Goal: Information Seeking & Learning: Check status

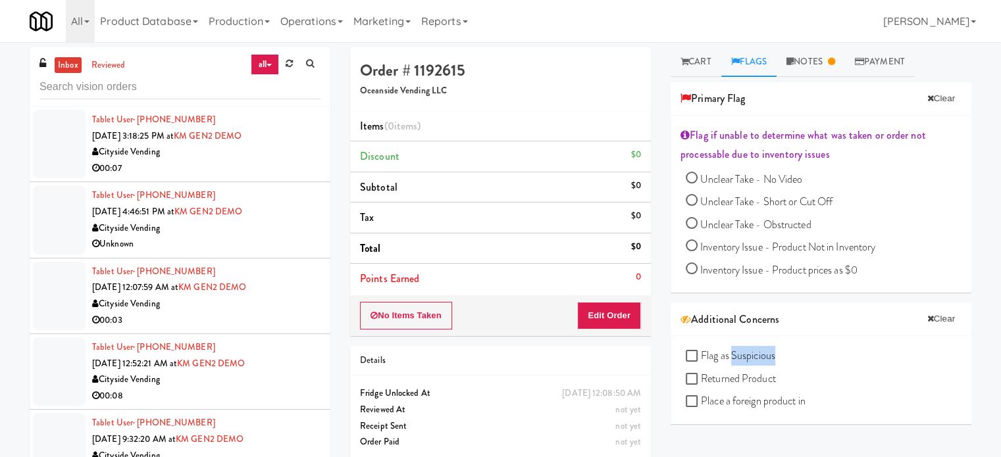
scroll to position [987, 0]
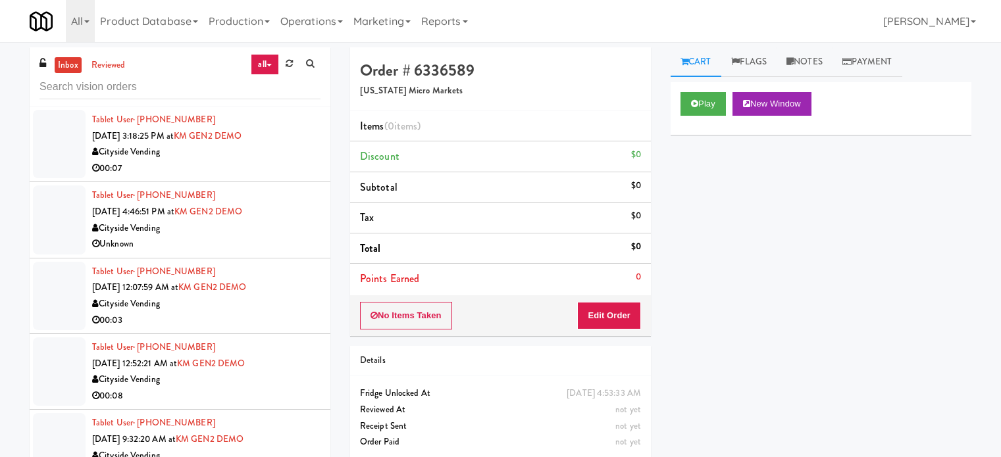
click at [114, 63] on link "reviewed" at bounding box center [108, 65] width 41 height 16
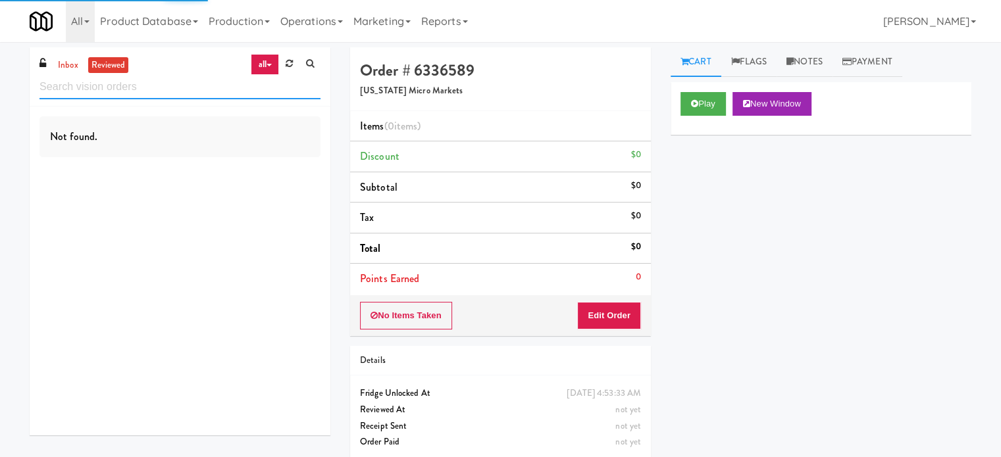
click at [186, 89] on input "text" at bounding box center [179, 87] width 281 height 24
click at [187, 89] on input "text" at bounding box center [179, 87] width 281 height 24
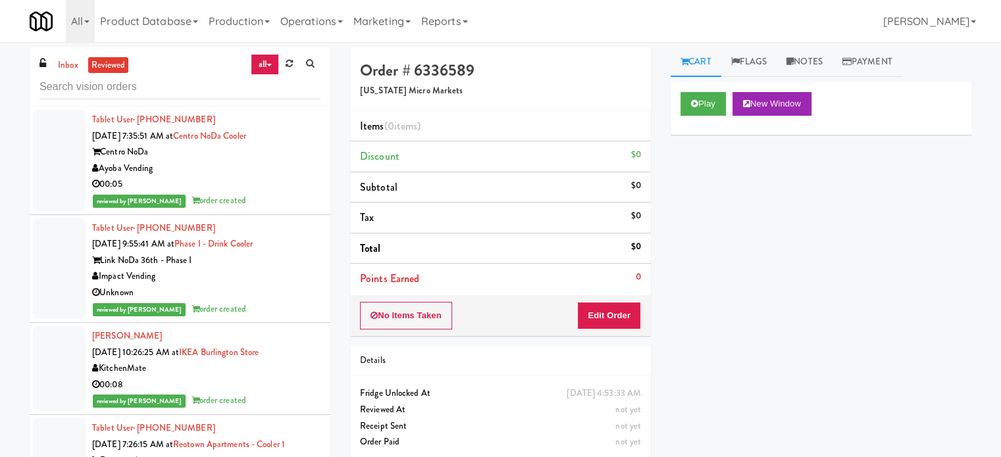
click at [265, 186] on div "00:05" at bounding box center [206, 184] width 228 height 16
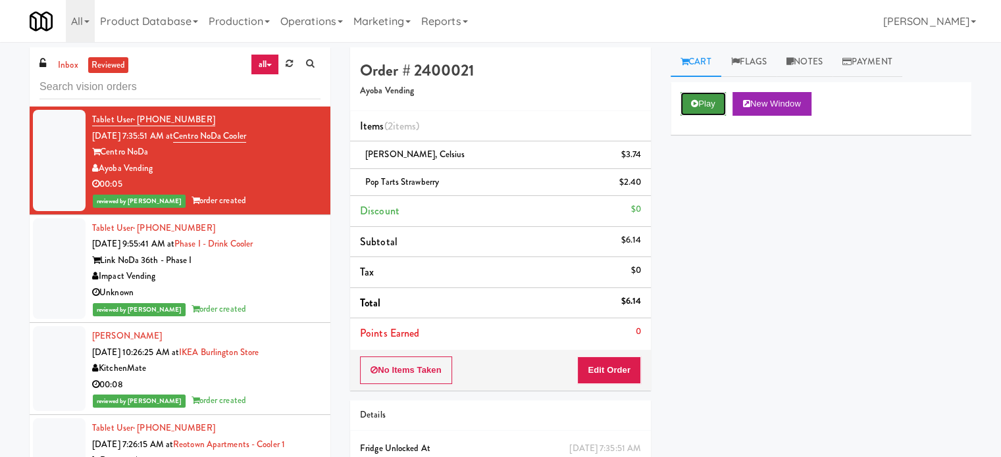
click at [690, 105] on button "Play" at bounding box center [702, 104] width 45 height 24
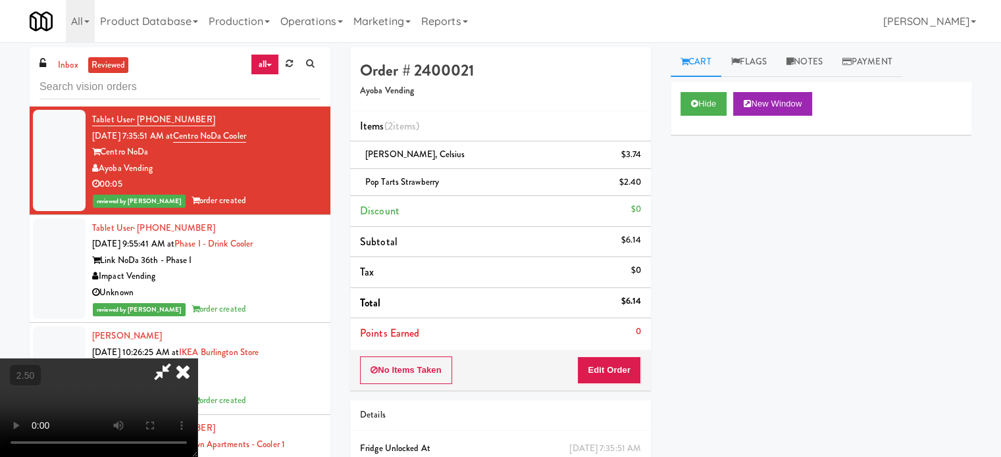
click at [197, 359] on video at bounding box center [98, 408] width 197 height 99
drag, startPoint x: 432, startPoint y: 228, endPoint x: 430, endPoint y: 220, distance: 8.0
click at [197, 359] on video at bounding box center [98, 408] width 197 height 99
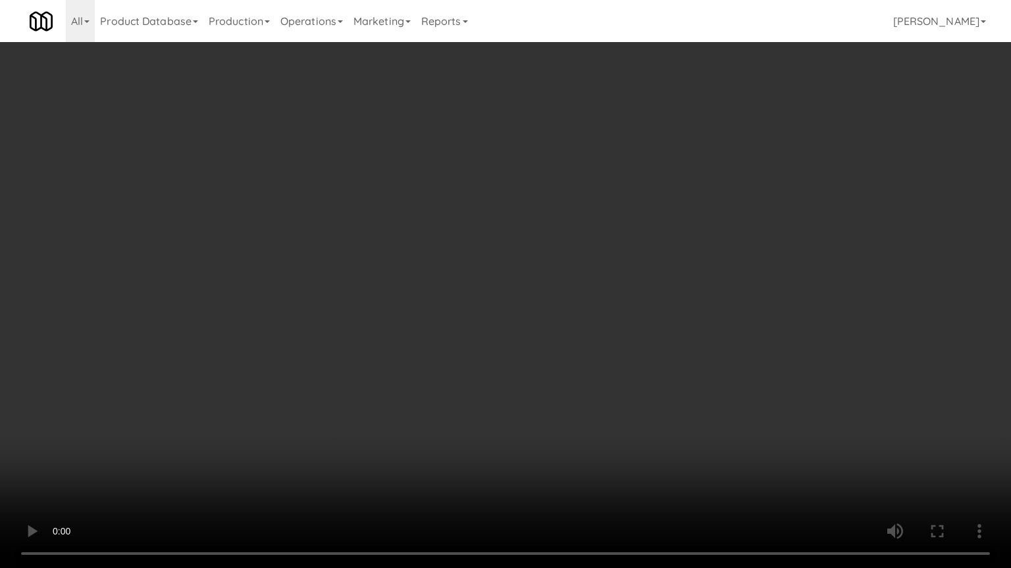
click at [397, 268] on video at bounding box center [505, 284] width 1011 height 568
click at [401, 271] on video at bounding box center [505, 284] width 1011 height 568
click at [432, 256] on video at bounding box center [505, 284] width 1011 height 568
click at [455, 264] on video at bounding box center [505, 284] width 1011 height 568
click at [249, 457] on video at bounding box center [505, 284] width 1011 height 568
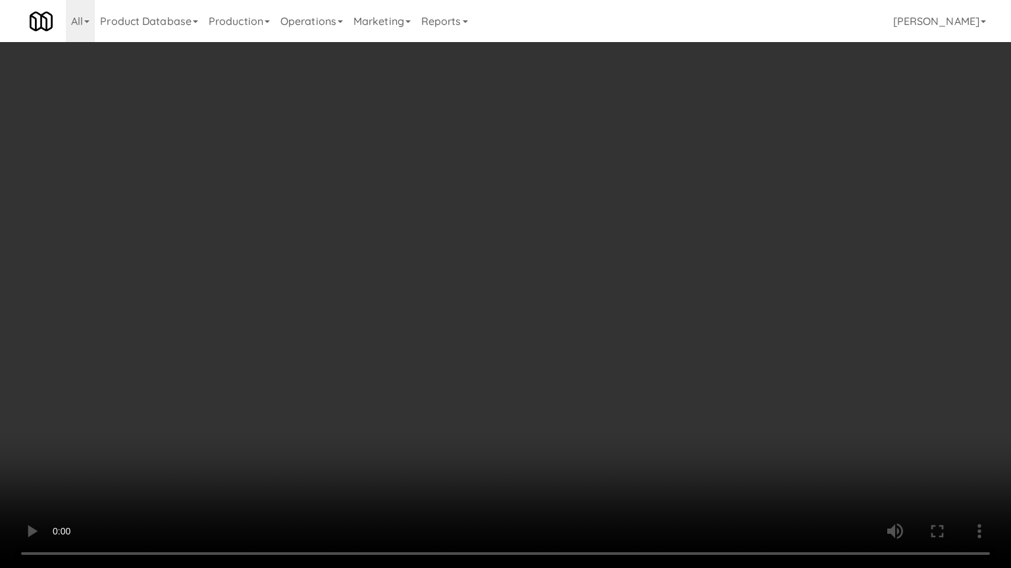
click at [299, 400] on video at bounding box center [505, 284] width 1011 height 568
click at [308, 393] on video at bounding box center [505, 284] width 1011 height 568
click at [312, 397] on video at bounding box center [505, 284] width 1011 height 568
click at [316, 392] on video at bounding box center [505, 284] width 1011 height 568
click at [208, 457] on video at bounding box center [505, 284] width 1011 height 568
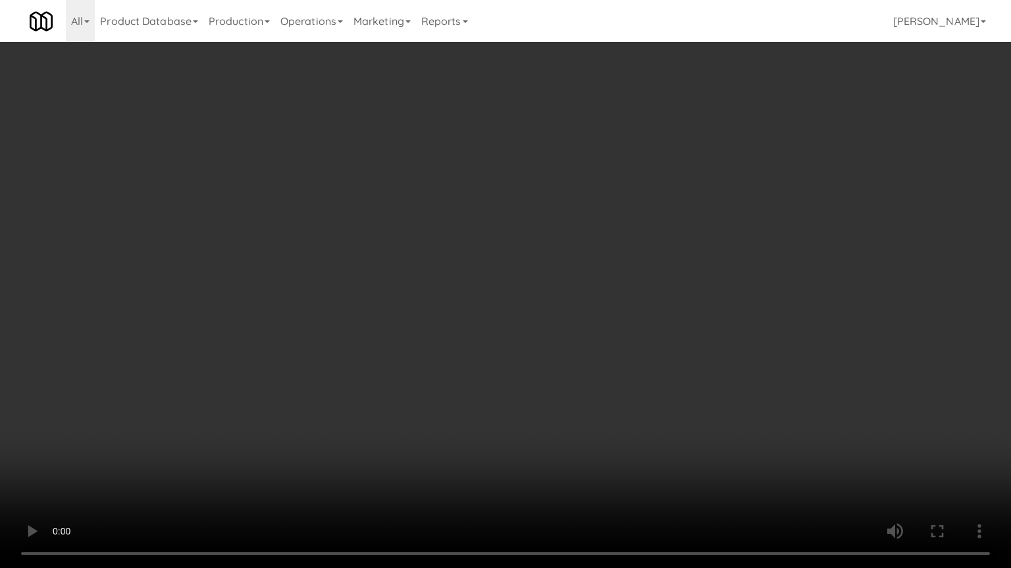
click at [297, 403] on video at bounding box center [505, 284] width 1011 height 568
click at [299, 408] on video at bounding box center [505, 284] width 1011 height 568
drag, startPoint x: 343, startPoint y: 393, endPoint x: 362, endPoint y: 389, distance: 18.7
click at [347, 393] on video at bounding box center [505, 284] width 1011 height 568
click at [362, 389] on video at bounding box center [505, 284] width 1011 height 568
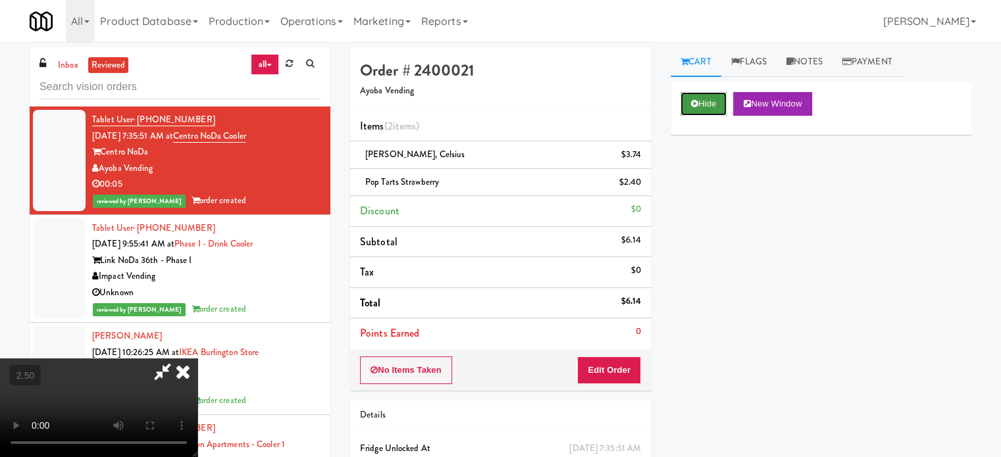
click at [698, 99] on button "Hide" at bounding box center [703, 104] width 46 height 24
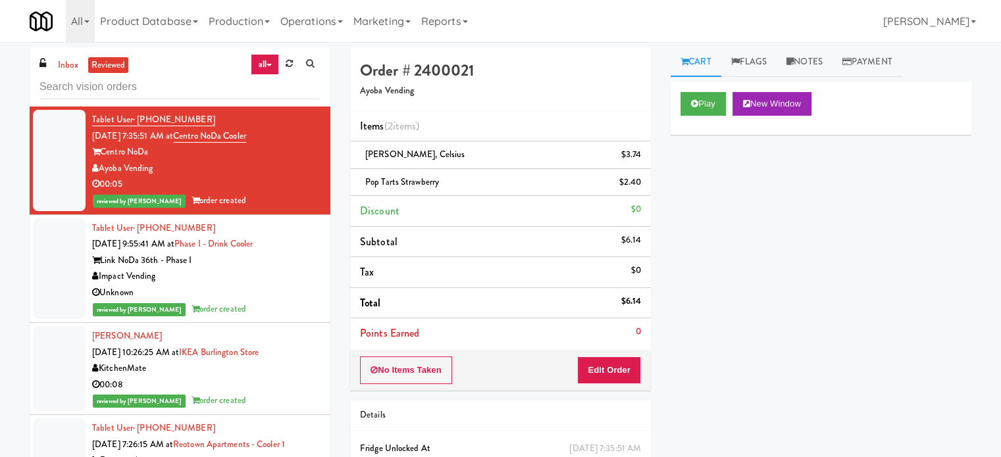
click at [255, 282] on div "Impact Vending" at bounding box center [206, 276] width 228 height 16
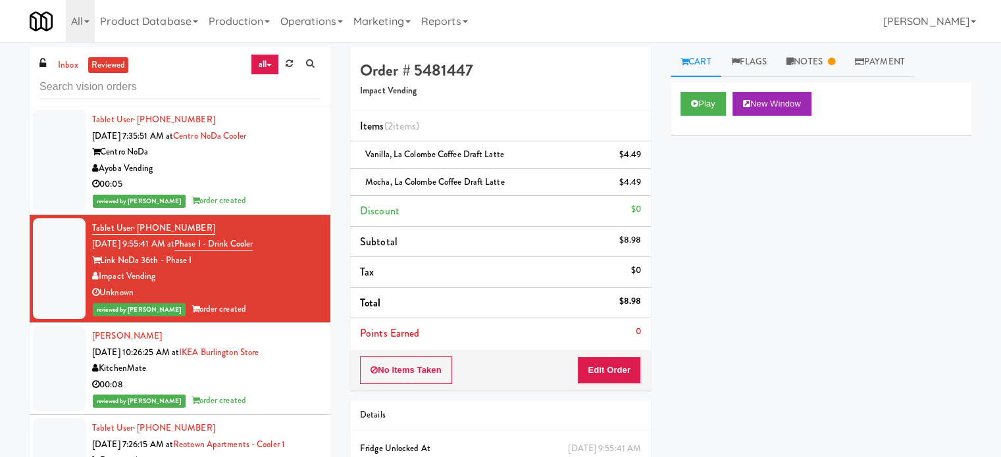
click at [289, 377] on div "00:08" at bounding box center [206, 385] width 228 height 16
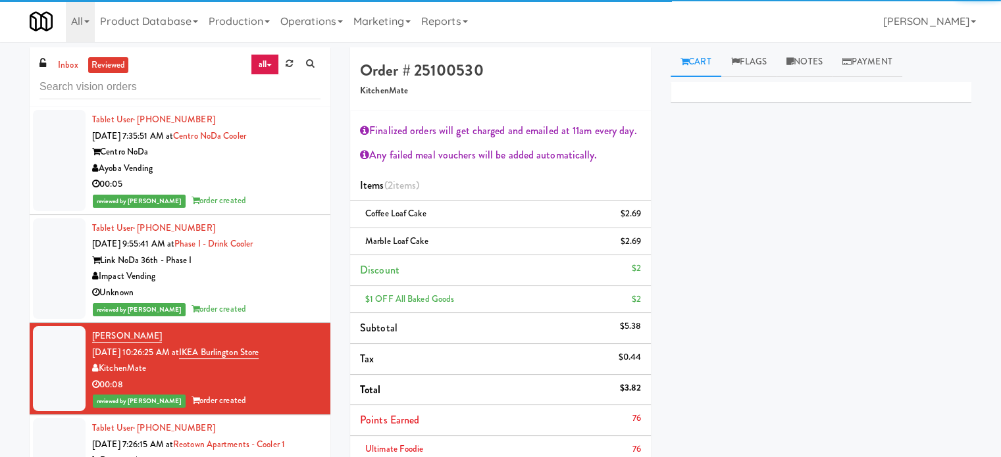
click at [268, 285] on div "Unknown" at bounding box center [206, 293] width 228 height 16
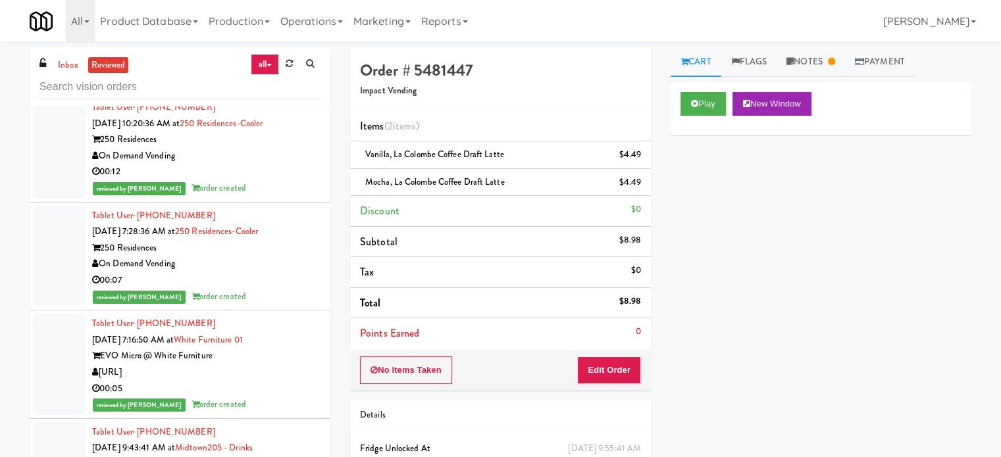
scroll to position [658, 0]
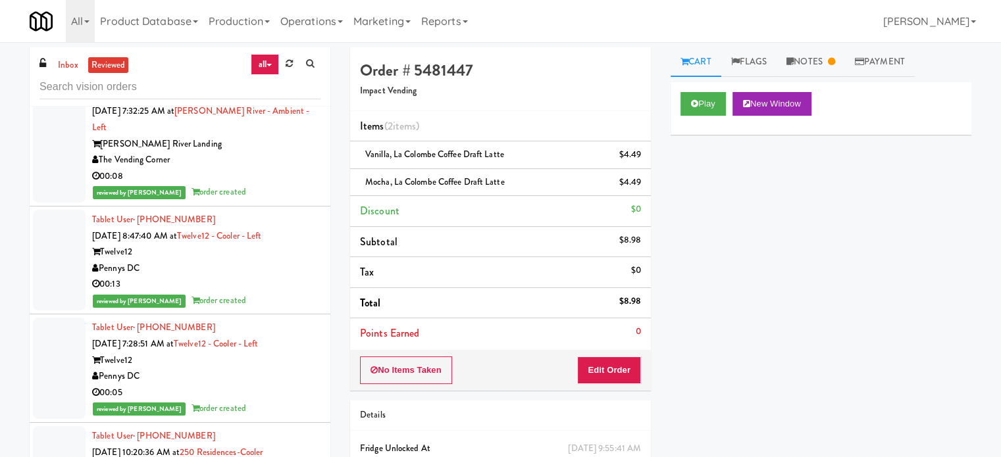
click at [279, 184] on div "reviewed by [PERSON_NAME] order created" at bounding box center [206, 192] width 228 height 16
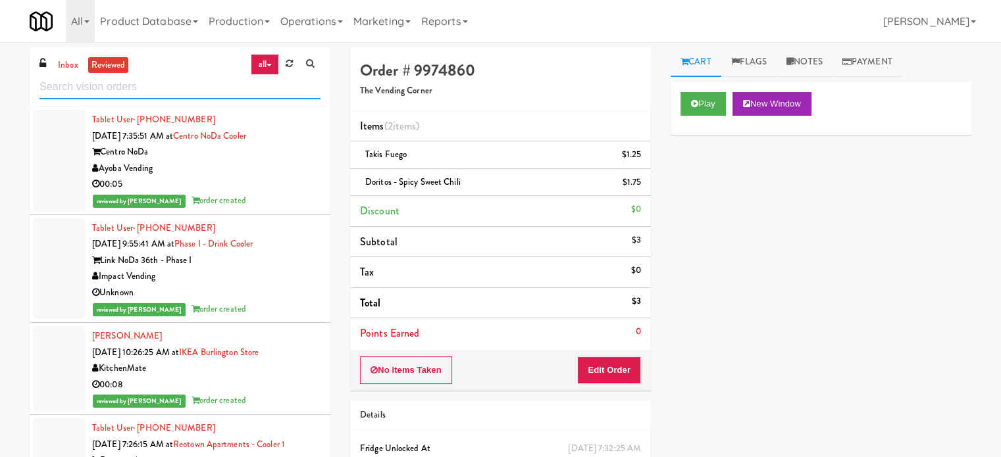
click at [184, 84] on input "text" at bounding box center [179, 87] width 281 height 24
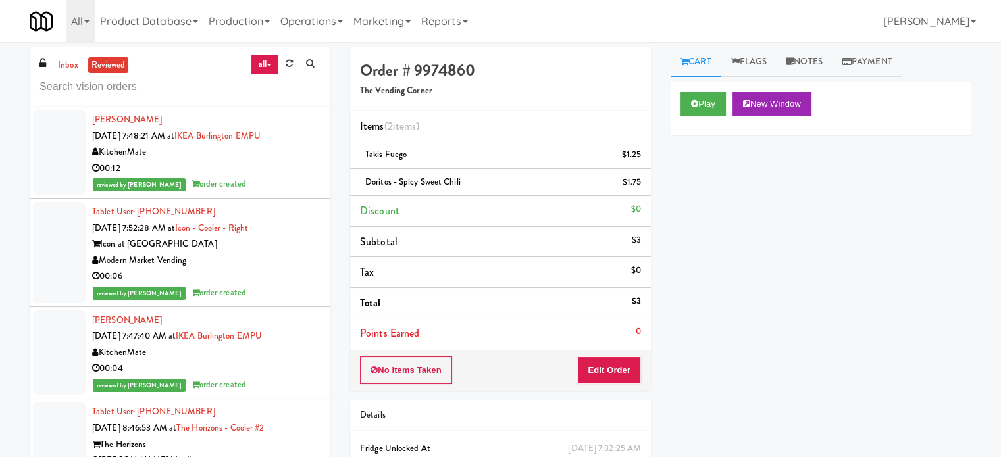
click at [254, 168] on div "00:12" at bounding box center [206, 169] width 228 height 16
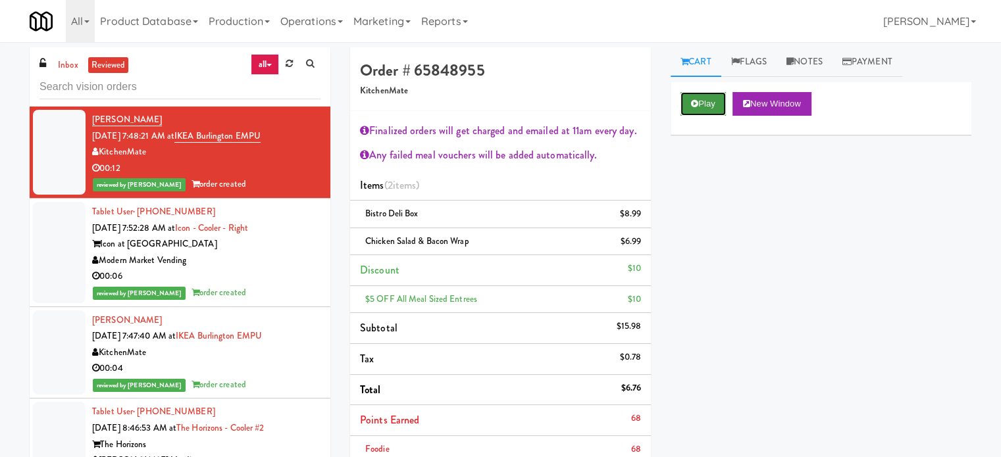
click at [709, 102] on button "Play" at bounding box center [702, 104] width 45 height 24
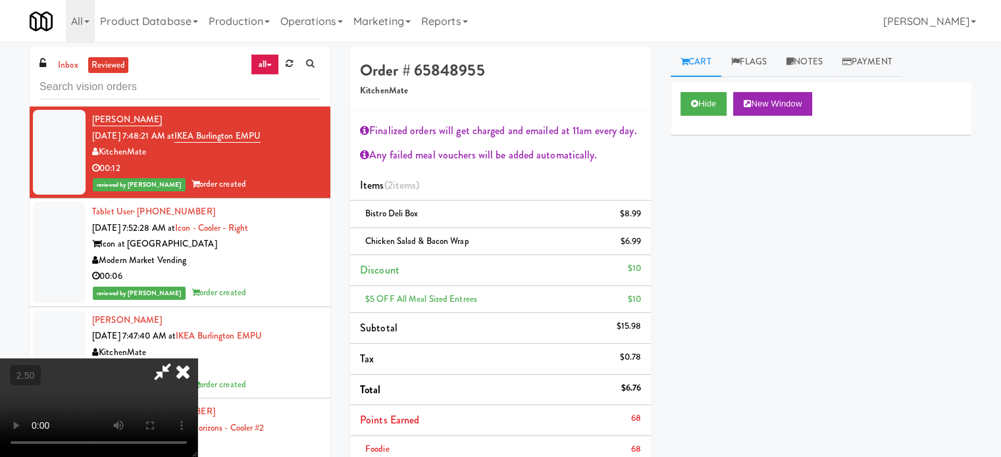
click at [197, 359] on video at bounding box center [98, 408] width 197 height 99
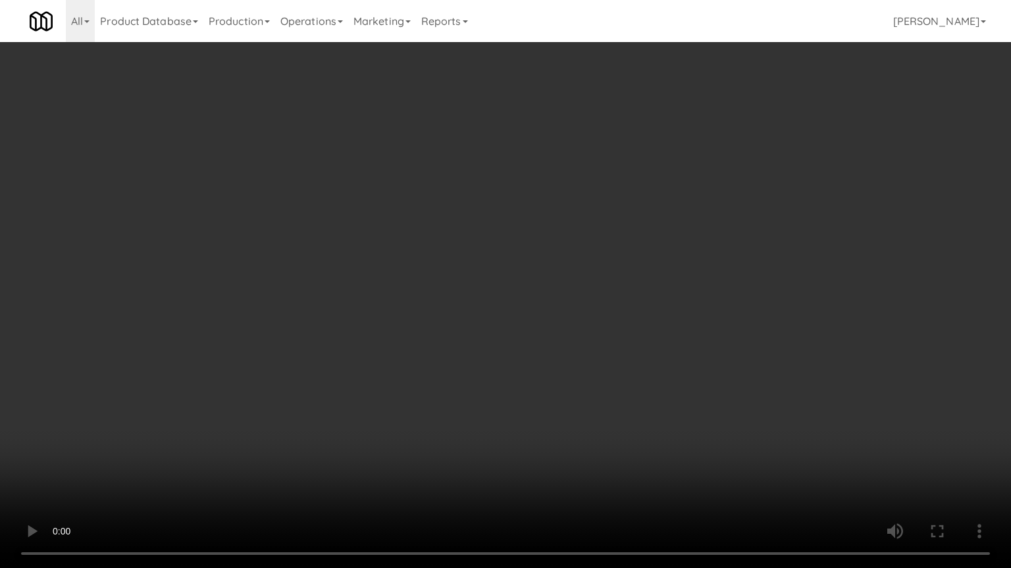
drag, startPoint x: 305, startPoint y: 402, endPoint x: 313, endPoint y: 402, distance: 7.2
click at [307, 402] on video at bounding box center [505, 284] width 1011 height 568
drag, startPoint x: 264, startPoint y: 385, endPoint x: 297, endPoint y: 377, distance: 33.8
click at [265, 385] on video at bounding box center [505, 284] width 1011 height 568
click at [397, 324] on video at bounding box center [505, 284] width 1011 height 568
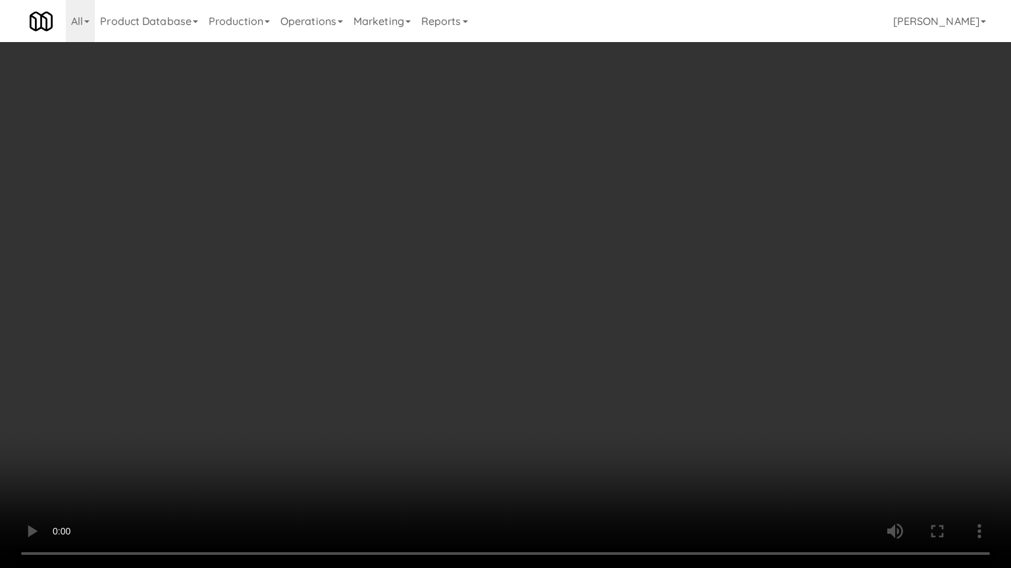
click at [399, 324] on video at bounding box center [505, 284] width 1011 height 568
click at [403, 313] on video at bounding box center [505, 284] width 1011 height 568
click at [403, 316] on video at bounding box center [505, 284] width 1011 height 568
click at [430, 293] on video at bounding box center [505, 284] width 1011 height 568
click at [442, 290] on video at bounding box center [505, 284] width 1011 height 568
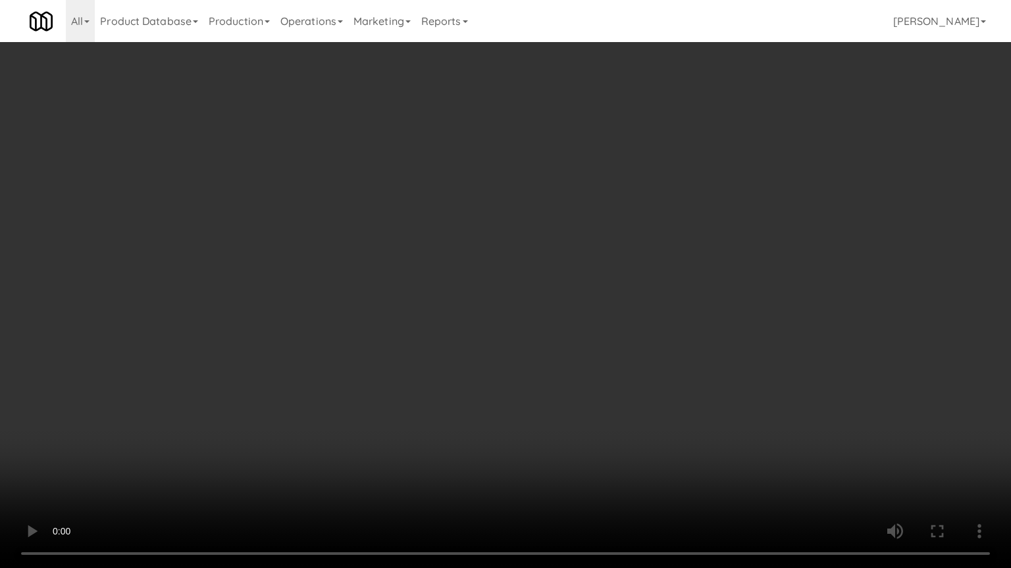
drag, startPoint x: 528, startPoint y: 285, endPoint x: 542, endPoint y: 271, distance: 20.0
click at [530, 284] on video at bounding box center [505, 284] width 1011 height 568
click at [629, 178] on video at bounding box center [505, 284] width 1011 height 568
drag, startPoint x: 629, startPoint y: 182, endPoint x: 682, endPoint y: 82, distance: 112.4
click at [629, 184] on video at bounding box center [505, 284] width 1011 height 568
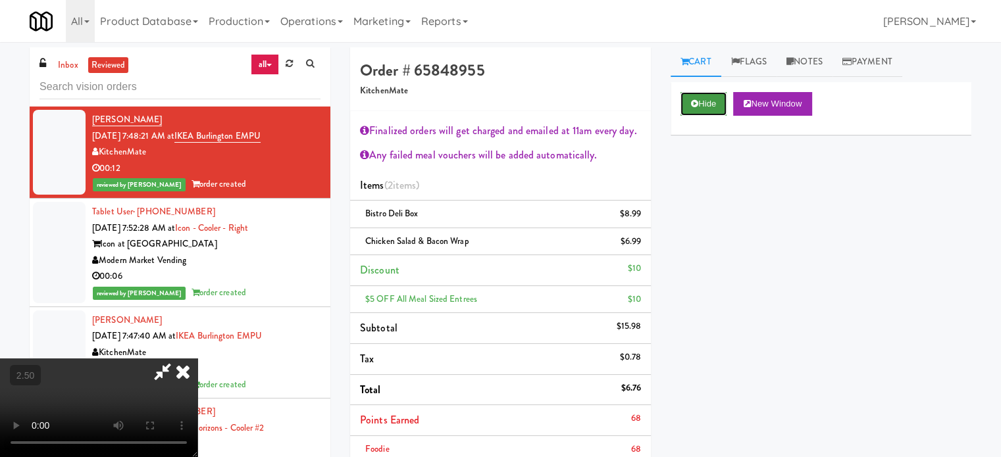
click at [695, 97] on button "Hide" at bounding box center [703, 104] width 46 height 24
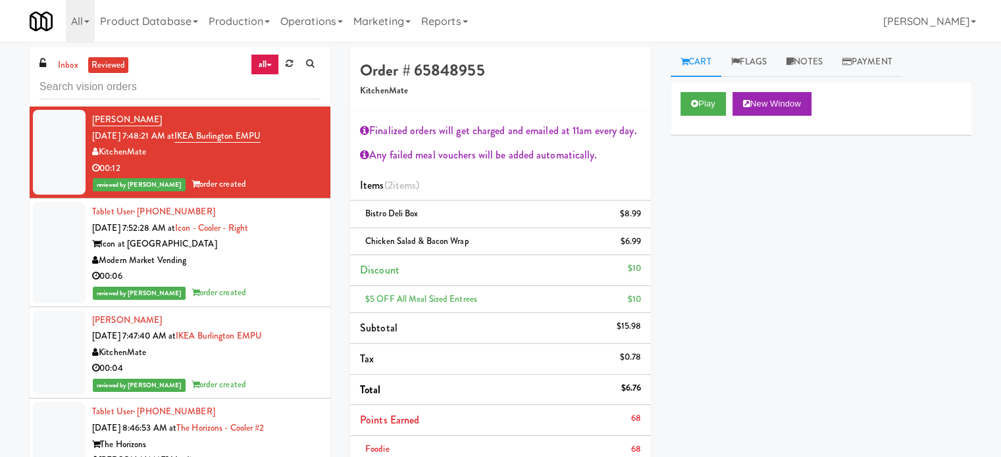
click at [295, 275] on div "00:06" at bounding box center [206, 276] width 228 height 16
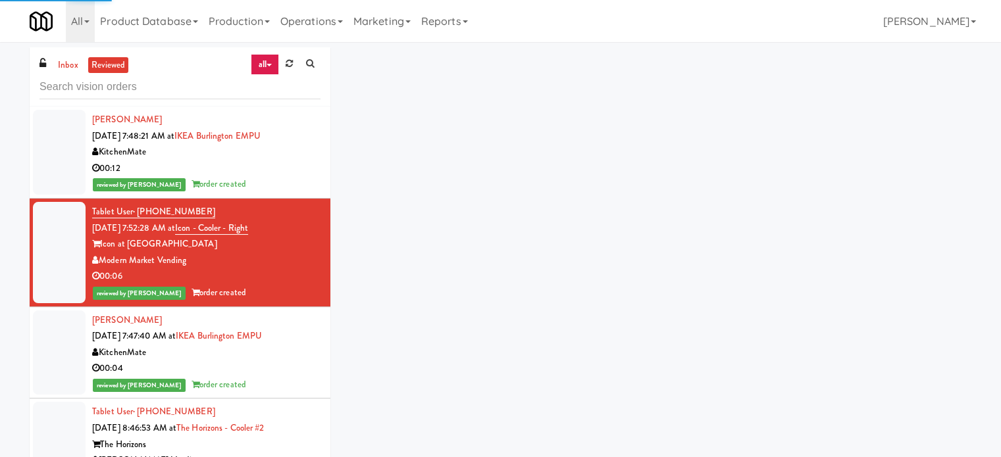
click at [272, 380] on div "reviewed by [PERSON_NAME] order created" at bounding box center [206, 385] width 228 height 16
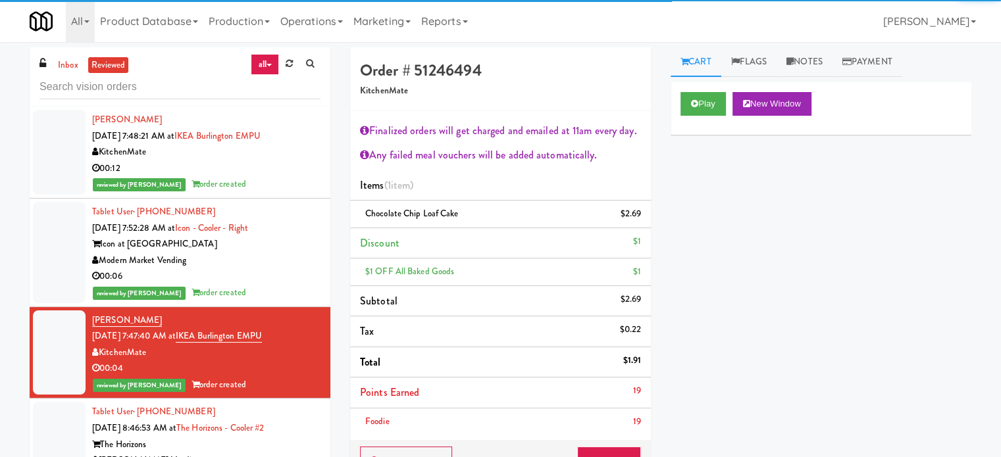
scroll to position [329, 0]
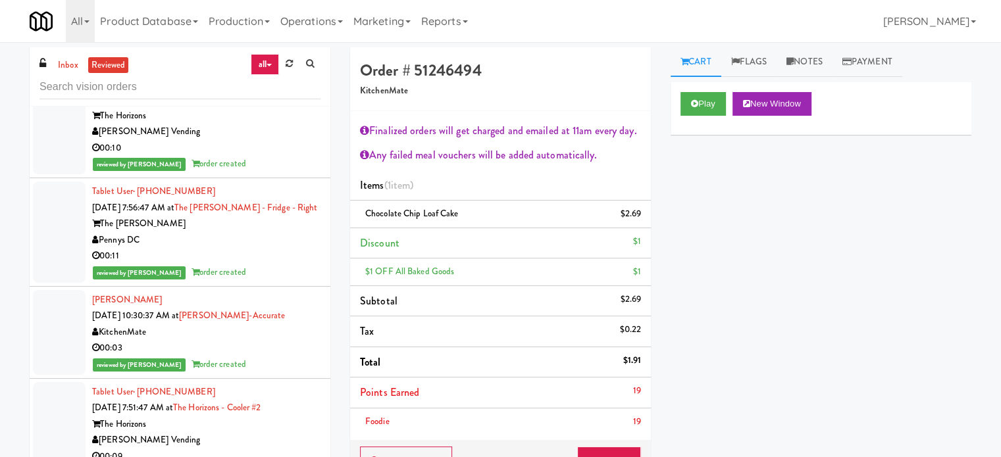
click at [277, 150] on div "00:10" at bounding box center [206, 148] width 228 height 16
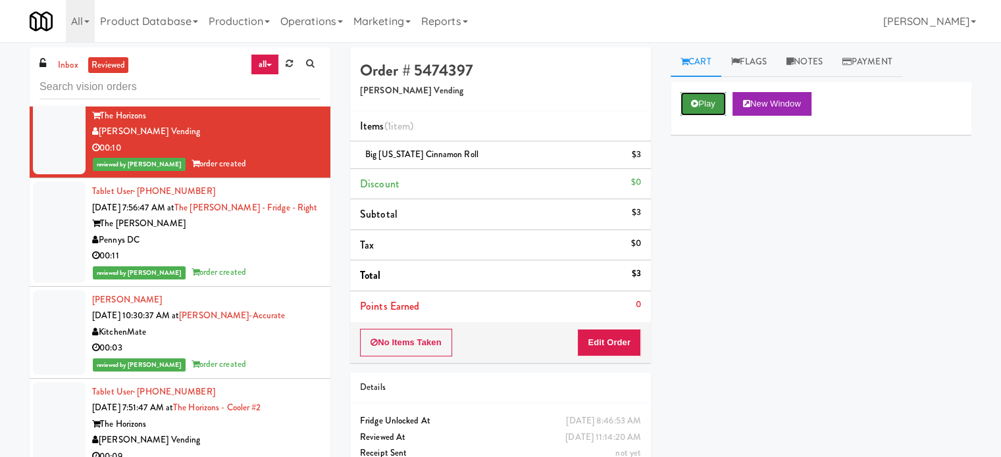
drag, startPoint x: 705, startPoint y: 99, endPoint x: 653, endPoint y: 113, distance: 54.4
click at [705, 99] on button "Play" at bounding box center [702, 104] width 45 height 24
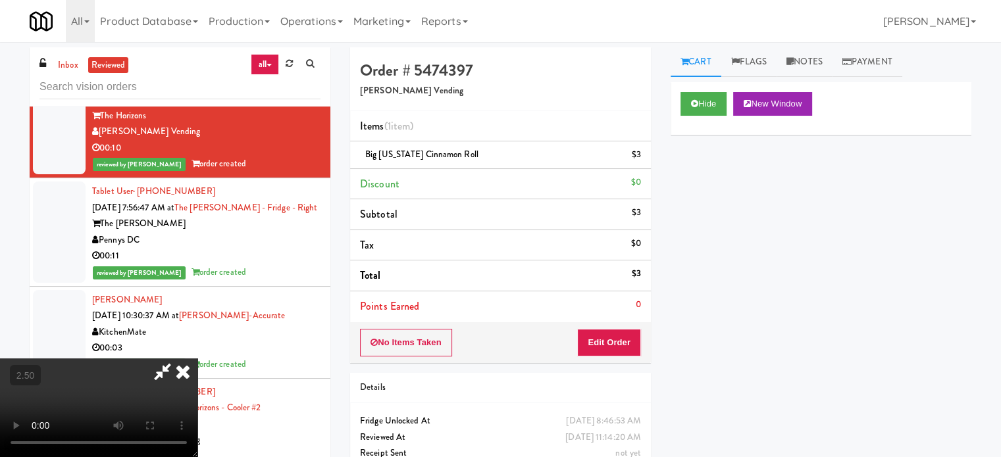
click at [197, 359] on video at bounding box center [98, 408] width 197 height 99
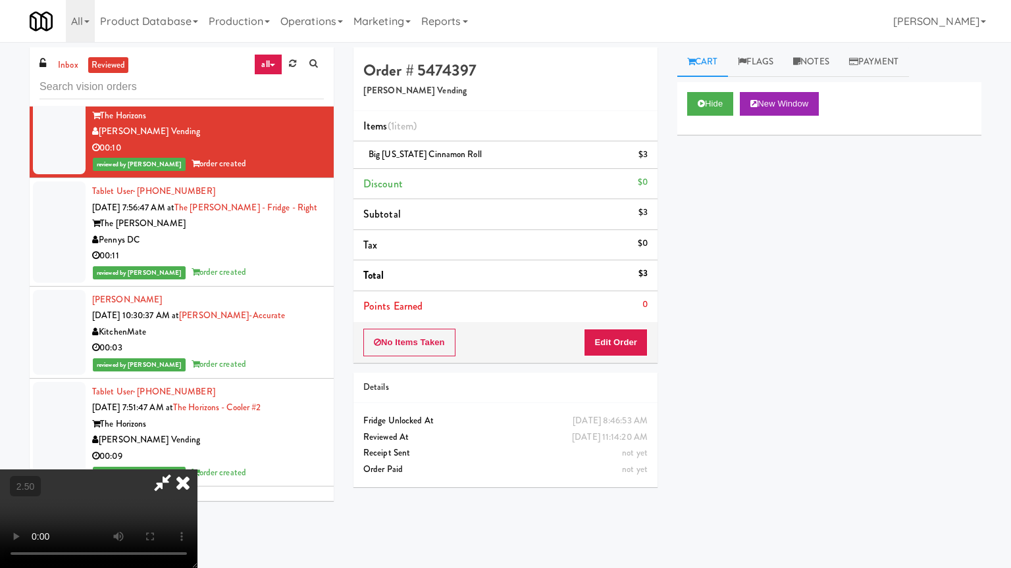
click at [197, 457] on video at bounding box center [98, 519] width 197 height 99
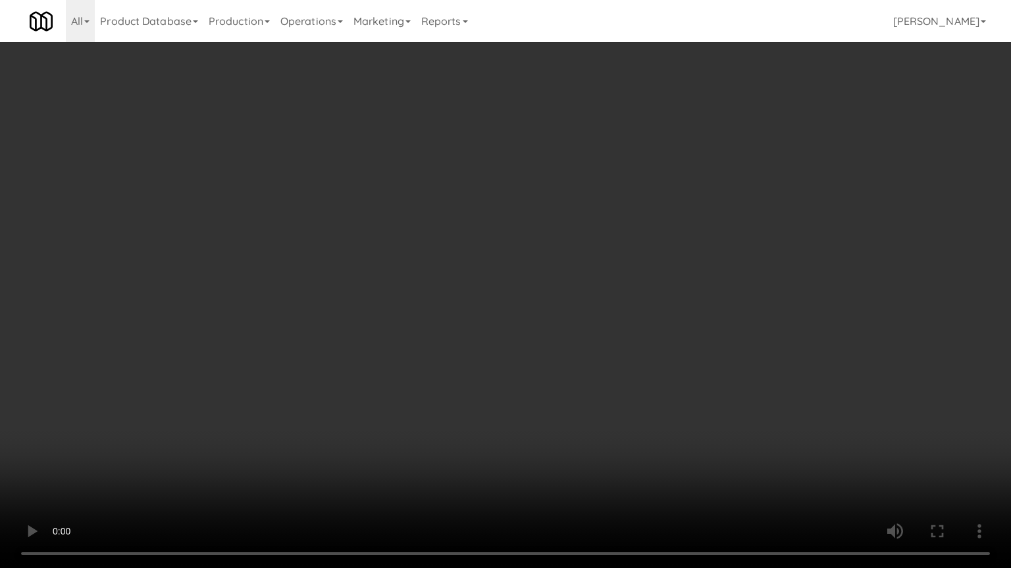
click at [484, 245] on video at bounding box center [505, 284] width 1011 height 568
click at [493, 249] on video at bounding box center [505, 284] width 1011 height 568
click at [492, 263] on video at bounding box center [505, 284] width 1011 height 568
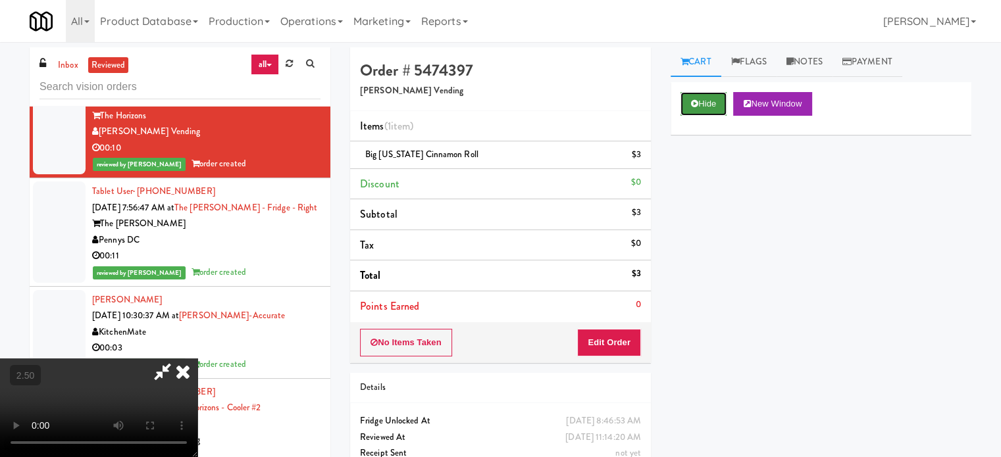
click at [716, 94] on button "Hide" at bounding box center [703, 104] width 46 height 24
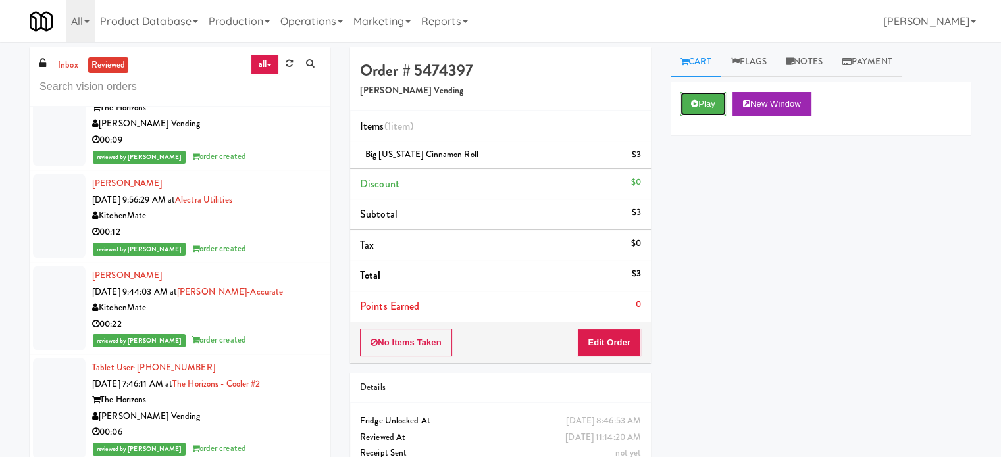
scroll to position [658, 0]
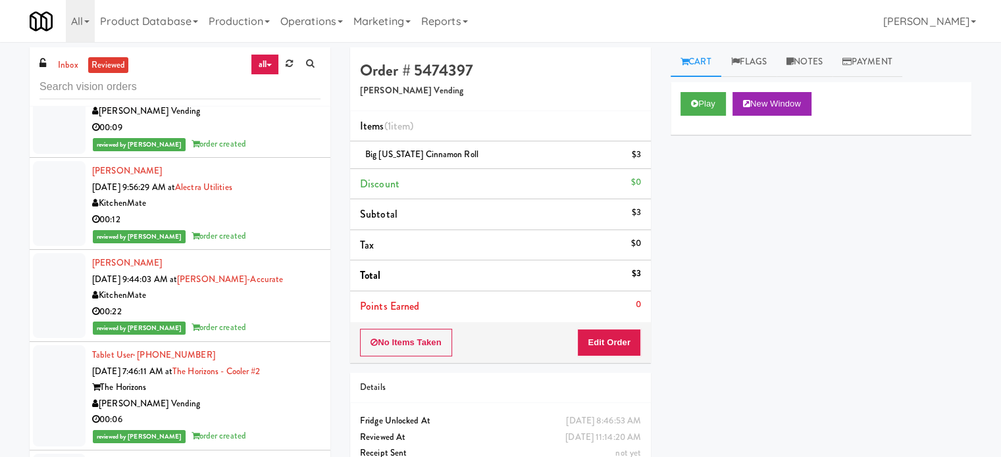
click at [266, 140] on div "reviewed by [PERSON_NAME] order created" at bounding box center [206, 144] width 228 height 16
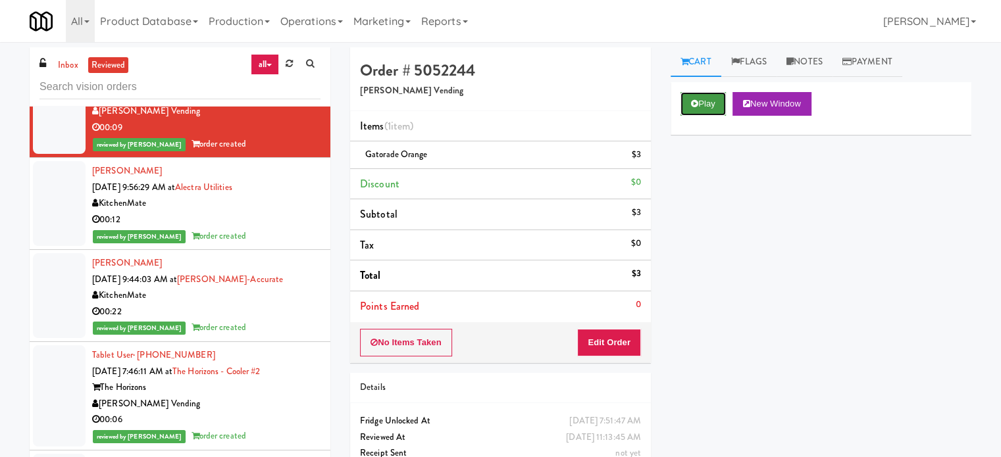
click at [706, 97] on button "Play" at bounding box center [702, 104] width 45 height 24
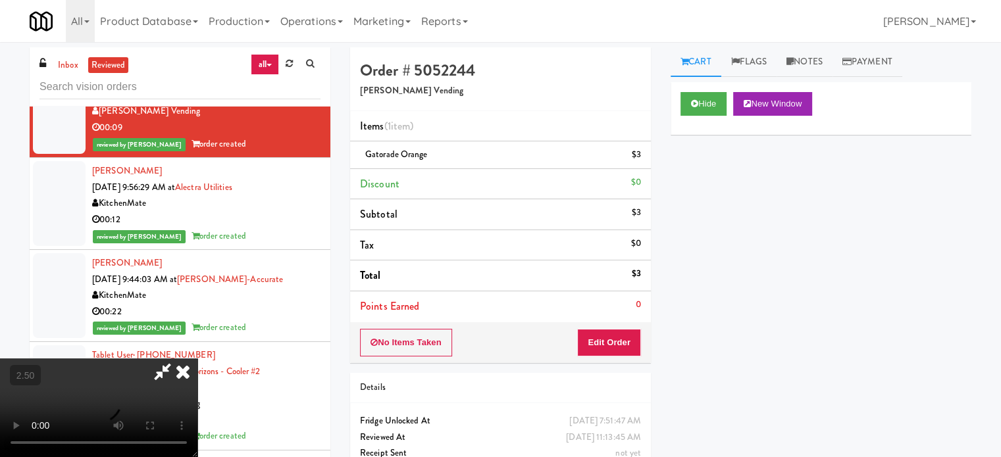
click at [197, 359] on video at bounding box center [98, 408] width 197 height 99
drag, startPoint x: 435, startPoint y: 290, endPoint x: 437, endPoint y: 274, distance: 15.9
click at [197, 359] on video at bounding box center [98, 408] width 197 height 99
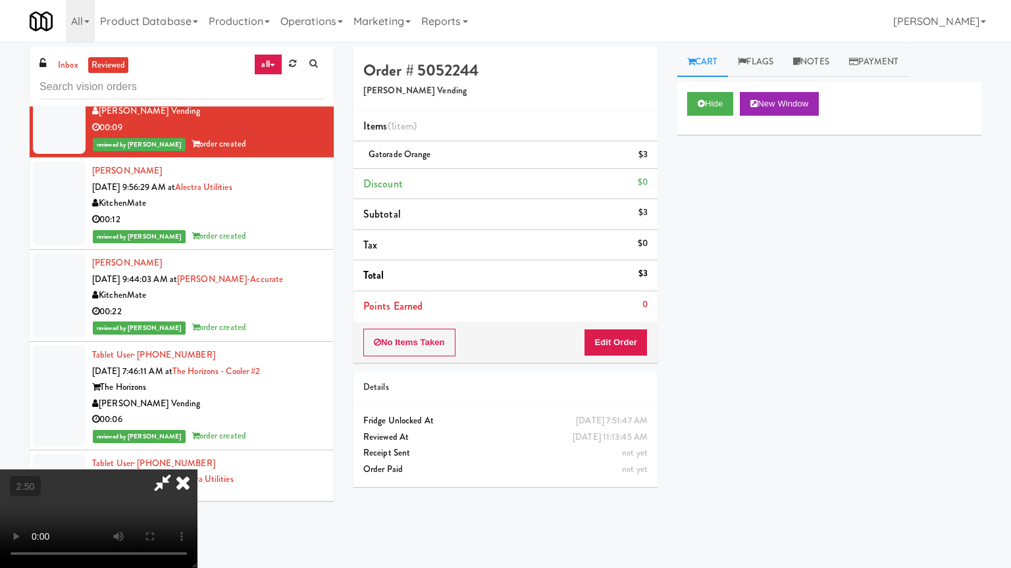
click at [197, 457] on video at bounding box center [98, 519] width 197 height 99
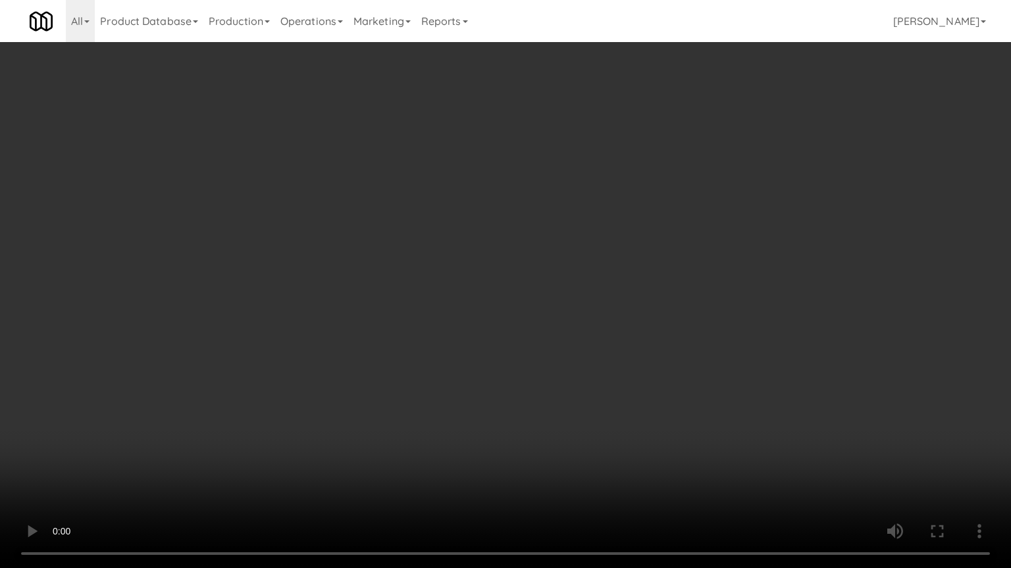
click at [448, 291] on video at bounding box center [505, 284] width 1011 height 568
click at [501, 258] on video at bounding box center [505, 284] width 1011 height 568
drag, startPoint x: 501, startPoint y: 259, endPoint x: 509, endPoint y: 261, distance: 7.4
click at [503, 259] on video at bounding box center [505, 284] width 1011 height 568
click at [533, 276] on video at bounding box center [505, 284] width 1011 height 568
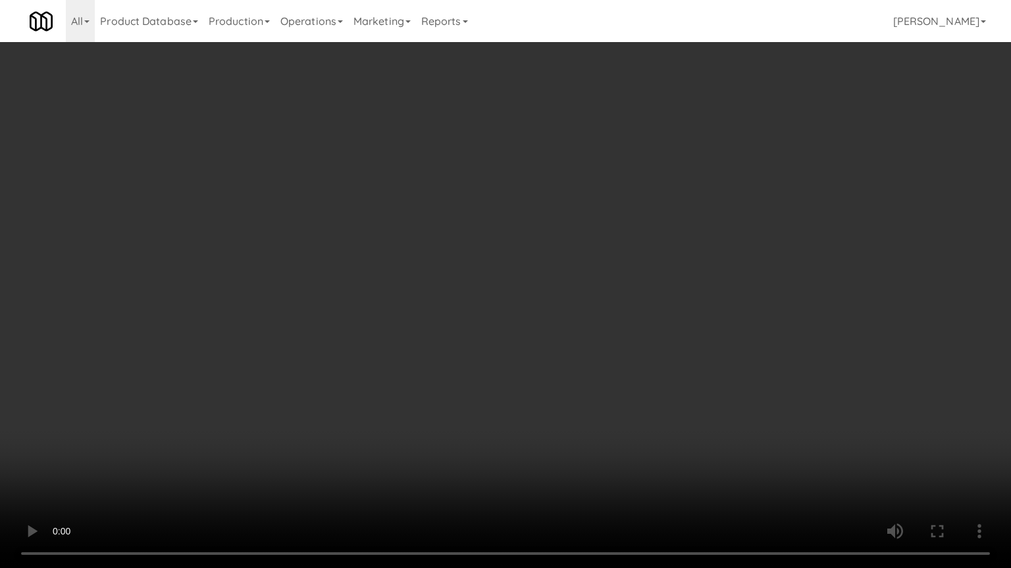
drag, startPoint x: 534, startPoint y: 276, endPoint x: 557, endPoint y: 170, distance: 108.5
click at [534, 276] on video at bounding box center [505, 284] width 1011 height 568
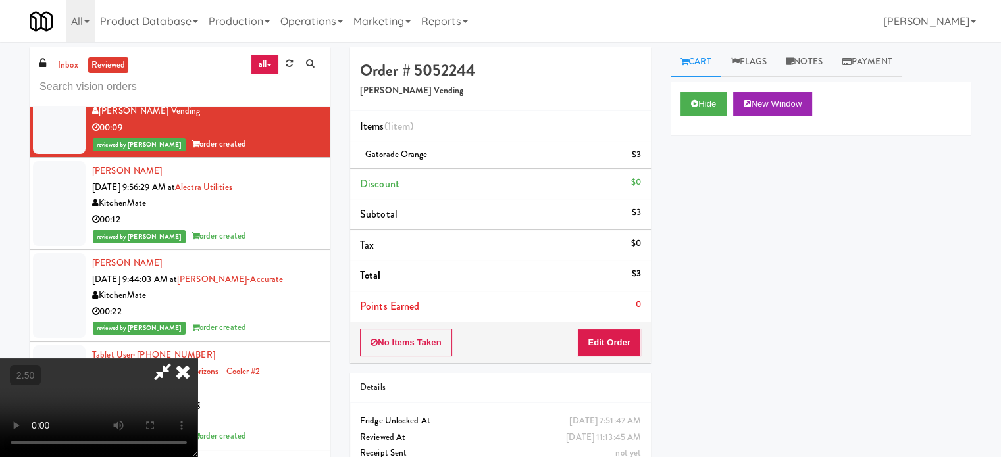
drag, startPoint x: 580, startPoint y: 57, endPoint x: 580, endPoint y: 64, distance: 6.6
click at [197, 359] on icon at bounding box center [182, 372] width 29 height 26
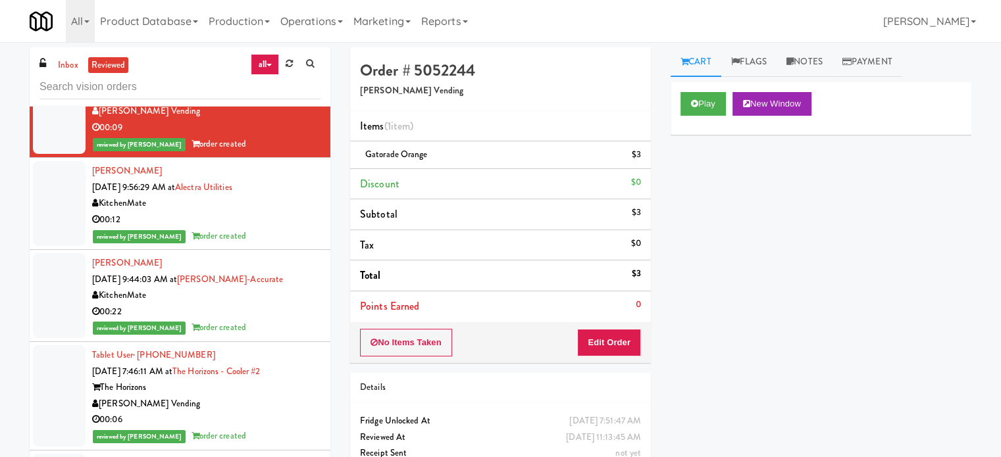
click at [288, 389] on div "The Horizons" at bounding box center [206, 388] width 228 height 16
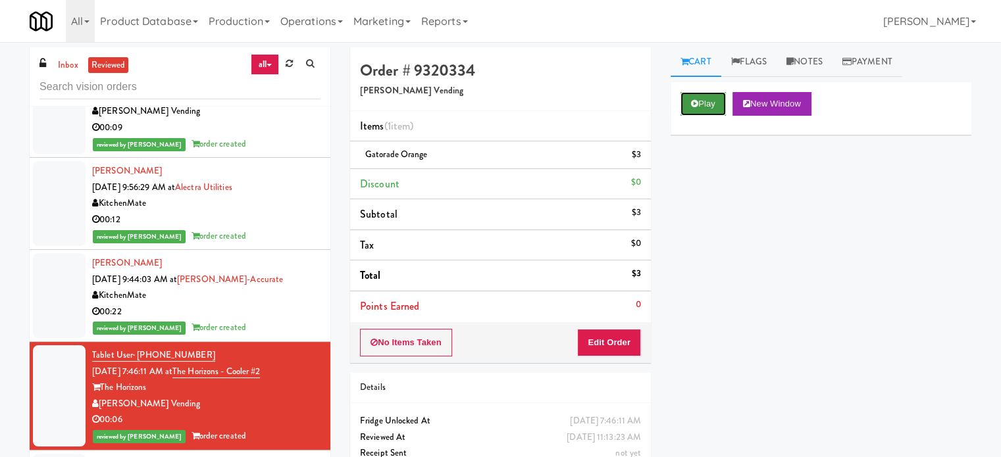
click at [699, 99] on button "Play" at bounding box center [702, 104] width 45 height 24
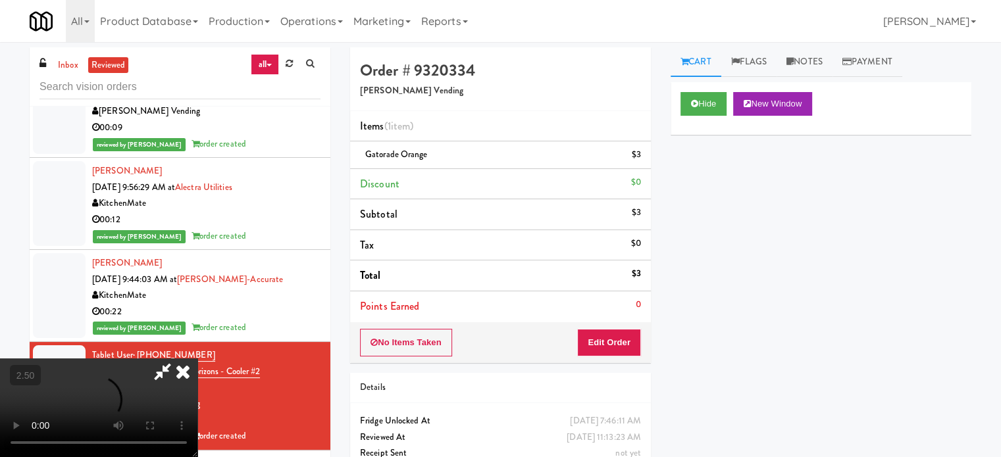
click at [197, 359] on video at bounding box center [98, 408] width 197 height 99
drag, startPoint x: 339, startPoint y: 299, endPoint x: 493, endPoint y: 205, distance: 180.1
click at [197, 359] on video at bounding box center [98, 408] width 197 height 99
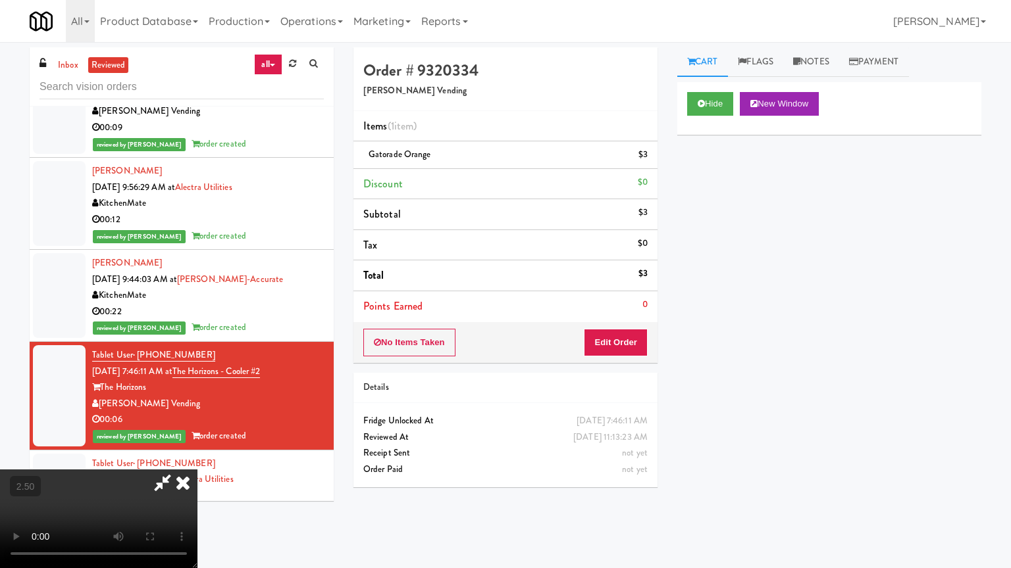
click at [197, 457] on video at bounding box center [98, 519] width 197 height 99
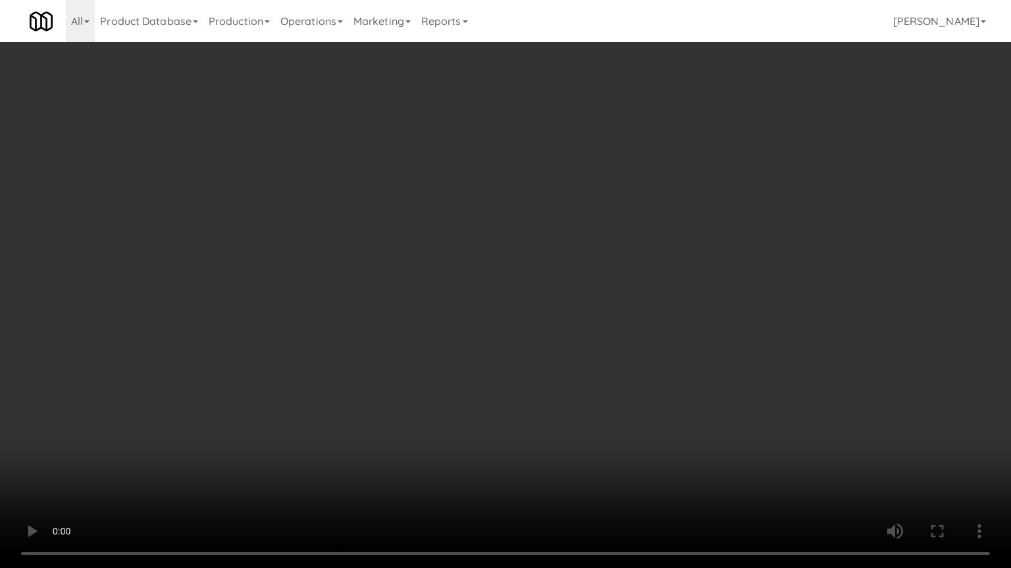
click at [482, 241] on video at bounding box center [505, 284] width 1011 height 568
click at [574, 238] on video at bounding box center [505, 284] width 1011 height 568
drag, startPoint x: 574, startPoint y: 238, endPoint x: 613, endPoint y: 139, distance: 105.4
click at [576, 238] on video at bounding box center [505, 284] width 1011 height 568
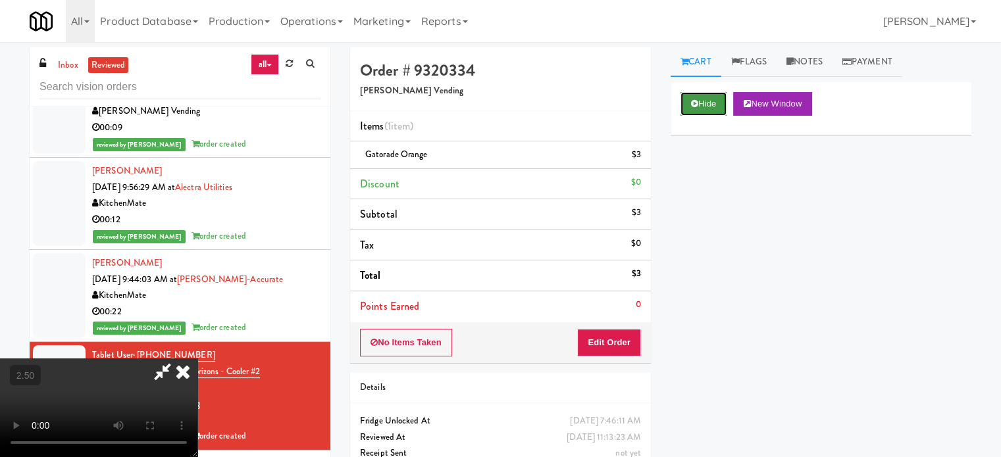
click at [715, 105] on button "Hide" at bounding box center [703, 104] width 46 height 24
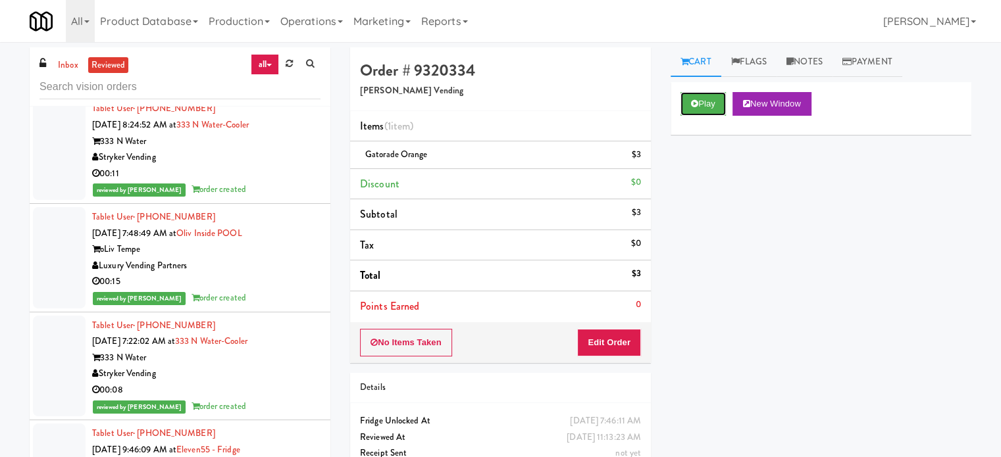
scroll to position [2961, 0]
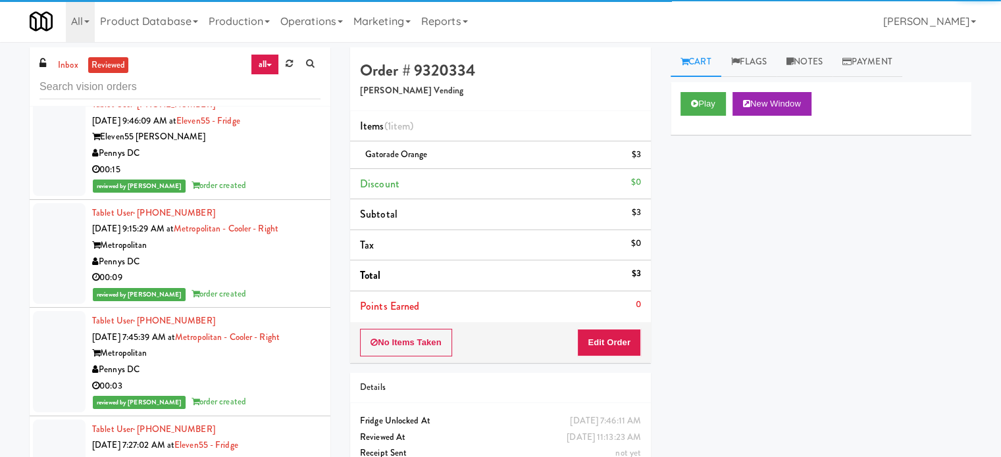
drag, startPoint x: 274, startPoint y: 268, endPoint x: 366, endPoint y: 239, distance: 97.2
click at [274, 270] on div "00:09" at bounding box center [206, 278] width 228 height 16
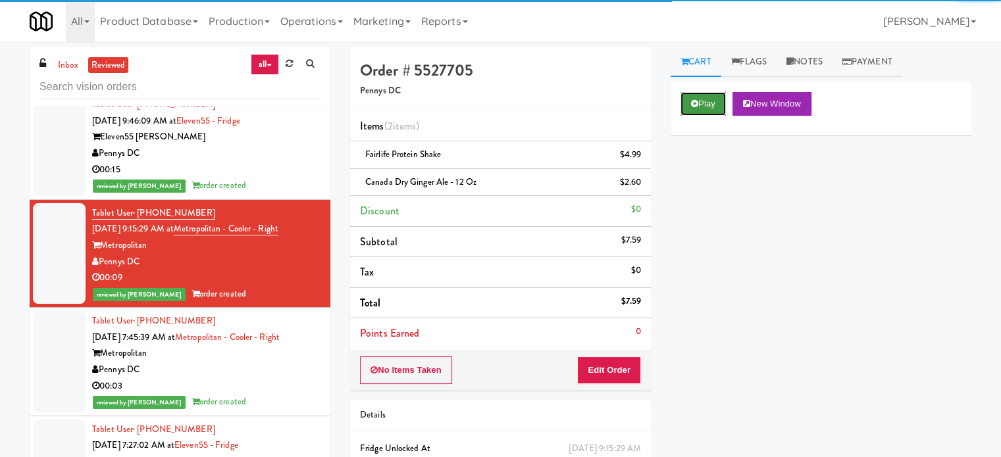
click at [692, 115] on button "Play" at bounding box center [702, 104] width 45 height 24
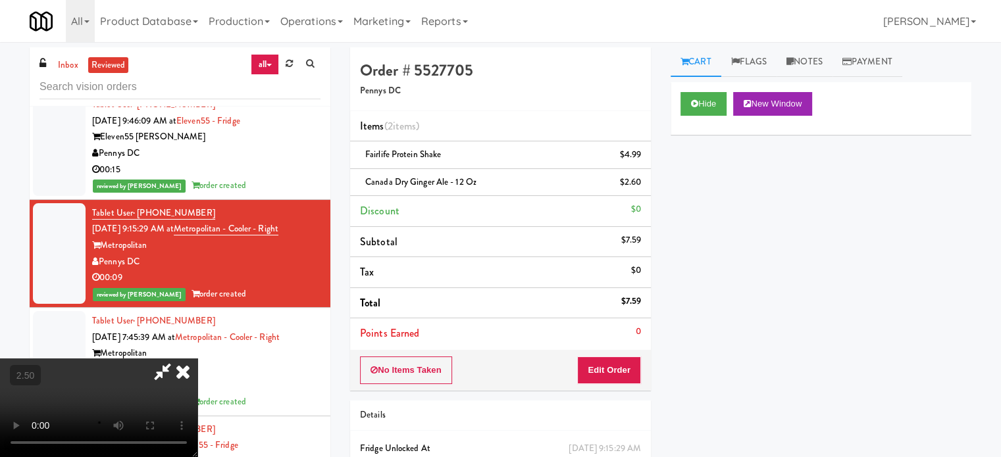
click at [197, 359] on video at bounding box center [98, 408] width 197 height 99
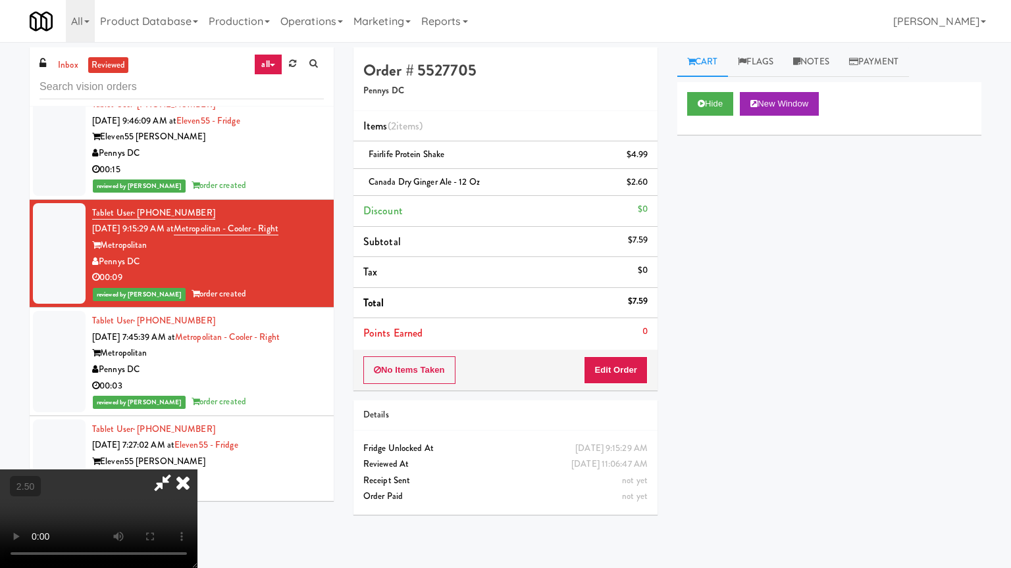
click at [197, 457] on video at bounding box center [98, 519] width 197 height 99
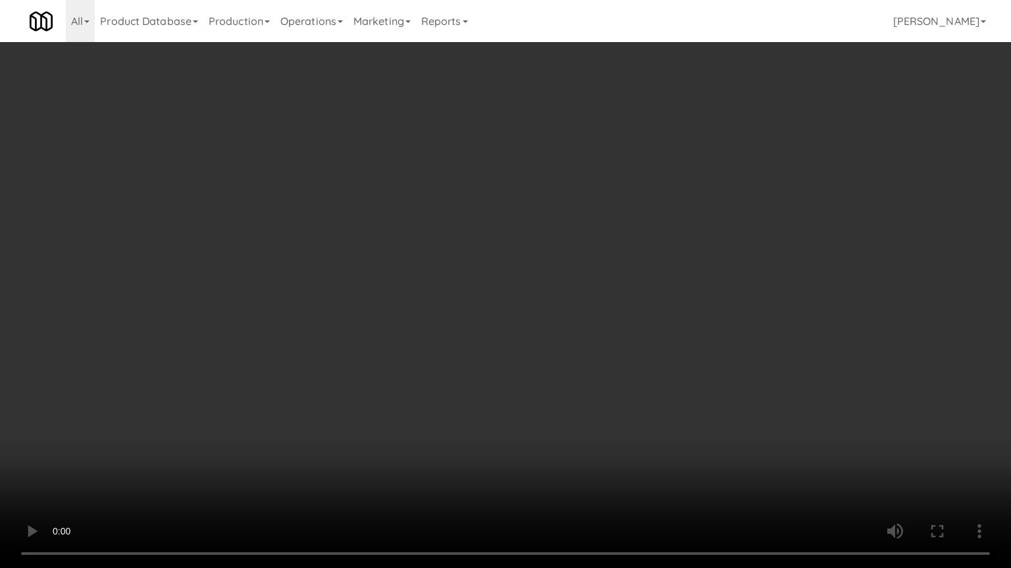
click at [471, 284] on video at bounding box center [505, 284] width 1011 height 568
click at [478, 288] on video at bounding box center [505, 284] width 1011 height 568
click at [494, 284] on video at bounding box center [505, 284] width 1011 height 568
click at [518, 286] on video at bounding box center [505, 284] width 1011 height 568
click at [521, 284] on video at bounding box center [505, 284] width 1011 height 568
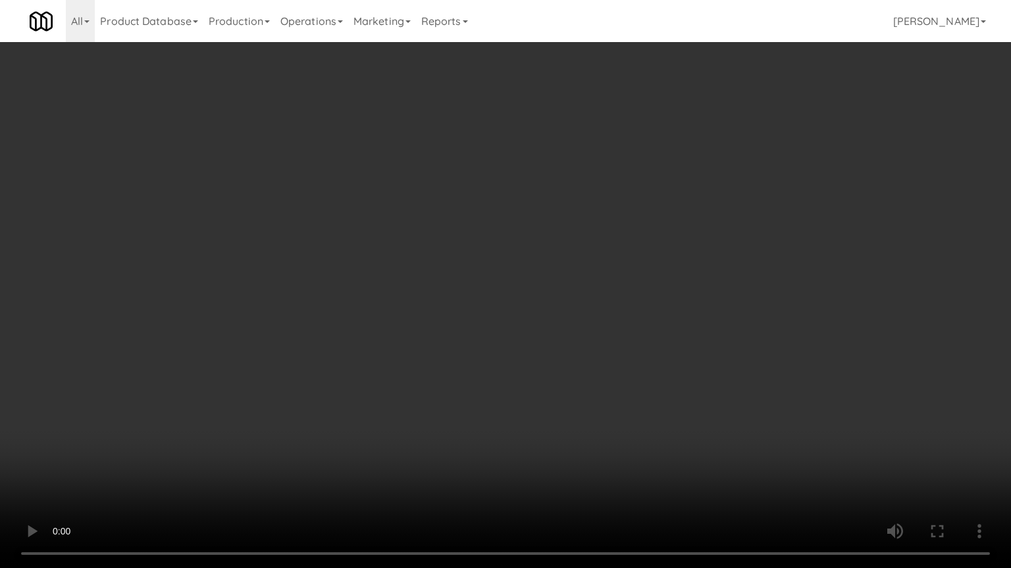
click at [523, 285] on video at bounding box center [505, 284] width 1011 height 568
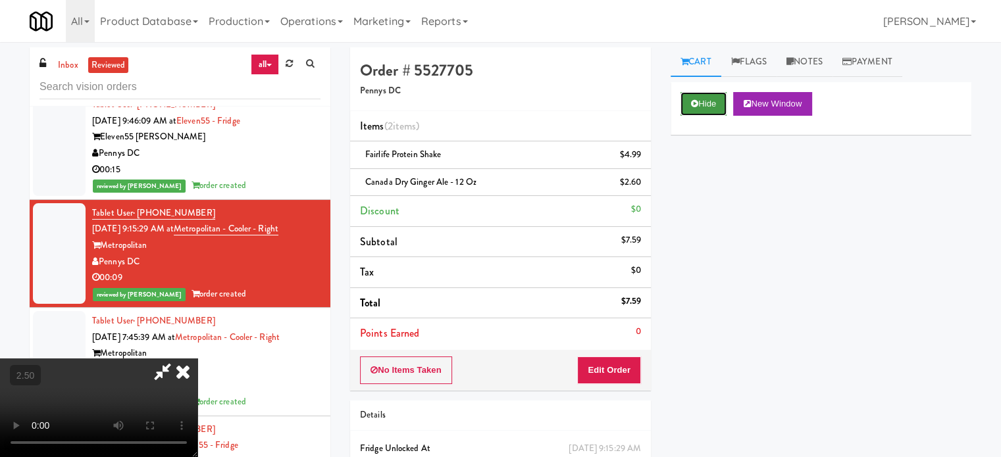
click at [711, 103] on button "Hide" at bounding box center [703, 104] width 46 height 24
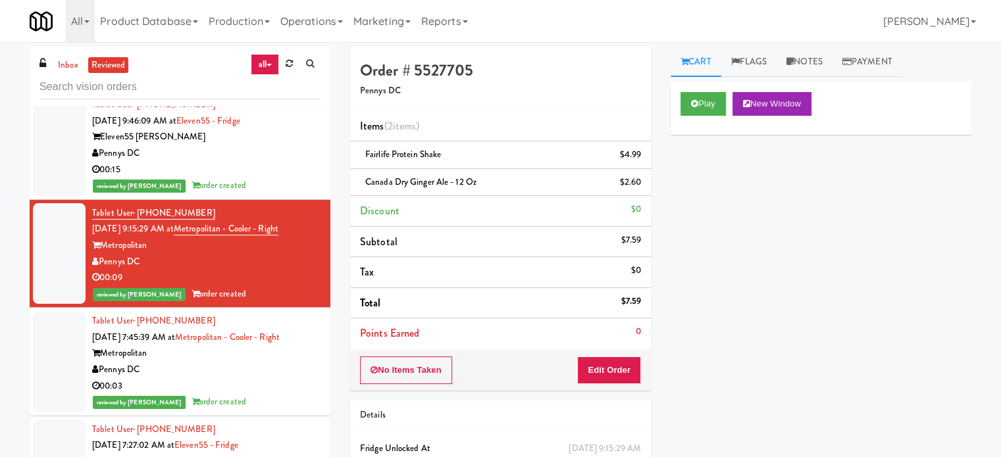
click at [300, 363] on div "Pennys DC" at bounding box center [206, 370] width 228 height 16
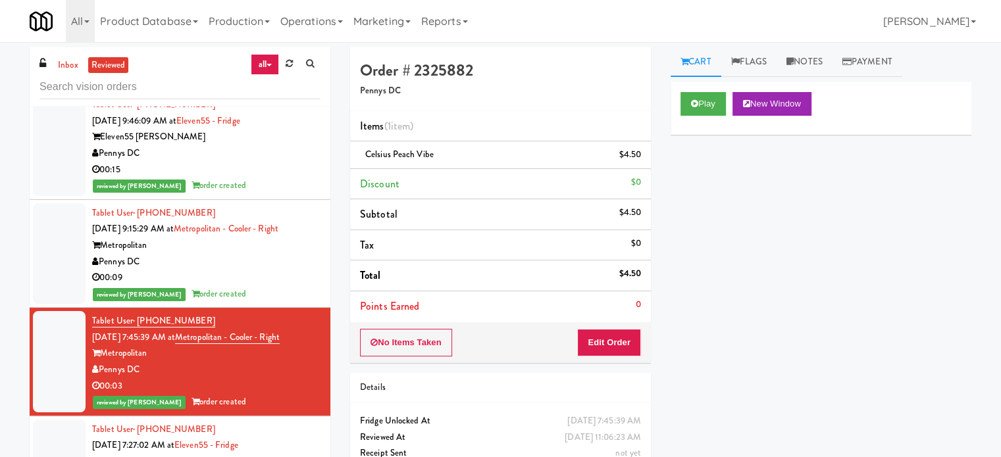
scroll to position [3290, 0]
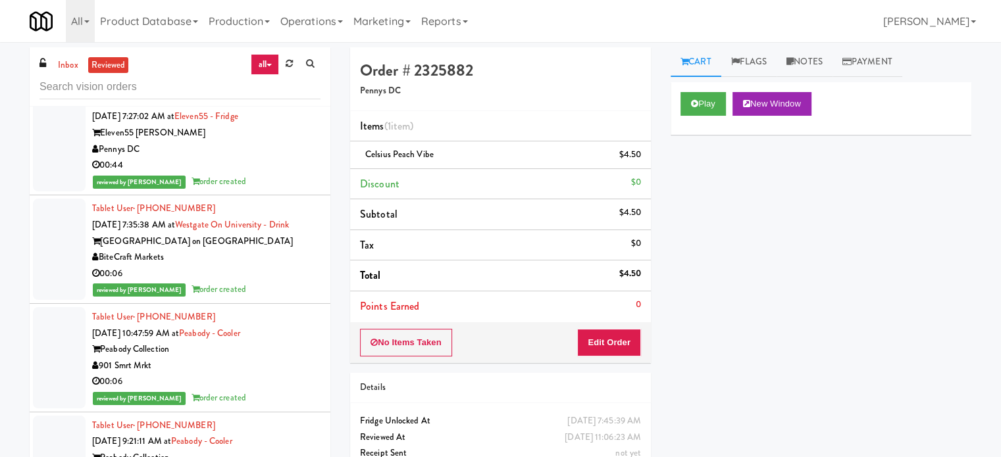
click at [284, 374] on div "00:06" at bounding box center [206, 382] width 228 height 16
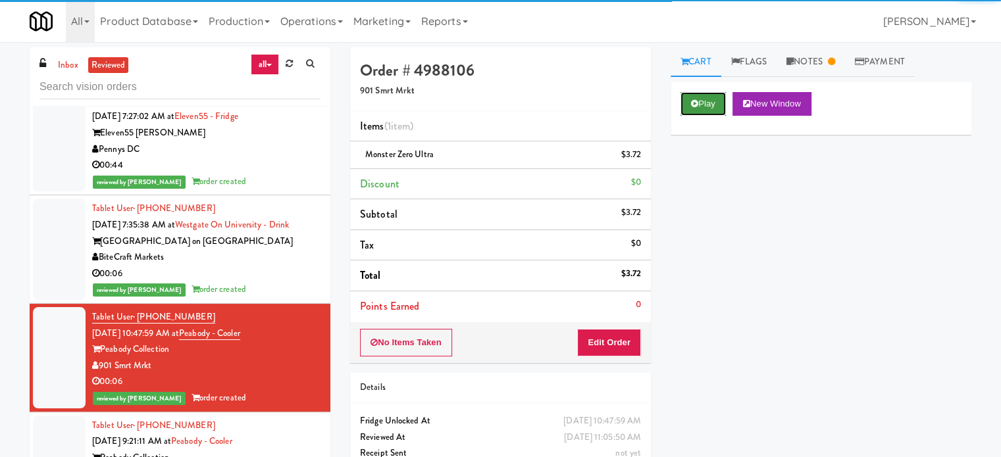
click at [706, 109] on button "Play" at bounding box center [702, 104] width 45 height 24
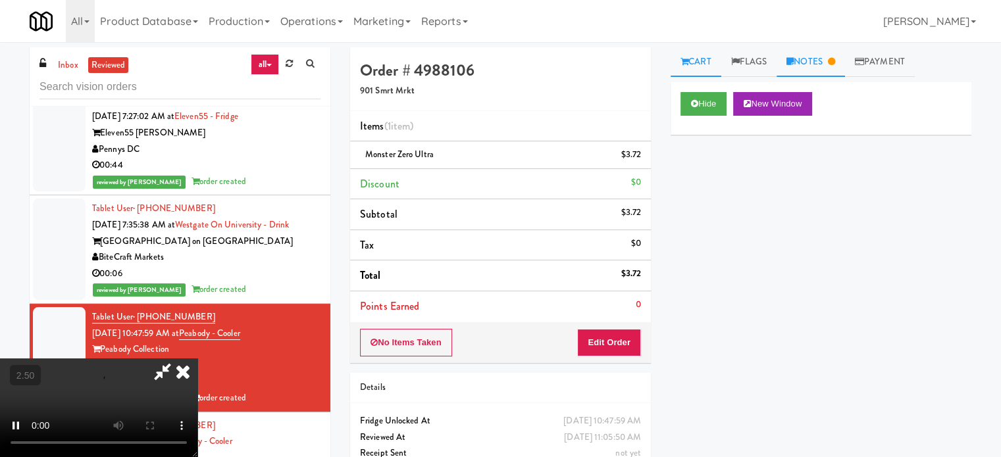
click at [822, 63] on link "Notes" at bounding box center [810, 62] width 68 height 30
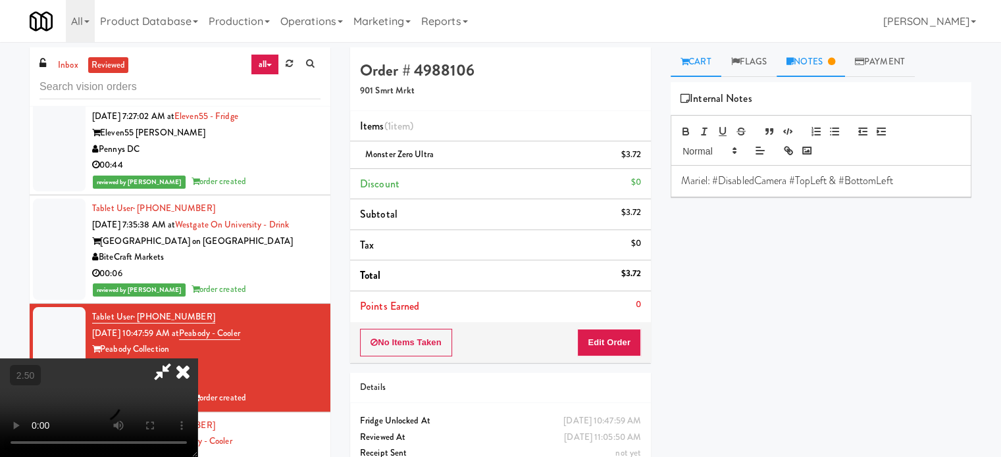
click at [699, 64] on link "Cart" at bounding box center [695, 62] width 51 height 30
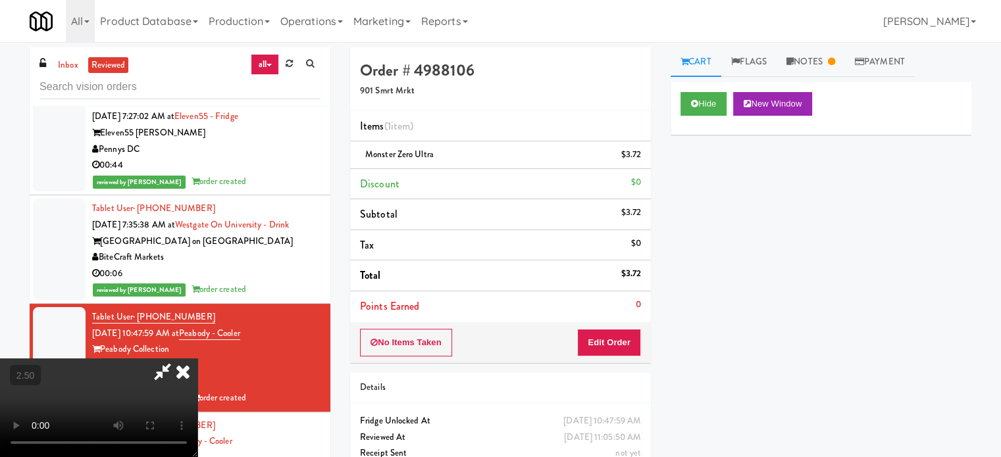
click at [811, 66] on link "Notes" at bounding box center [810, 62] width 68 height 30
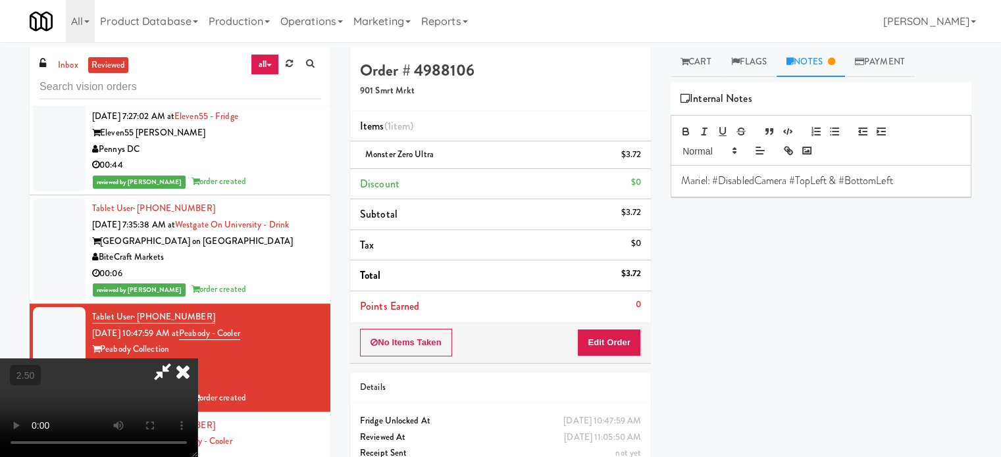
click at [834, 68] on link "Notes" at bounding box center [810, 62] width 68 height 30
click at [694, 68] on link "Cart" at bounding box center [695, 62] width 51 height 30
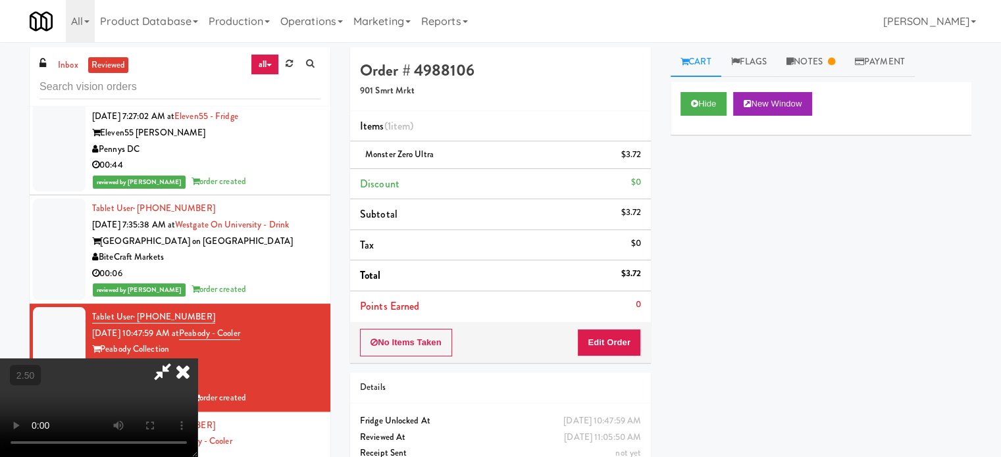
click at [197, 359] on video at bounding box center [98, 408] width 197 height 99
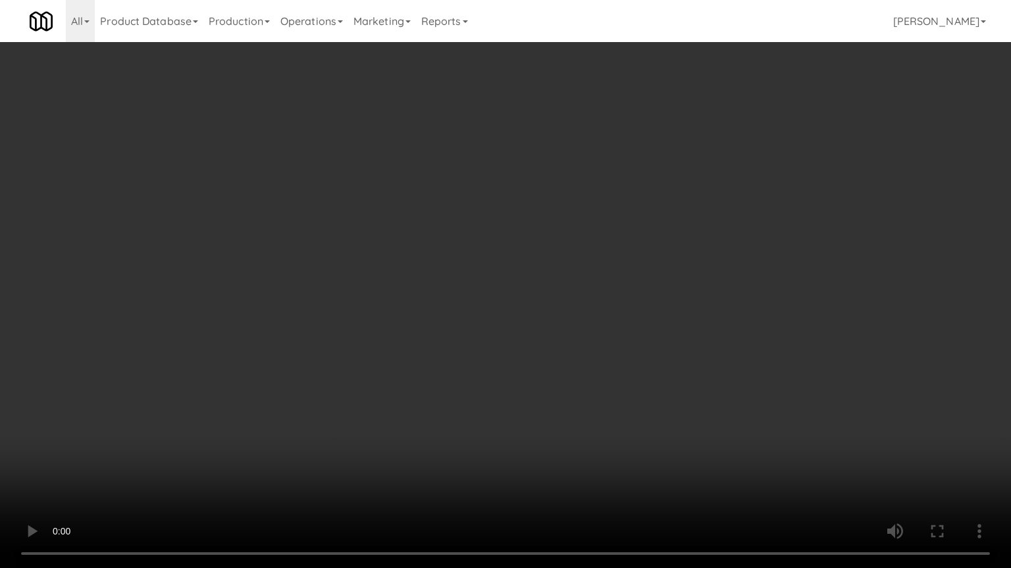
click at [132, 422] on video at bounding box center [505, 284] width 1011 height 568
click at [543, 312] on video at bounding box center [505, 284] width 1011 height 568
drag, startPoint x: 543, startPoint y: 311, endPoint x: 655, endPoint y: 169, distance: 180.8
click at [546, 311] on video at bounding box center [505, 284] width 1011 height 568
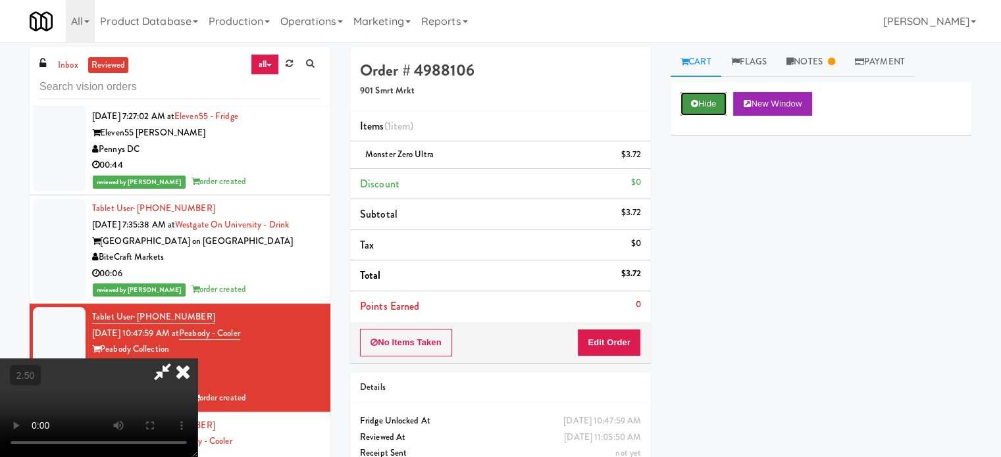
click at [711, 103] on button "Hide" at bounding box center [703, 104] width 46 height 24
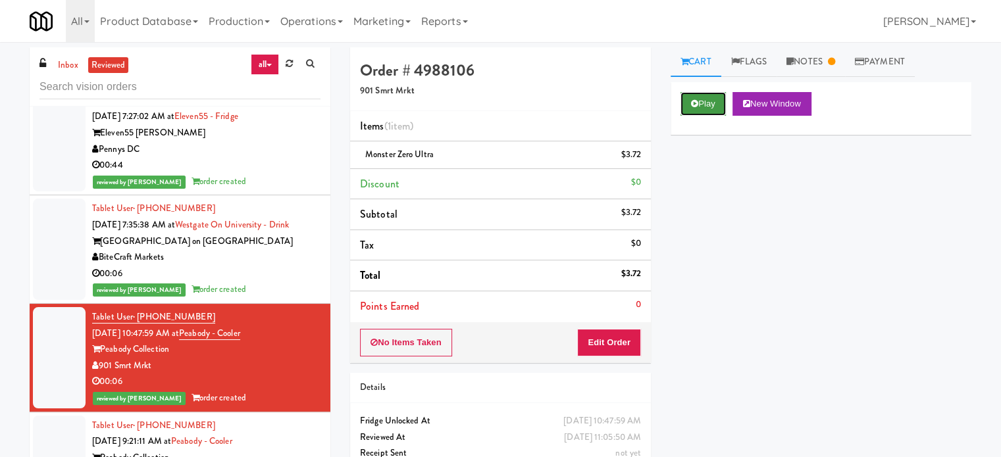
click at [711, 105] on button "Play" at bounding box center [702, 104] width 45 height 24
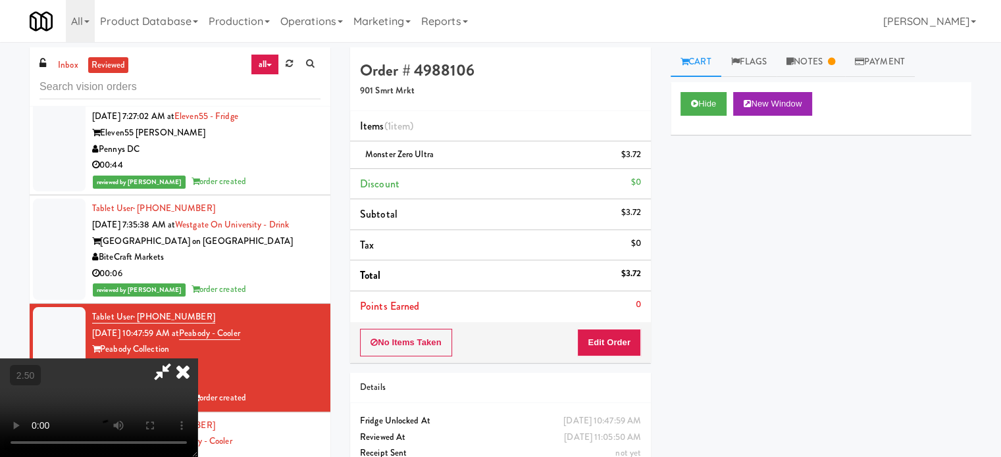
drag, startPoint x: 245, startPoint y: 326, endPoint x: 292, endPoint y: 301, distance: 53.9
click at [197, 359] on video at bounding box center [98, 408] width 197 height 99
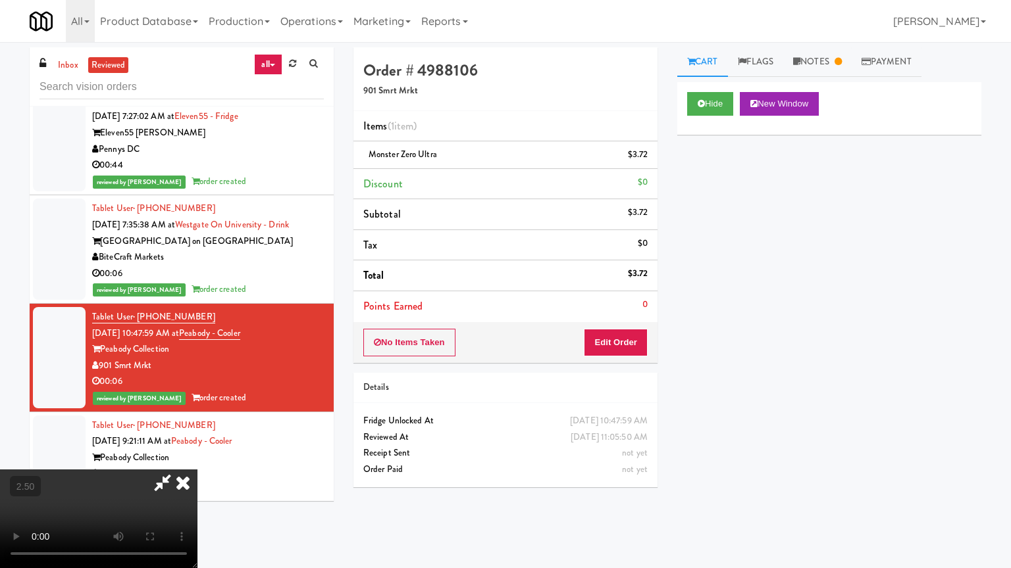
click at [197, 457] on video at bounding box center [98, 519] width 197 height 99
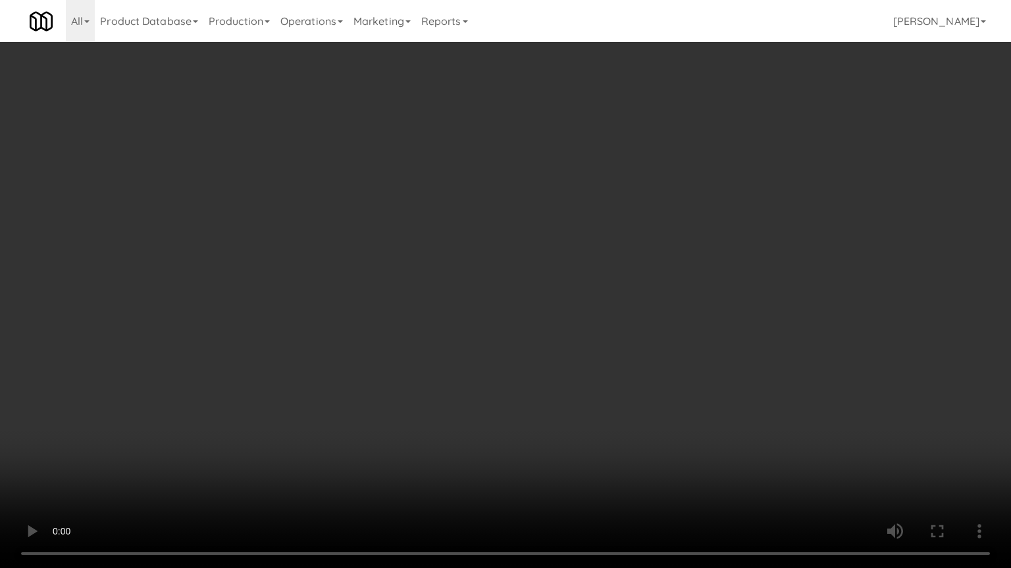
click at [541, 248] on video at bounding box center [505, 284] width 1011 height 568
click at [590, 260] on video at bounding box center [505, 284] width 1011 height 568
click at [532, 265] on video at bounding box center [505, 284] width 1011 height 568
click at [595, 294] on video at bounding box center [505, 284] width 1011 height 568
click at [581, 289] on video at bounding box center [505, 284] width 1011 height 568
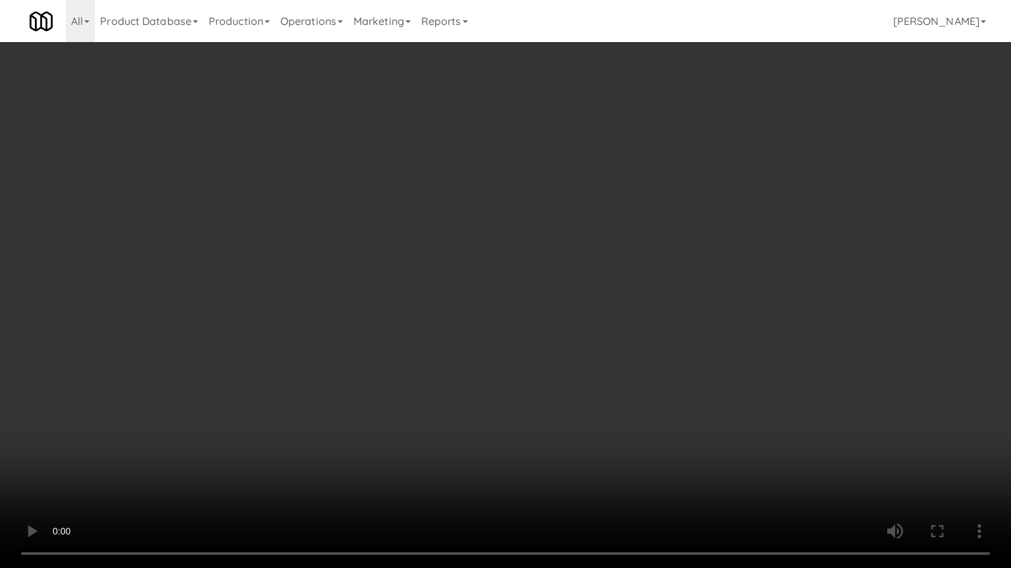
click at [628, 268] on video at bounding box center [505, 284] width 1011 height 568
drag, startPoint x: 669, startPoint y: 263, endPoint x: 684, endPoint y: 147, distance: 116.7
click at [671, 261] on video at bounding box center [505, 284] width 1011 height 568
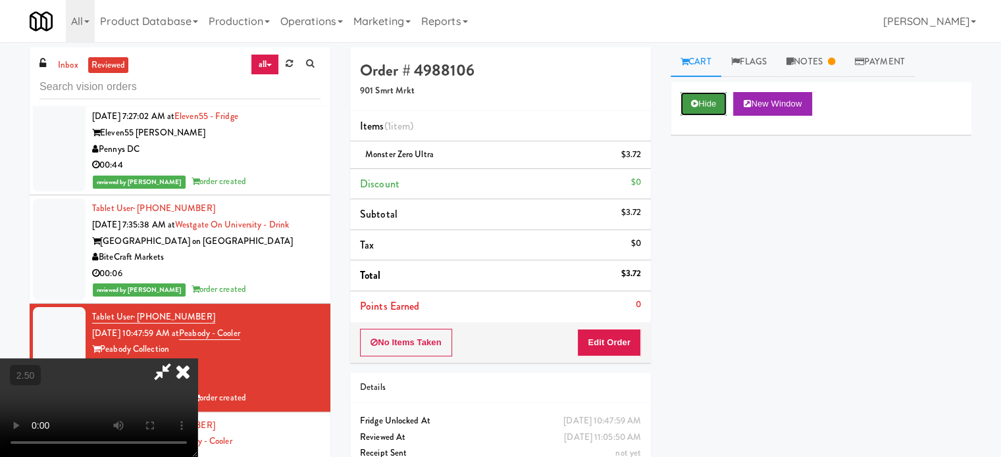
click at [699, 101] on button "Hide" at bounding box center [703, 104] width 46 height 24
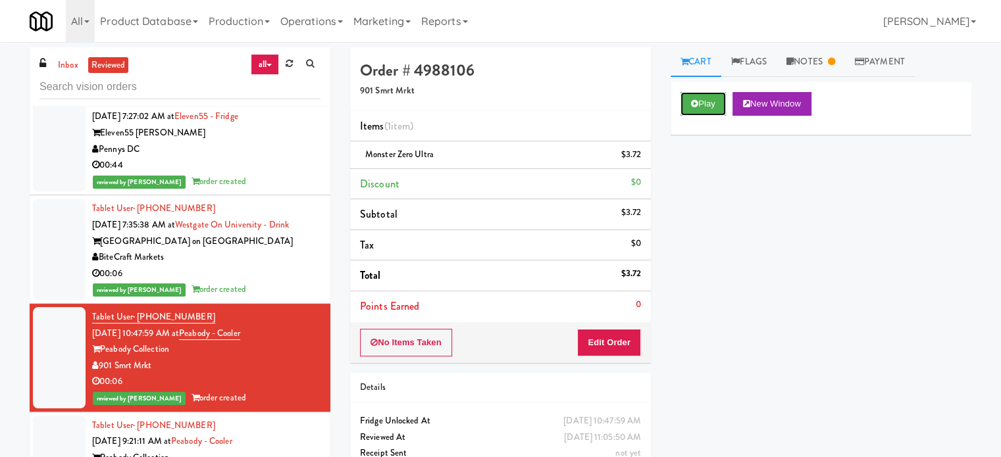
scroll to position [3619, 0]
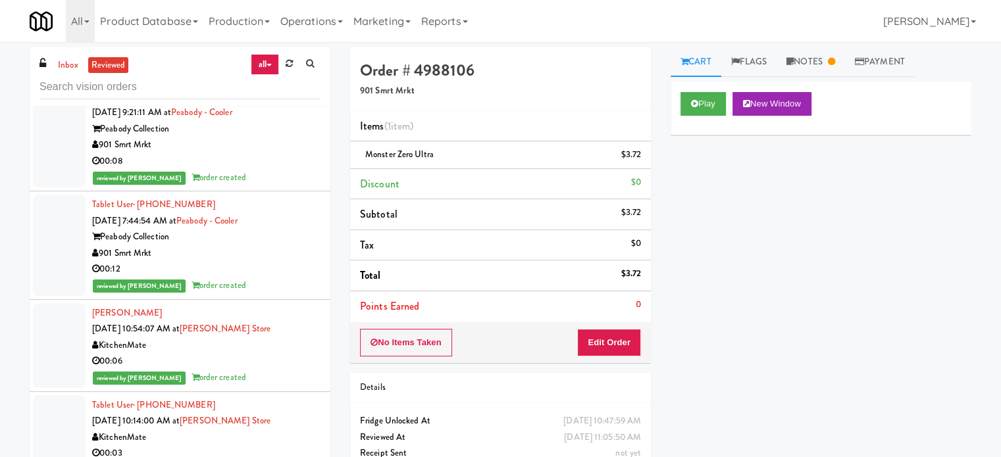
click at [276, 170] on div "reviewed by [PERSON_NAME] order created" at bounding box center [206, 178] width 228 height 16
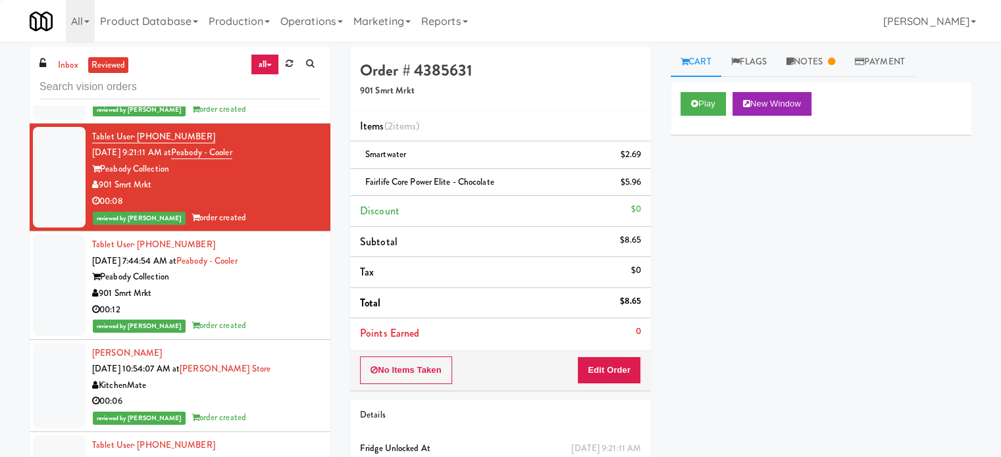
scroll to position [4072, 0]
click at [282, 285] on div "901 Smrt Mrkt" at bounding box center [206, 293] width 228 height 16
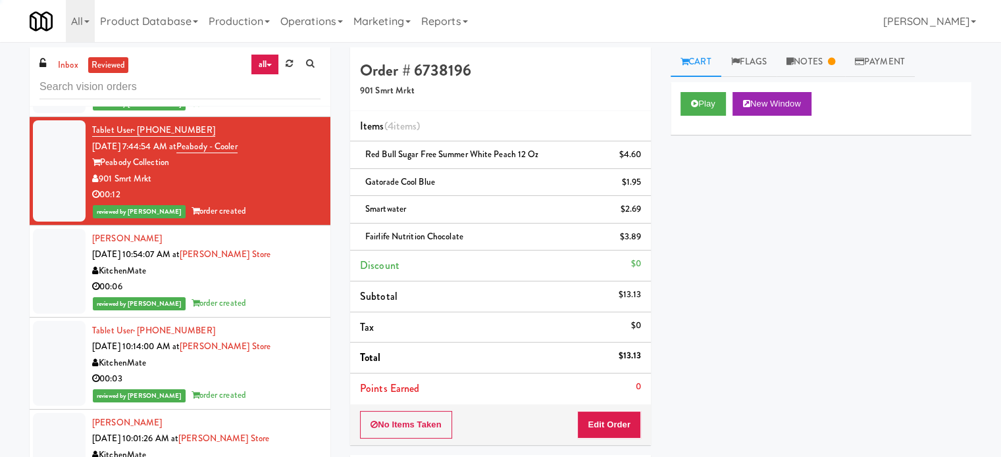
scroll to position [3687, 0]
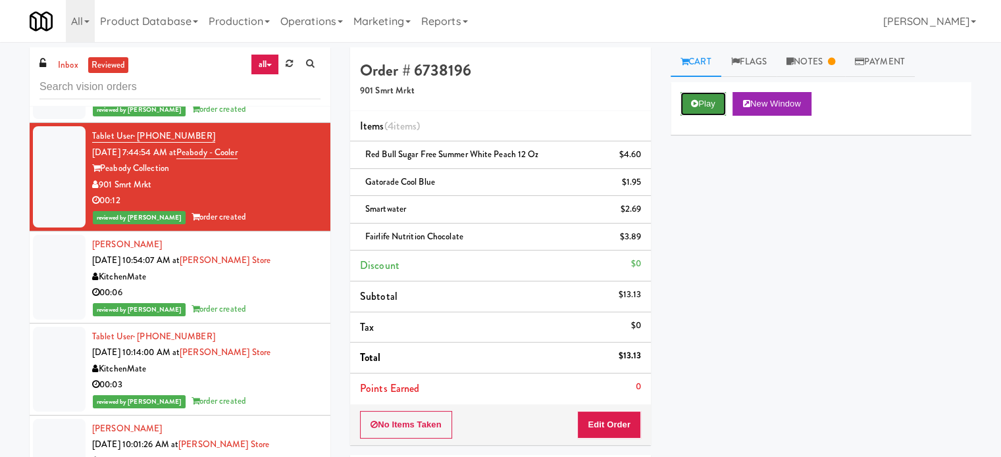
click at [711, 102] on button "Play" at bounding box center [702, 104] width 45 height 24
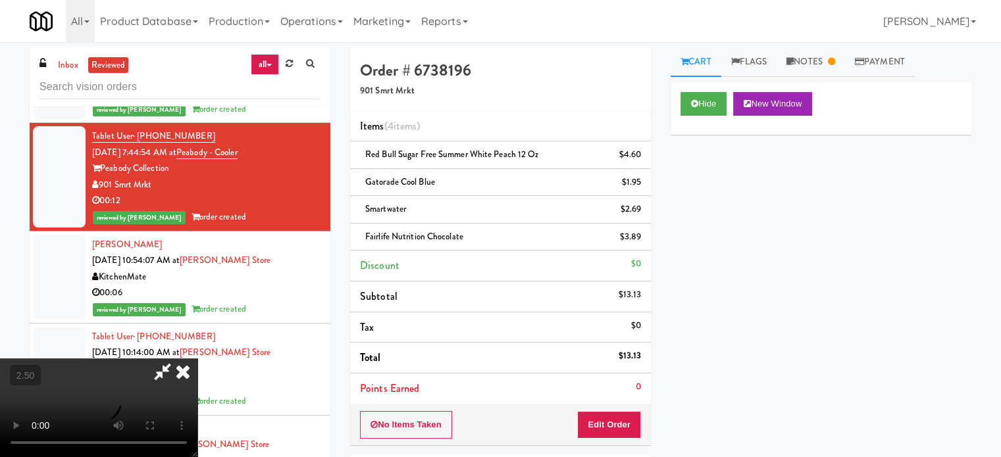
click at [197, 359] on video at bounding box center [98, 408] width 197 height 99
drag, startPoint x: 412, startPoint y: 236, endPoint x: 453, endPoint y: 243, distance: 41.4
click at [197, 359] on video at bounding box center [98, 408] width 197 height 99
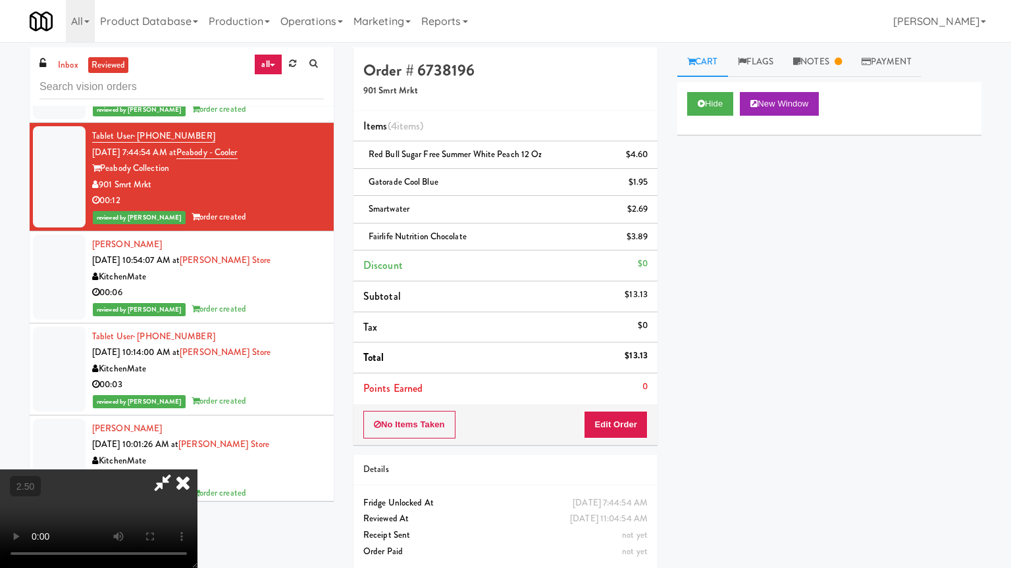
click at [197, 457] on video at bounding box center [98, 519] width 197 height 99
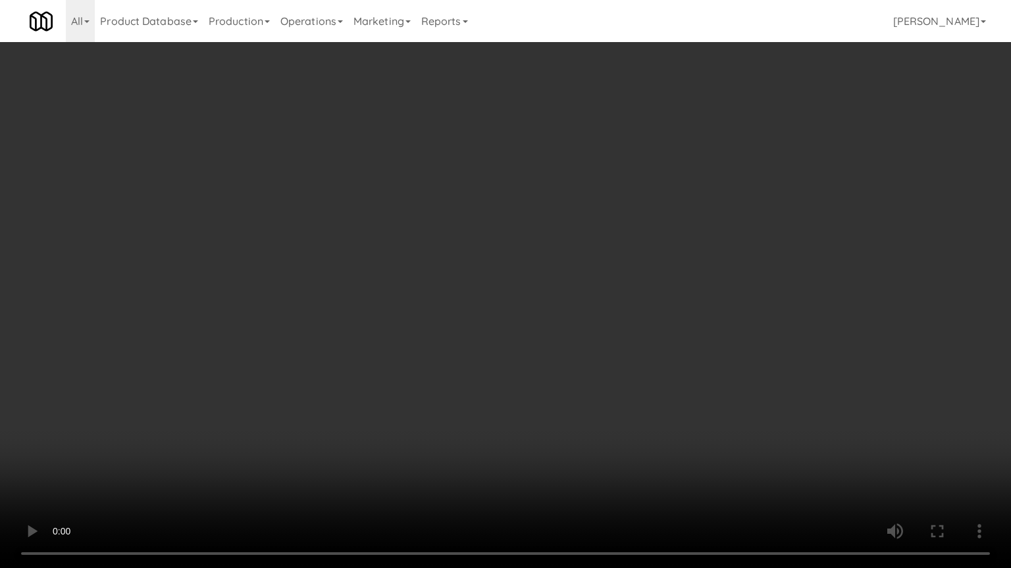
click at [458, 252] on video at bounding box center [505, 284] width 1011 height 568
click at [463, 264] on video at bounding box center [505, 284] width 1011 height 568
click at [490, 253] on video at bounding box center [505, 284] width 1011 height 568
click at [492, 253] on video at bounding box center [505, 284] width 1011 height 568
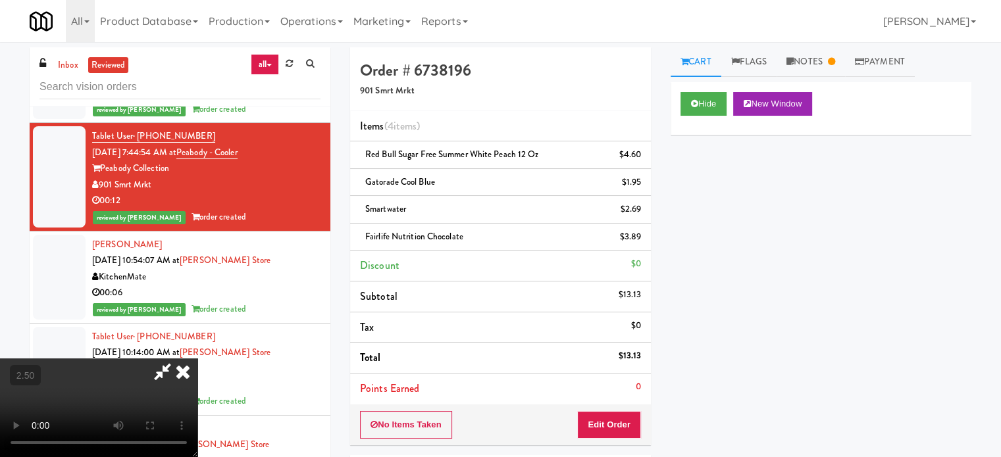
click at [197, 359] on icon at bounding box center [182, 372] width 29 height 26
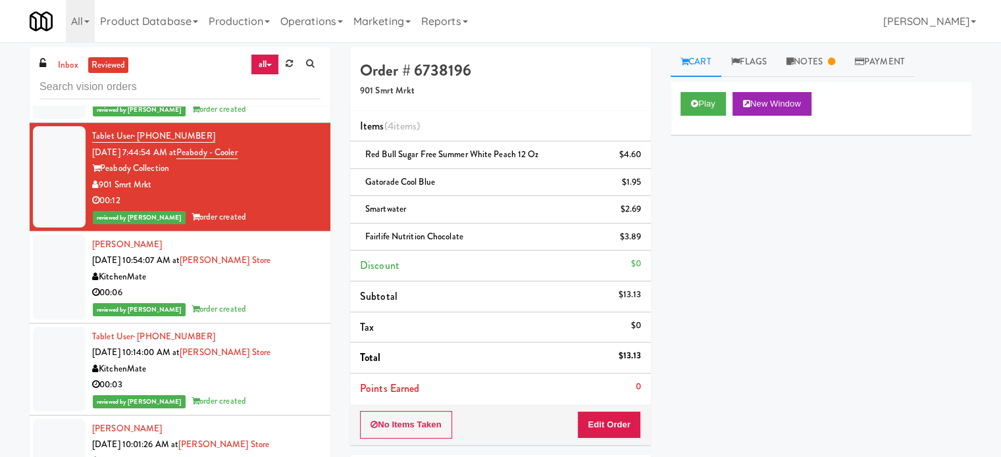
scroll to position [4016, 0]
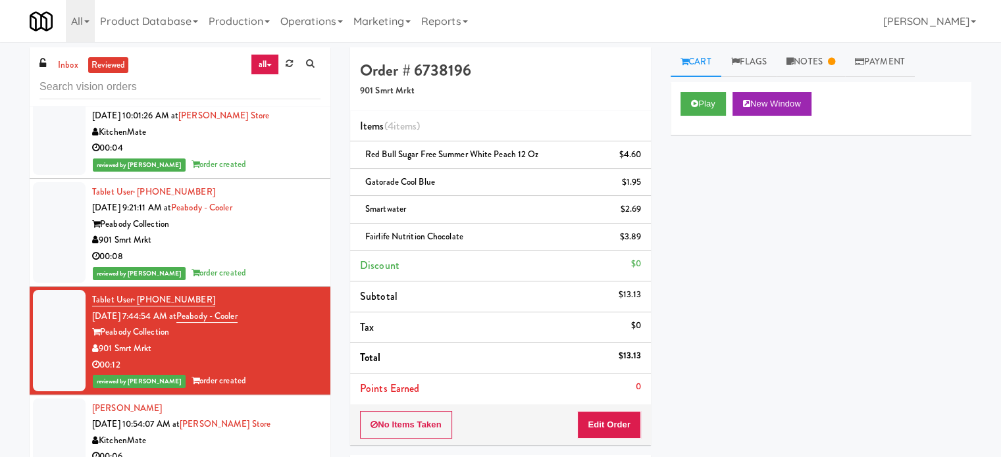
click at [272, 270] on div "reviewed by [PERSON_NAME] order created" at bounding box center [206, 273] width 228 height 16
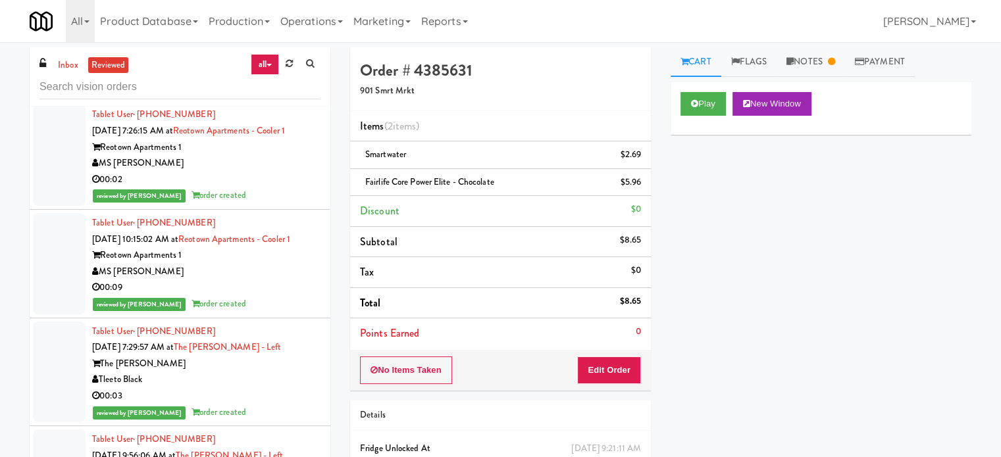
scroll to position [8185, 0]
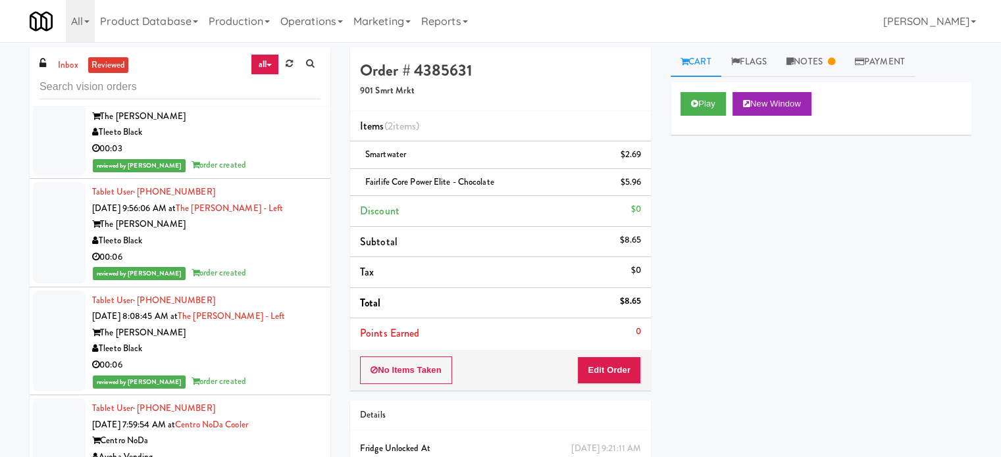
click at [273, 265] on div "reviewed by [PERSON_NAME] L order created" at bounding box center [206, 273] width 228 height 16
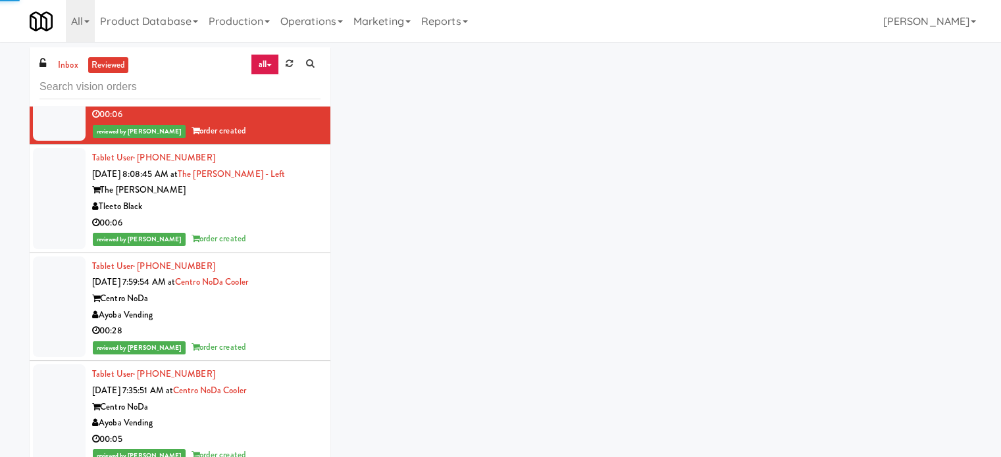
scroll to position [7281, 0]
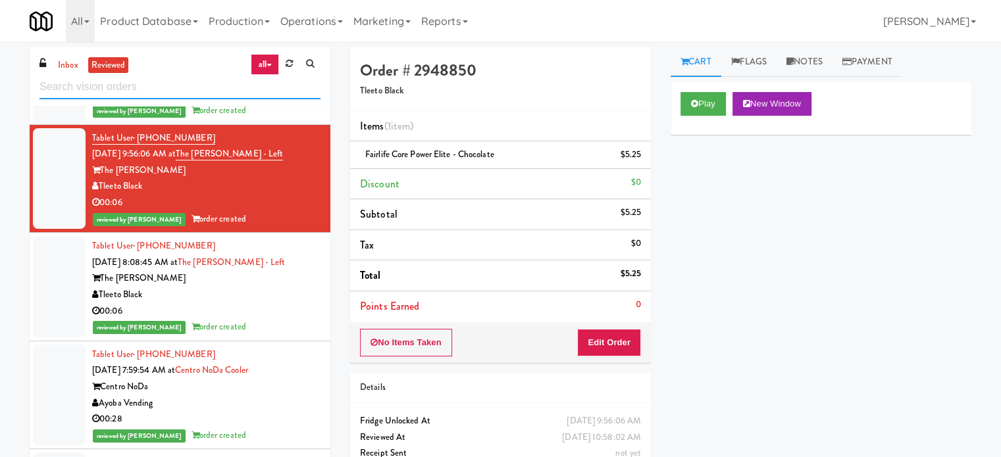
click at [190, 89] on input "text" at bounding box center [179, 87] width 281 height 24
click at [191, 89] on input "text" at bounding box center [179, 87] width 281 height 24
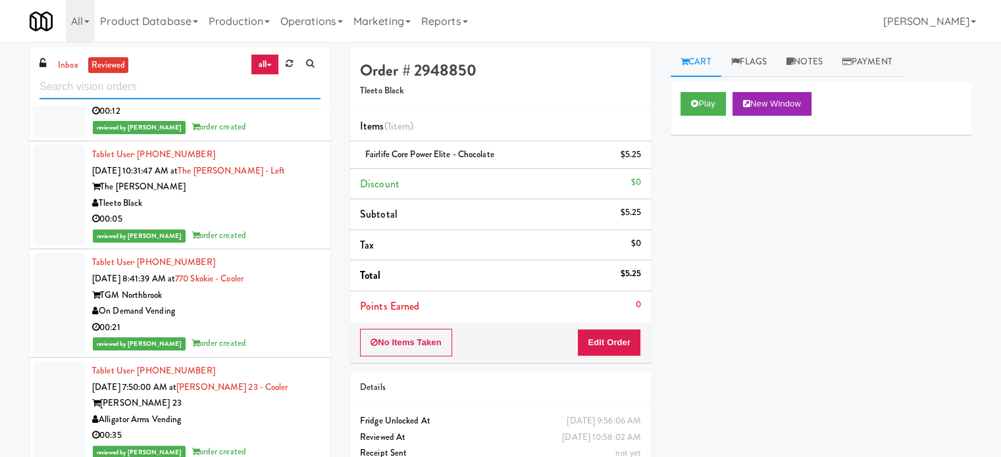
scroll to position [5636, 0]
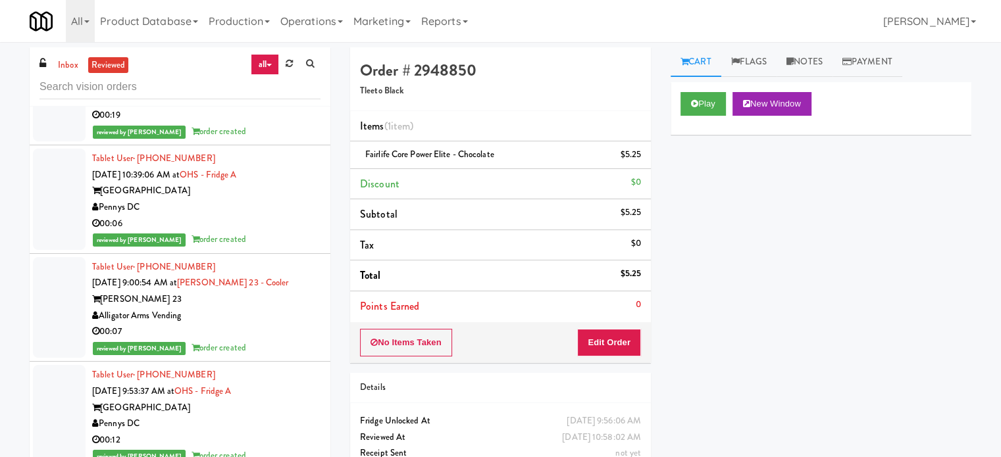
click at [284, 226] on div "00:06" at bounding box center [206, 224] width 228 height 16
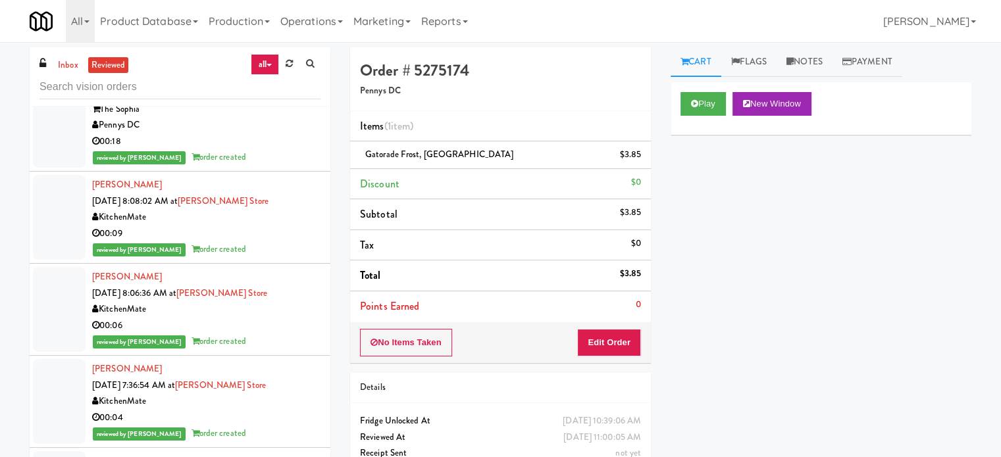
scroll to position [4649, 0]
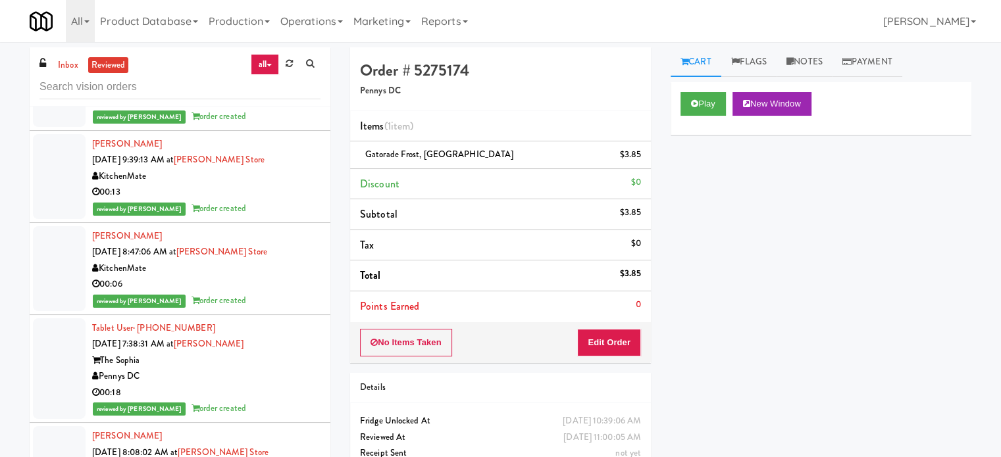
click at [270, 210] on div "reviewed by [PERSON_NAME] A order created" at bounding box center [206, 209] width 228 height 16
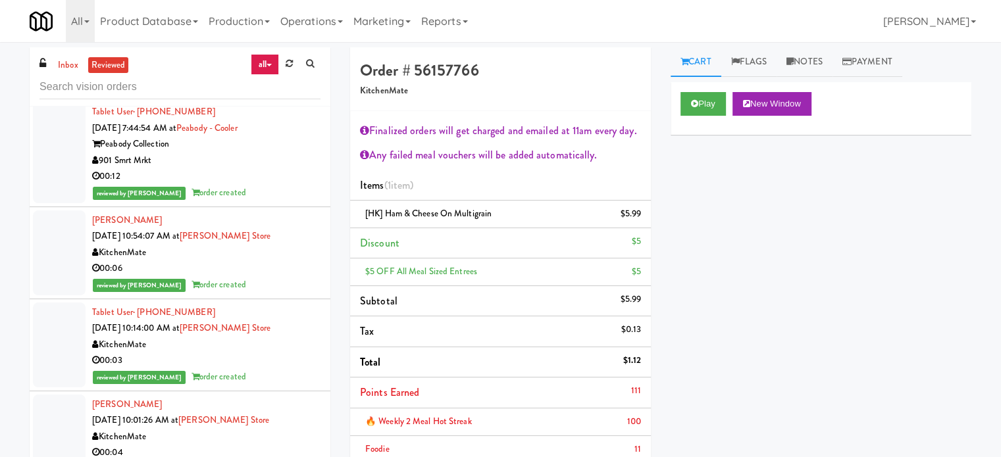
scroll to position [3662, 0]
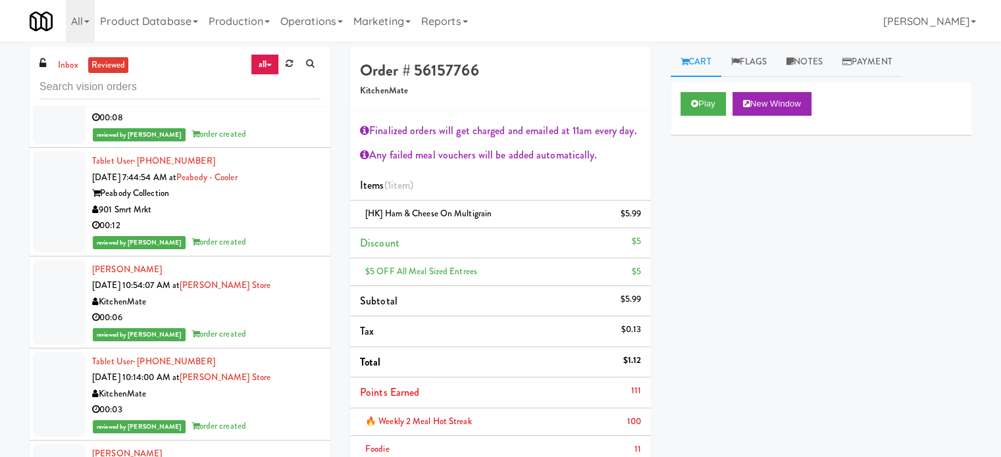
click at [243, 228] on div "00:12" at bounding box center [206, 226] width 228 height 16
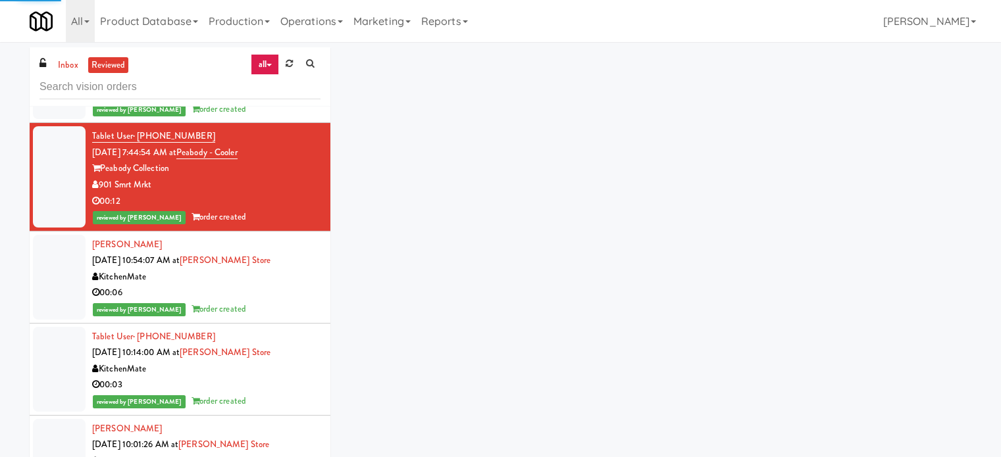
scroll to position [4180, 0]
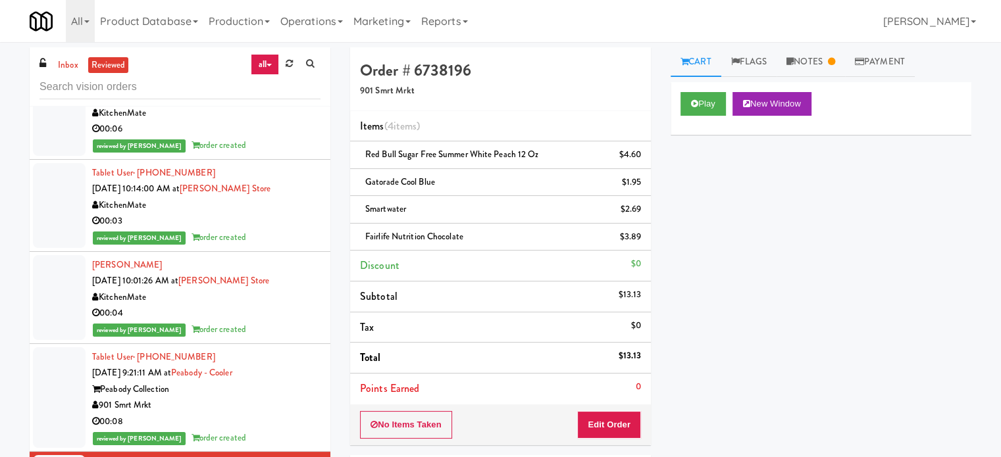
click at [275, 242] on div "reviewed by [PERSON_NAME] A order created" at bounding box center [206, 238] width 228 height 16
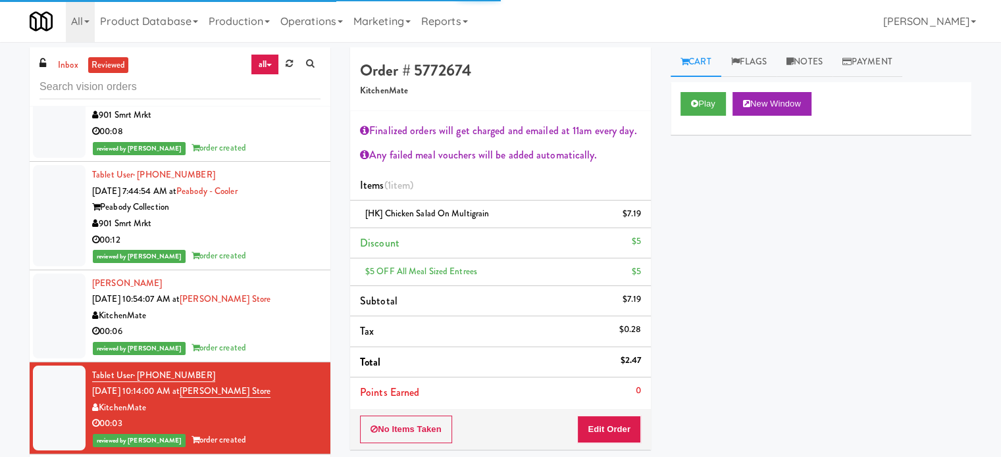
scroll to position [4052, 0]
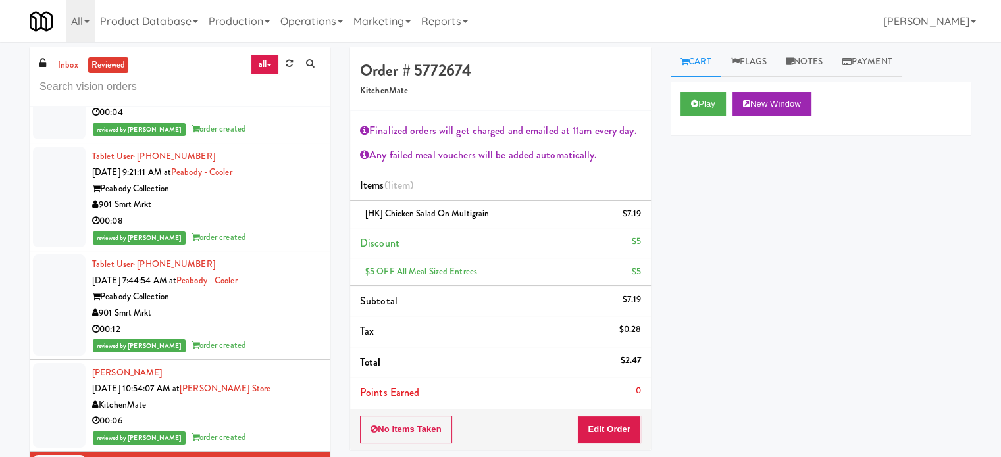
click at [246, 218] on div "00:08" at bounding box center [206, 221] width 228 height 16
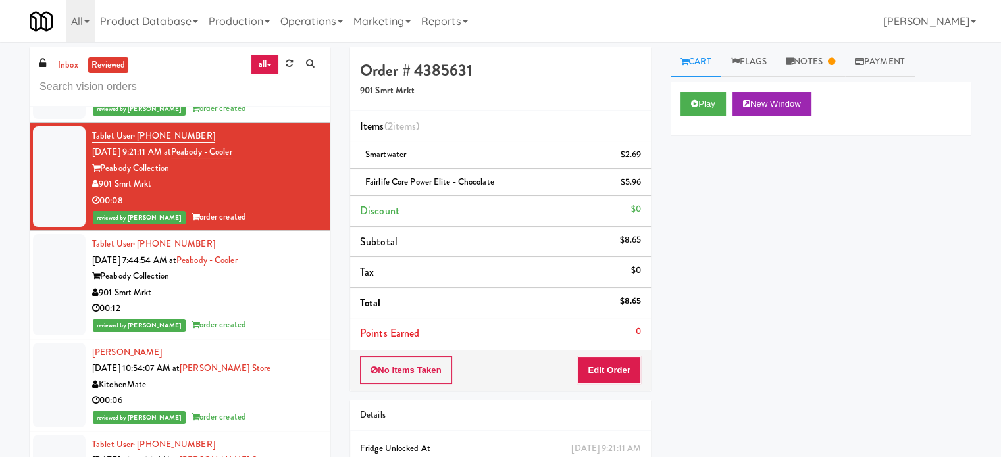
scroll to position [3250, 0]
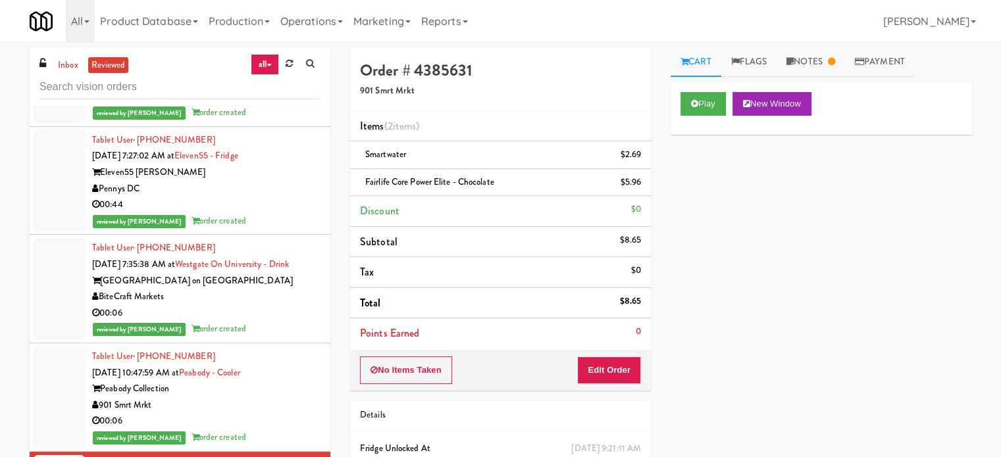
click at [266, 213] on div "reviewed by [PERSON_NAME] order created" at bounding box center [206, 221] width 228 height 16
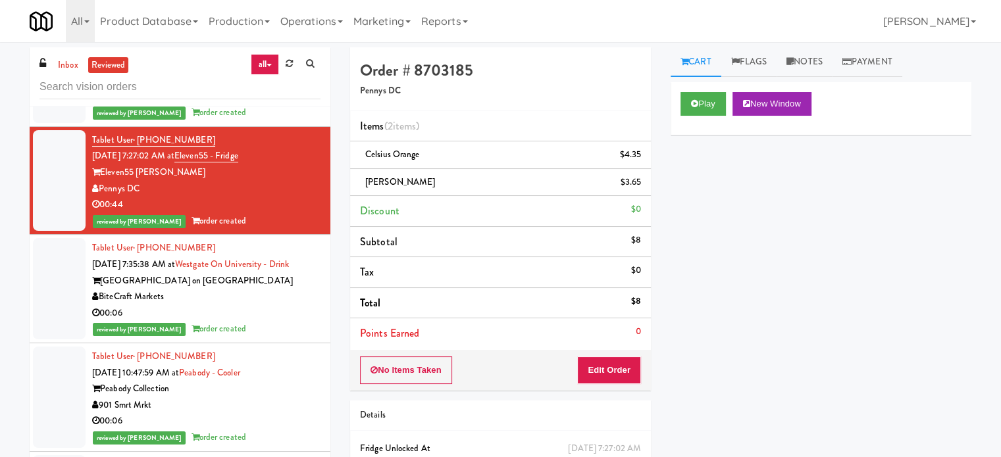
click at [278, 305] on div "00:06" at bounding box center [206, 313] width 228 height 16
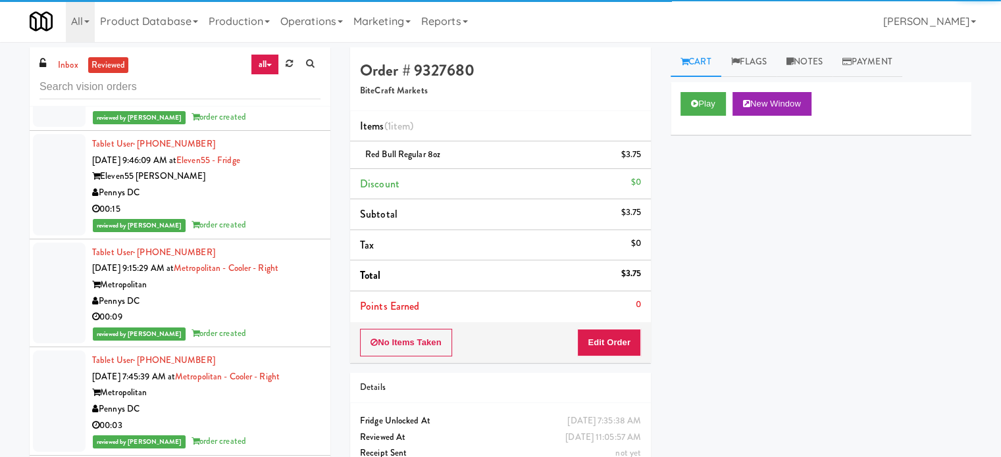
scroll to position [2592, 0]
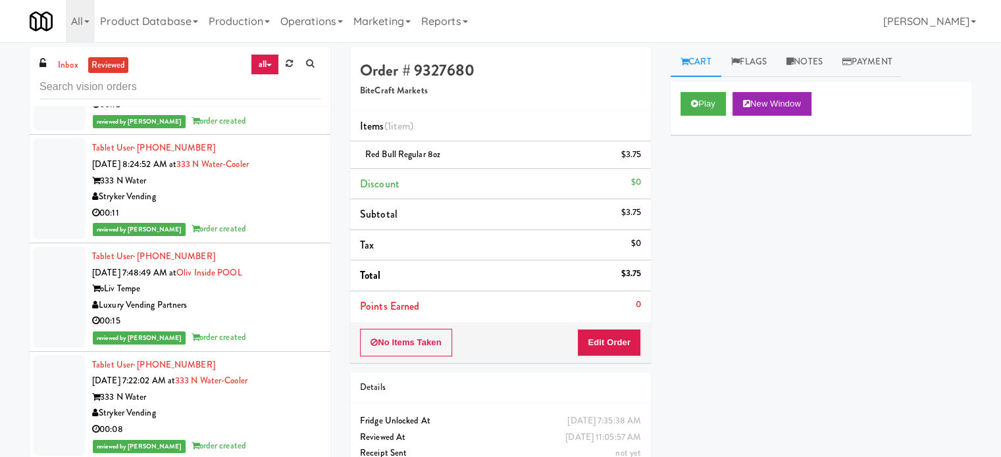
click at [266, 313] on div "00:15" at bounding box center [206, 321] width 228 height 16
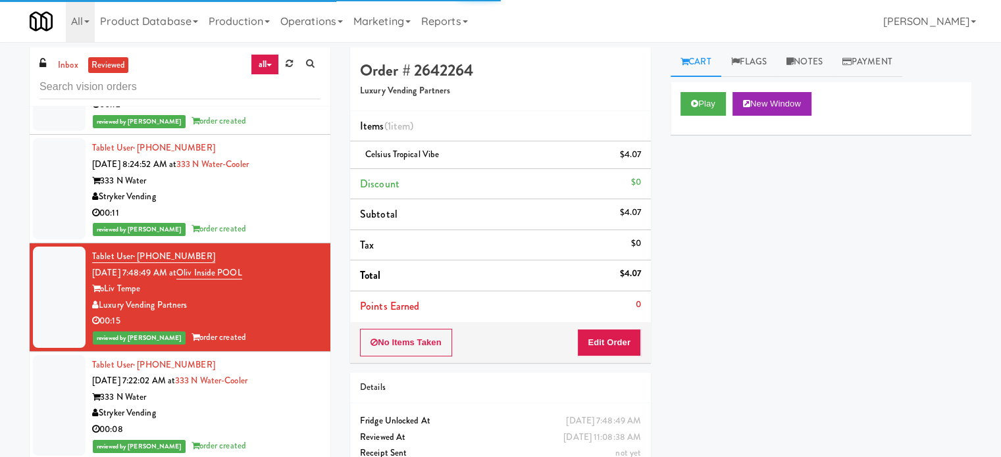
click at [282, 205] on div "00:11" at bounding box center [206, 213] width 228 height 16
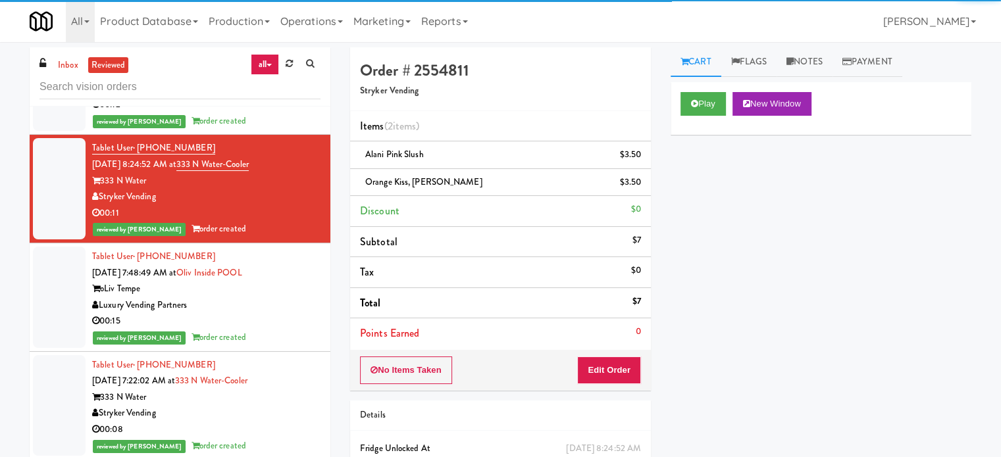
scroll to position [2263, 0]
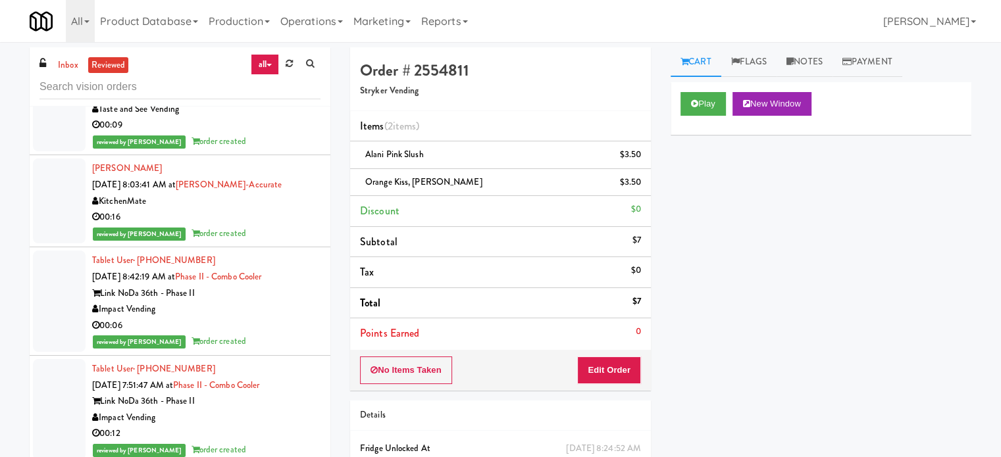
click at [263, 327] on div "00:06" at bounding box center [206, 326] width 228 height 16
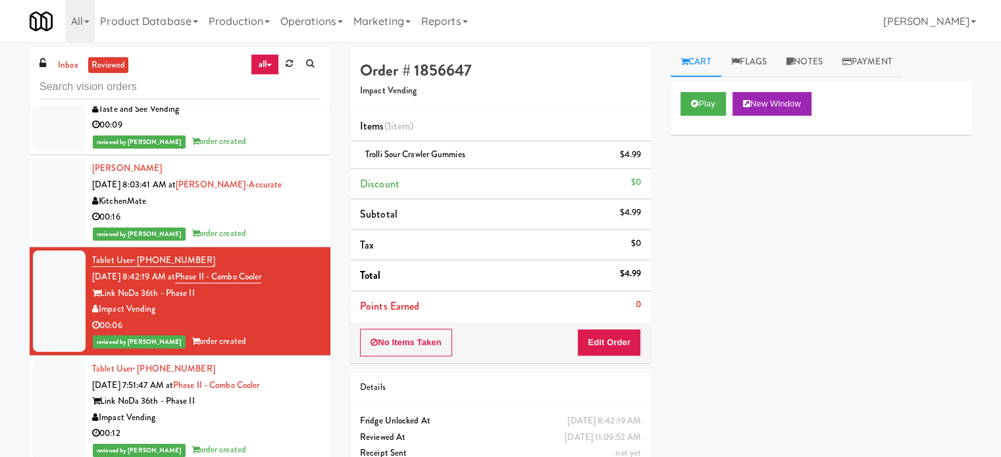
click at [281, 219] on div "00:16" at bounding box center [206, 217] width 228 height 16
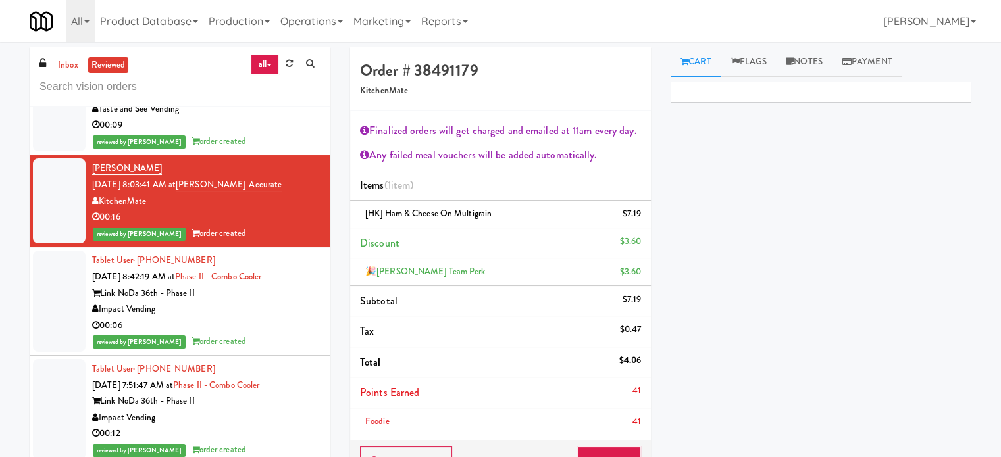
click at [283, 139] on div "reviewed by [PERSON_NAME] order created" at bounding box center [206, 142] width 228 height 16
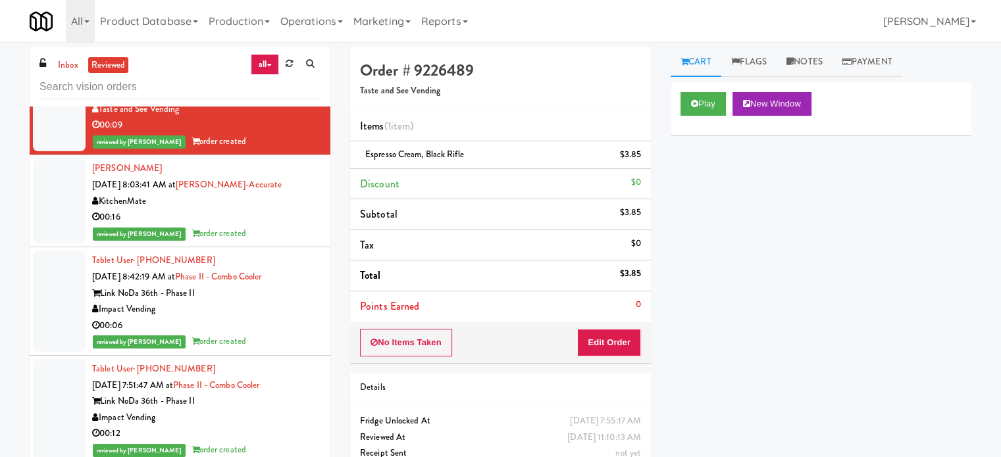
scroll to position [1934, 0]
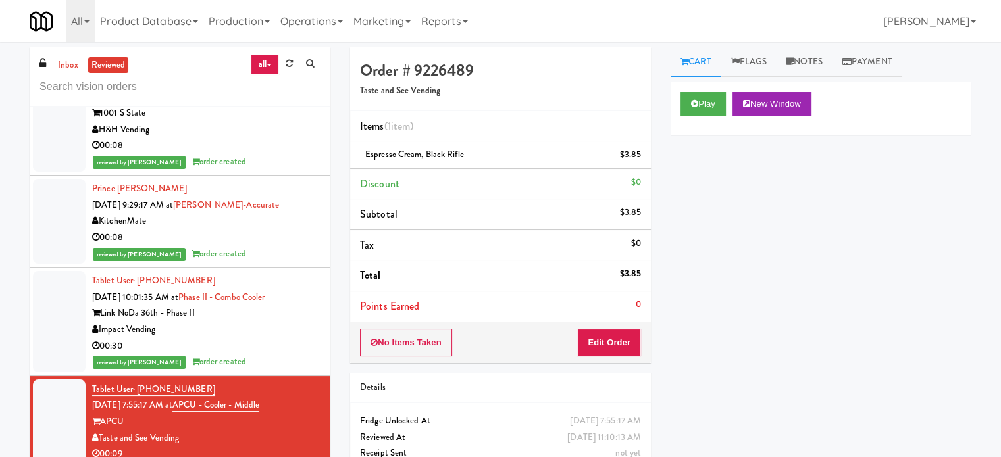
click at [261, 246] on div "reviewed by [PERSON_NAME] A order created" at bounding box center [206, 254] width 228 height 16
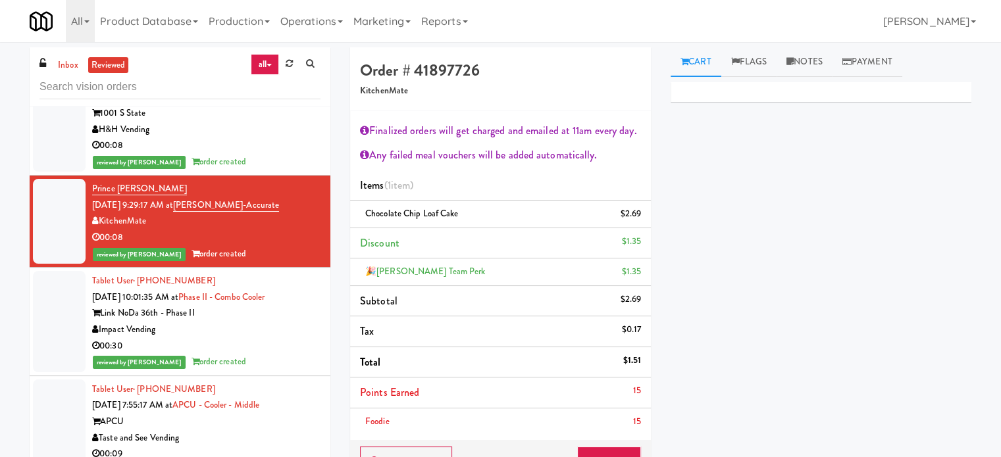
click at [252, 131] on div "H&H Vending" at bounding box center [206, 130] width 228 height 16
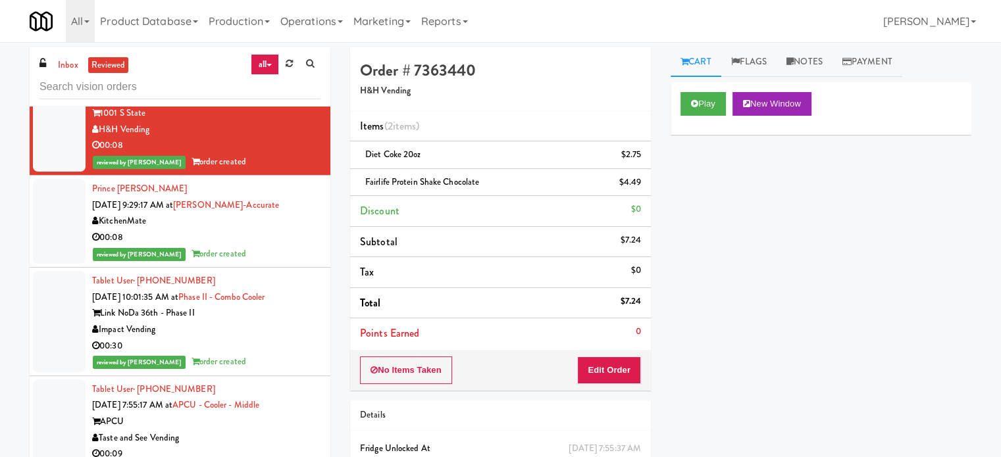
scroll to position [1605, 0]
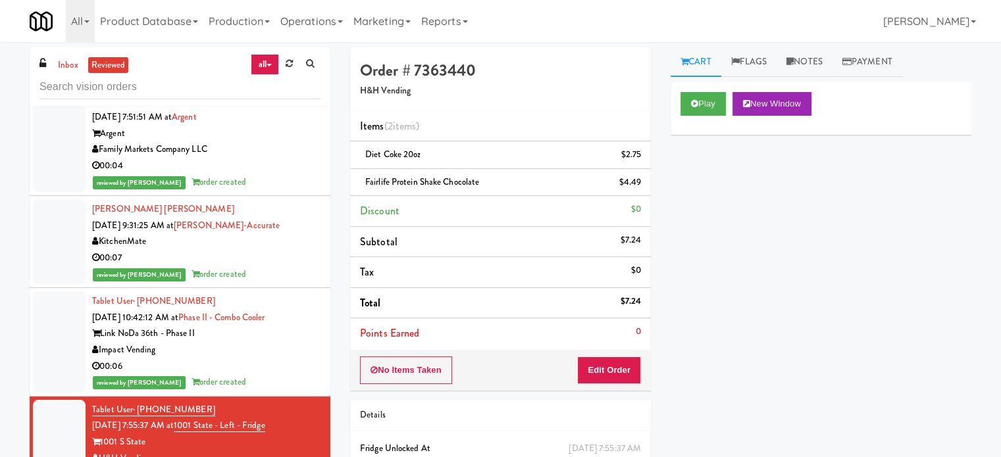
click at [262, 255] on div "00:07" at bounding box center [206, 258] width 228 height 16
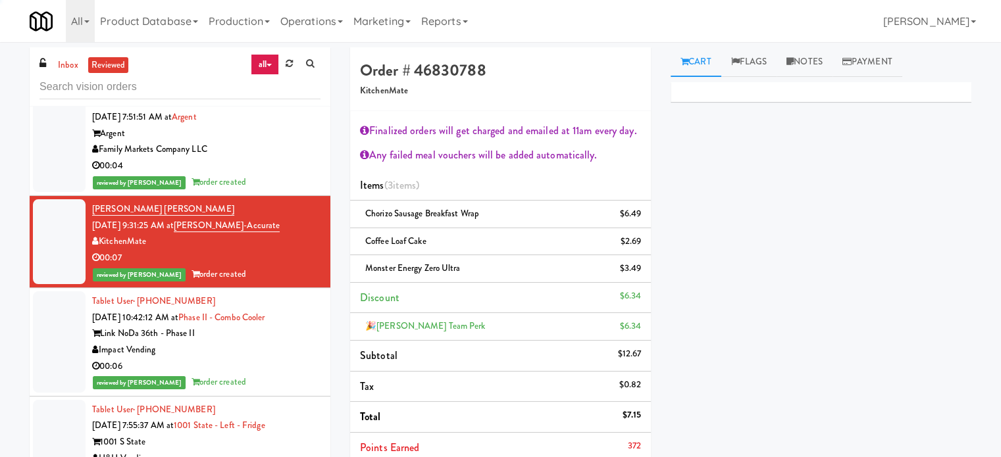
drag, startPoint x: 284, startPoint y: 168, endPoint x: 274, endPoint y: 178, distance: 14.0
click at [283, 168] on div "00:04" at bounding box center [206, 166] width 228 height 16
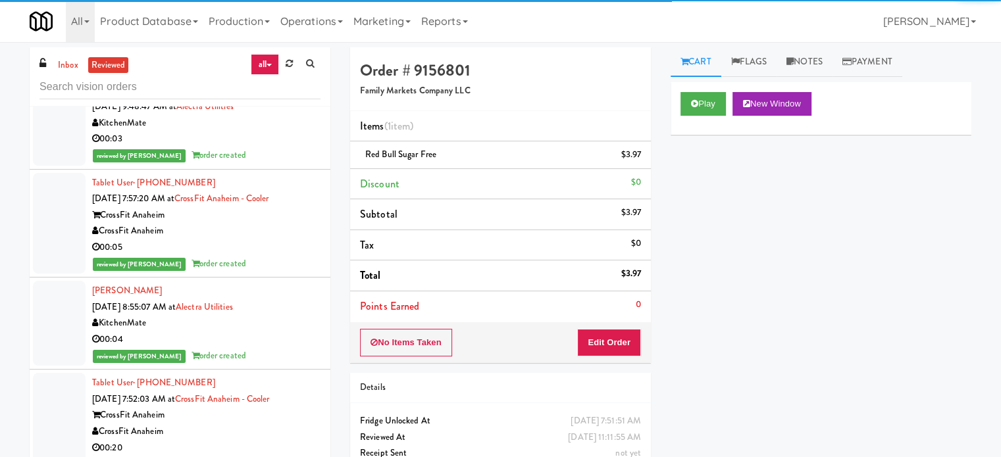
scroll to position [947, 0]
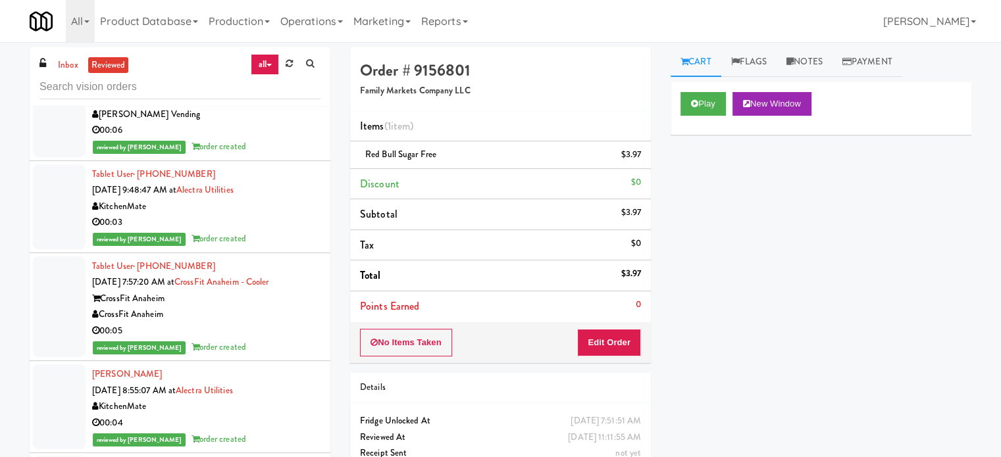
click at [284, 202] on div "KitchenMate" at bounding box center [206, 207] width 228 height 16
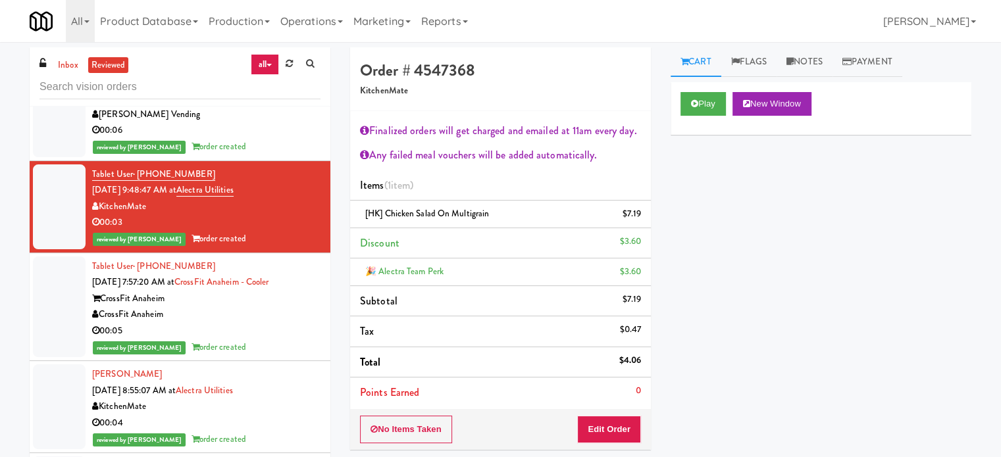
click at [270, 139] on div "reviewed by [PERSON_NAME] order created" at bounding box center [206, 147] width 228 height 16
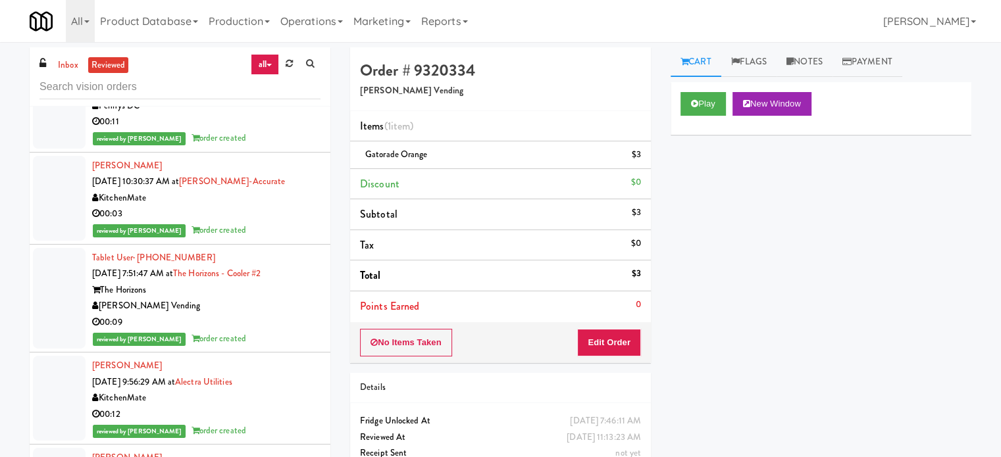
scroll to position [289, 0]
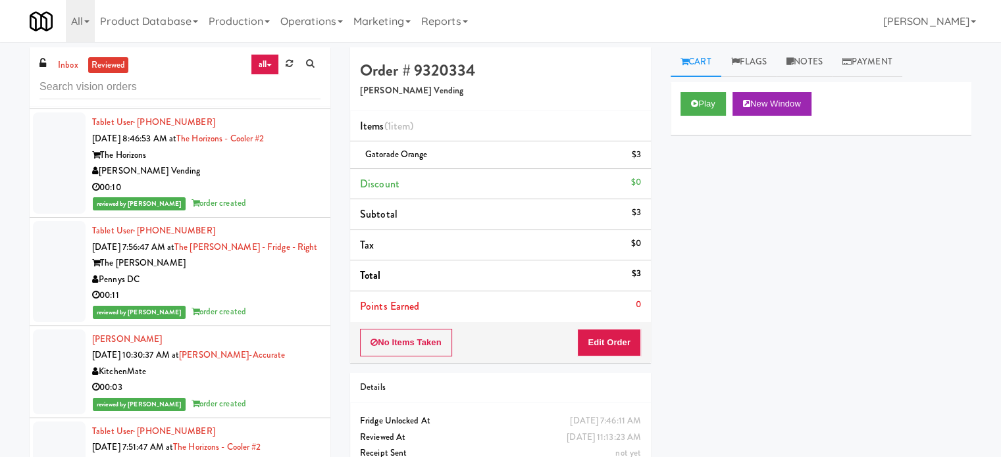
click at [274, 312] on div "reviewed by [PERSON_NAME] order created" at bounding box center [206, 312] width 228 height 16
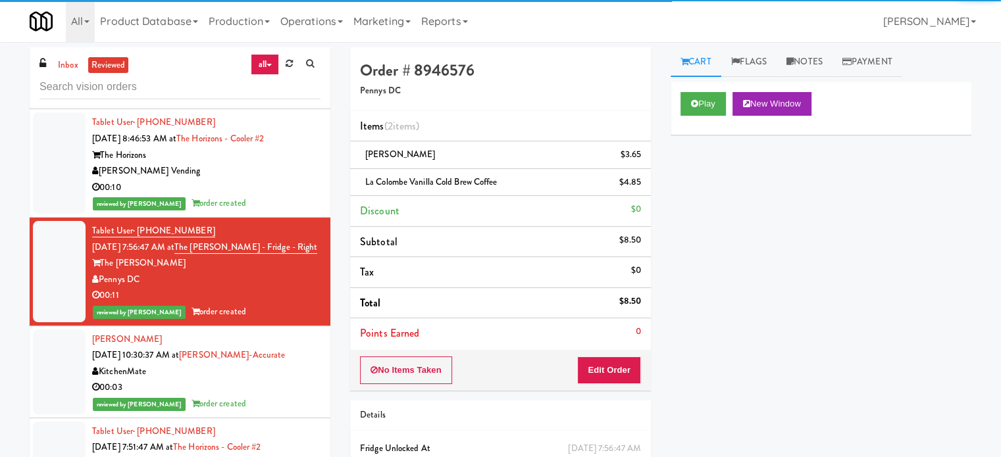
click at [276, 380] on div "00:03" at bounding box center [206, 388] width 228 height 16
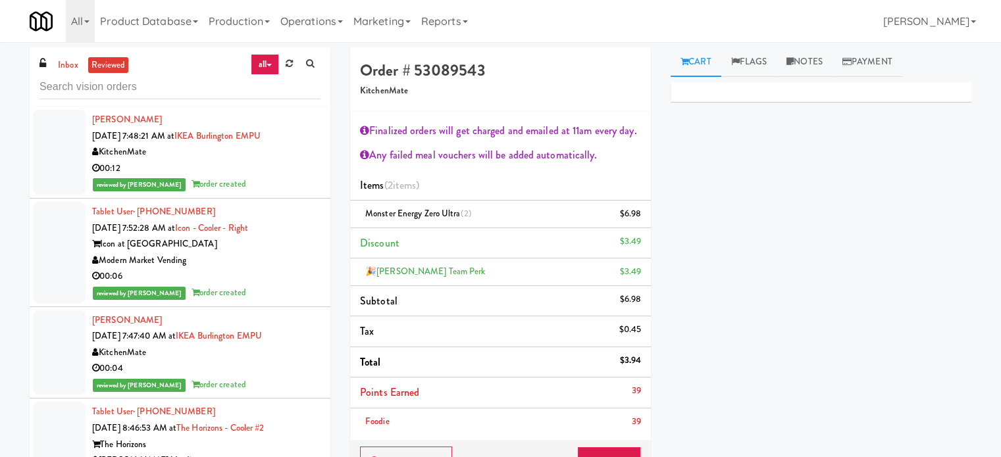
click at [247, 278] on div "00:06" at bounding box center [206, 276] width 228 height 16
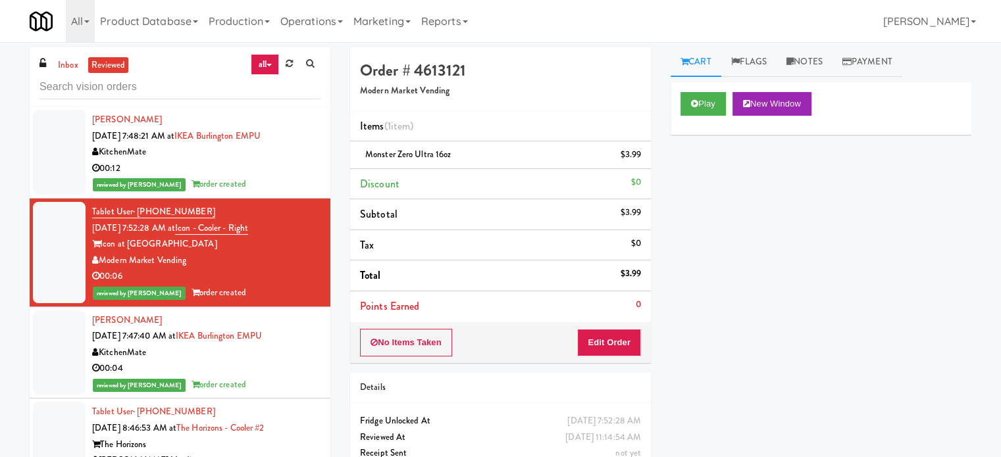
click at [263, 175] on div "00:12" at bounding box center [206, 169] width 228 height 16
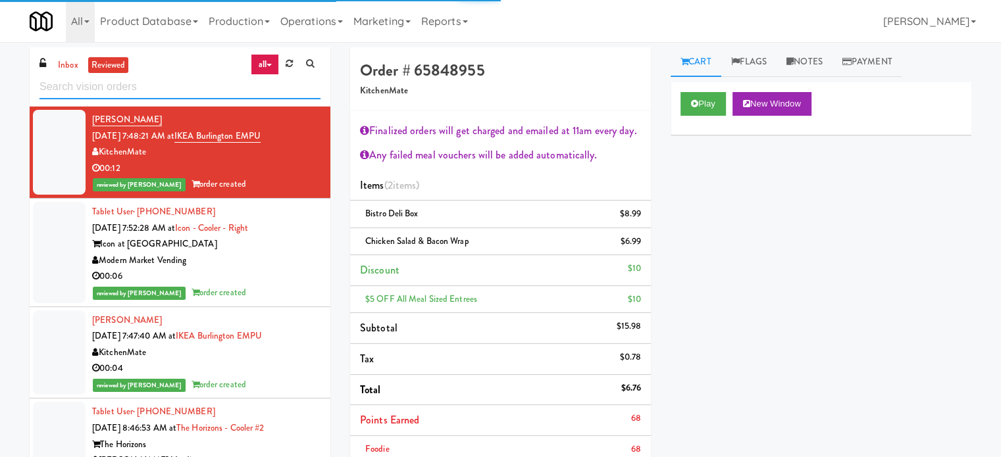
click at [162, 82] on input "text" at bounding box center [179, 87] width 281 height 24
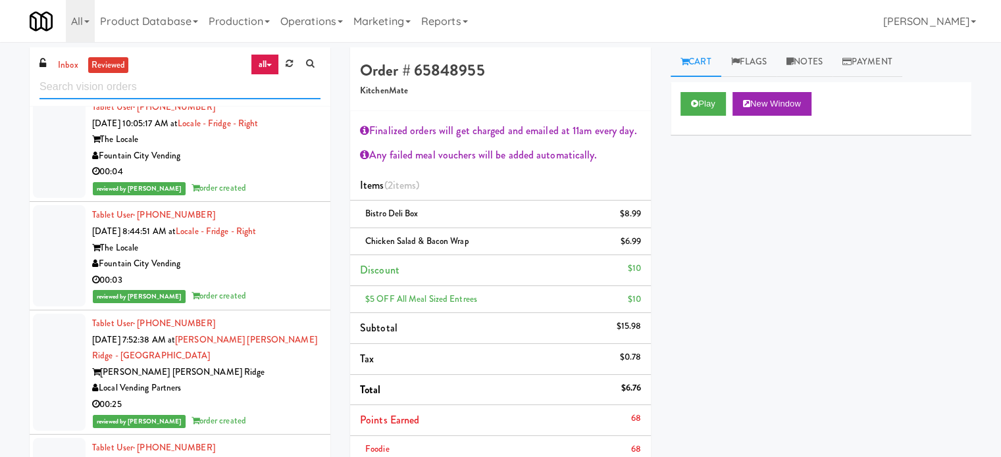
scroll to position [2297, 0]
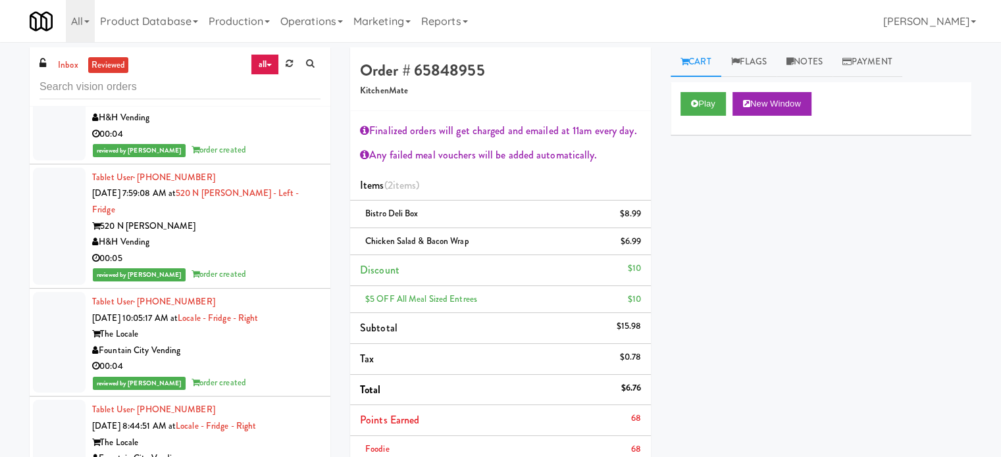
click at [265, 232] on div "Tablet User · (608) 692-1524 [DATE] 7:59:08 AM at [STREET_ADDRESS][PERSON_NAME]…" at bounding box center [206, 226] width 228 height 113
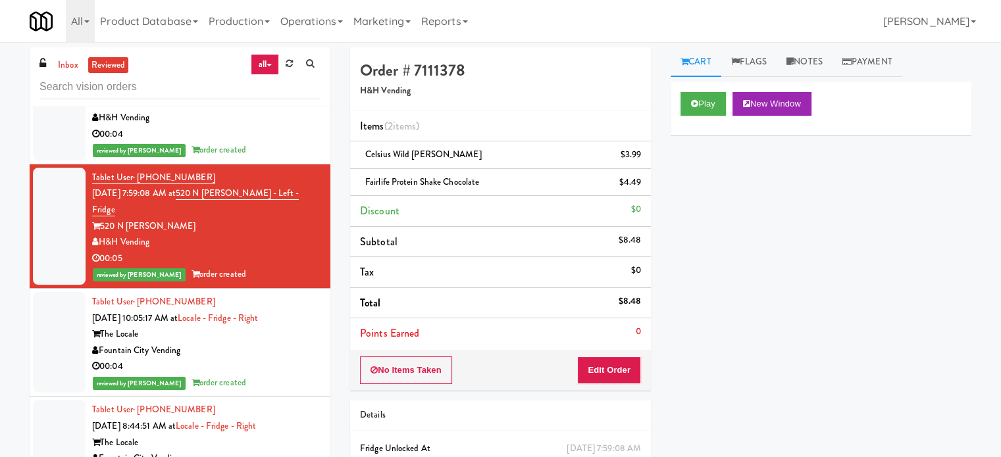
scroll to position [1968, 0]
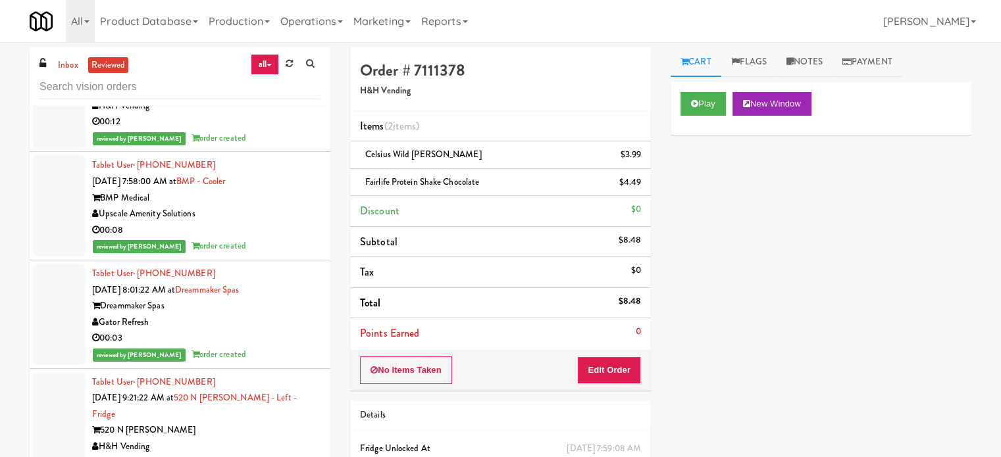
click at [277, 234] on div "00:08" at bounding box center [206, 230] width 228 height 16
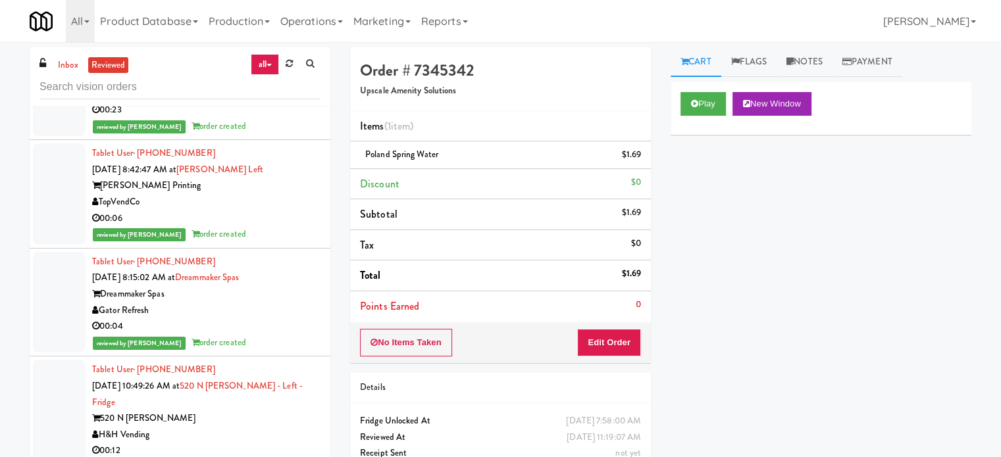
scroll to position [1310, 0]
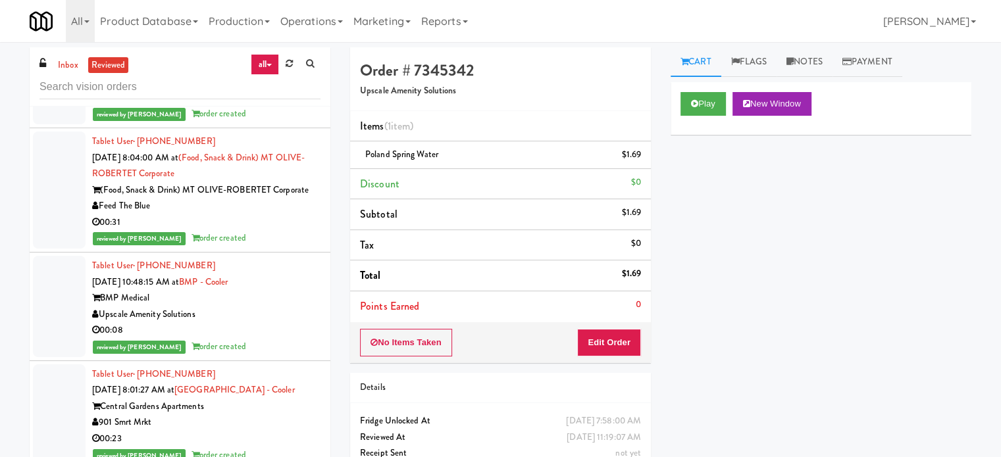
click at [257, 300] on div "BMP Medical" at bounding box center [206, 298] width 228 height 16
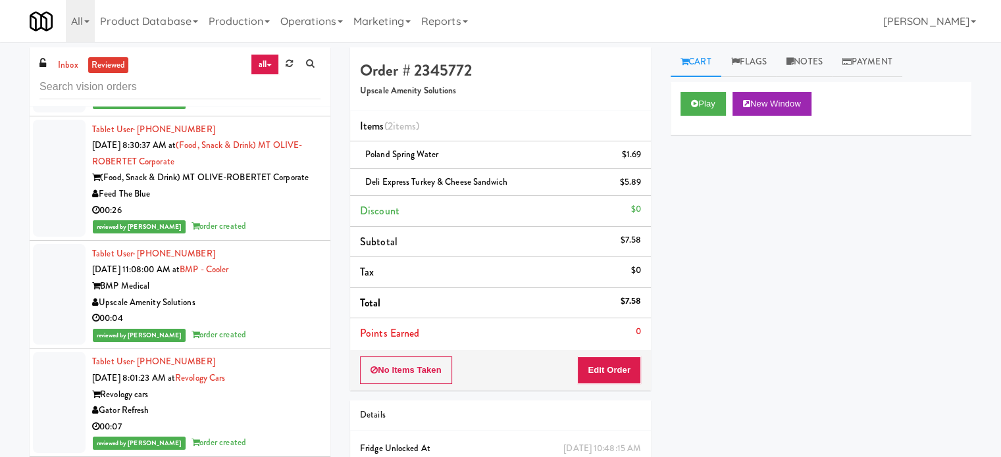
scroll to position [1310, 0]
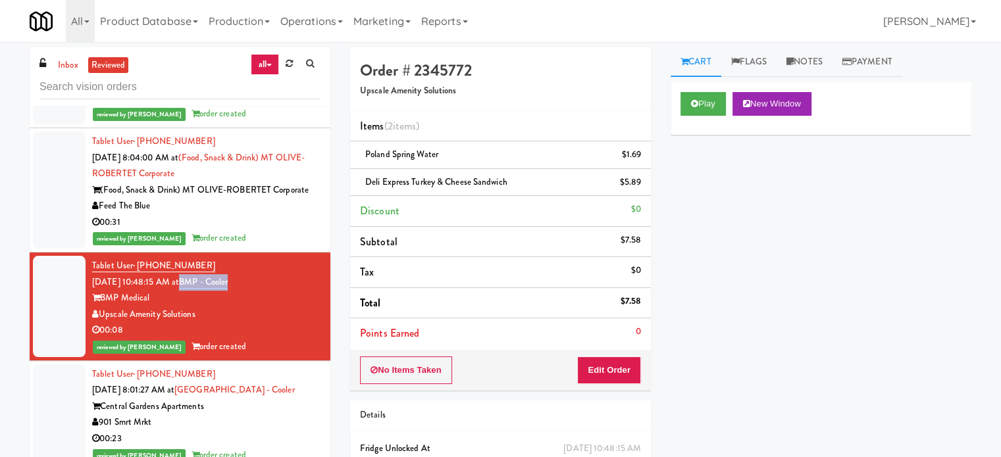
drag, startPoint x: 255, startPoint y: 284, endPoint x: 198, endPoint y: 289, distance: 57.5
click at [198, 289] on div "Tablet User · (774) 525-2618 [DATE] 10:48:15 AM at BMP - Cooler BMP Medical Ups…" at bounding box center [206, 306] width 228 height 97
copy link "BMP - Cooler"
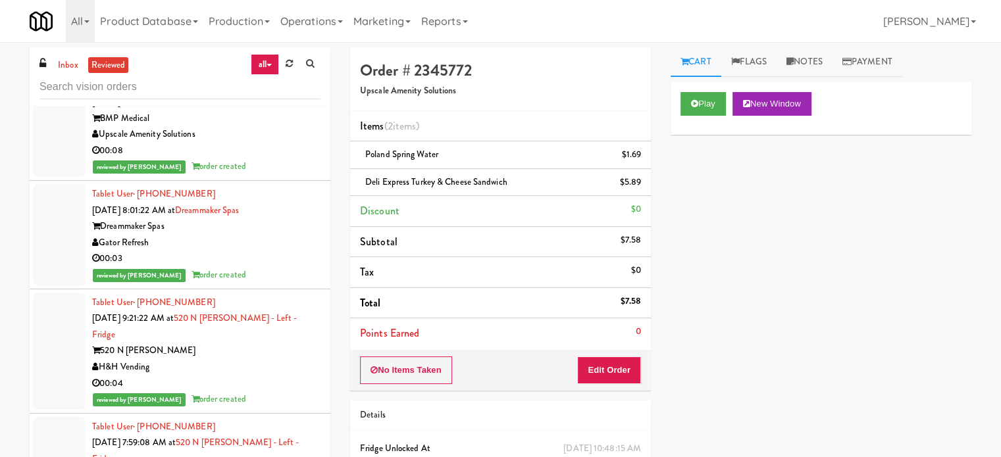
scroll to position [2626, 0]
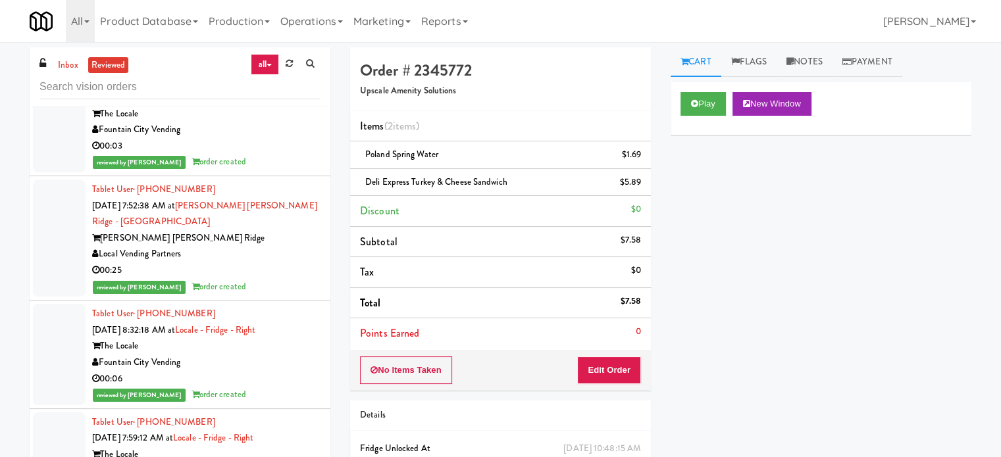
click at [263, 279] on div "reviewed by [PERSON_NAME] E order created" at bounding box center [206, 287] width 228 height 16
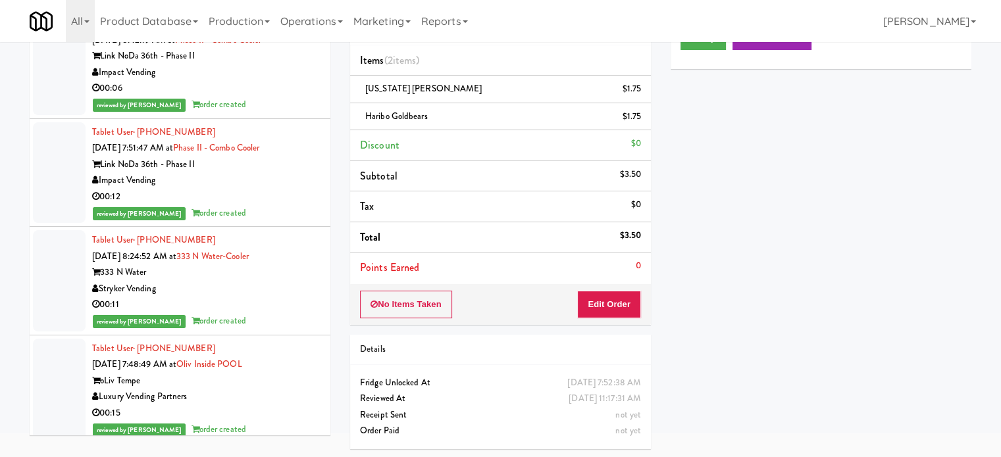
scroll to position [12859, 0]
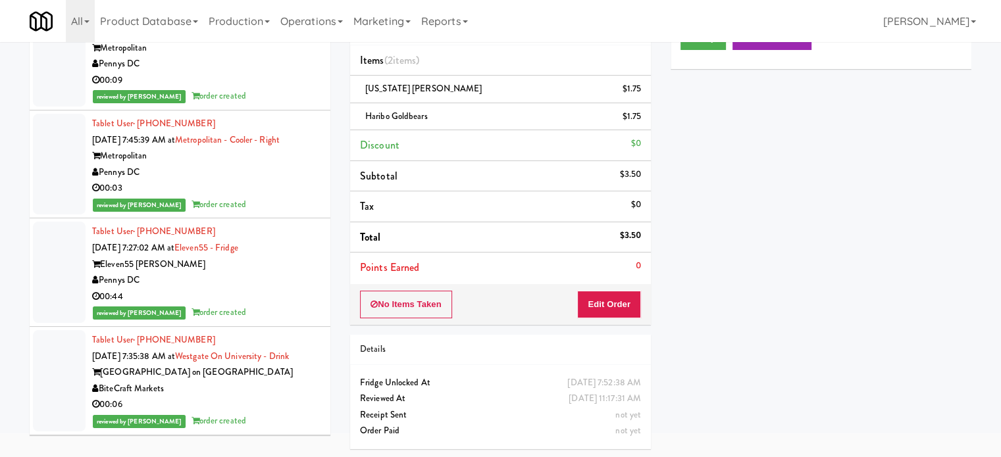
click at [280, 184] on div "00:03" at bounding box center [206, 188] width 228 height 16
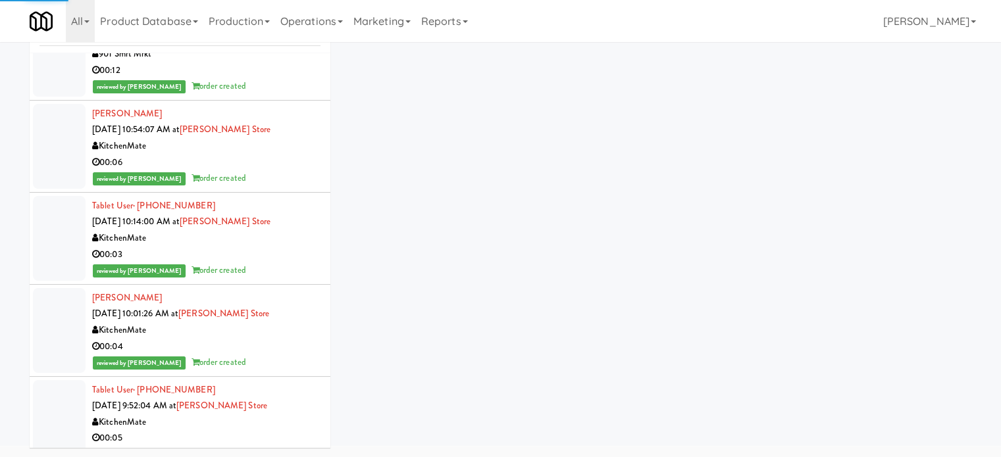
scroll to position [6815, 0]
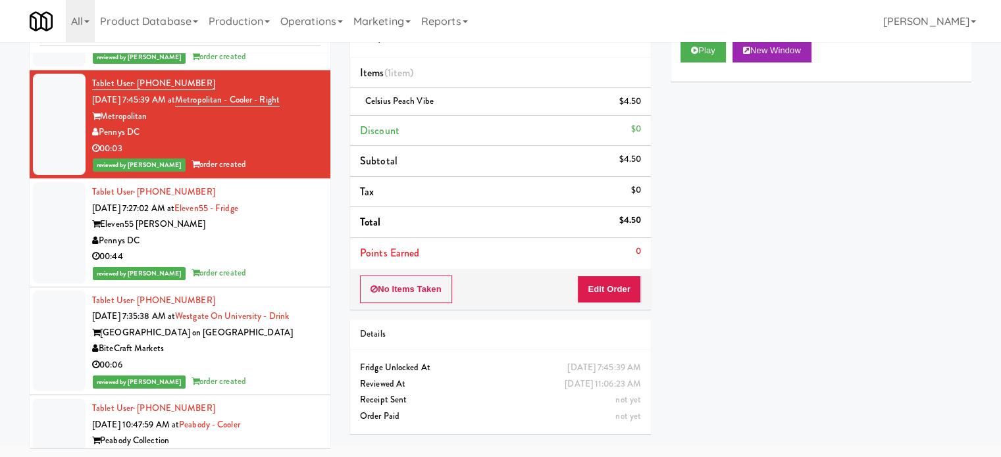
click at [279, 251] on div "00:44" at bounding box center [206, 257] width 228 height 16
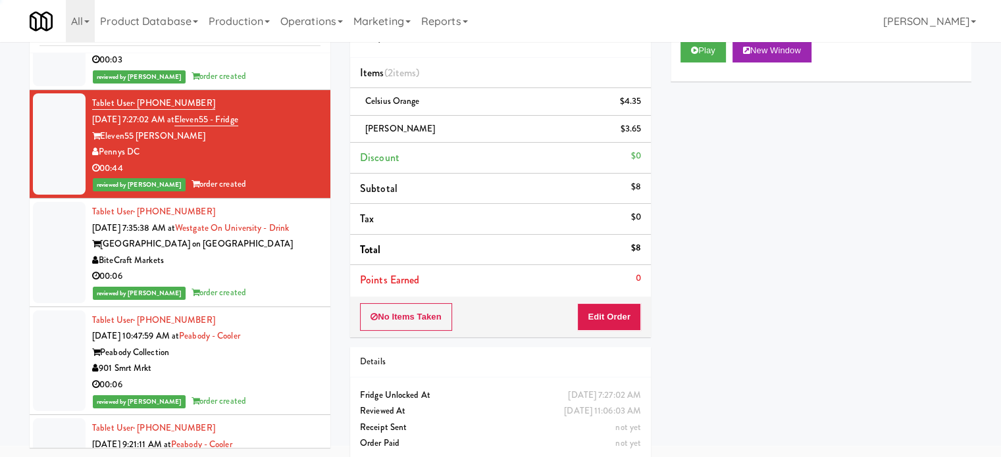
scroll to position [13017, 0]
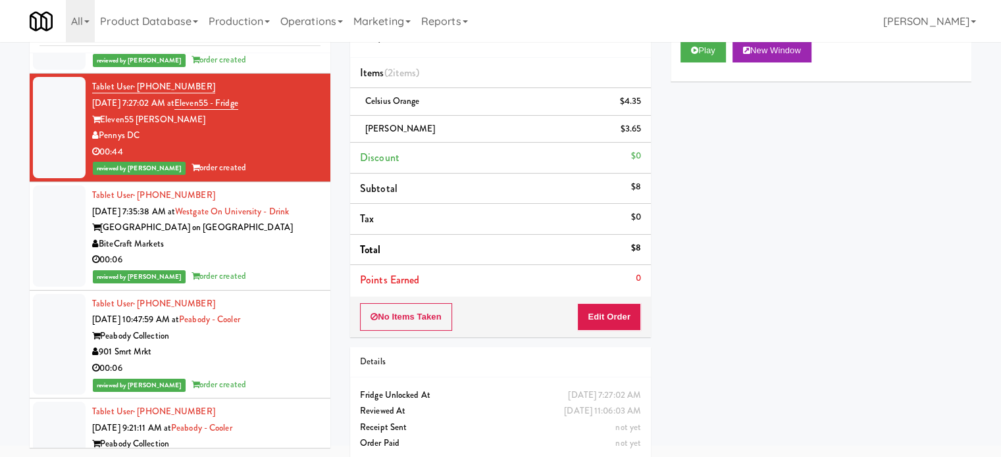
drag, startPoint x: 265, startPoint y: 245, endPoint x: 288, endPoint y: 246, distance: 22.4
click at [265, 252] on div "00:06" at bounding box center [206, 260] width 228 height 16
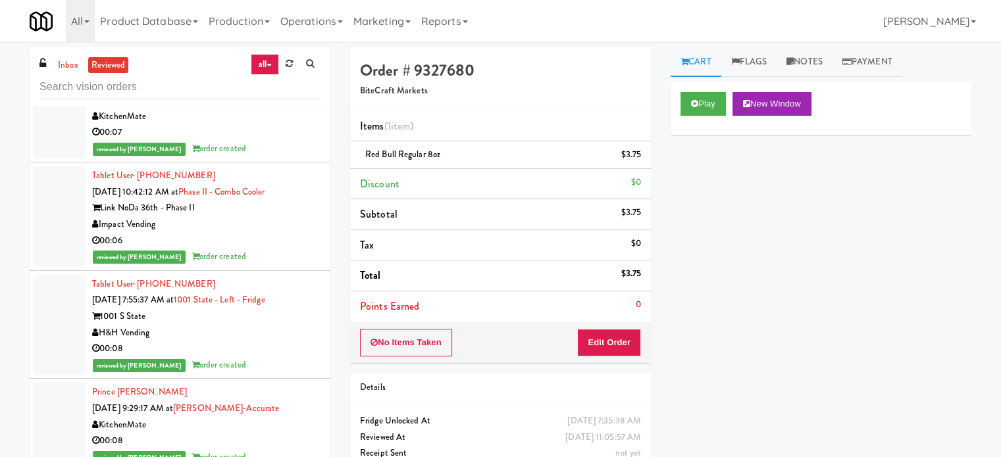
scroll to position [5387, 0]
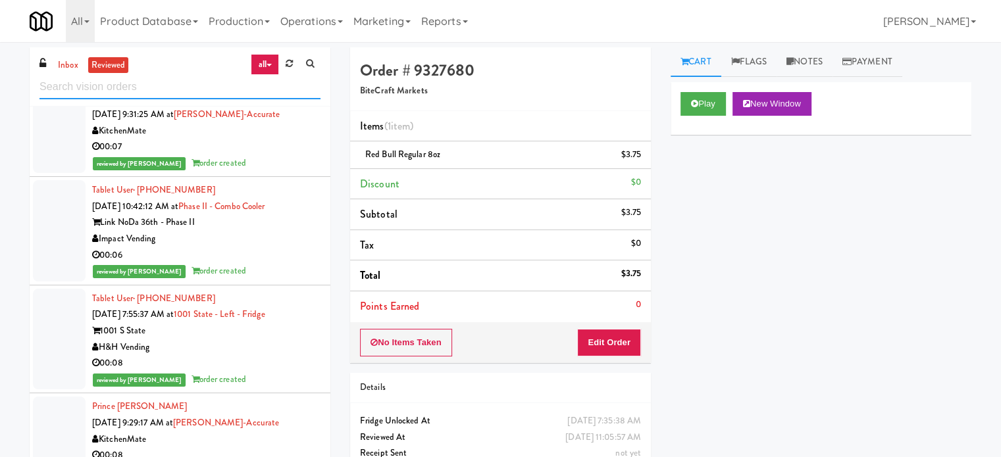
click at [199, 91] on input "text" at bounding box center [179, 87] width 281 height 24
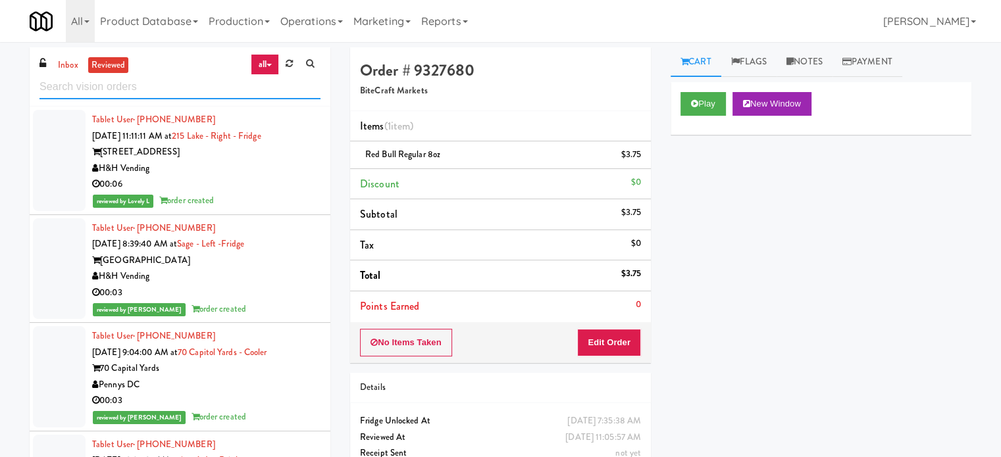
scroll to position [329, 0]
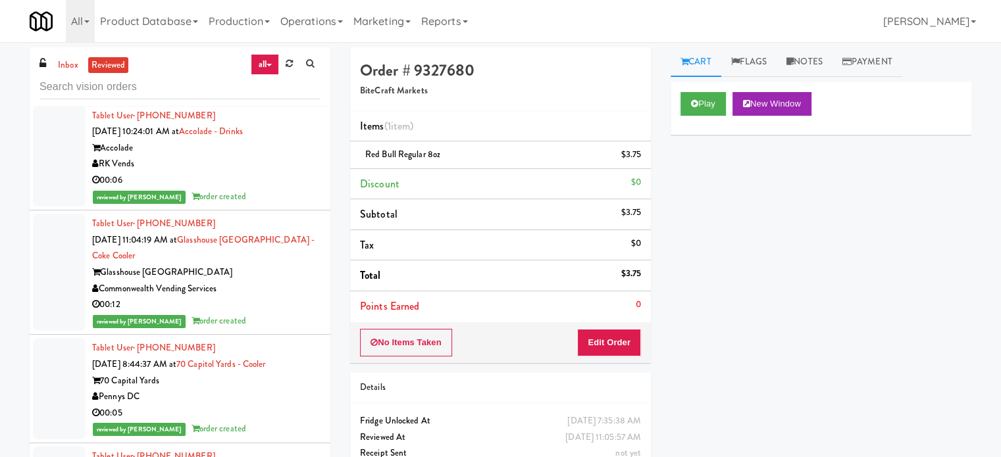
click at [246, 179] on div "00:06" at bounding box center [206, 180] width 228 height 16
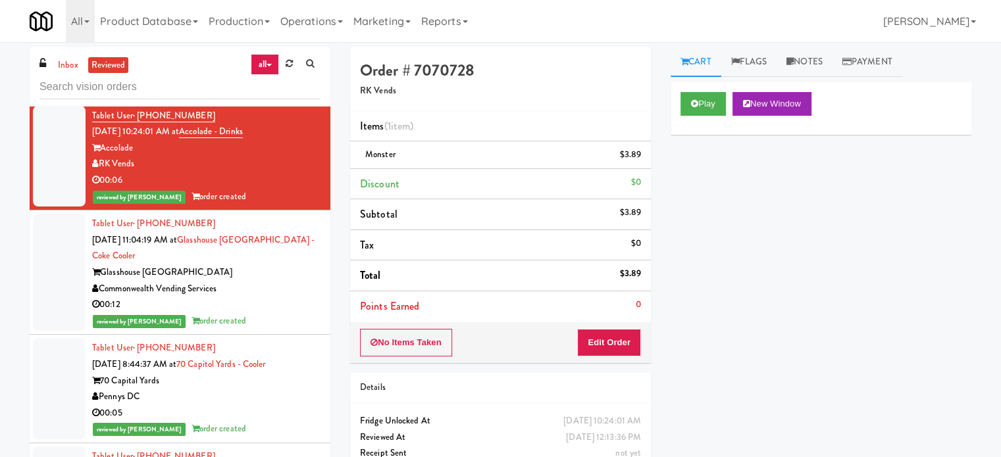
click at [268, 309] on div "00:12" at bounding box center [206, 305] width 228 height 16
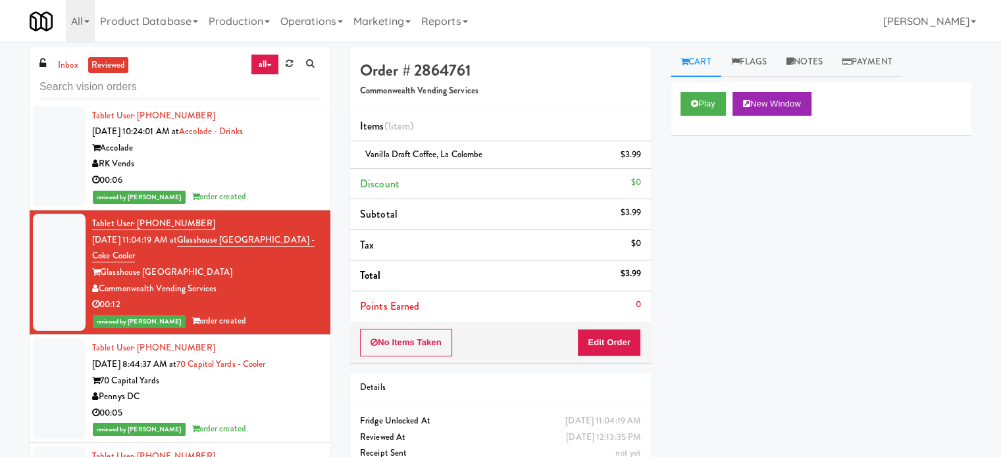
click at [271, 388] on div "70 Capital Yards" at bounding box center [206, 381] width 228 height 16
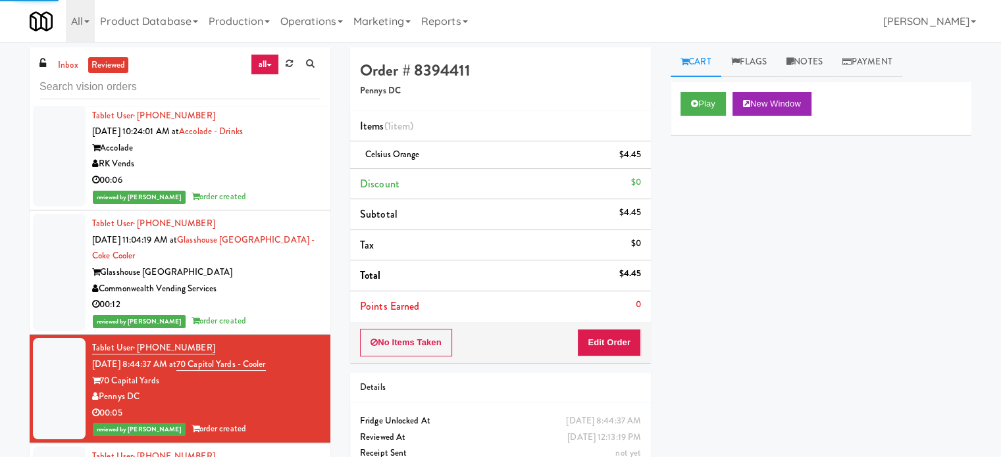
scroll to position [658, 0]
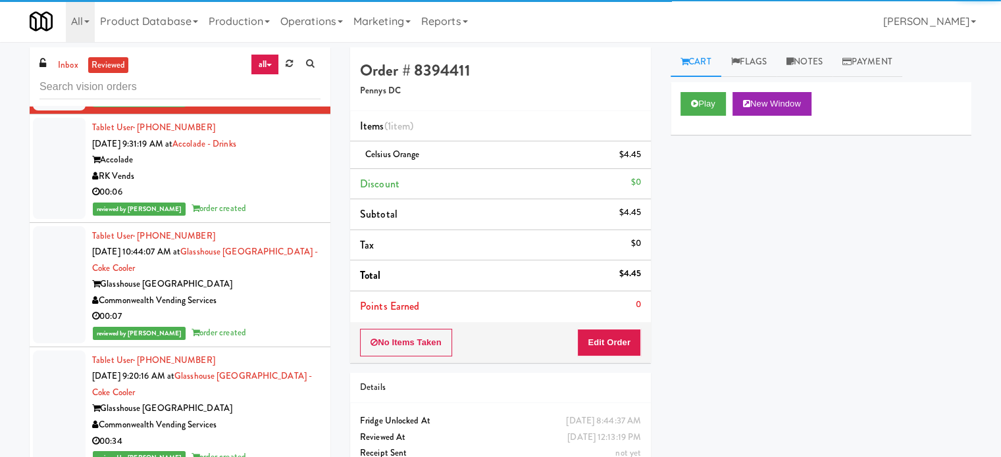
click at [280, 204] on div "reviewed by [PERSON_NAME] order created" at bounding box center [206, 209] width 228 height 16
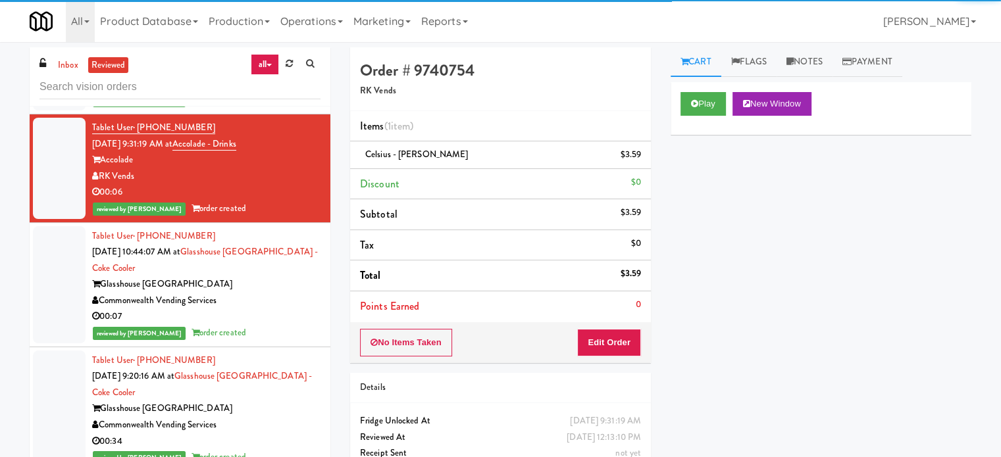
click at [276, 309] on div "00:07" at bounding box center [206, 317] width 228 height 16
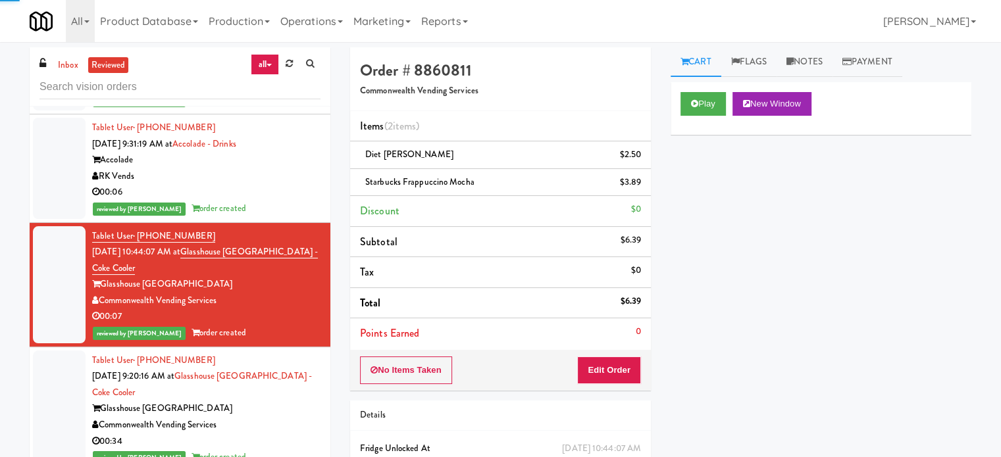
click at [268, 434] on div "00:34" at bounding box center [206, 442] width 228 height 16
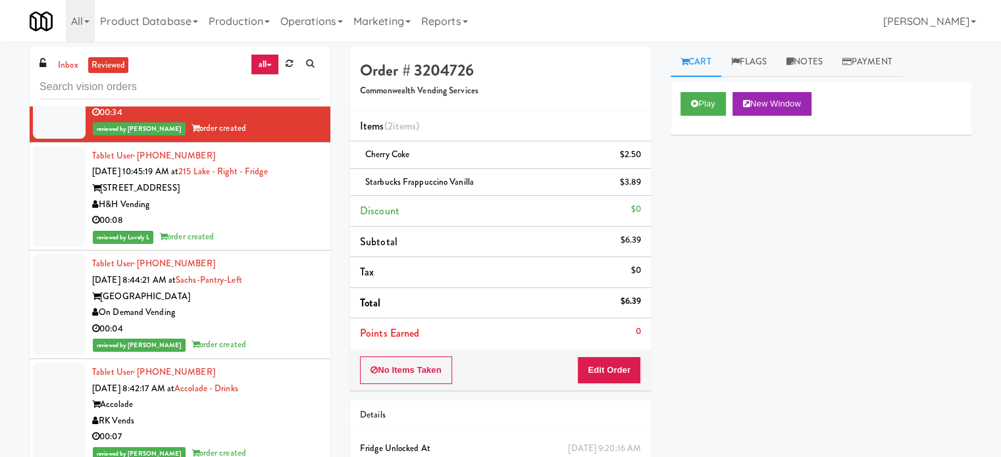
scroll to position [1316, 0]
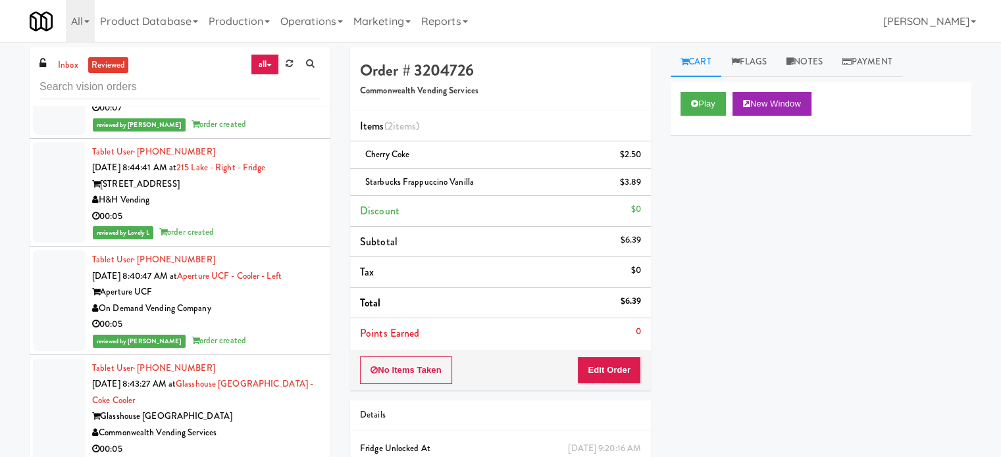
click at [275, 314] on div "On Demand Vending Company" at bounding box center [206, 309] width 228 height 16
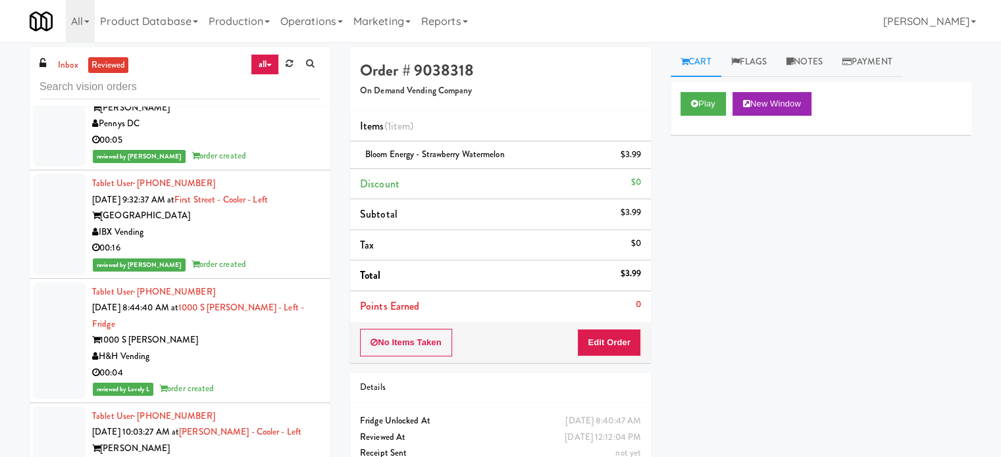
scroll to position [2961, 0]
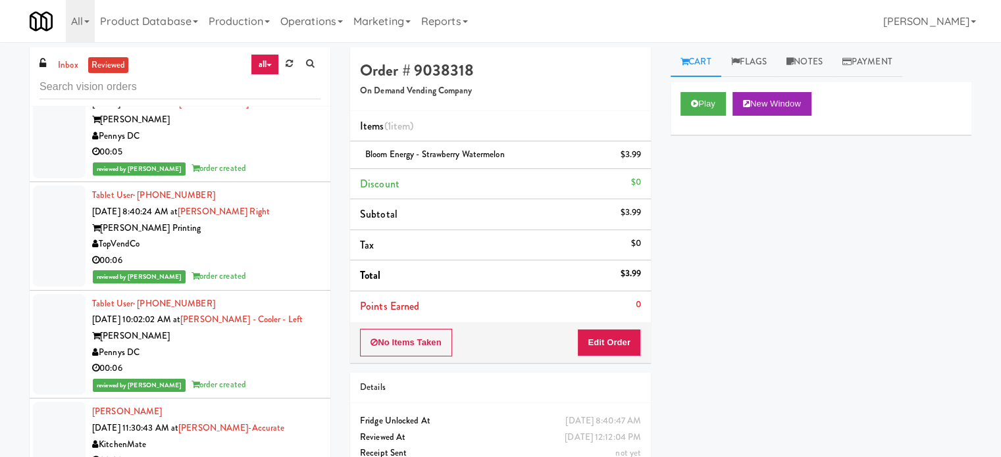
click at [267, 268] on div "reviewed by [PERSON_NAME] order created" at bounding box center [206, 276] width 228 height 16
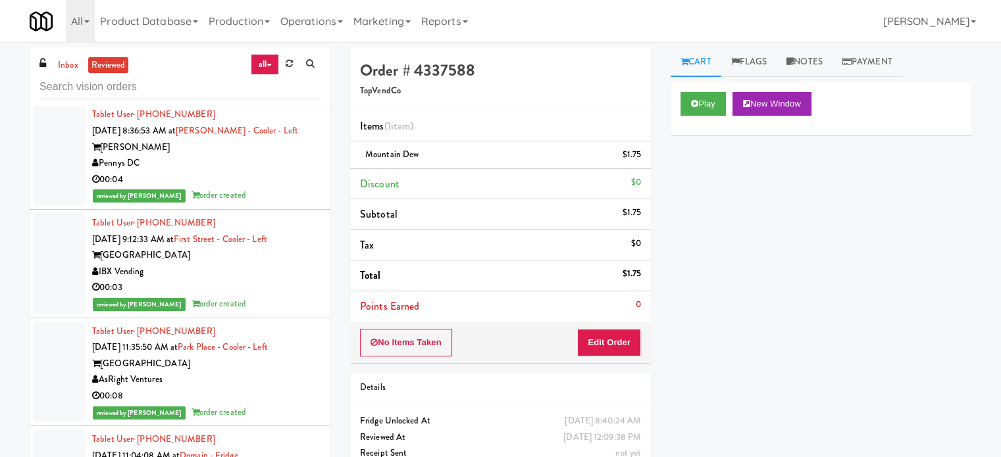
scroll to position [3290, 0]
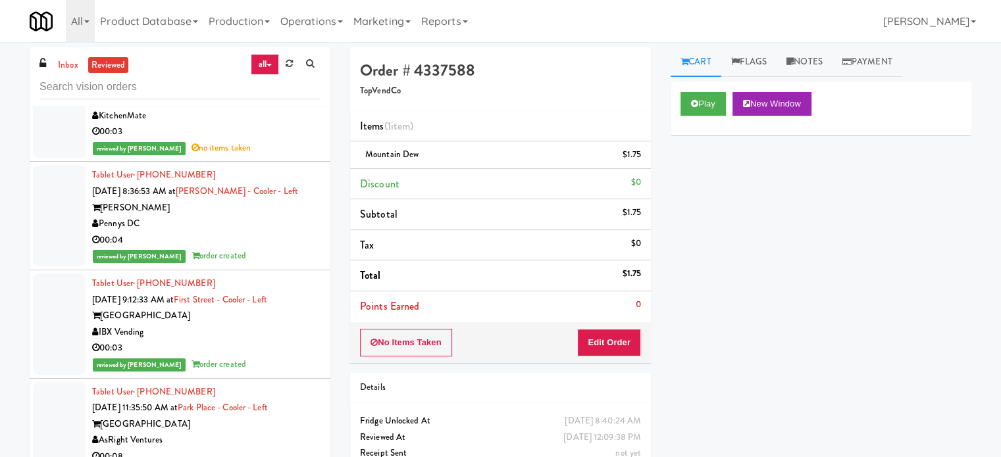
click at [257, 449] on div "00:08" at bounding box center [206, 457] width 228 height 16
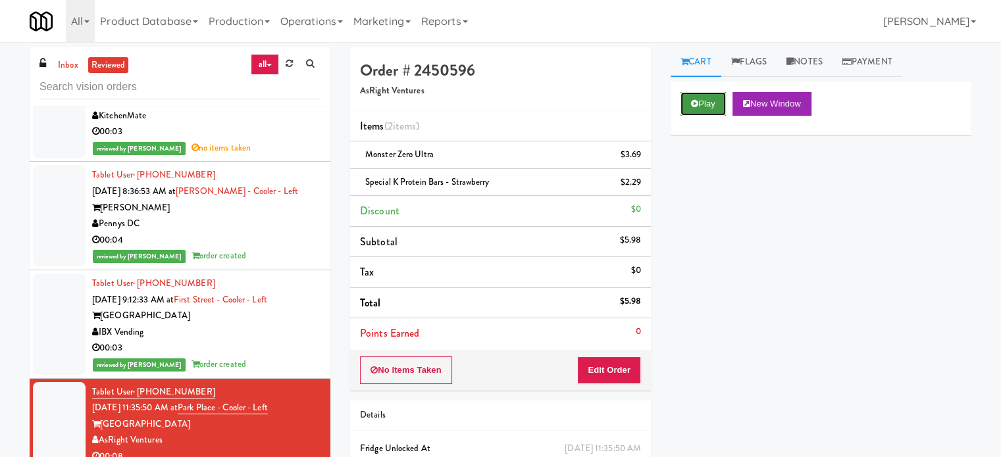
click at [703, 99] on button "Play" at bounding box center [702, 104] width 45 height 24
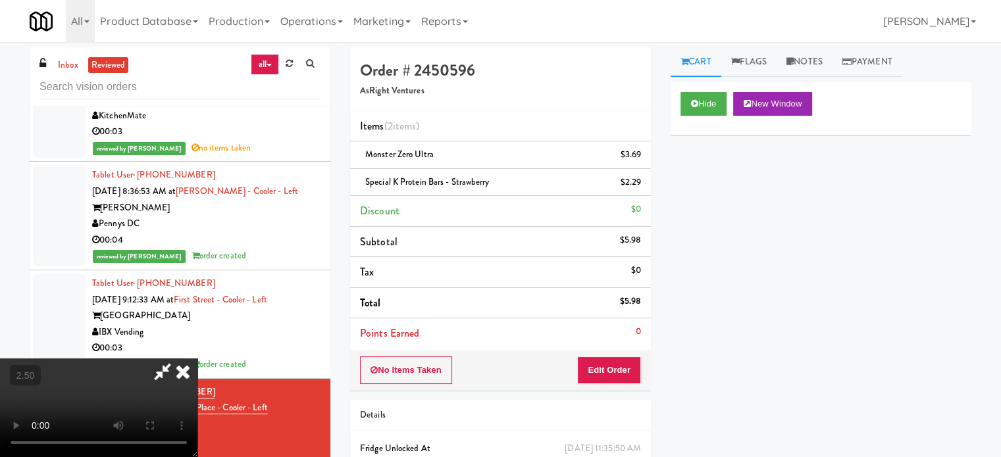
click at [197, 359] on video at bounding box center [98, 408] width 197 height 99
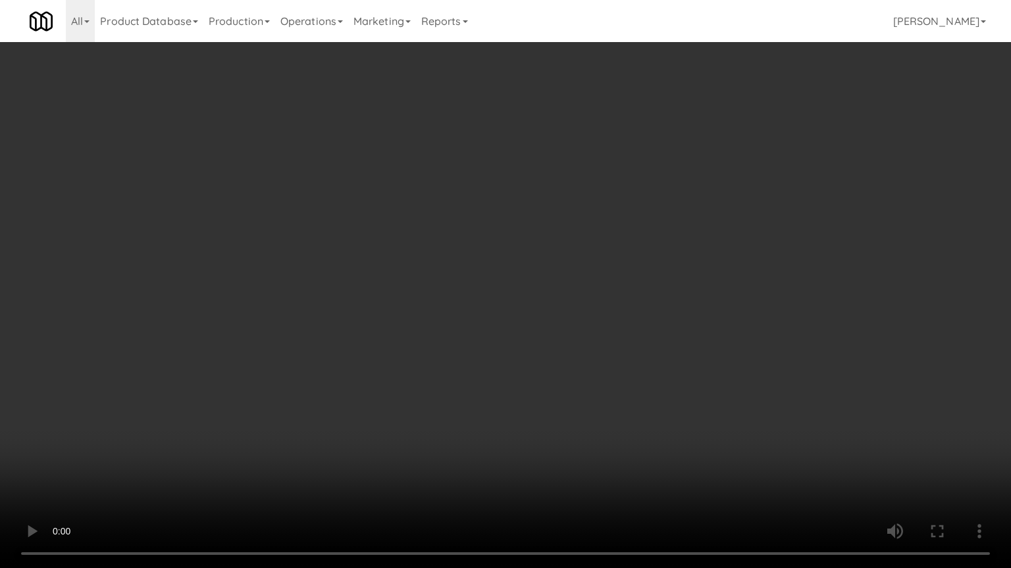
click at [486, 236] on video at bounding box center [505, 284] width 1011 height 568
click at [508, 284] on video at bounding box center [505, 284] width 1011 height 568
click at [435, 314] on video at bounding box center [505, 284] width 1011 height 568
click at [436, 311] on video at bounding box center [505, 284] width 1011 height 568
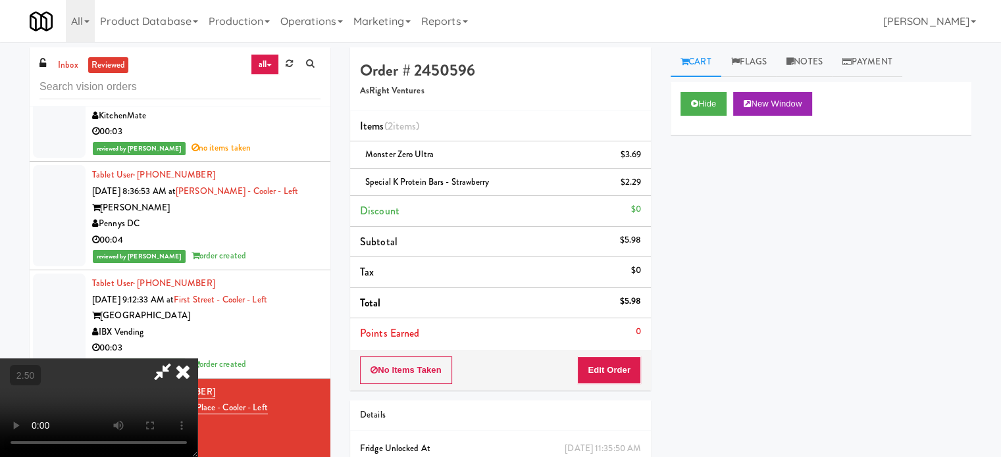
drag, startPoint x: 418, startPoint y: 202, endPoint x: 422, endPoint y: 181, distance: 21.4
click at [197, 359] on video at bounding box center [98, 408] width 197 height 99
drag, startPoint x: 422, startPoint y: 181, endPoint x: 428, endPoint y: 263, distance: 82.5
click at [197, 359] on video at bounding box center [98, 408] width 197 height 99
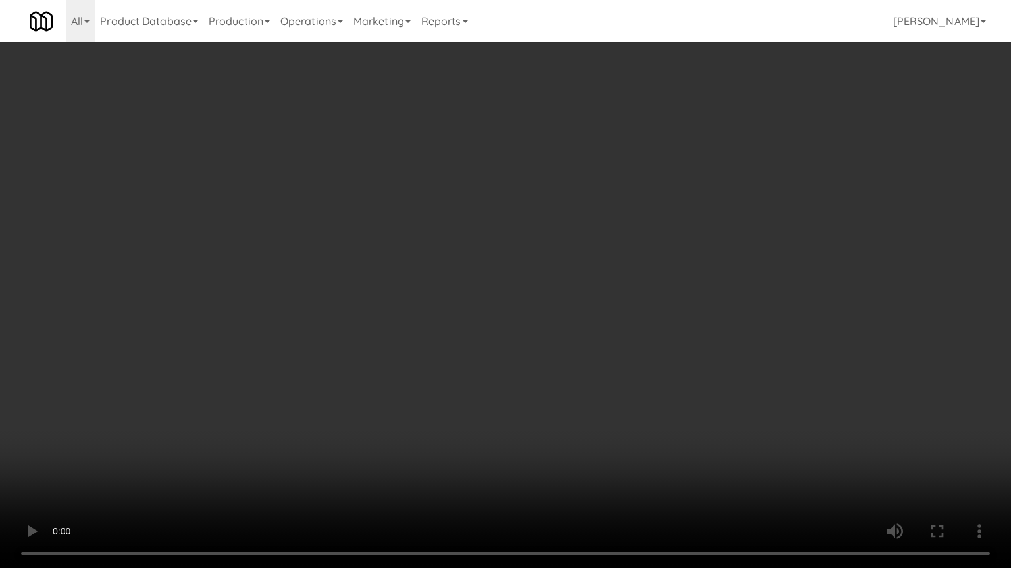
click at [216, 403] on video at bounding box center [505, 284] width 1011 height 568
click at [338, 393] on video at bounding box center [505, 284] width 1011 height 568
click at [414, 363] on video at bounding box center [505, 284] width 1011 height 568
click at [508, 278] on video at bounding box center [505, 284] width 1011 height 568
click at [507, 278] on video at bounding box center [505, 284] width 1011 height 568
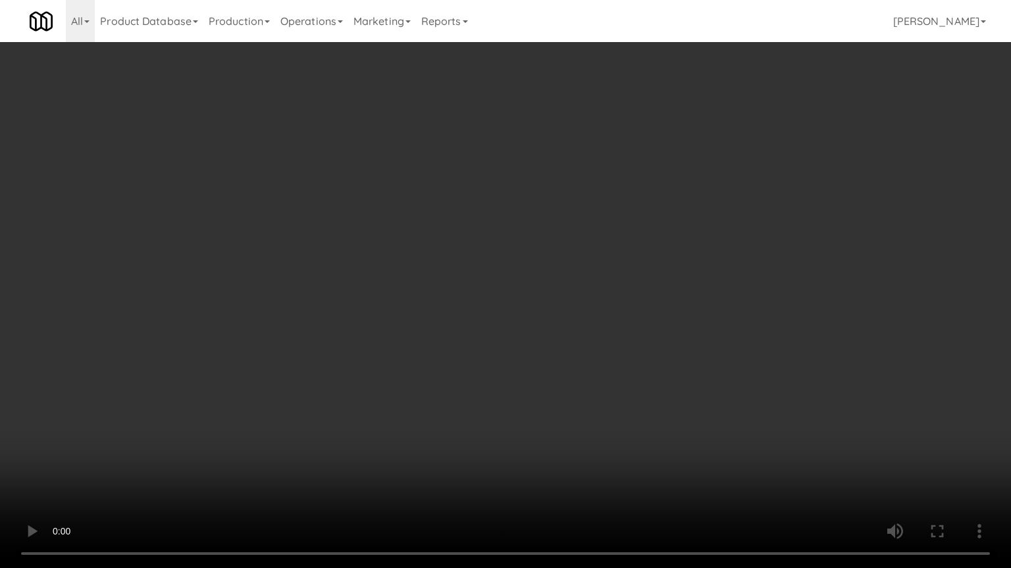
click at [518, 266] on video at bounding box center [505, 284] width 1011 height 568
click at [524, 258] on video at bounding box center [505, 284] width 1011 height 568
click at [532, 242] on video at bounding box center [505, 284] width 1011 height 568
click at [573, 233] on video at bounding box center [505, 284] width 1011 height 568
click at [593, 233] on video at bounding box center [505, 284] width 1011 height 568
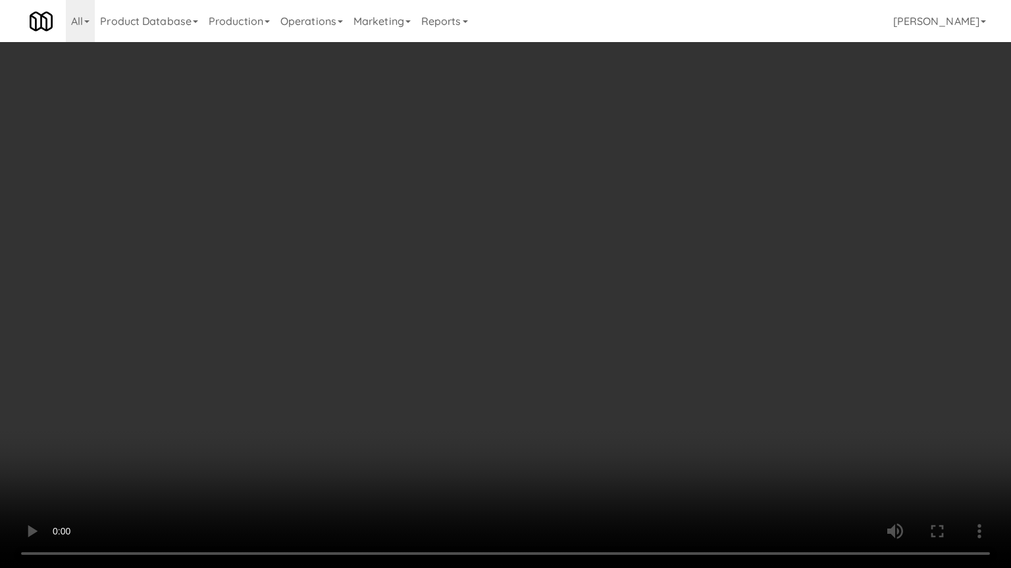
click at [602, 228] on video at bounding box center [505, 284] width 1011 height 568
drag, startPoint x: 707, startPoint y: 263, endPoint x: 668, endPoint y: 250, distance: 40.2
click at [707, 263] on video at bounding box center [505, 284] width 1011 height 568
click at [648, 245] on video at bounding box center [505, 284] width 1011 height 568
click at [648, 239] on video at bounding box center [505, 284] width 1011 height 568
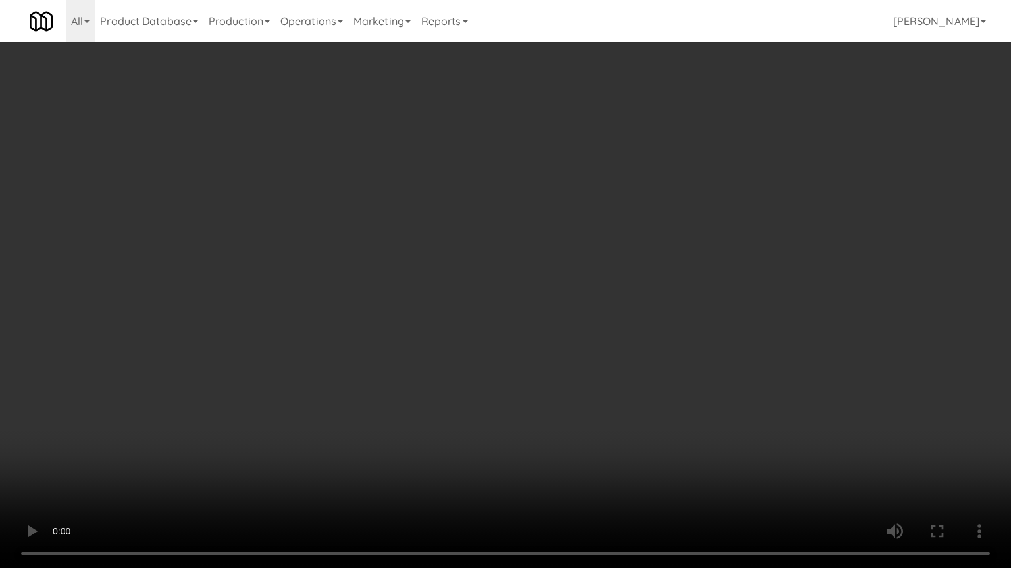
click at [632, 241] on video at bounding box center [505, 284] width 1011 height 568
click at [640, 246] on video at bounding box center [505, 284] width 1011 height 568
click at [641, 245] on video at bounding box center [505, 284] width 1011 height 568
drag, startPoint x: 553, startPoint y: 248, endPoint x: 566, endPoint y: 234, distance: 18.6
click at [559, 245] on video at bounding box center [505, 284] width 1011 height 568
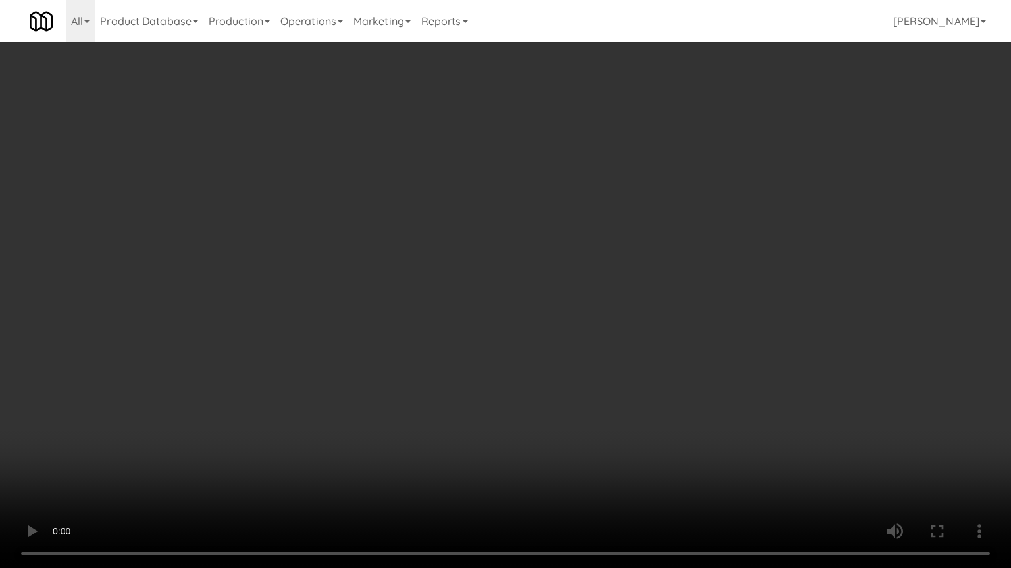
drag, startPoint x: 566, startPoint y: 234, endPoint x: 595, endPoint y: 107, distance: 130.4
click at [567, 232] on video at bounding box center [505, 284] width 1011 height 568
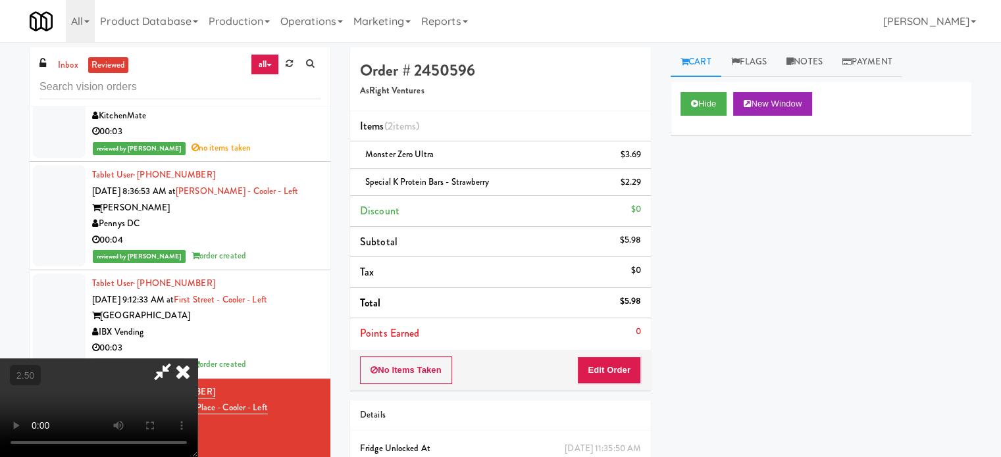
click at [197, 359] on icon at bounding box center [182, 372] width 29 height 26
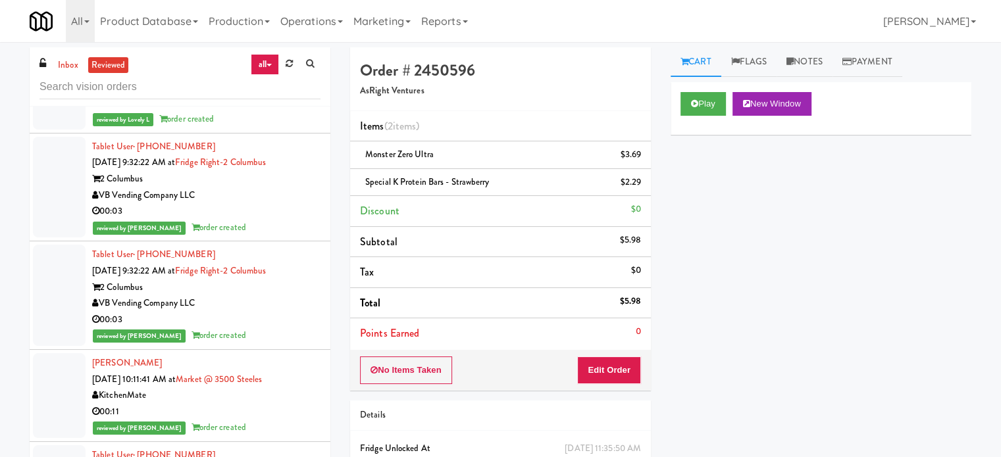
scroll to position [3948, 0]
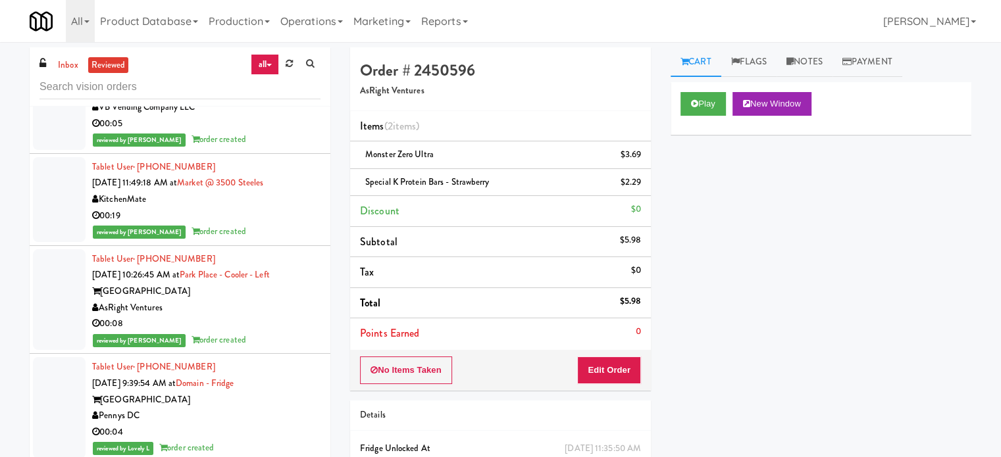
click at [277, 300] on div "AsRight Ventures" at bounding box center [206, 308] width 228 height 16
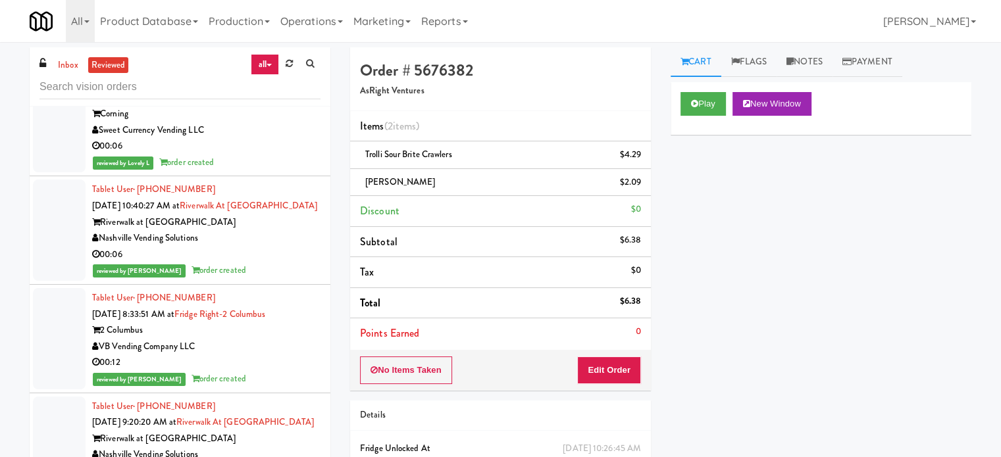
scroll to position [5263, 0]
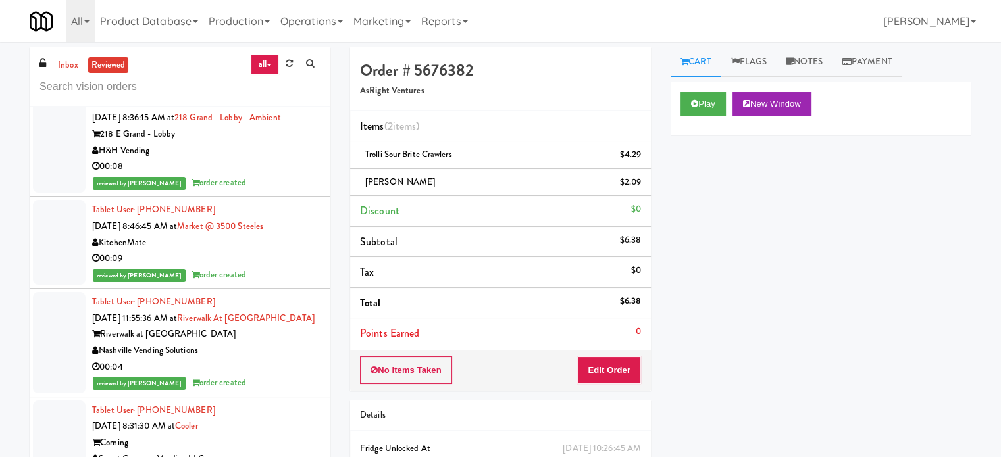
click at [255, 294] on div "Tablet User · (423) 305-8701 [DATE] 11:55:36 AM at [GEOGRAPHIC_DATA] at [GEOGRA…" at bounding box center [206, 342] width 228 height 97
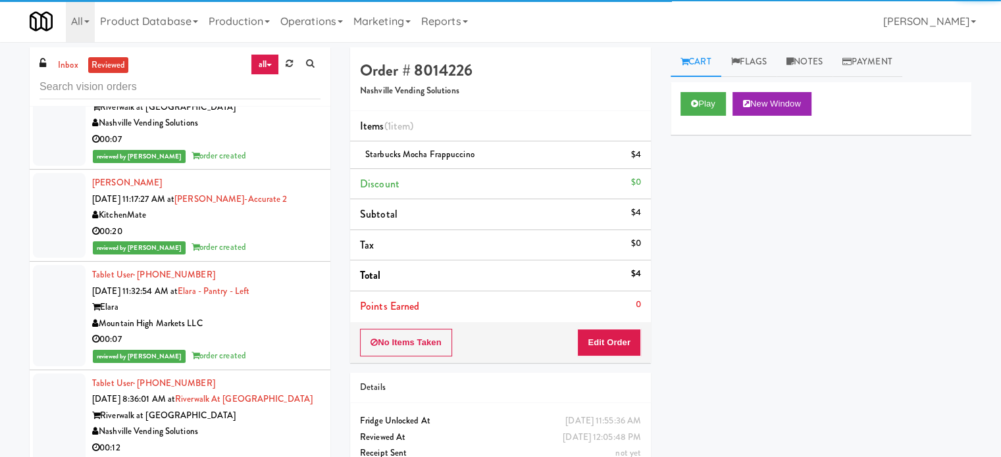
scroll to position [6250, 0]
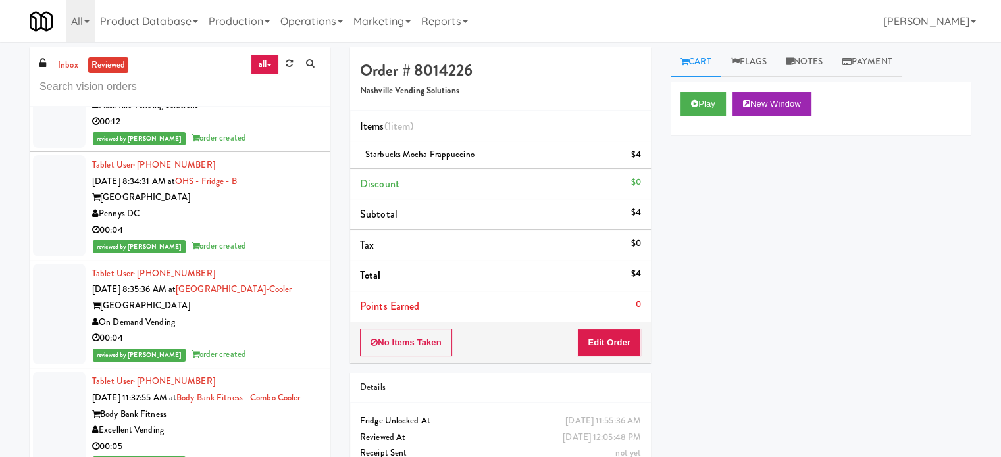
click at [259, 356] on div "reviewed by [PERSON_NAME] order created" at bounding box center [206, 355] width 228 height 16
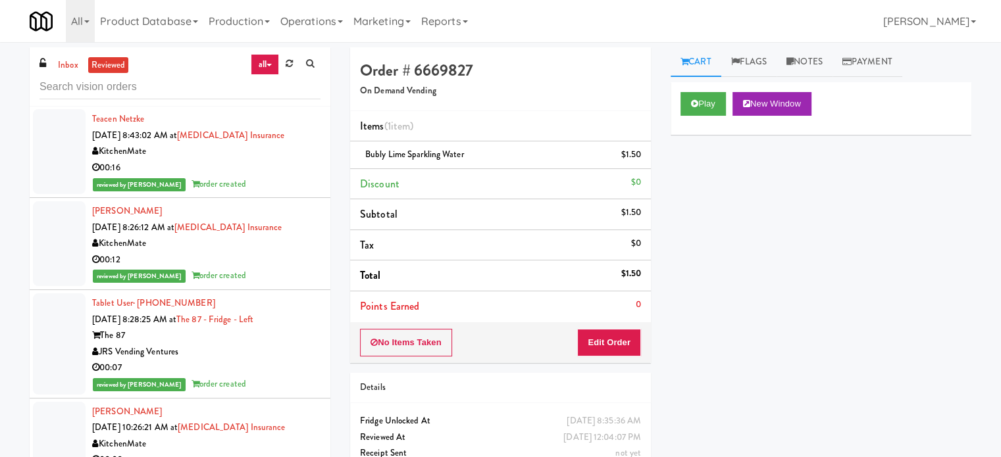
scroll to position [8882, 0]
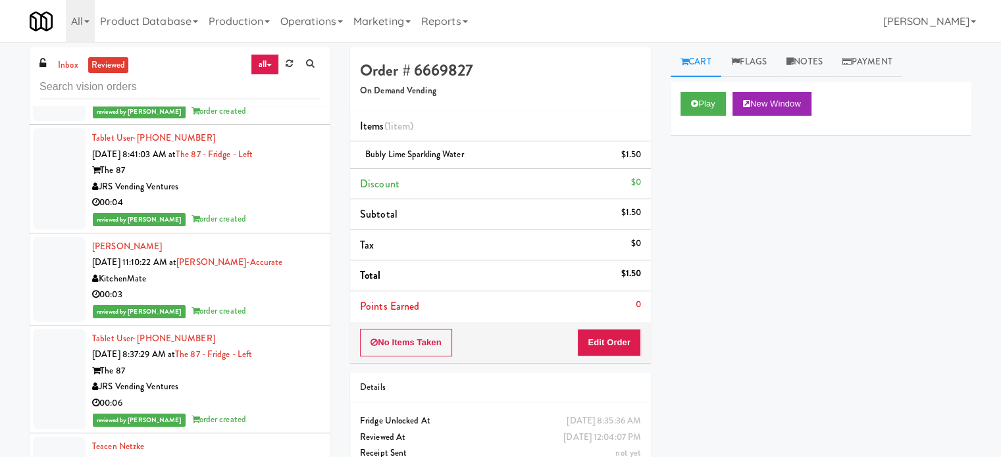
click at [257, 211] on div "00:04" at bounding box center [206, 203] width 228 height 16
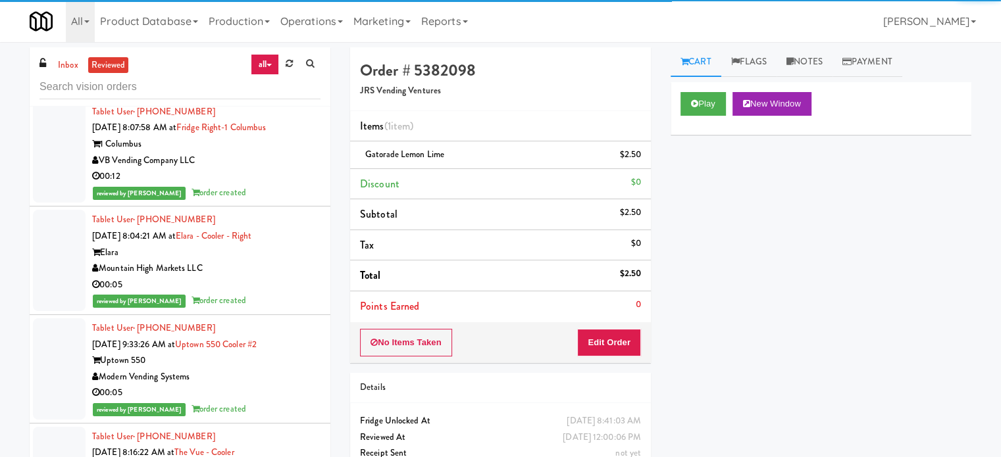
scroll to position [18779, 0]
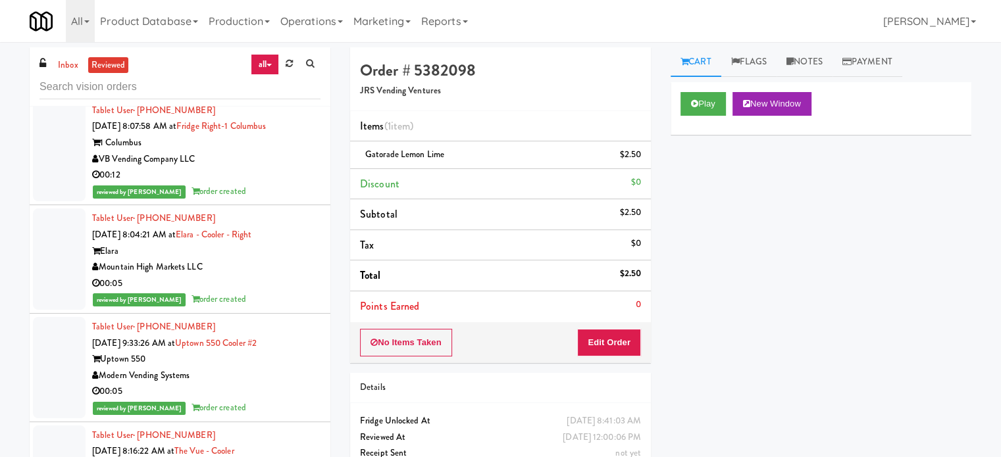
click at [274, 184] on div "00:12" at bounding box center [206, 175] width 228 height 16
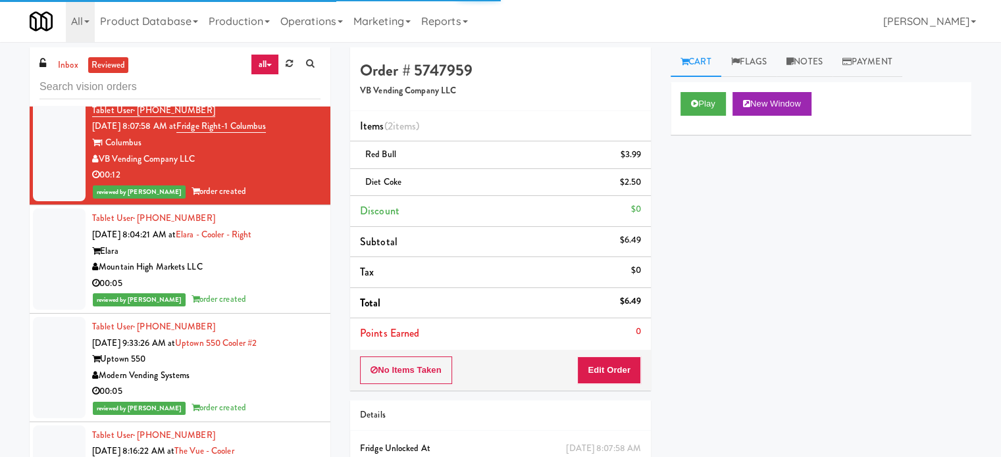
click at [281, 292] on div "00:05" at bounding box center [206, 284] width 228 height 16
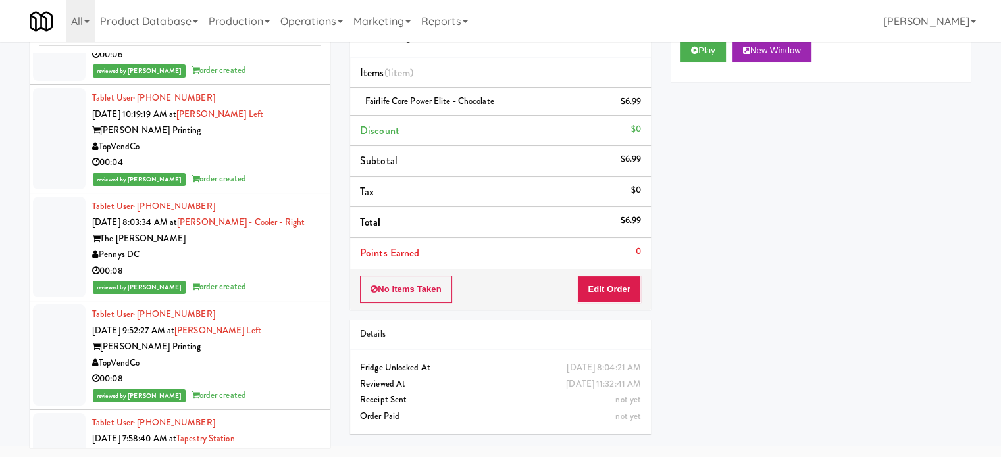
scroll to position [22482, 0]
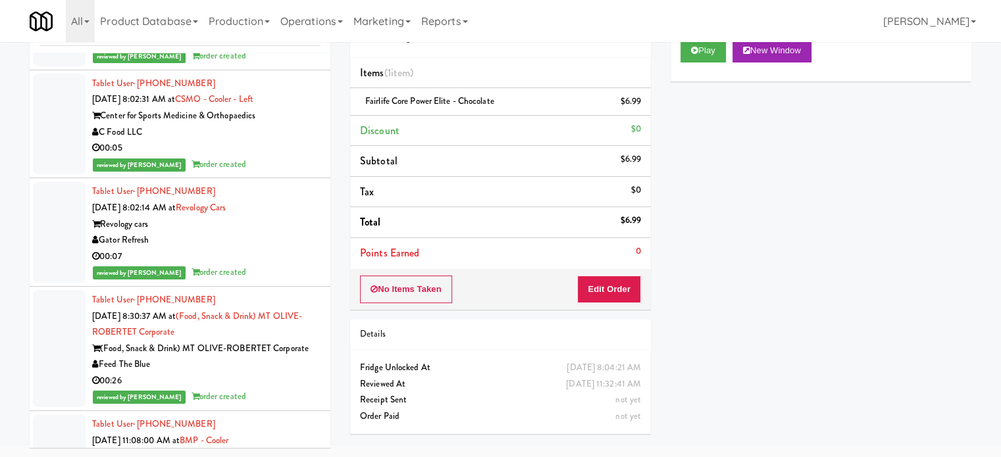
drag, startPoint x: 295, startPoint y: 307, endPoint x: 303, endPoint y: 294, distance: 14.4
click at [295, 249] on div "Gator Refresh" at bounding box center [206, 240] width 228 height 16
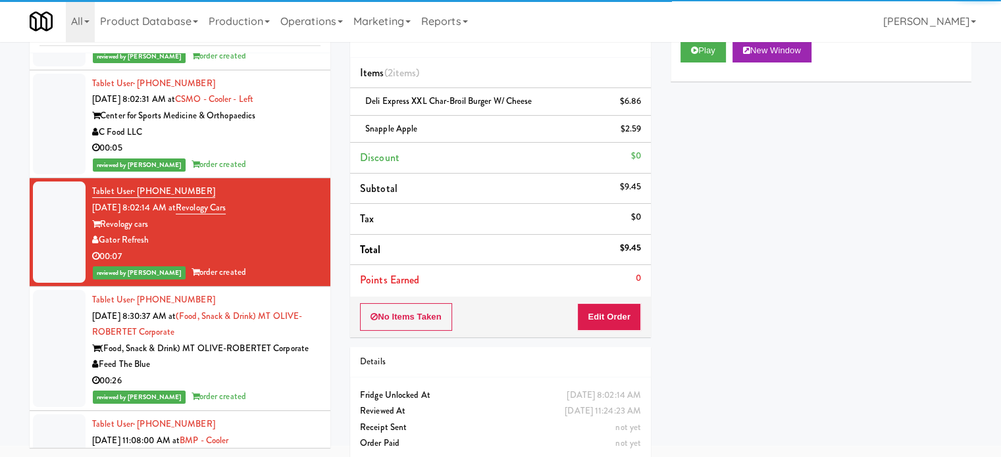
scroll to position [22811, 0]
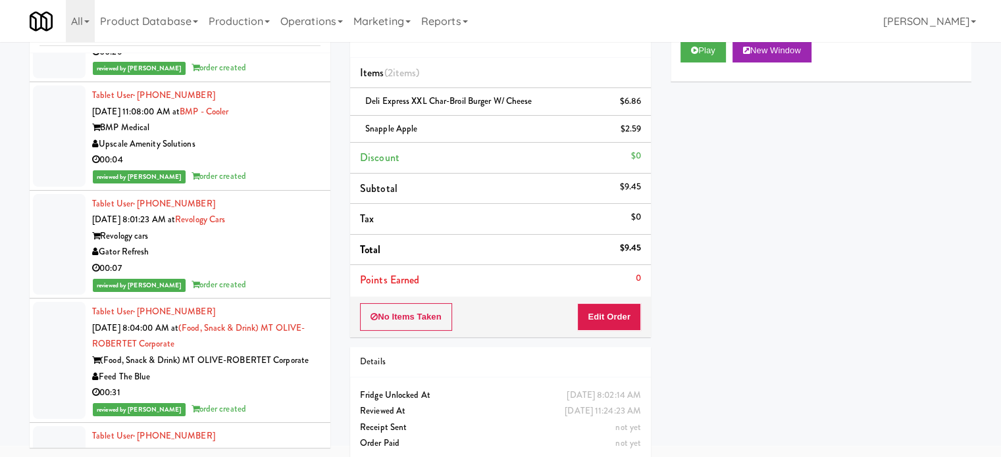
click at [264, 277] on div "00:07" at bounding box center [206, 269] width 228 height 16
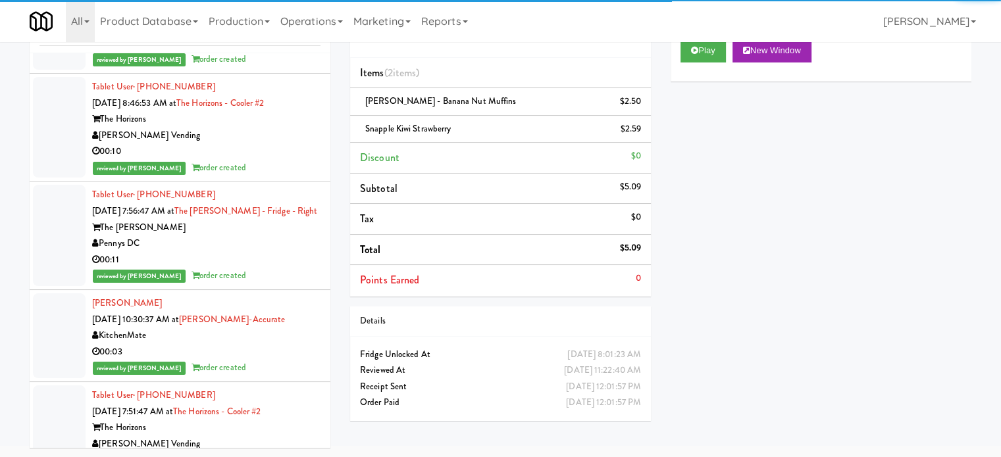
scroll to position [25246, 0]
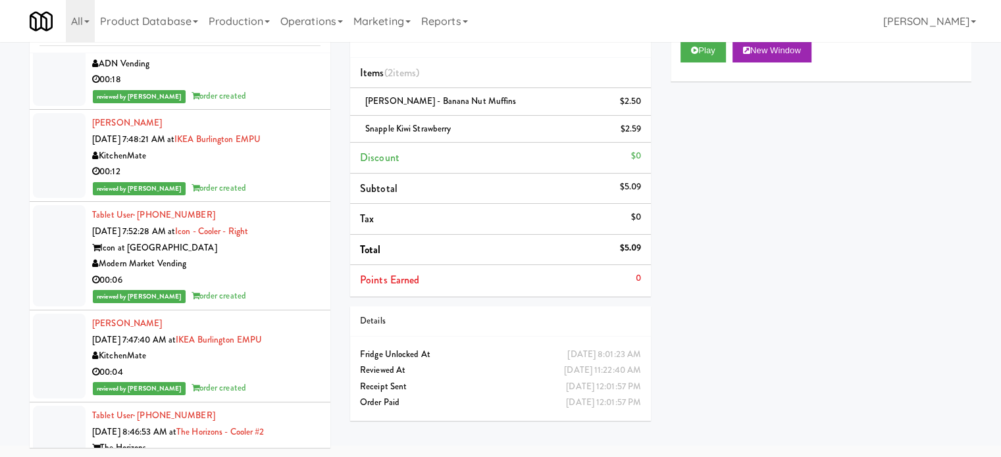
click at [270, 197] on div "reviewed by [PERSON_NAME] order created" at bounding box center [206, 188] width 228 height 16
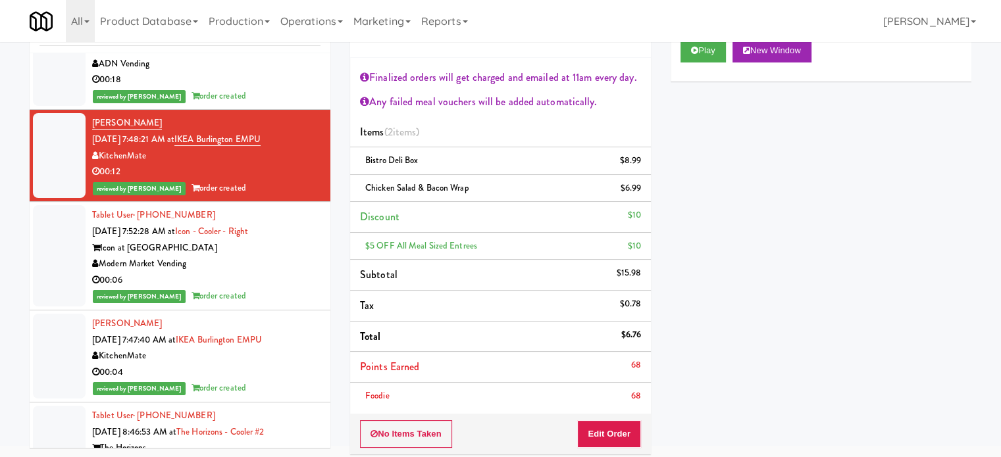
scroll to position [25575, 0]
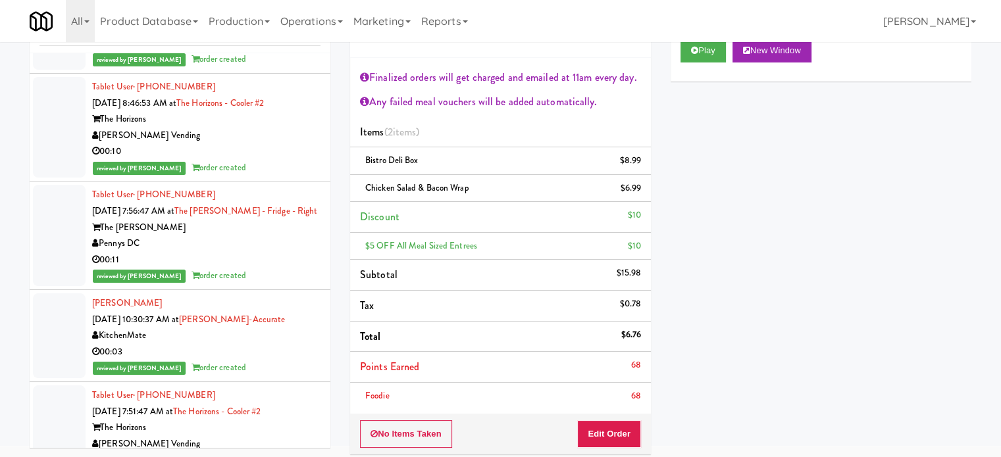
click at [277, 160] on div "00:10" at bounding box center [206, 151] width 228 height 16
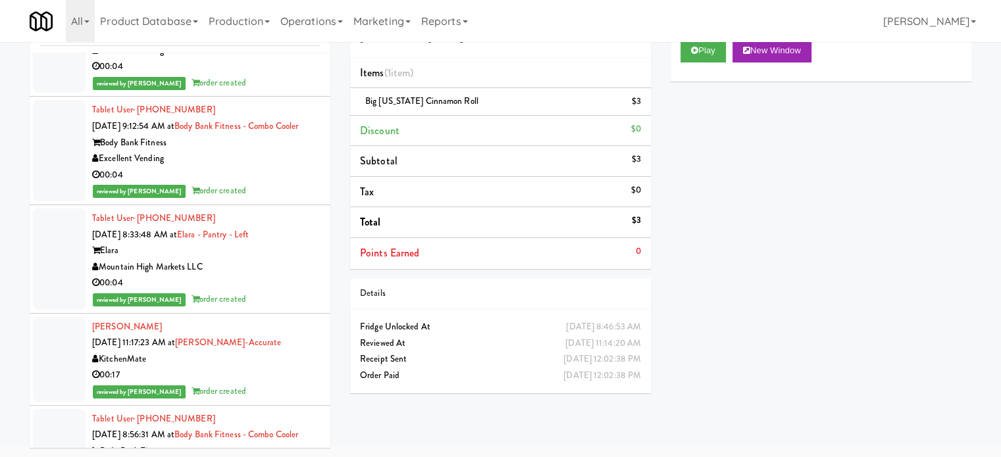
scroll to position [6166, 0]
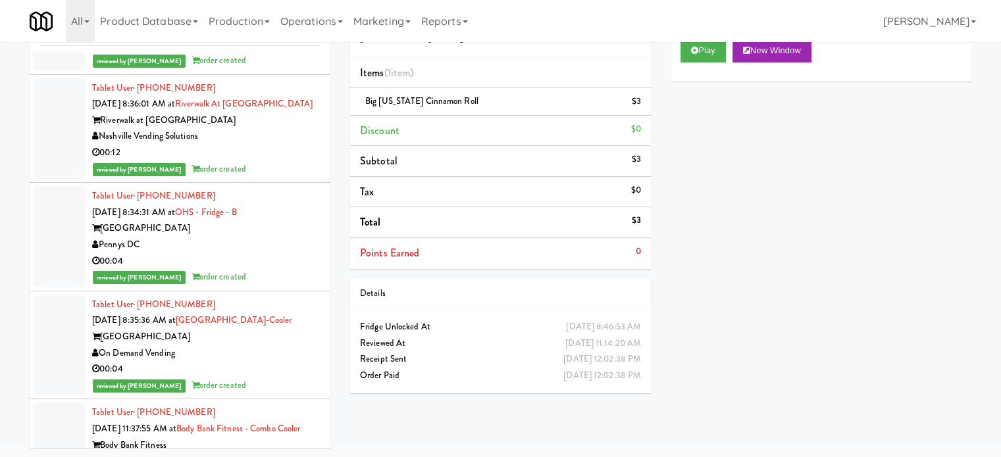
click at [120, 284] on li "Tablet User · (703) 626-7569 [DATE] 8:34:31 AM at OHS - Fridge - B One Hill Sou…" at bounding box center [180, 237] width 301 height 109
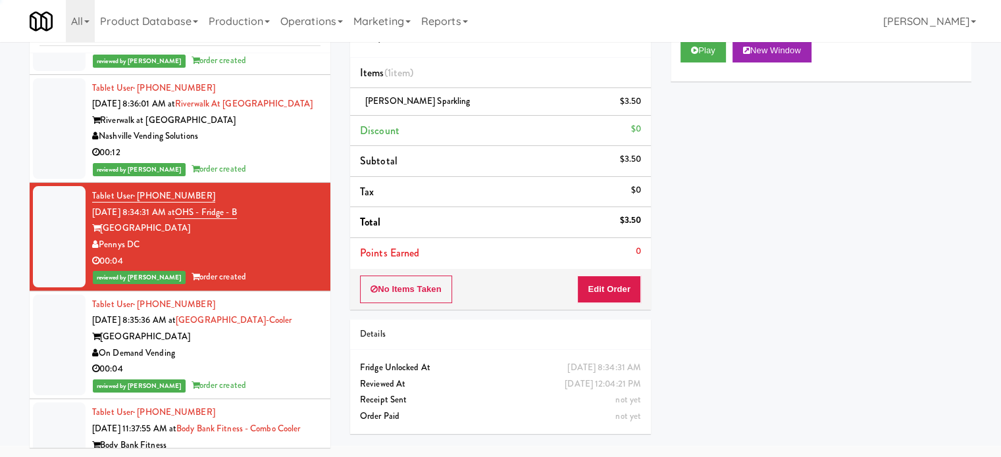
click at [286, 128] on div "Nashville Vending Solutions" at bounding box center [206, 136] width 228 height 16
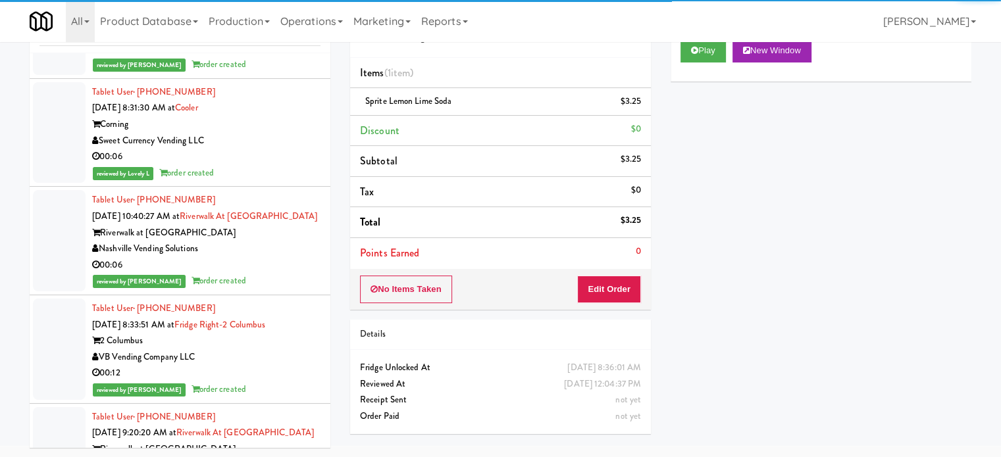
scroll to position [5508, 0]
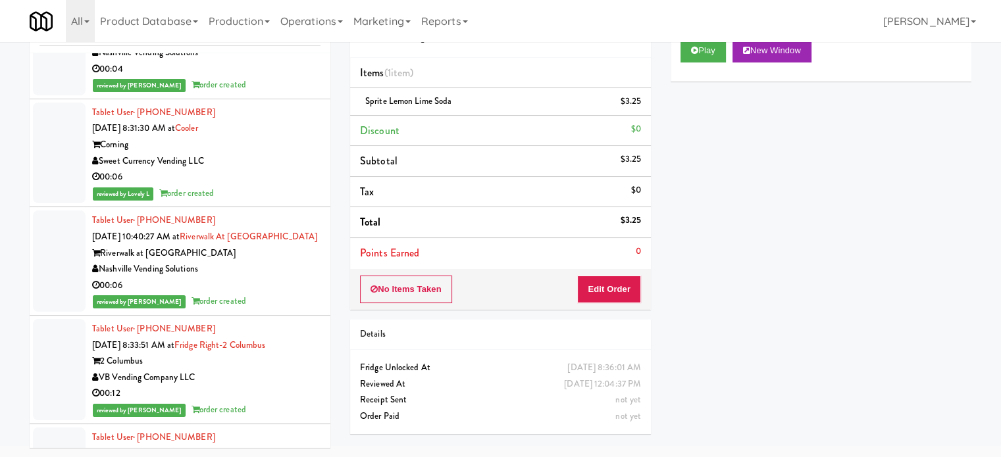
click at [286, 278] on div "00:06" at bounding box center [206, 286] width 228 height 16
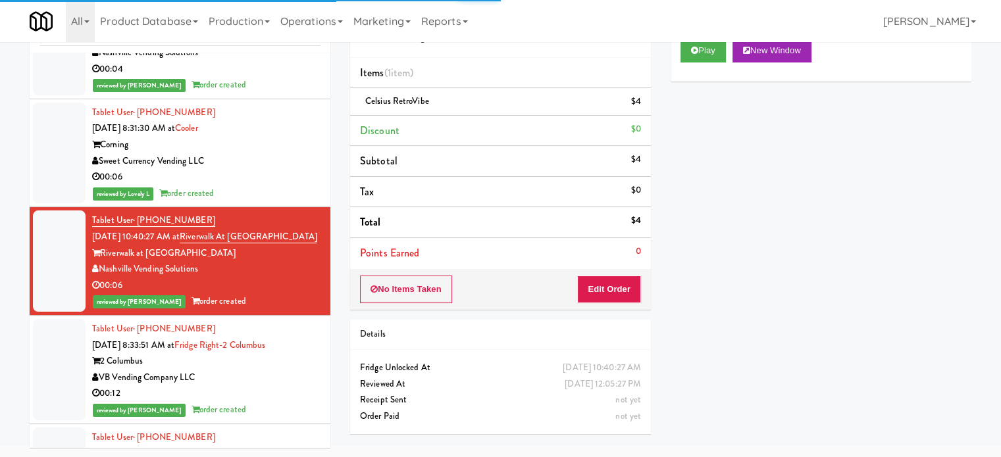
click at [290, 386] on div "00:12" at bounding box center [206, 394] width 228 height 16
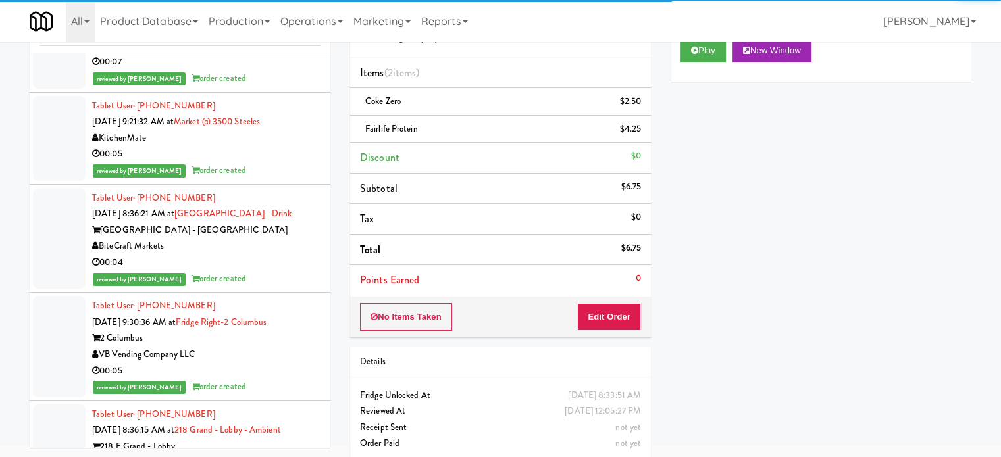
scroll to position [4850, 0]
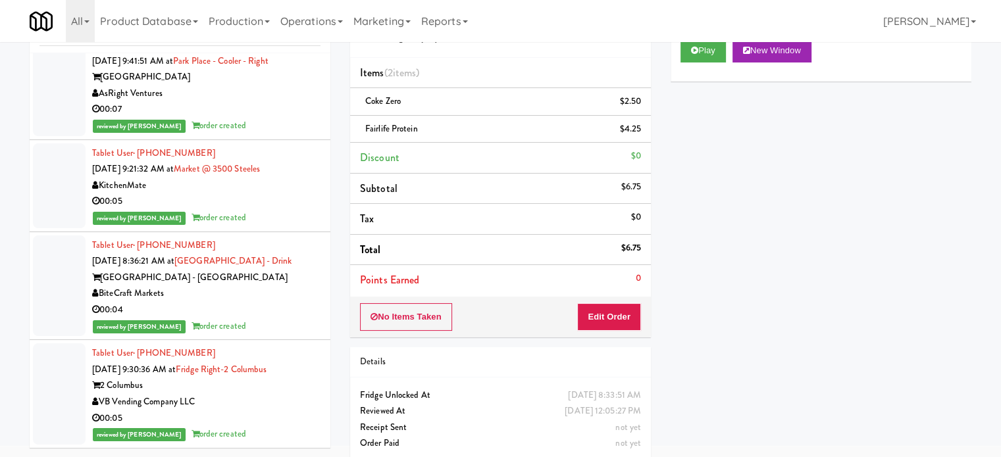
click at [300, 302] on div "00:04" at bounding box center [206, 310] width 228 height 16
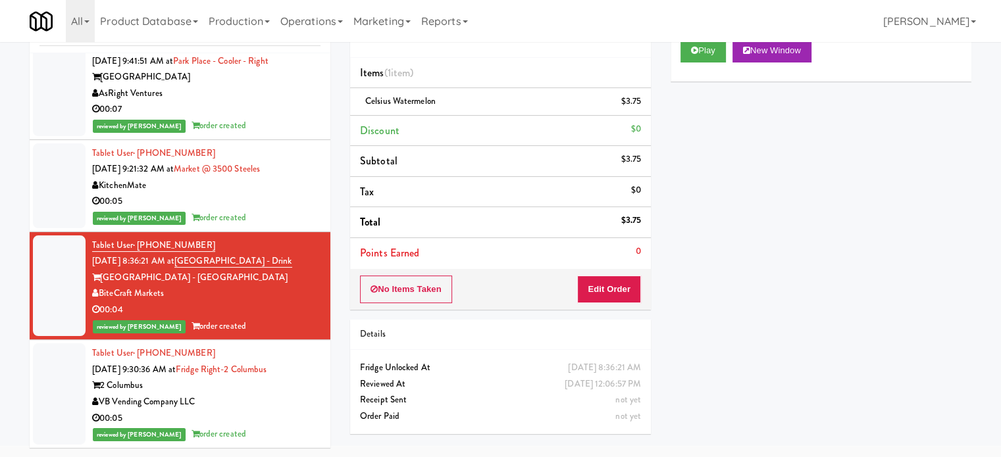
scroll to position [4521, 0]
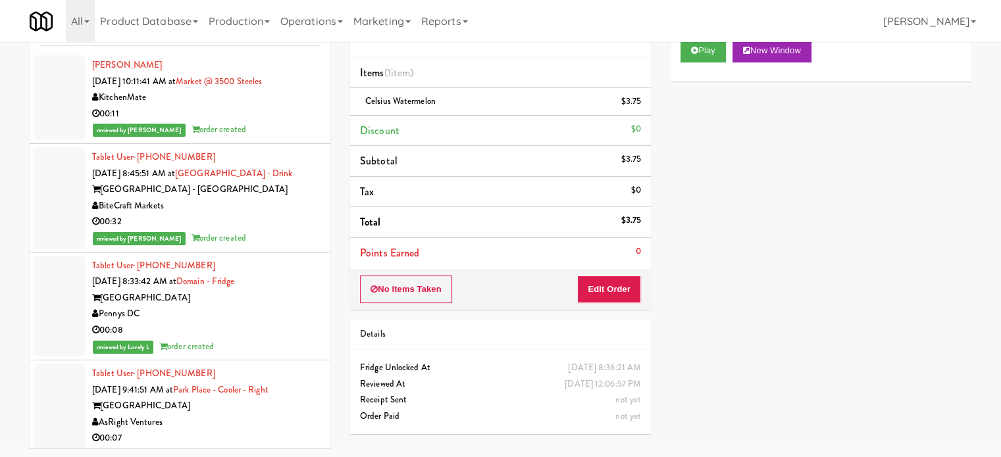
click at [284, 230] on div "reviewed by [PERSON_NAME] order created" at bounding box center [206, 238] width 228 height 16
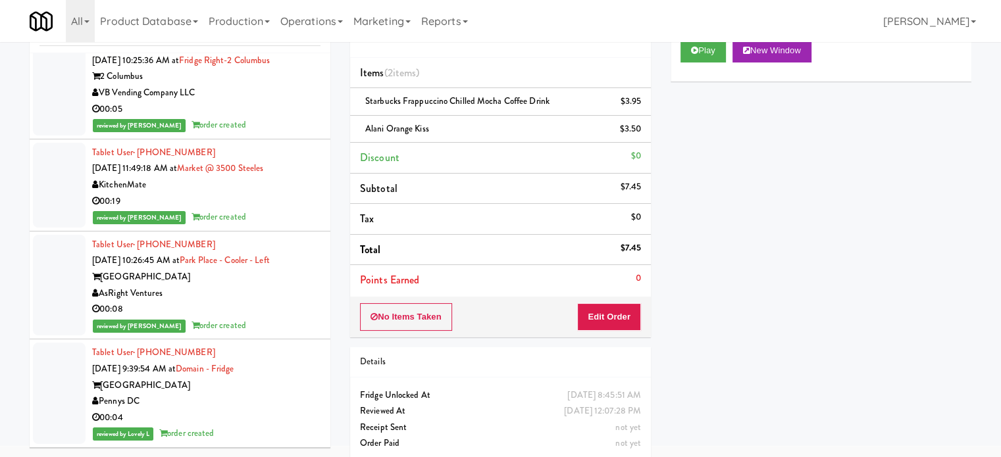
scroll to position [3863, 0]
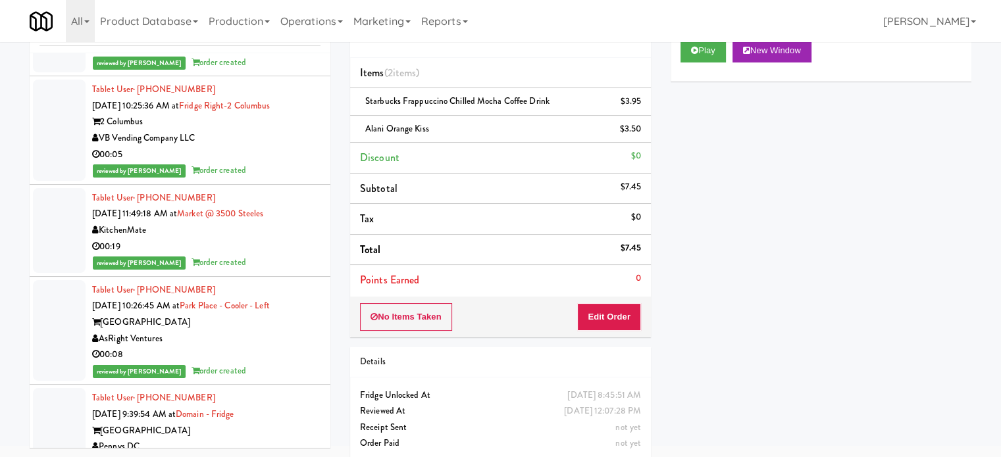
click at [270, 363] on div "reviewed by [PERSON_NAME] order created" at bounding box center [206, 371] width 228 height 16
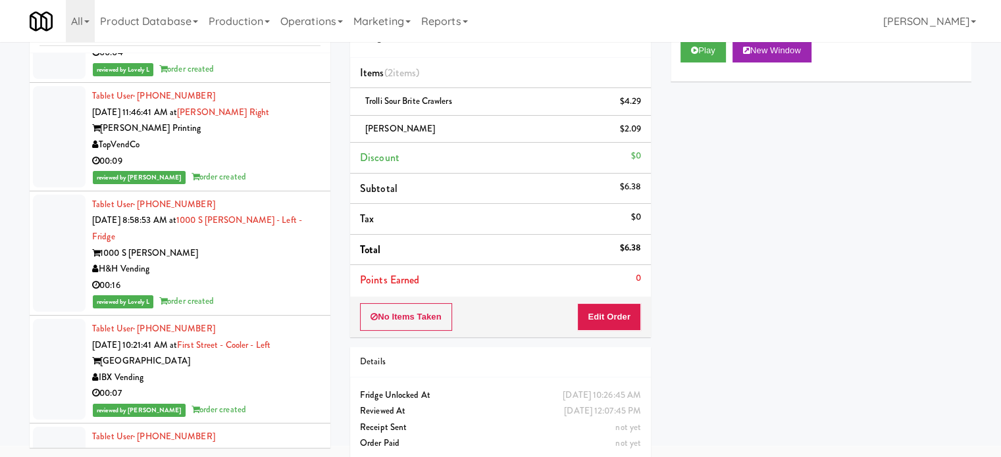
scroll to position [1890, 0]
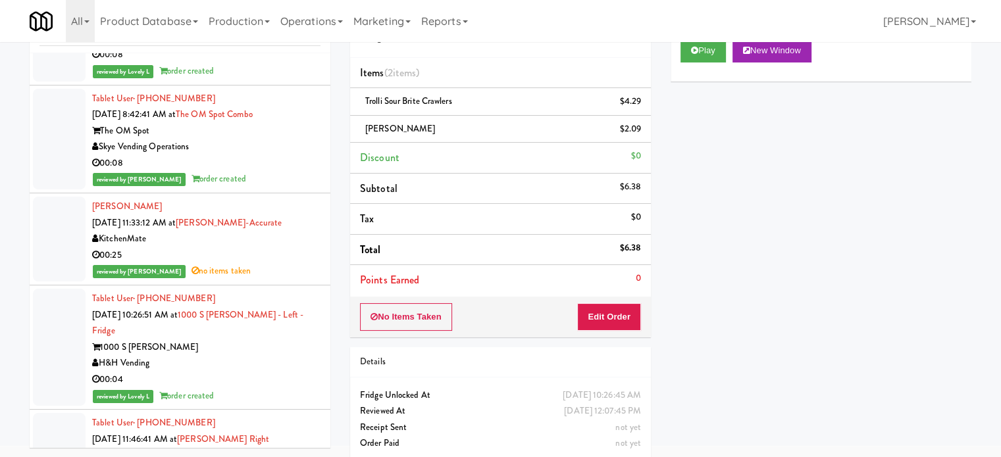
click at [303, 171] on div "reviewed by [PERSON_NAME] L order created" at bounding box center [206, 179] width 228 height 16
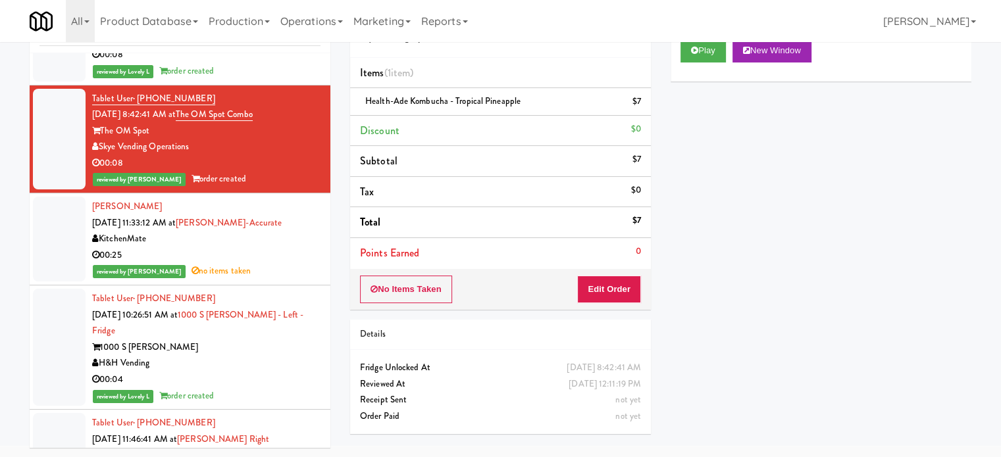
scroll to position [1561, 0]
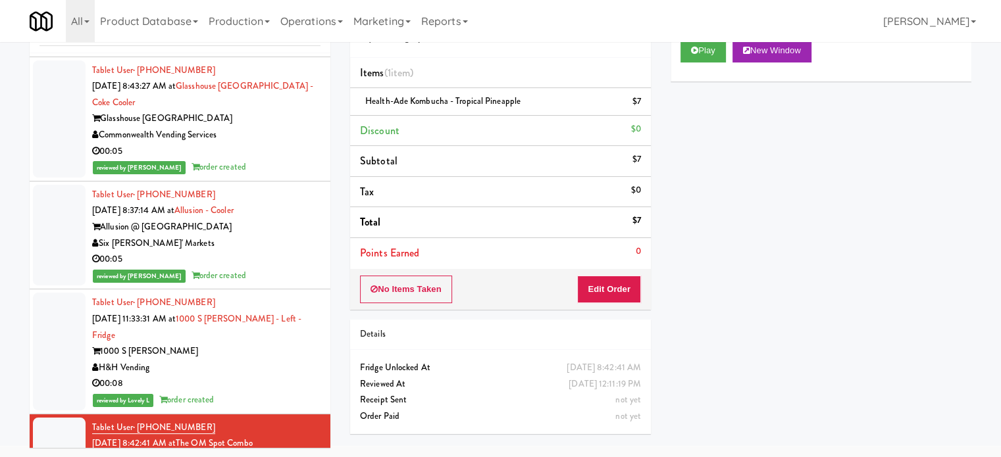
click at [247, 239] on div "Six [PERSON_NAME]' Markets" at bounding box center [206, 244] width 228 height 16
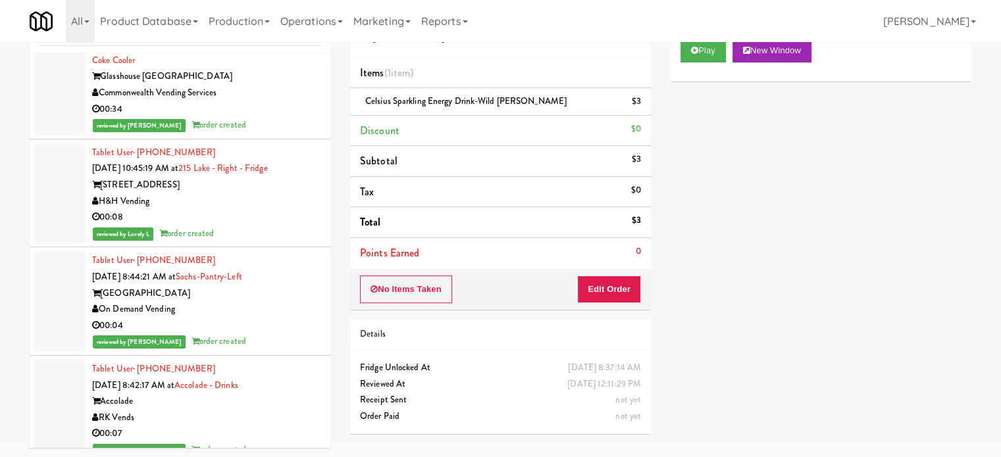
scroll to position [903, 0]
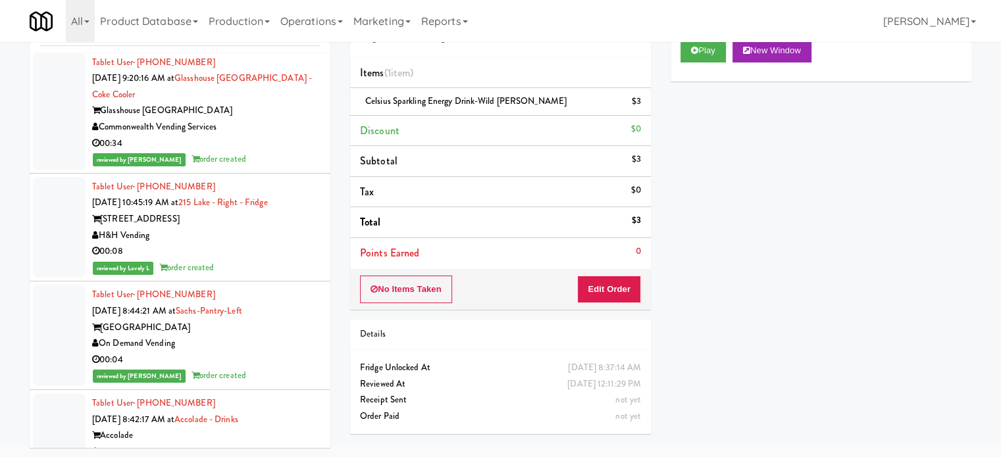
click at [268, 155] on div "reviewed by [PERSON_NAME] A order created" at bounding box center [206, 159] width 228 height 16
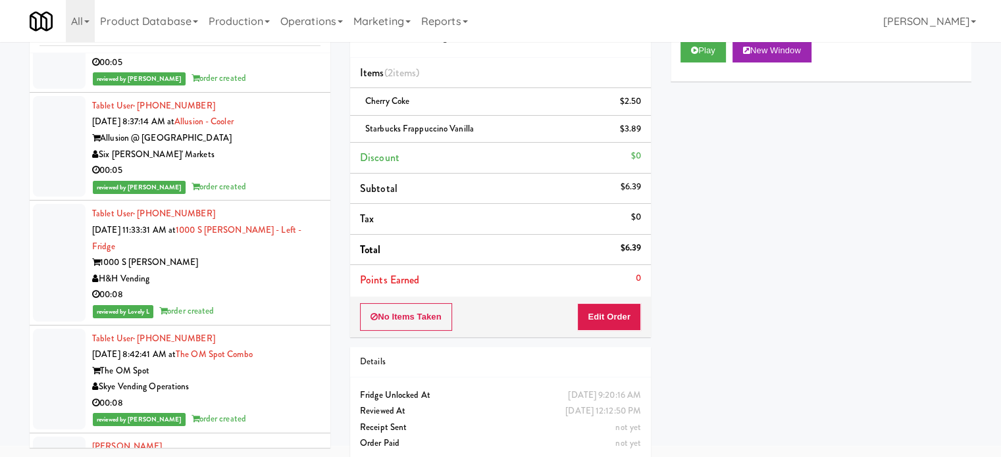
scroll to position [2219, 0]
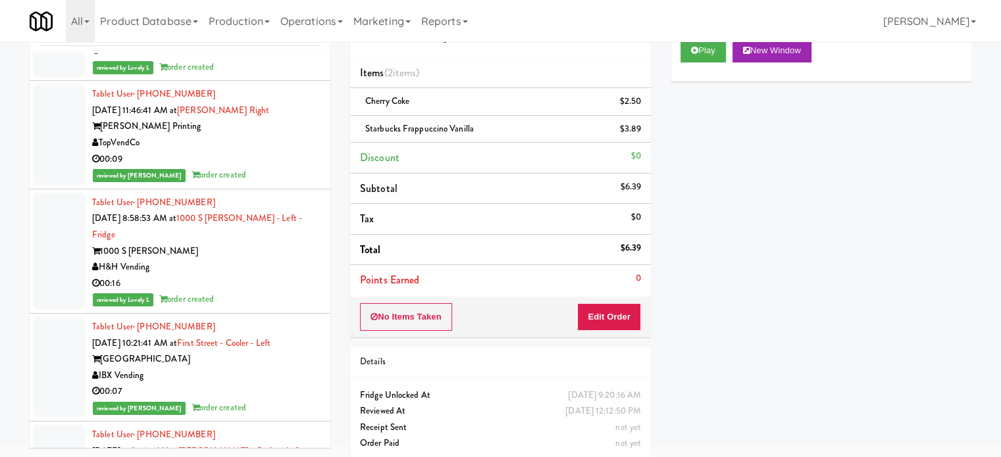
click at [281, 276] on div "00:16" at bounding box center [206, 284] width 228 height 16
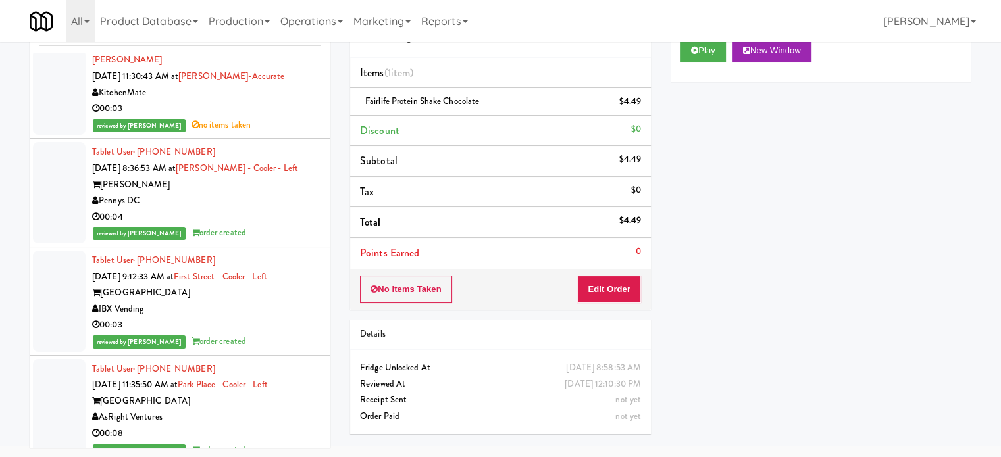
scroll to position [4192, 0]
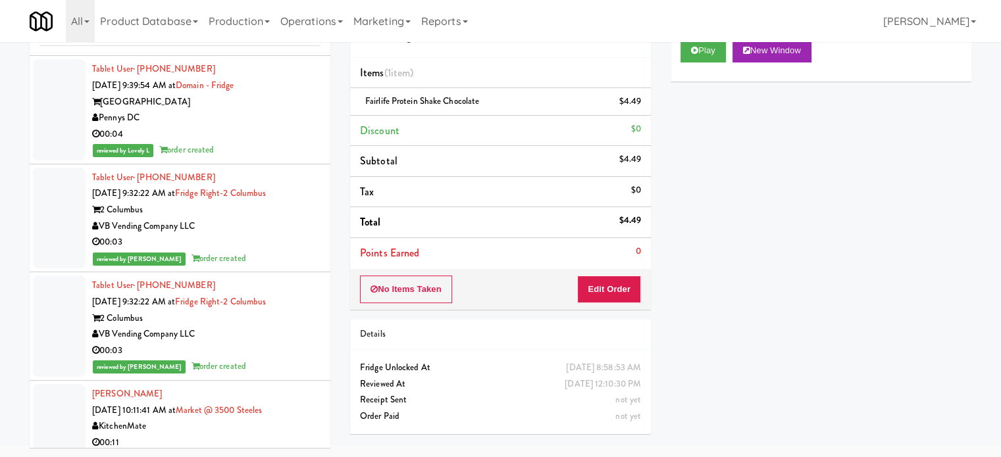
drag, startPoint x: 265, startPoint y: 285, endPoint x: 268, endPoint y: 228, distance: 57.3
click at [266, 343] on div "00:03" at bounding box center [206, 351] width 228 height 16
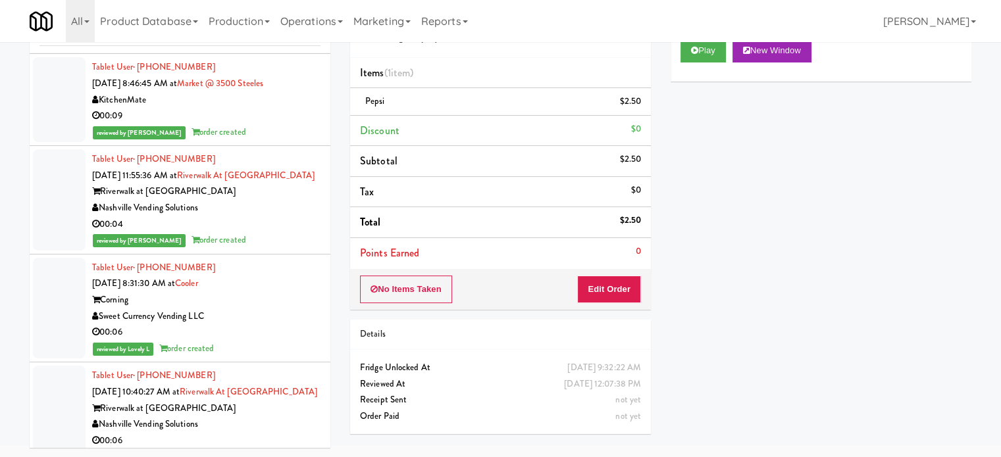
scroll to position [6166, 0]
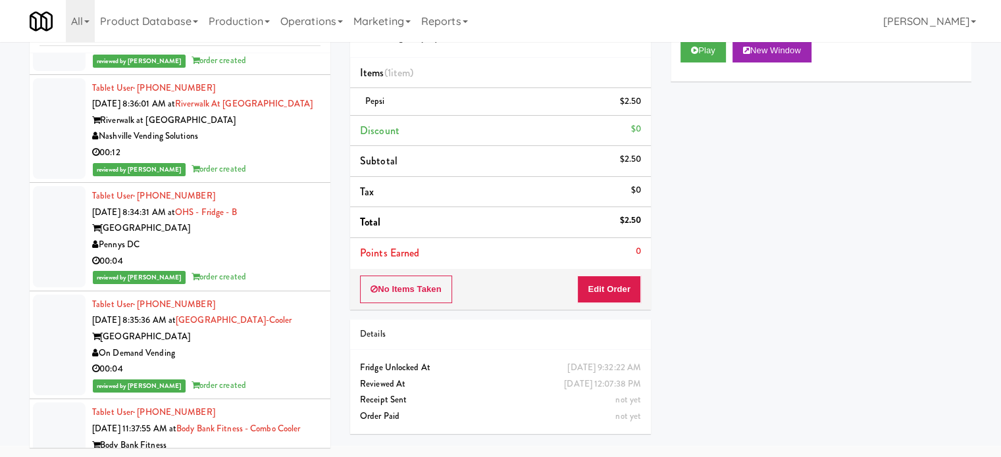
click at [293, 161] on div "reviewed by [PERSON_NAME] order created" at bounding box center [206, 169] width 228 height 16
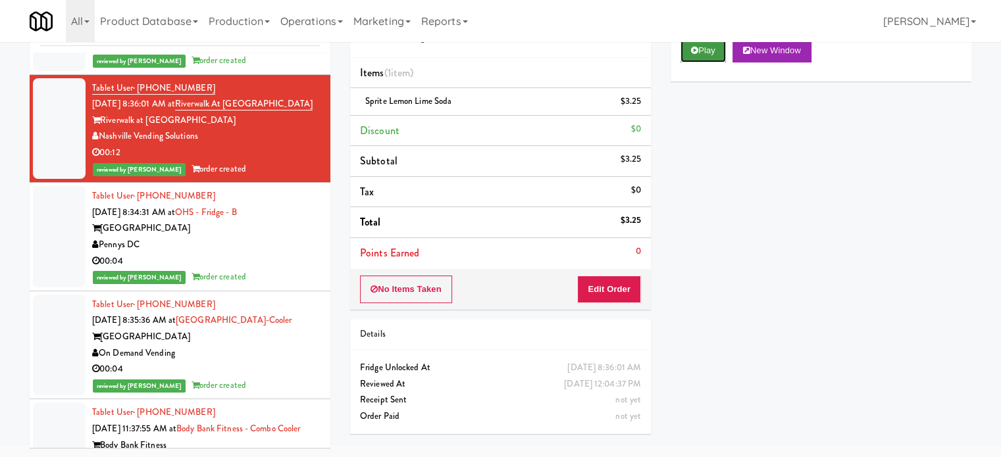
click at [705, 49] on button "Play" at bounding box center [702, 51] width 45 height 24
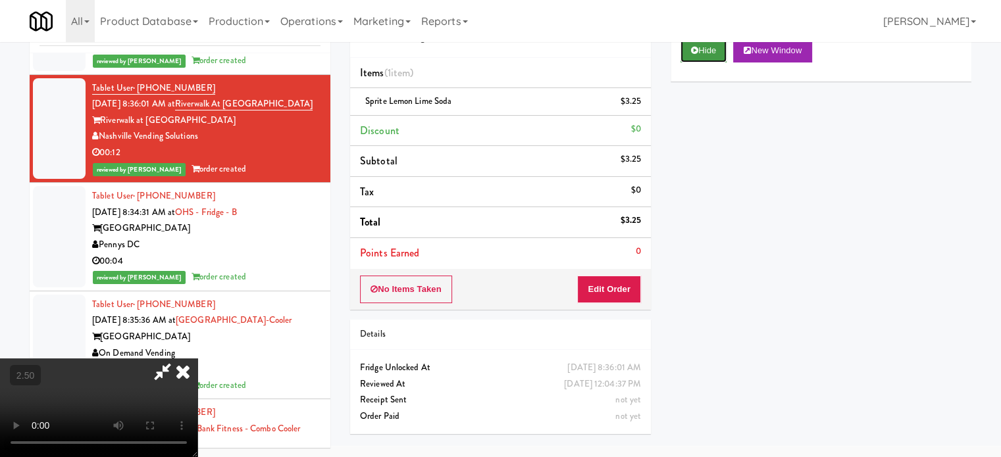
click at [709, 49] on button "Hide" at bounding box center [703, 51] width 46 height 24
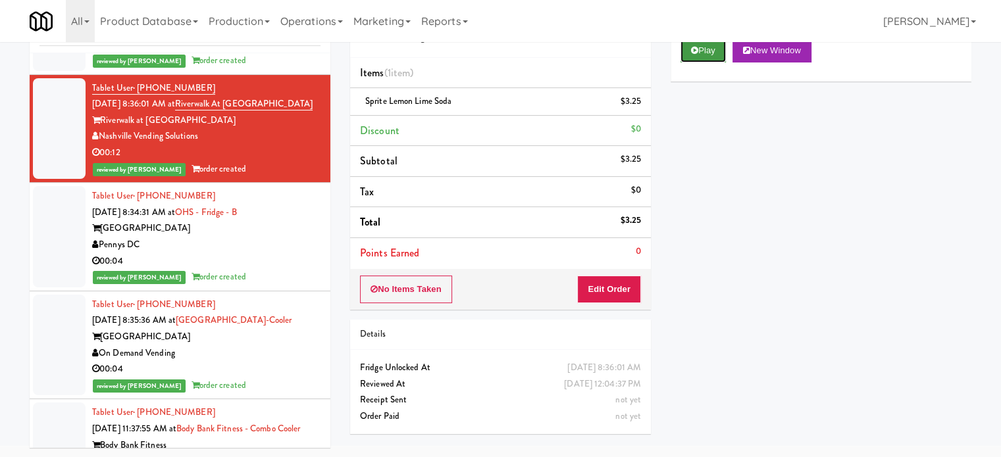
click at [709, 49] on button "Play" at bounding box center [702, 51] width 45 height 24
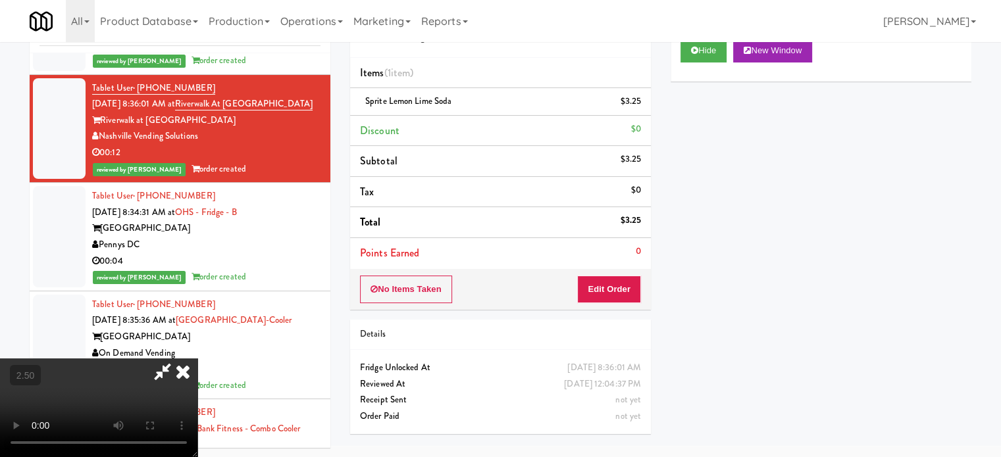
click at [197, 359] on video at bounding box center [98, 408] width 197 height 99
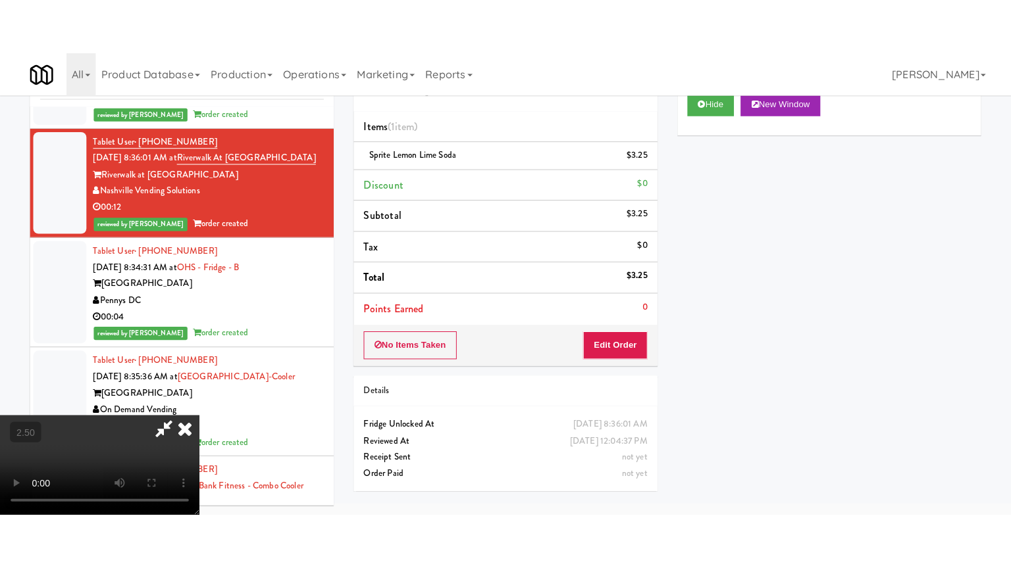
scroll to position [42, 0]
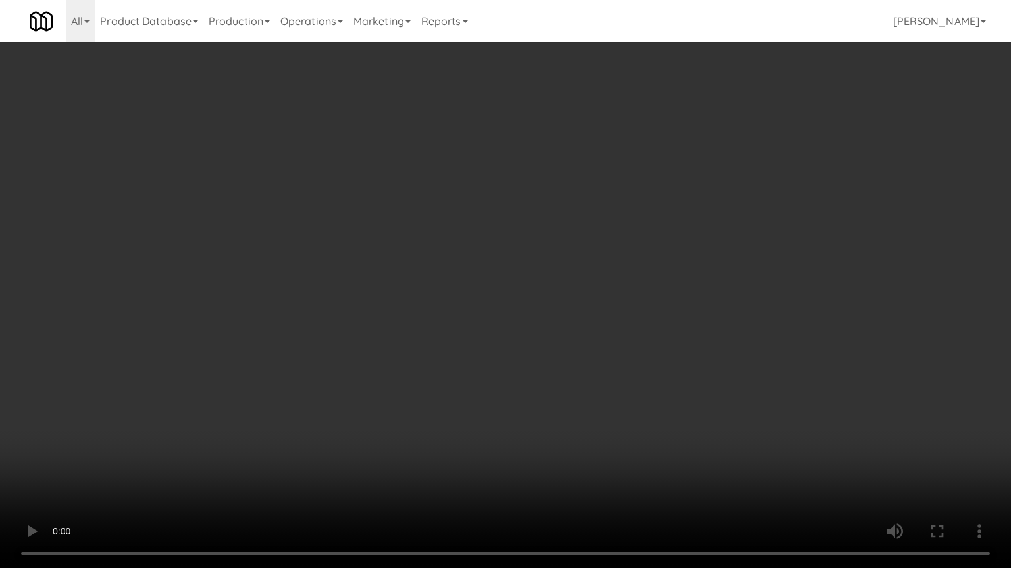
click at [313, 329] on video at bounding box center [505, 284] width 1011 height 568
click at [324, 324] on video at bounding box center [505, 284] width 1011 height 568
click at [355, 253] on video at bounding box center [505, 284] width 1011 height 568
click at [391, 259] on video at bounding box center [505, 284] width 1011 height 568
click at [426, 257] on video at bounding box center [505, 284] width 1011 height 568
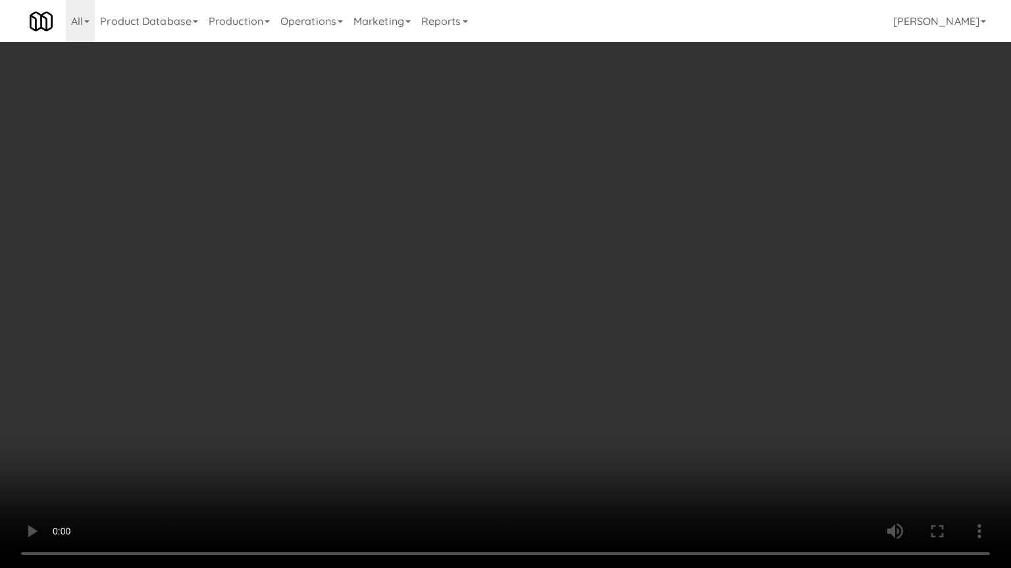
drag, startPoint x: 436, startPoint y: 279, endPoint x: 450, endPoint y: 282, distance: 14.1
click at [438, 296] on video at bounding box center [505, 284] width 1011 height 568
click at [518, 230] on video at bounding box center [505, 284] width 1011 height 568
click at [529, 224] on video at bounding box center [505, 284] width 1011 height 568
click at [538, 221] on video at bounding box center [505, 284] width 1011 height 568
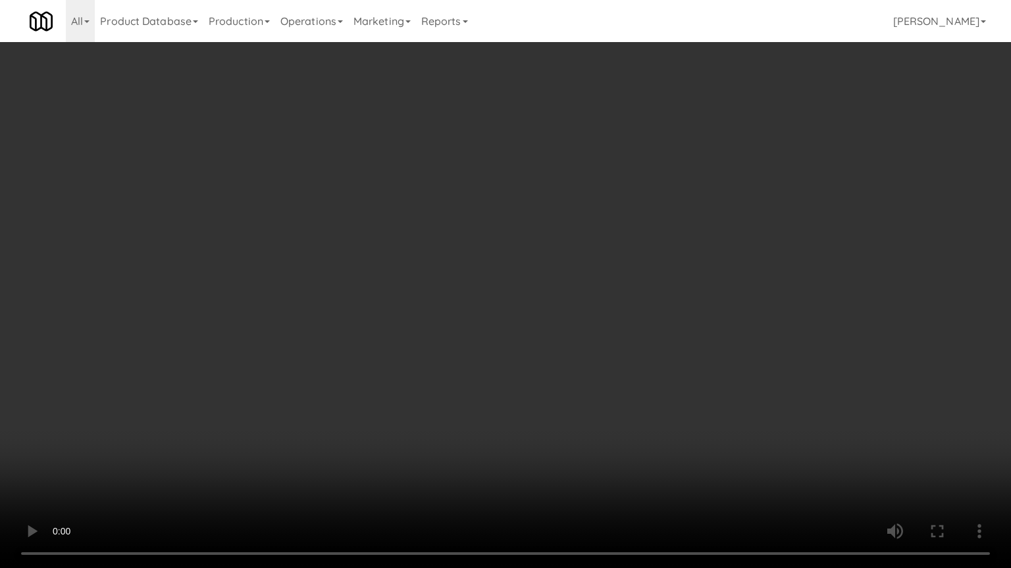
drag, startPoint x: 542, startPoint y: 220, endPoint x: 591, endPoint y: 86, distance: 142.8
click at [544, 219] on video at bounding box center [505, 284] width 1011 height 568
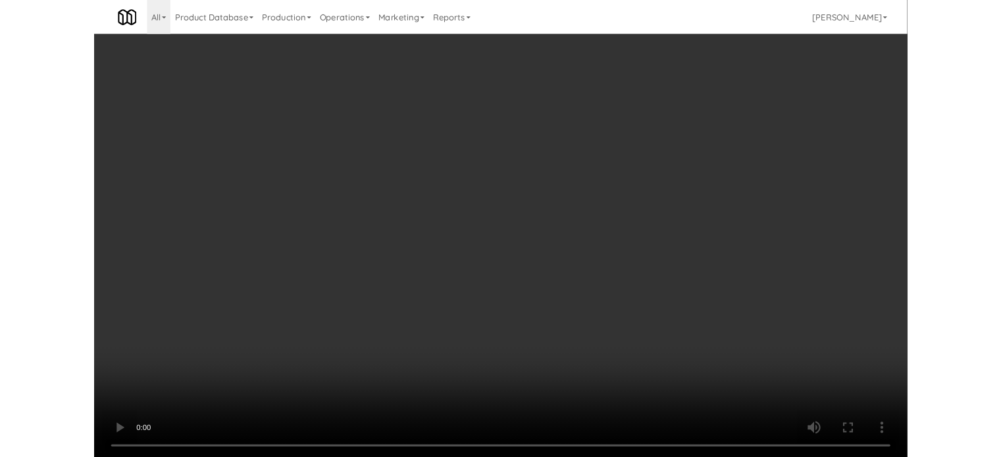
scroll to position [53, 0]
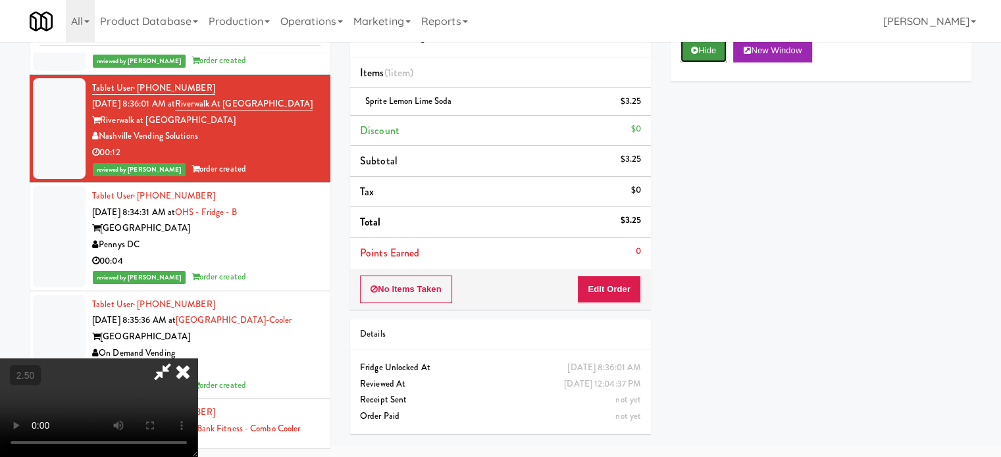
click at [701, 46] on button "Hide" at bounding box center [703, 51] width 46 height 24
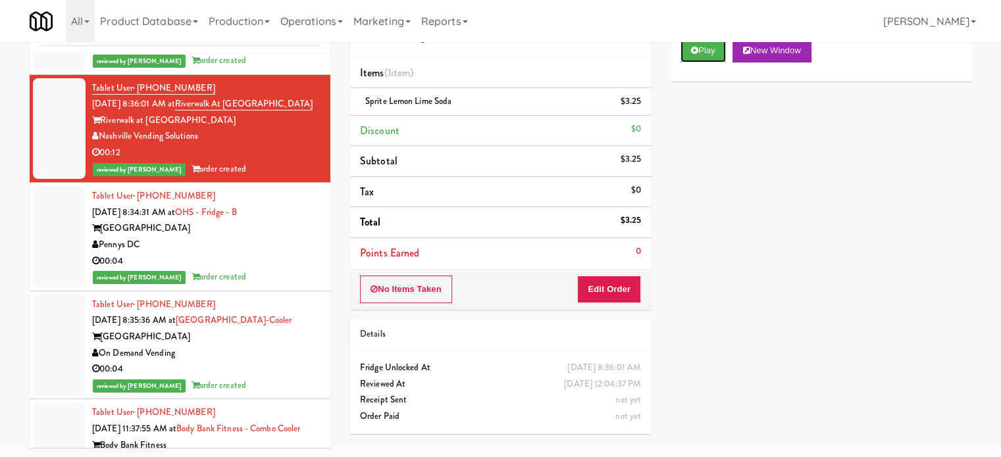
scroll to position [5837, 0]
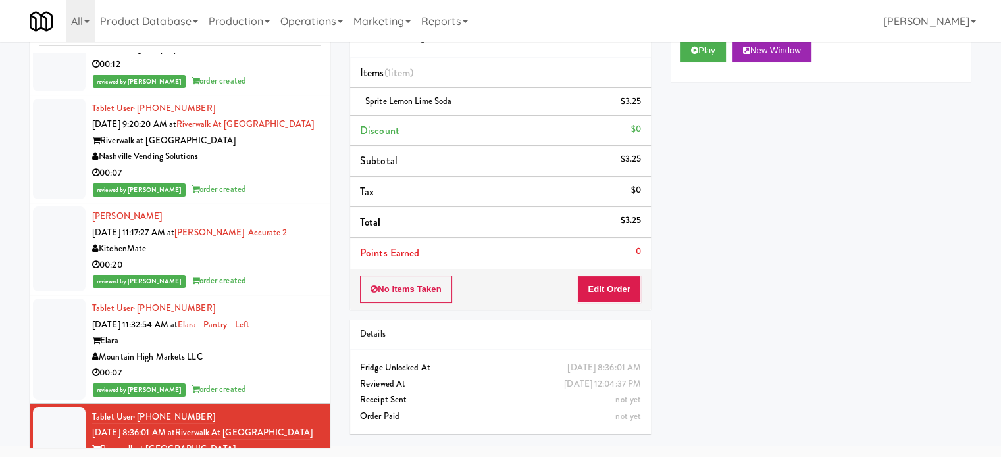
click at [279, 182] on div "reviewed by [PERSON_NAME] order created" at bounding box center [206, 190] width 228 height 16
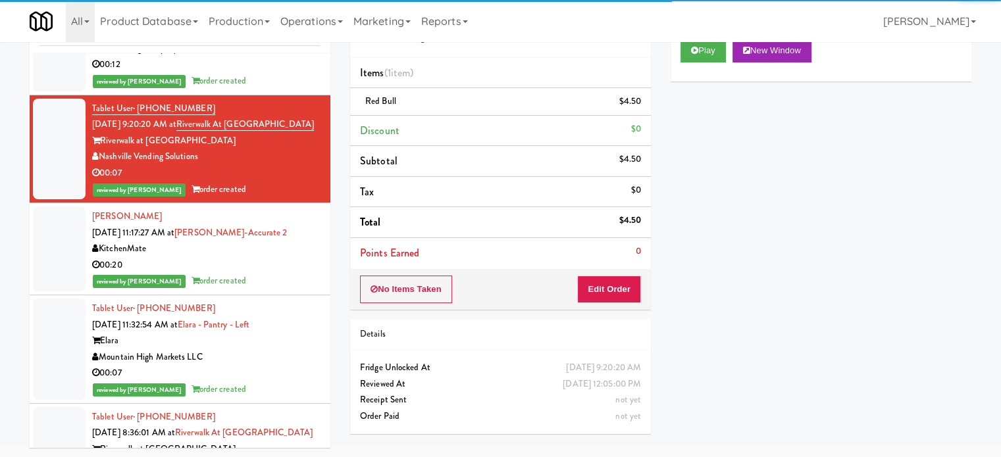
click at [261, 257] on div "00:20" at bounding box center [206, 265] width 228 height 16
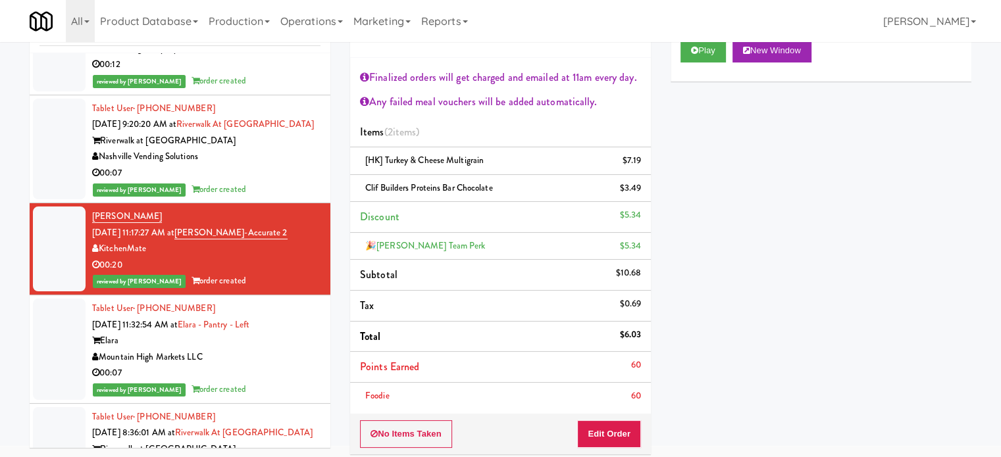
click at [268, 349] on div "Mountain High Markets LLC" at bounding box center [206, 357] width 228 height 16
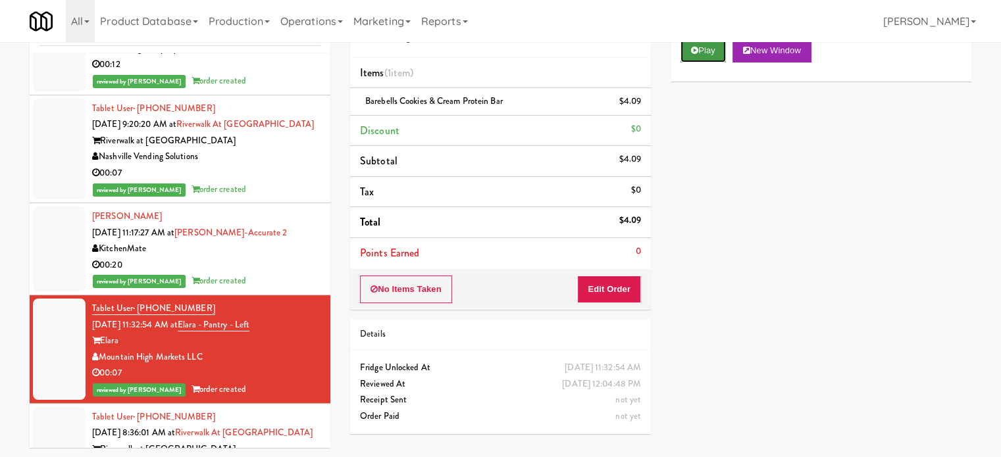
click at [707, 49] on button "Play" at bounding box center [702, 51] width 45 height 24
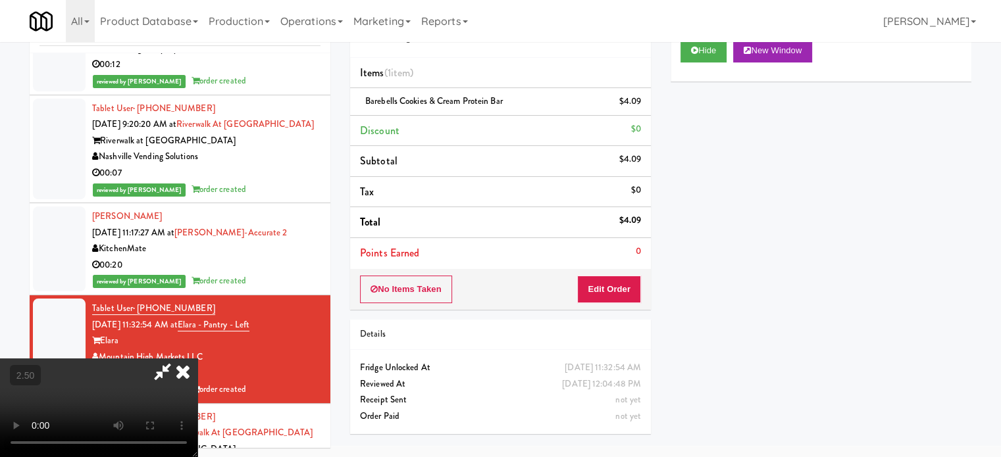
click at [197, 359] on video at bounding box center [98, 408] width 197 height 99
drag, startPoint x: 398, startPoint y: 284, endPoint x: 402, endPoint y: 278, distance: 7.1
click at [197, 359] on video at bounding box center [98, 408] width 197 height 99
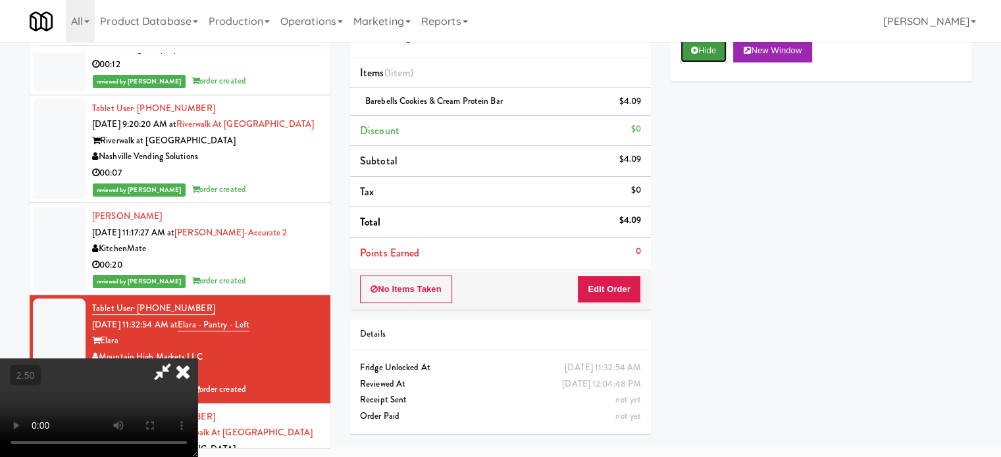
click at [703, 45] on button "Hide" at bounding box center [703, 51] width 46 height 24
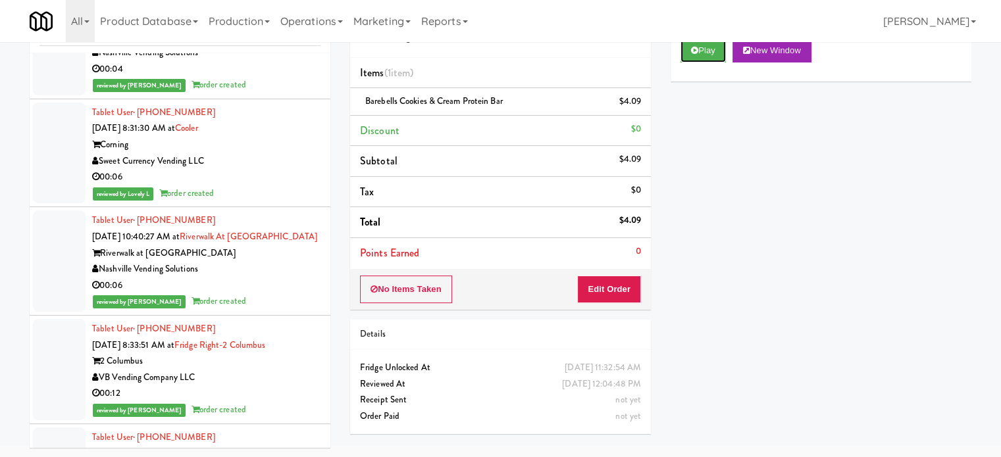
scroll to position [4850, 0]
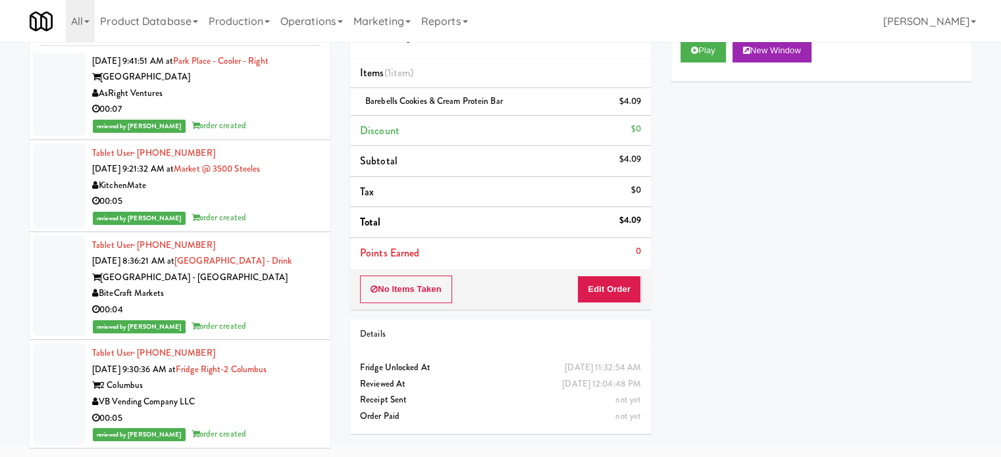
click at [276, 286] on div "BiteCraft Markets" at bounding box center [206, 294] width 228 height 16
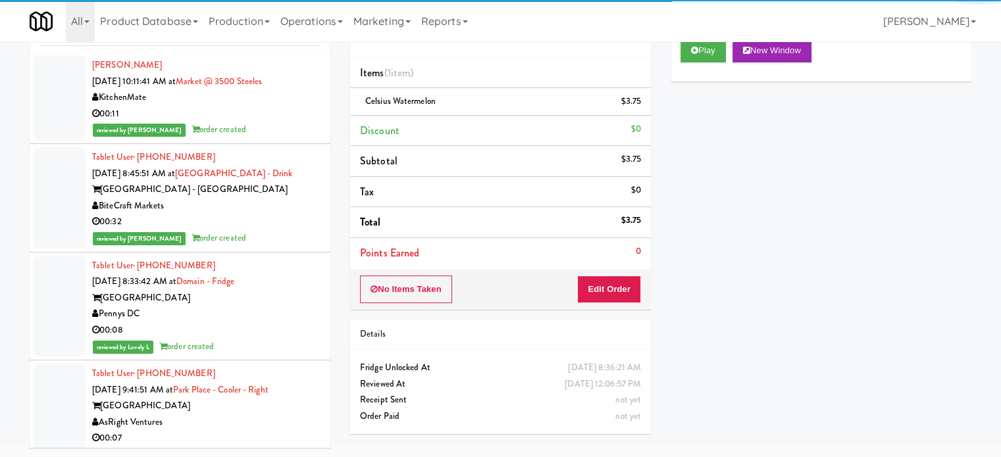
scroll to position [4192, 0]
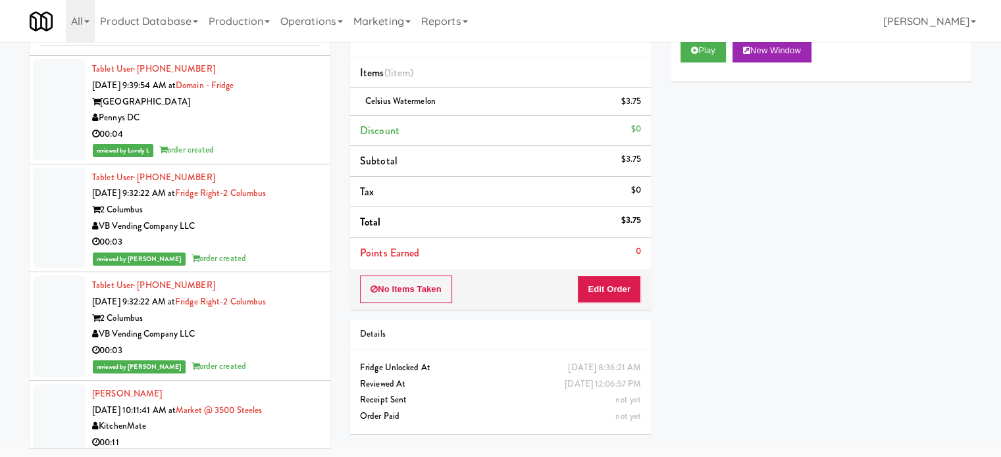
click at [272, 343] on div "00:03" at bounding box center [206, 351] width 228 height 16
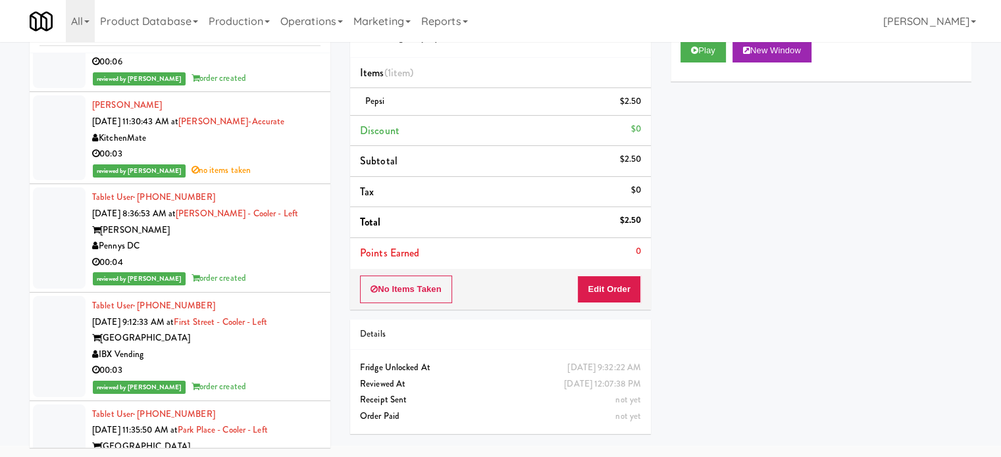
scroll to position [3205, 0]
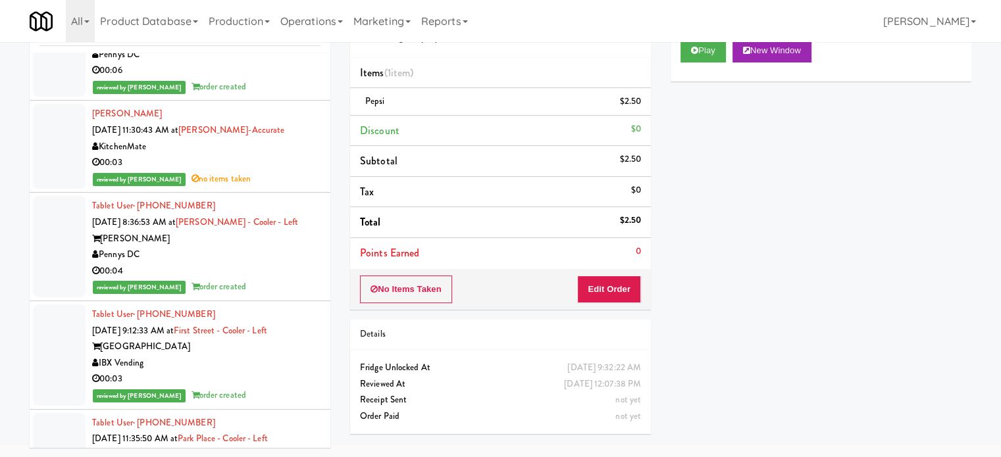
click at [278, 279] on div "reviewed by [PERSON_NAME] order created" at bounding box center [206, 287] width 228 height 16
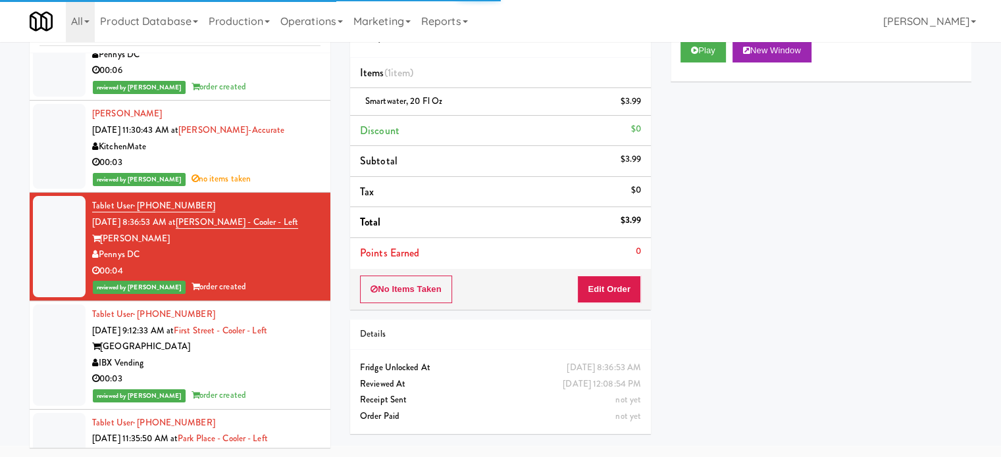
scroll to position [2876, 0]
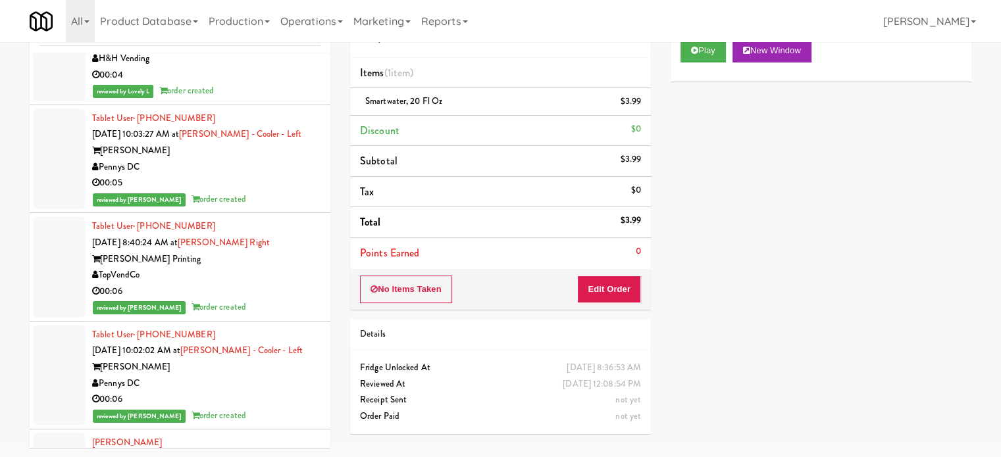
click at [274, 299] on div "reviewed by [PERSON_NAME] order created" at bounding box center [206, 307] width 228 height 16
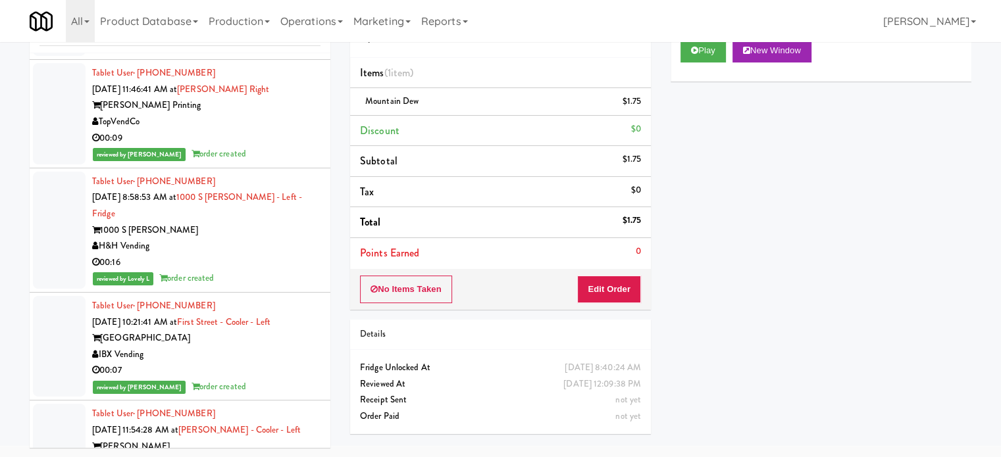
scroll to position [2219, 0]
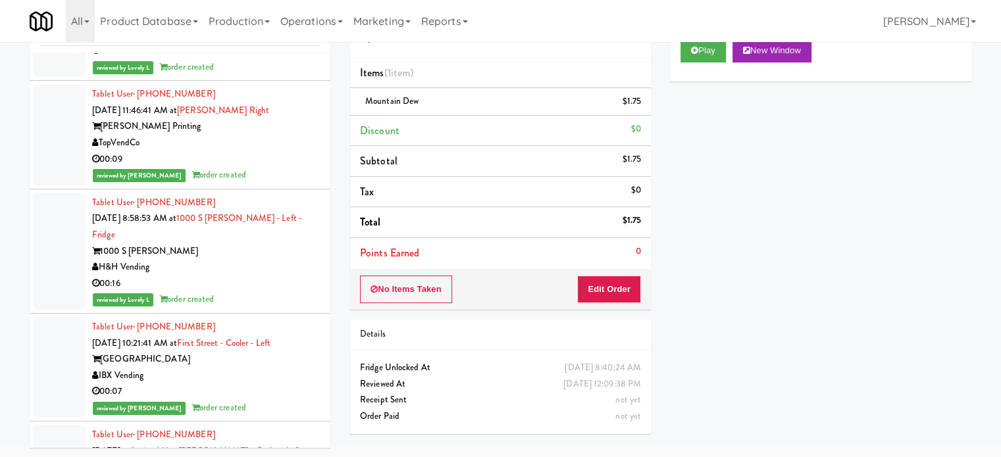
click at [265, 135] on div "TopVendCo" at bounding box center [206, 143] width 228 height 16
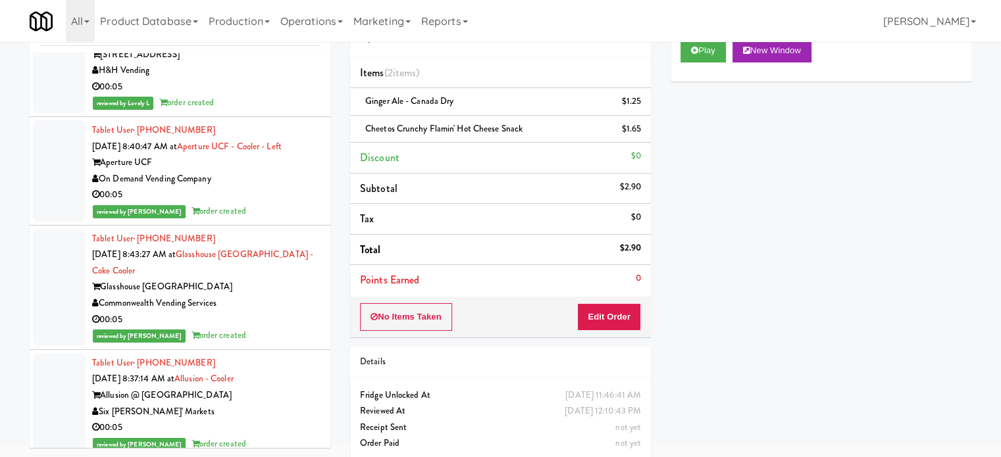
scroll to position [1232, 0]
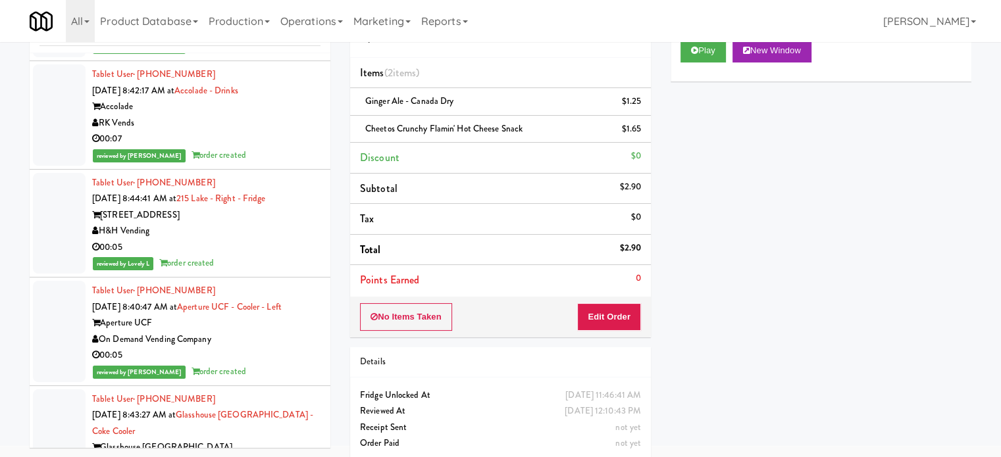
click at [271, 258] on div "reviewed by Lovely L order created" at bounding box center [206, 263] width 228 height 16
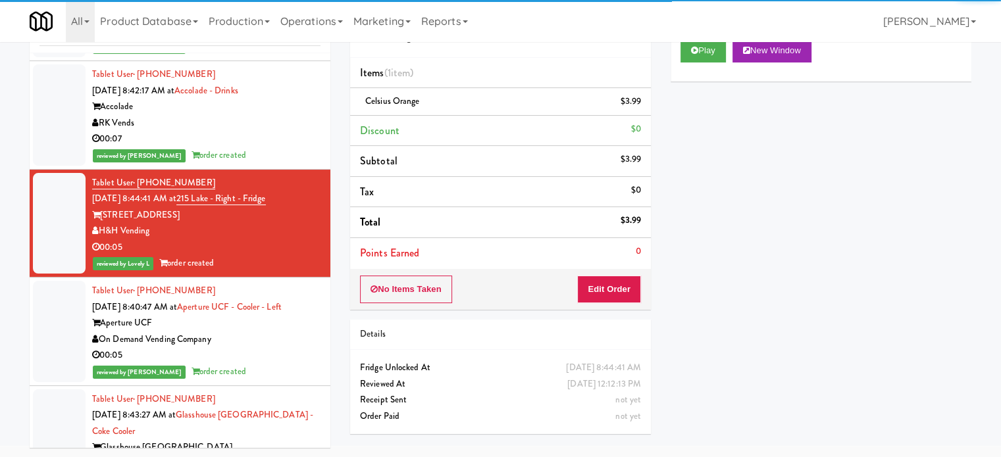
click at [263, 152] on div "reviewed by [PERSON_NAME] order created" at bounding box center [206, 155] width 228 height 16
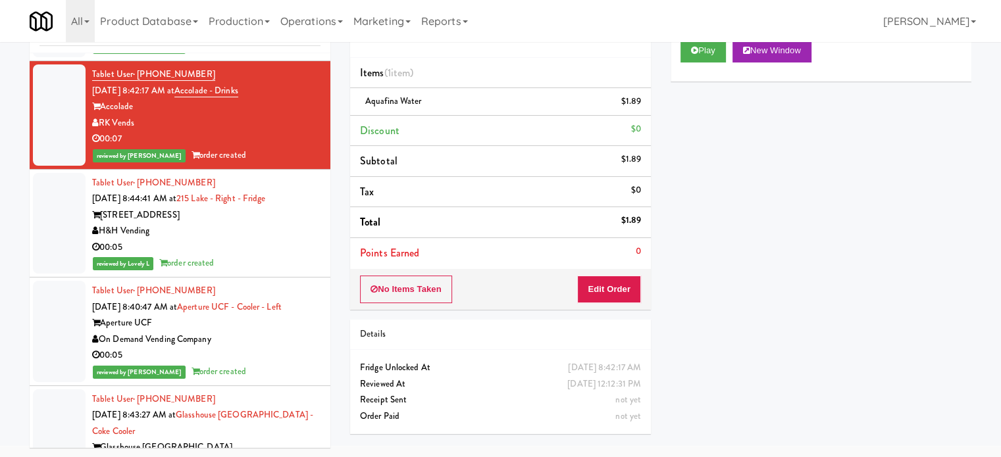
scroll to position [574, 0]
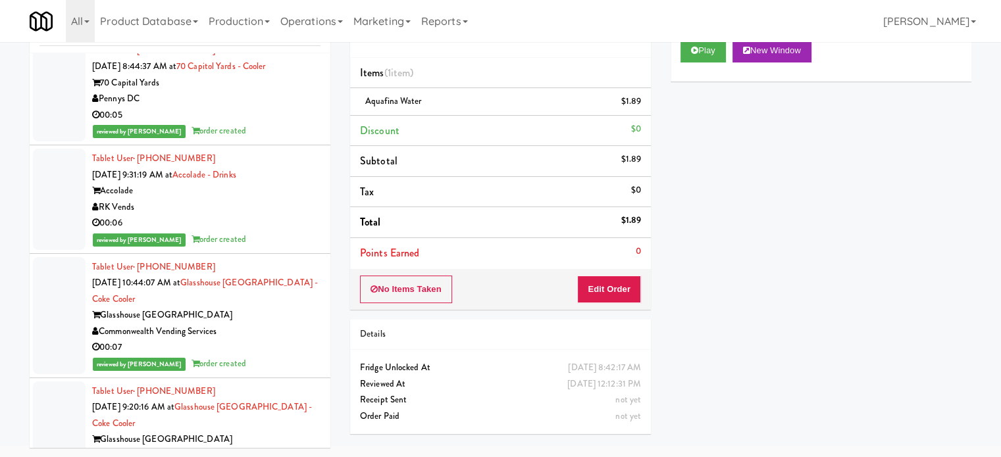
click at [239, 228] on div "00:06" at bounding box center [206, 223] width 228 height 16
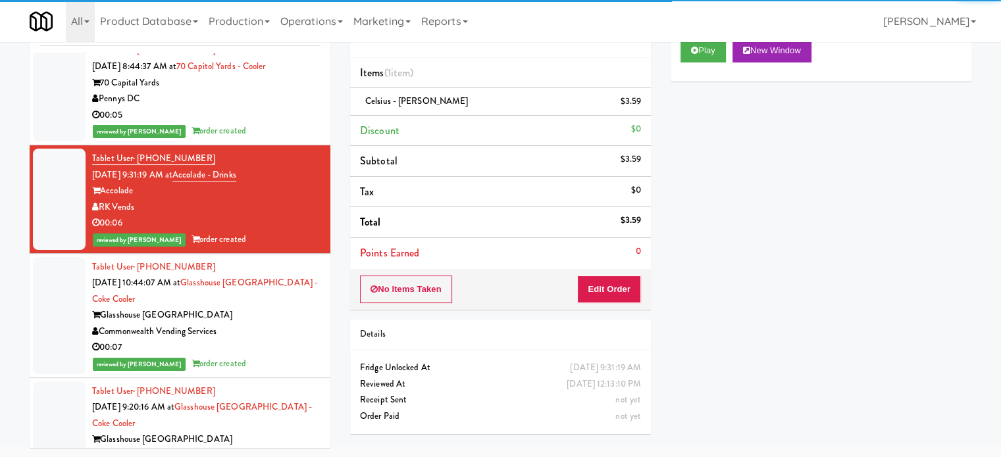
click at [266, 123] on div "reviewed by [PERSON_NAME] L order created" at bounding box center [206, 131] width 228 height 16
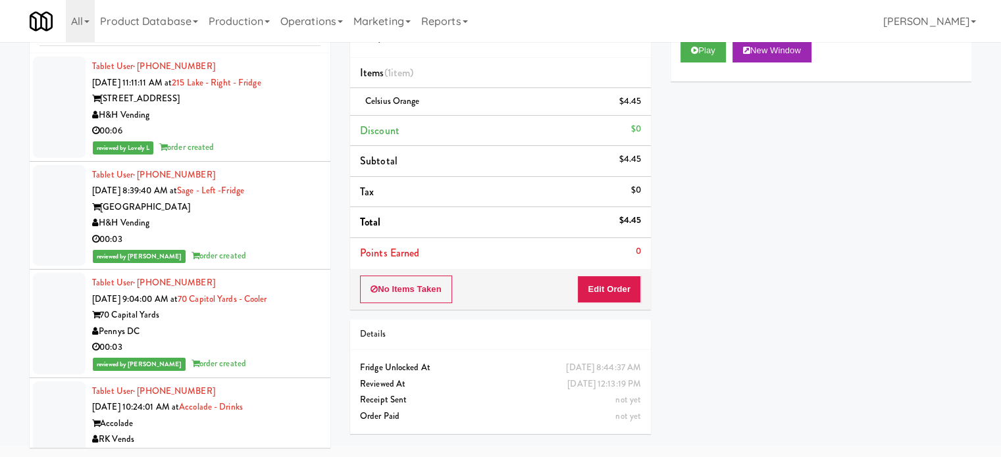
click at [261, 261] on div "reviewed by [PERSON_NAME] order created" at bounding box center [206, 256] width 228 height 16
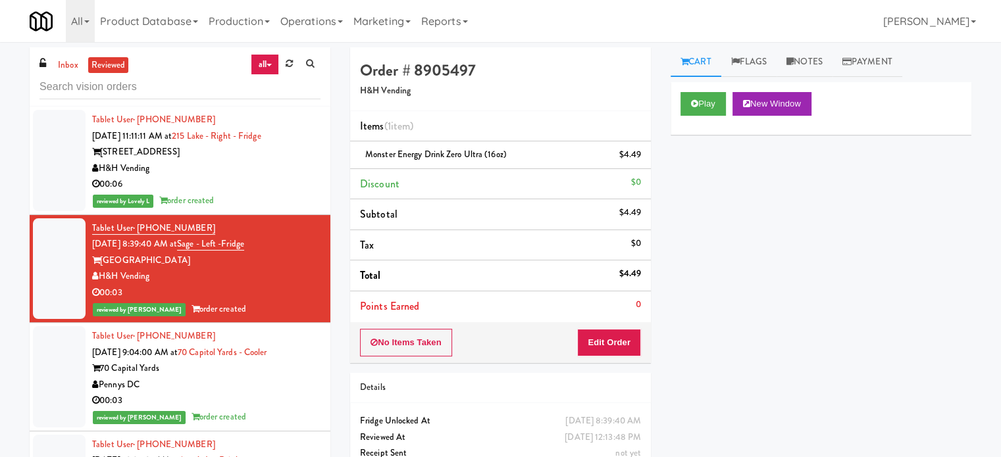
click at [282, 181] on div "00:06" at bounding box center [206, 184] width 228 height 16
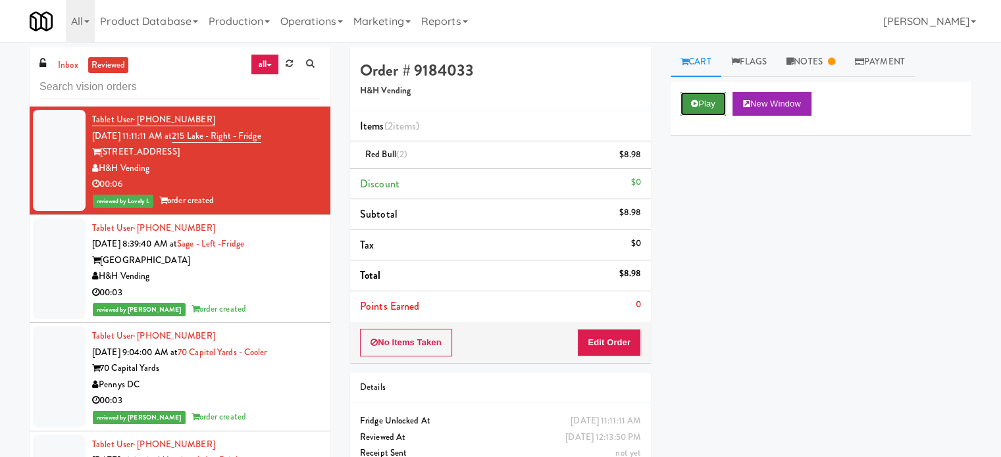
click at [696, 107] on button "Play" at bounding box center [702, 104] width 45 height 24
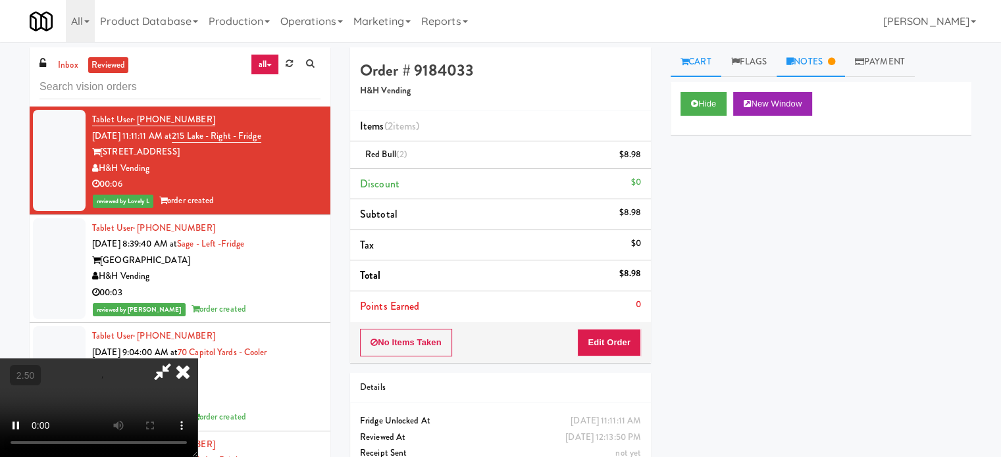
click at [826, 56] on link "Notes" at bounding box center [810, 62] width 68 height 30
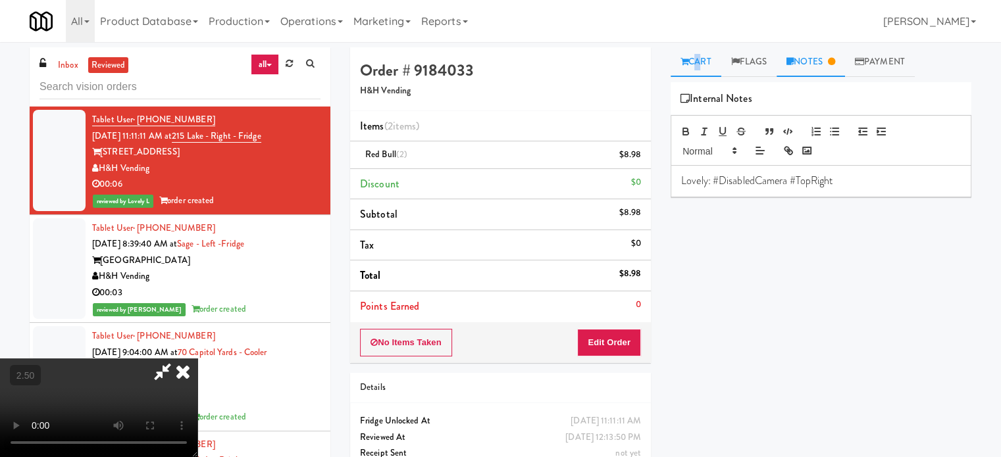
click at [693, 65] on link "Cart" at bounding box center [695, 62] width 51 height 30
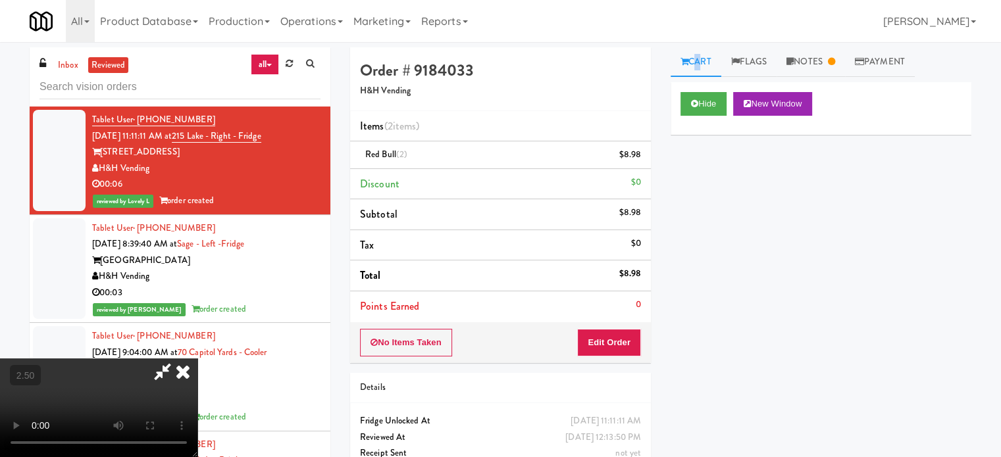
click at [197, 359] on video at bounding box center [98, 408] width 197 height 99
drag, startPoint x: 377, startPoint y: 289, endPoint x: 390, endPoint y: 253, distance: 37.9
click at [197, 359] on video at bounding box center [98, 408] width 197 height 99
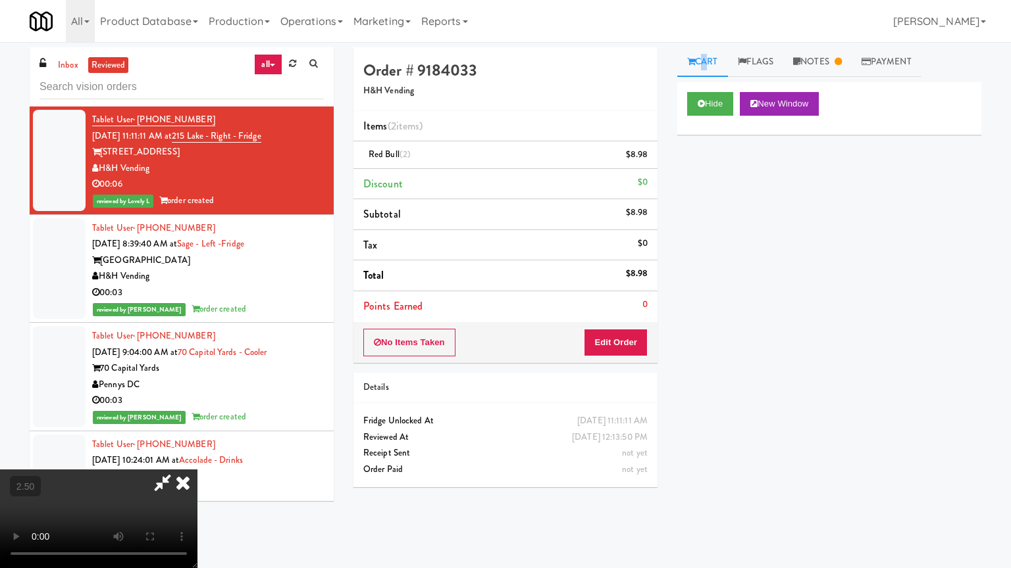
click at [197, 457] on video at bounding box center [98, 519] width 197 height 99
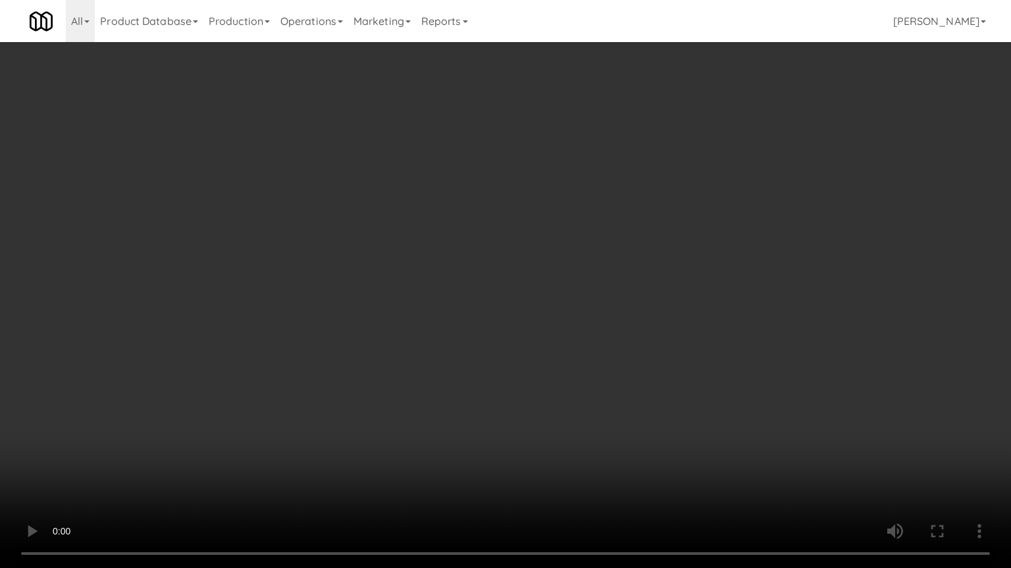
click at [376, 286] on video at bounding box center [505, 284] width 1011 height 568
click at [414, 303] on video at bounding box center [505, 284] width 1011 height 568
click at [416, 309] on video at bounding box center [505, 284] width 1011 height 568
click at [468, 336] on video at bounding box center [505, 284] width 1011 height 568
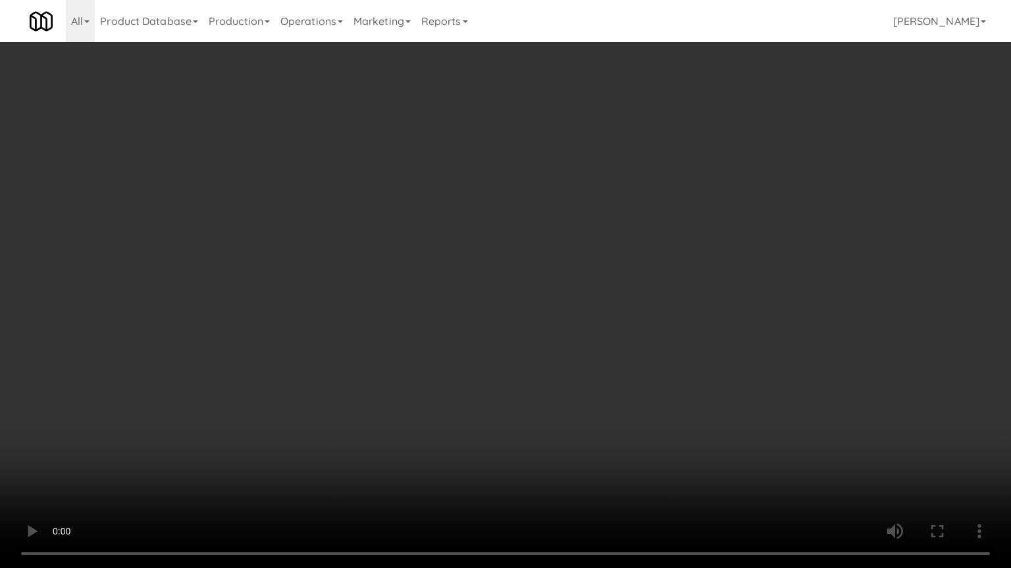
click at [541, 352] on video at bounding box center [505, 284] width 1011 height 568
click at [541, 351] on video at bounding box center [505, 284] width 1011 height 568
click at [552, 361] on video at bounding box center [505, 284] width 1011 height 568
click at [516, 355] on video at bounding box center [505, 284] width 1011 height 568
drag, startPoint x: 371, startPoint y: 353, endPoint x: 379, endPoint y: 348, distance: 9.1
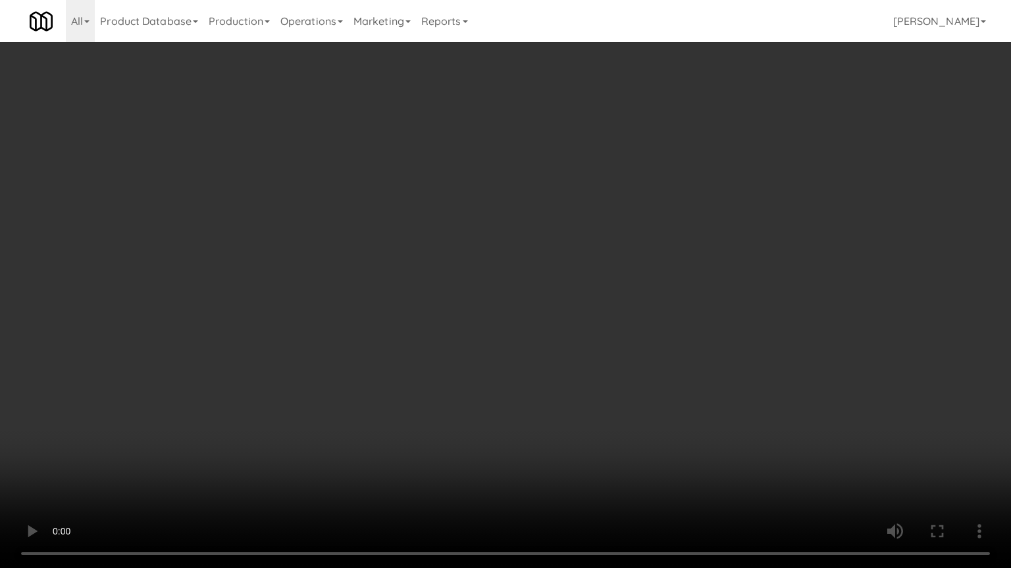
click at [372, 353] on video at bounding box center [505, 284] width 1011 height 568
drag, startPoint x: 379, startPoint y: 347, endPoint x: 545, endPoint y: 171, distance: 242.0
click at [381, 346] on video at bounding box center [505, 284] width 1011 height 568
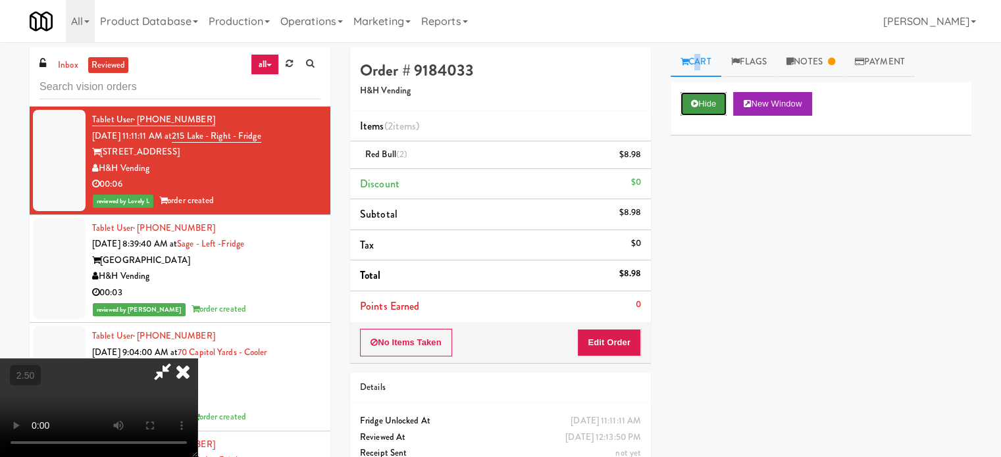
click at [694, 99] on icon at bounding box center [694, 103] width 7 height 9
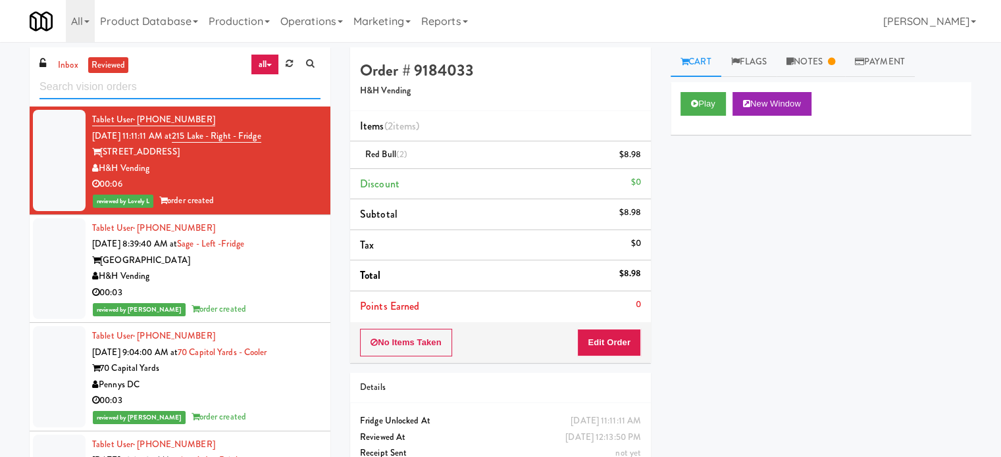
click at [165, 83] on input "text" at bounding box center [179, 87] width 281 height 24
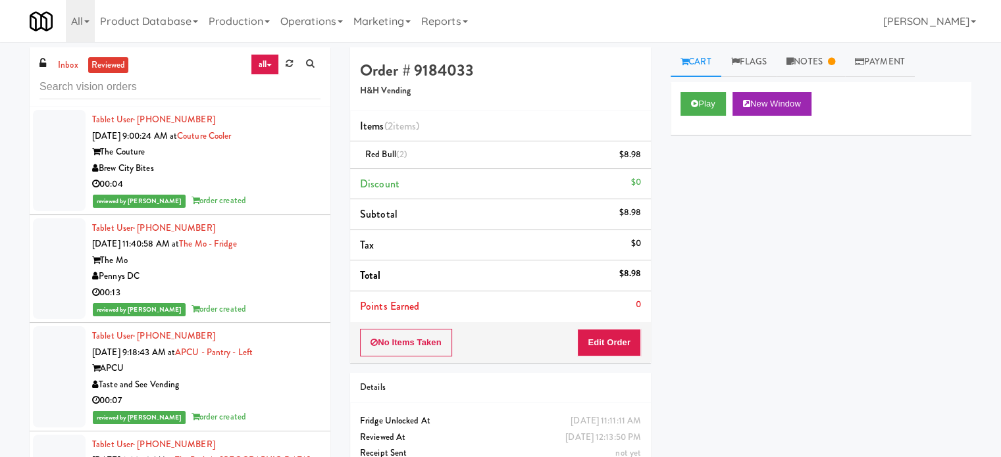
click at [261, 186] on div "00:04" at bounding box center [206, 184] width 228 height 16
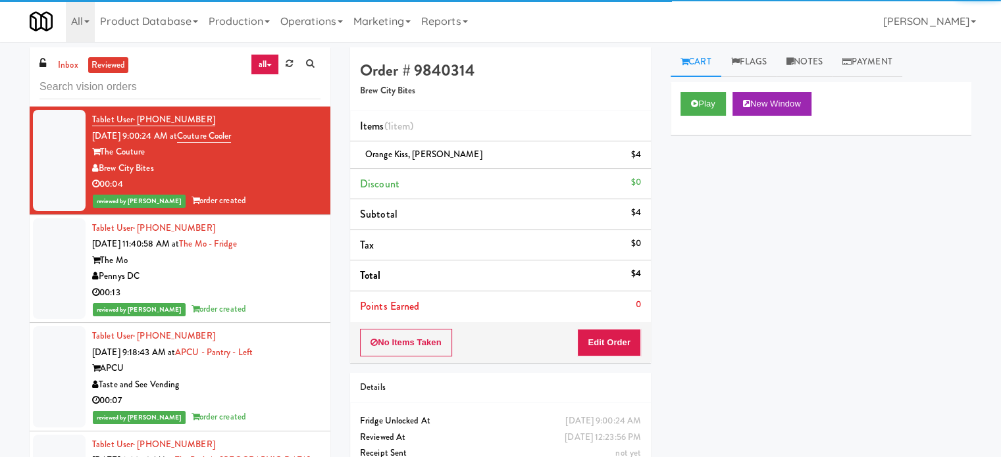
click at [266, 260] on div "The Mo" at bounding box center [206, 261] width 228 height 16
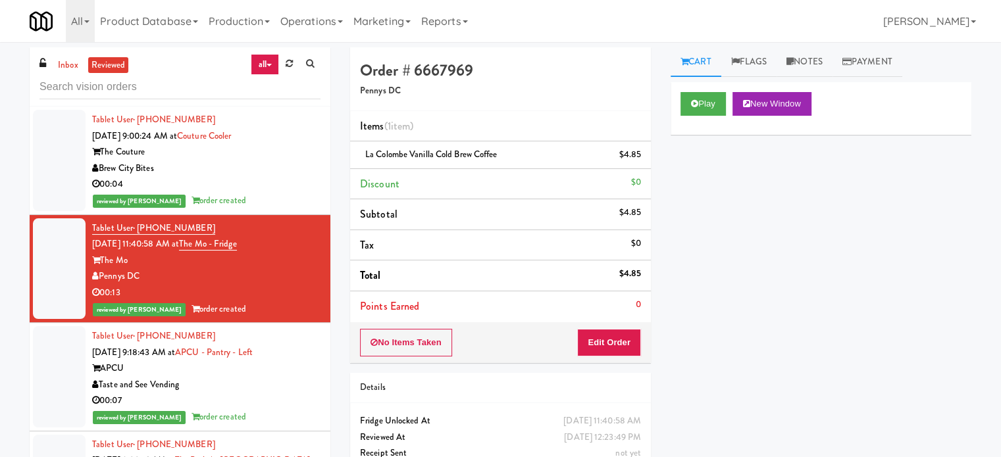
click at [261, 386] on div "Taste and See Vending" at bounding box center [206, 385] width 228 height 16
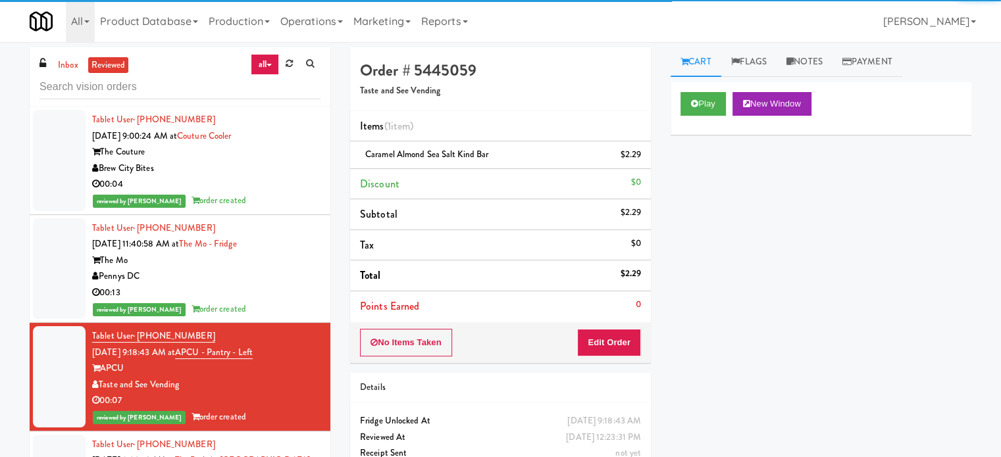
scroll to position [329, 0]
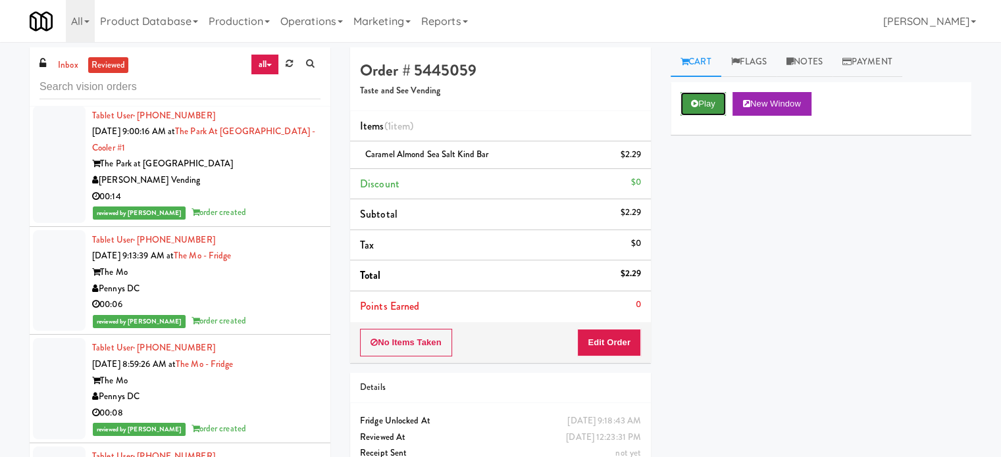
click at [699, 102] on button "Play" at bounding box center [702, 104] width 45 height 24
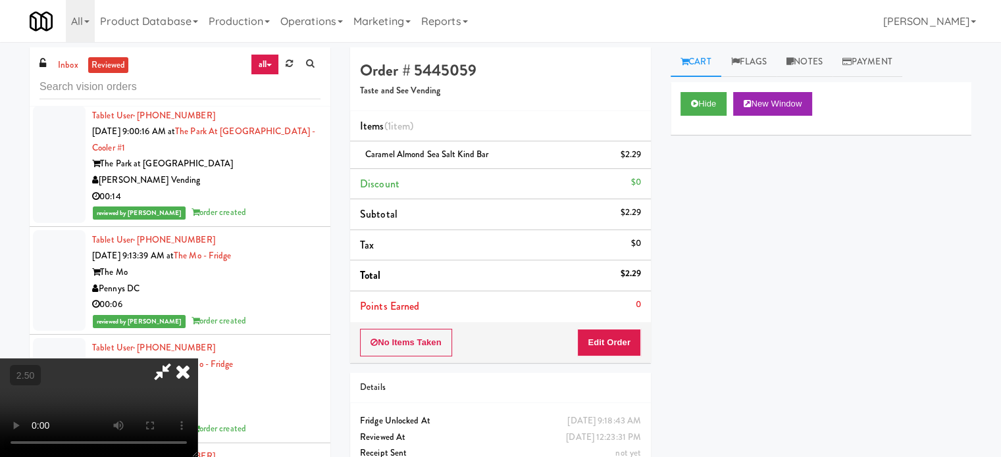
click at [197, 359] on video at bounding box center [98, 408] width 197 height 99
drag, startPoint x: 445, startPoint y: 309, endPoint x: 490, endPoint y: 308, distance: 44.7
click at [197, 359] on video at bounding box center [98, 408] width 197 height 99
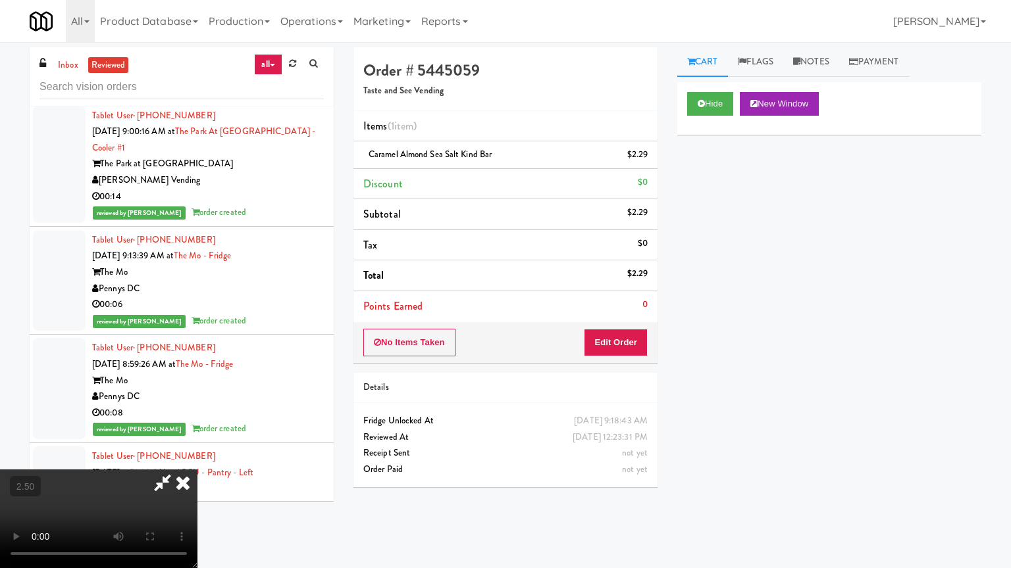
click at [197, 457] on video at bounding box center [98, 519] width 197 height 99
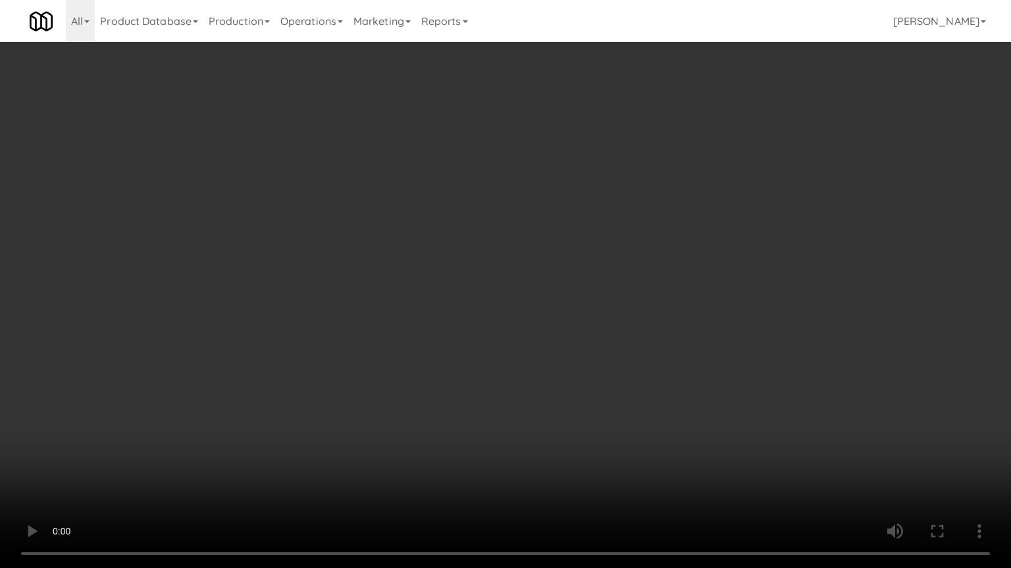
click at [482, 312] on video at bounding box center [505, 284] width 1011 height 568
click at [503, 308] on video at bounding box center [505, 284] width 1011 height 568
click at [510, 300] on video at bounding box center [505, 284] width 1011 height 568
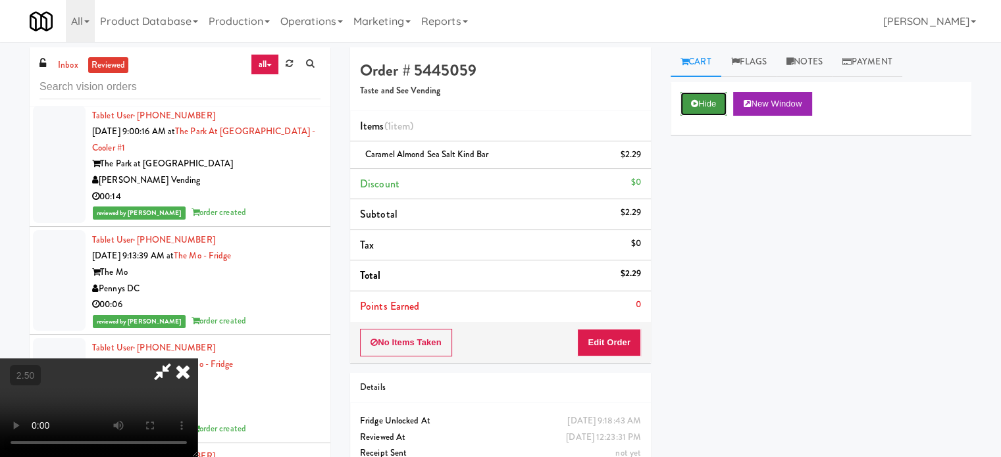
click at [697, 105] on icon at bounding box center [694, 103] width 7 height 9
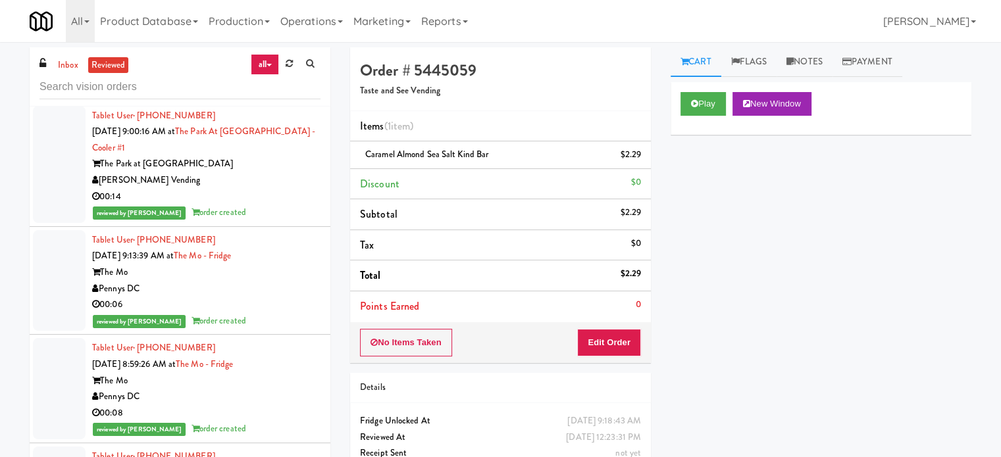
click at [279, 286] on div "Pennys DC" at bounding box center [206, 289] width 228 height 16
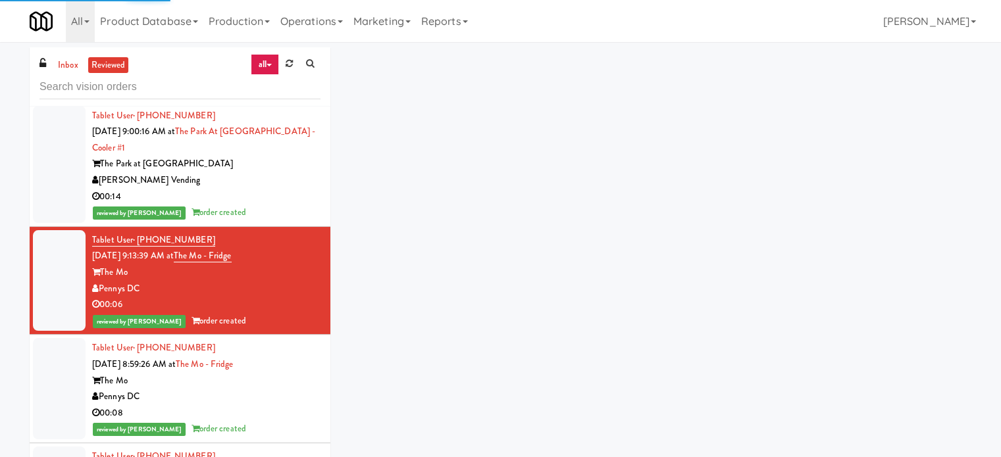
scroll to position [658, 0]
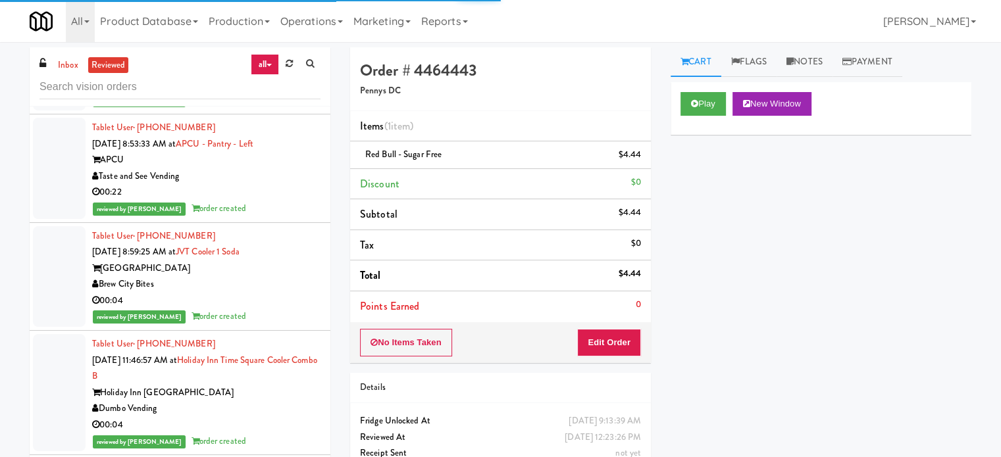
click at [270, 212] on div "reviewed by [PERSON_NAME] order created" at bounding box center [206, 209] width 228 height 16
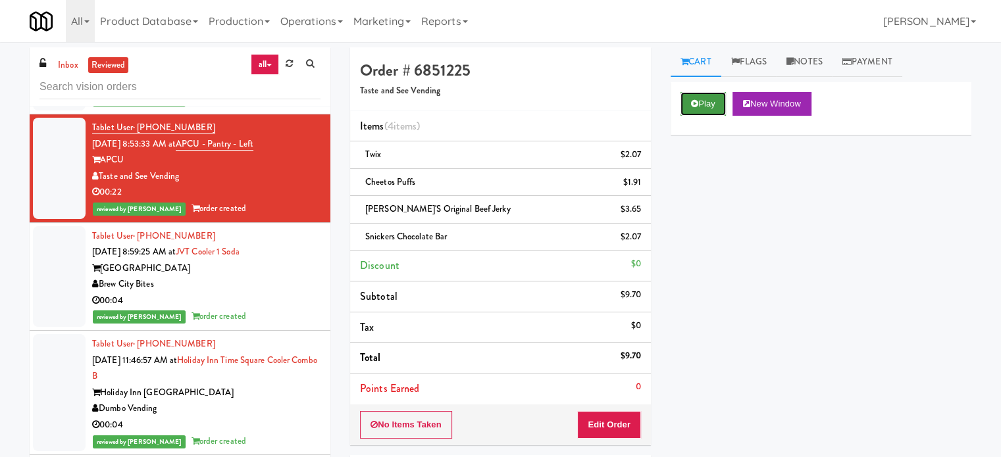
click at [708, 109] on button "Play" at bounding box center [702, 104] width 45 height 24
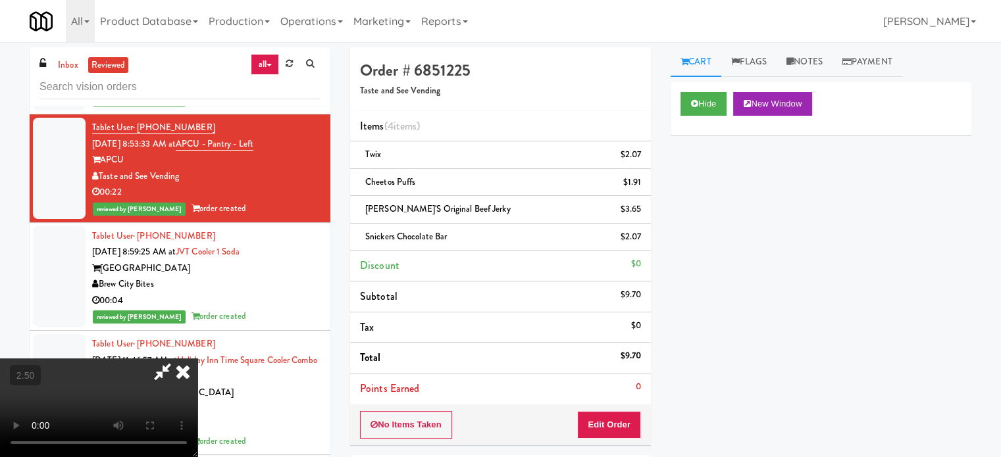
click at [197, 359] on video at bounding box center [98, 408] width 197 height 99
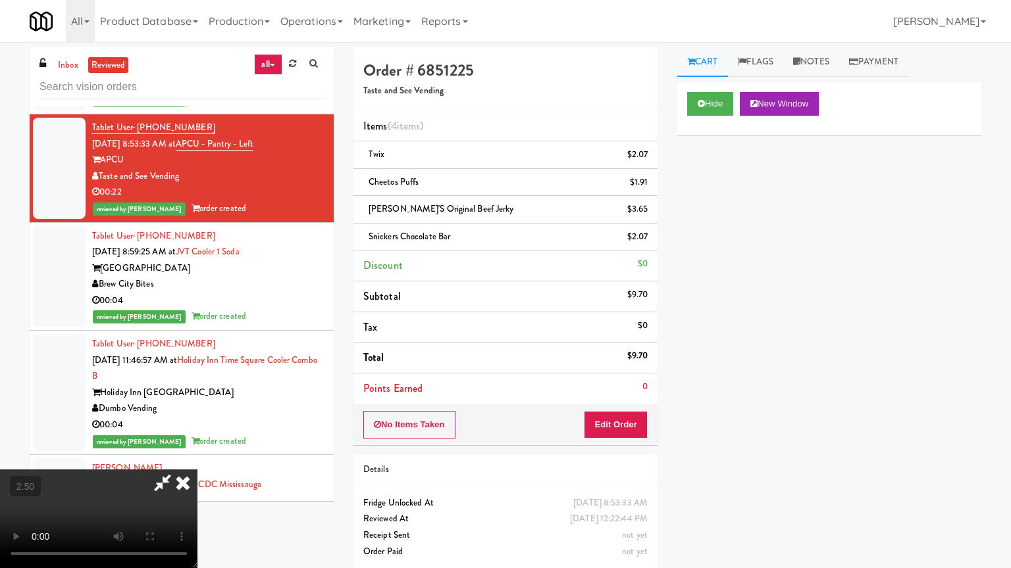
click at [197, 457] on video at bounding box center [98, 519] width 197 height 99
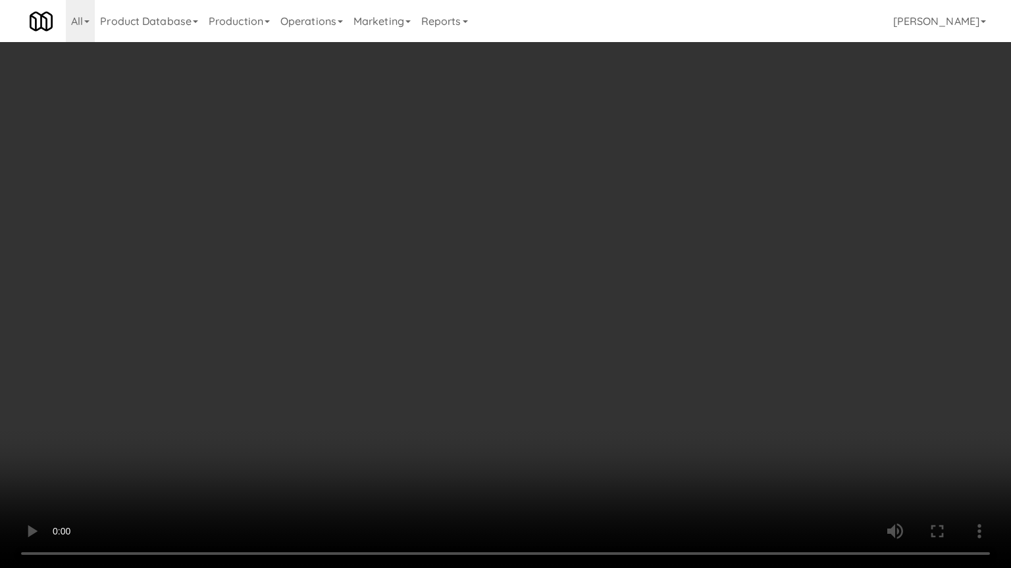
click at [449, 240] on video at bounding box center [505, 284] width 1011 height 568
click at [454, 237] on video at bounding box center [505, 284] width 1011 height 568
click at [456, 239] on video at bounding box center [505, 284] width 1011 height 568
click at [482, 271] on video at bounding box center [505, 284] width 1011 height 568
click at [484, 274] on video at bounding box center [505, 284] width 1011 height 568
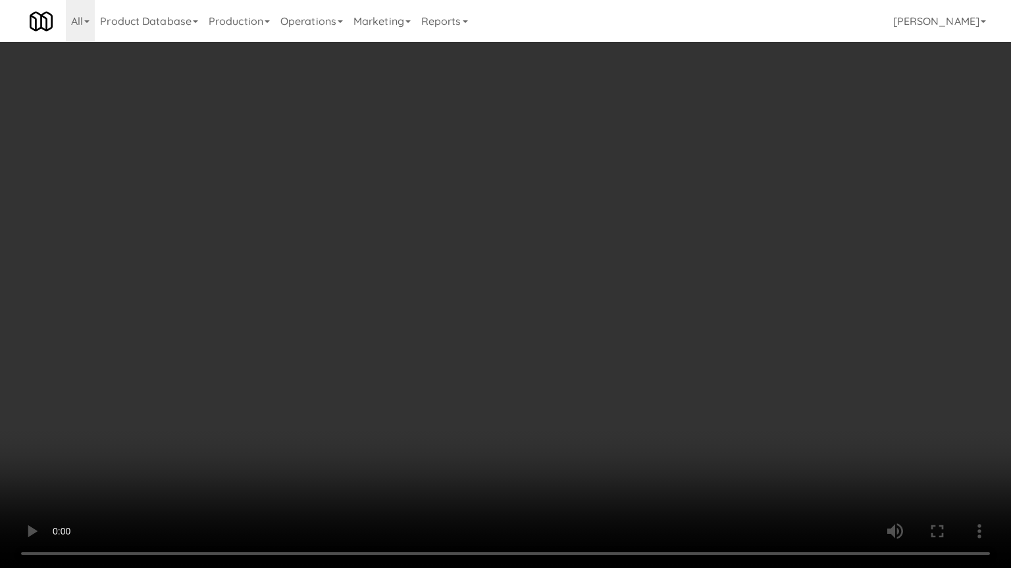
click at [486, 270] on video at bounding box center [505, 284] width 1011 height 568
click at [486, 271] on video at bounding box center [505, 284] width 1011 height 568
click at [486, 269] on video at bounding box center [505, 284] width 1011 height 568
click at [485, 263] on video at bounding box center [505, 284] width 1011 height 568
click at [485, 259] on video at bounding box center [505, 284] width 1011 height 568
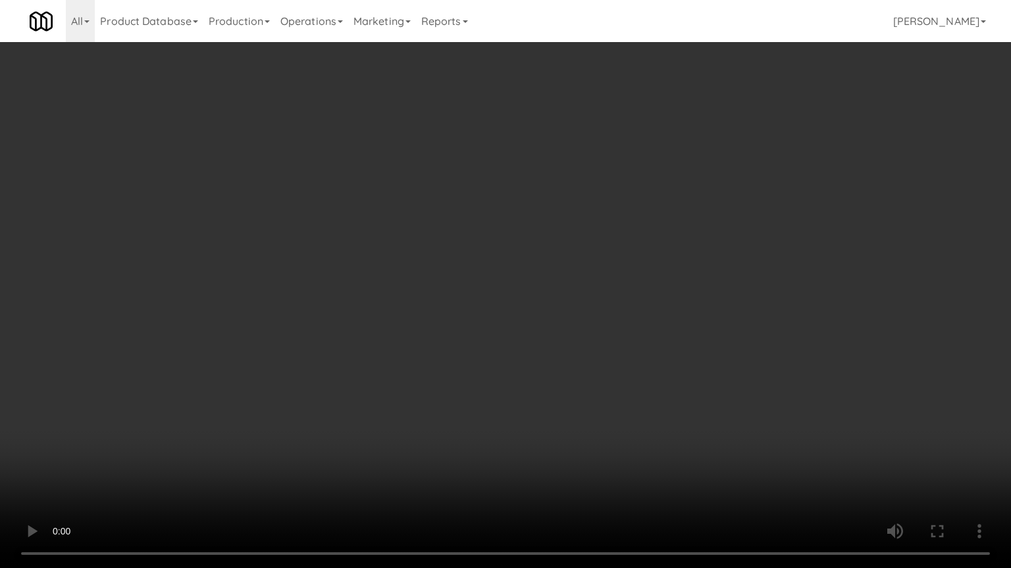
click at [485, 258] on video at bounding box center [505, 284] width 1011 height 568
click at [482, 255] on video at bounding box center [505, 284] width 1011 height 568
click at [488, 253] on video at bounding box center [505, 284] width 1011 height 568
click at [537, 224] on video at bounding box center [505, 284] width 1011 height 568
click at [539, 224] on video at bounding box center [505, 284] width 1011 height 568
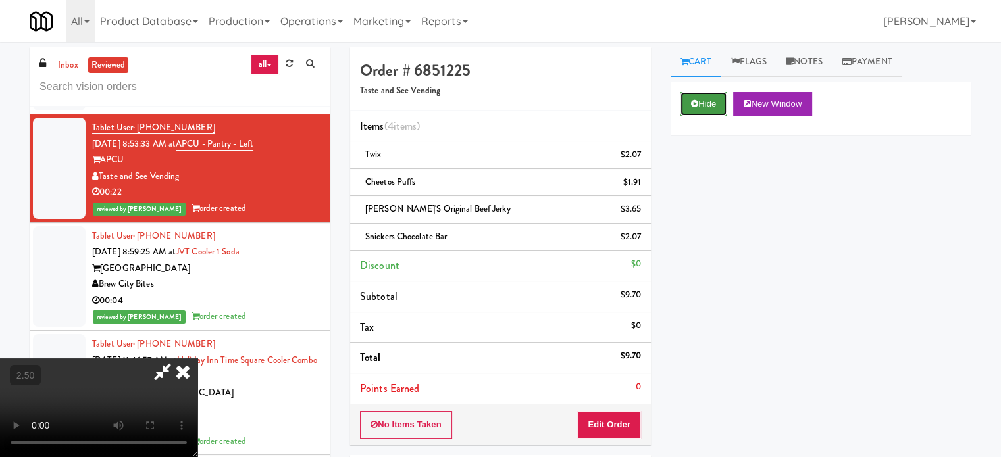
click at [695, 103] on icon at bounding box center [694, 103] width 7 height 9
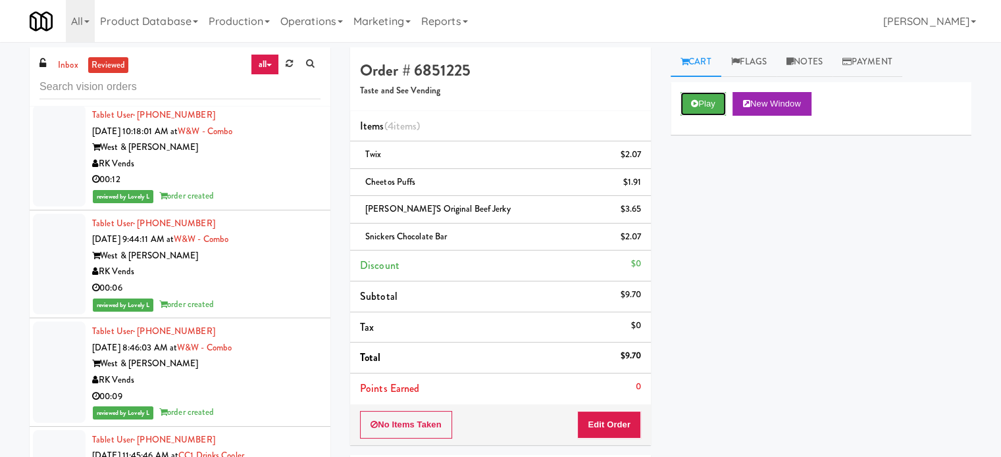
scroll to position [1974, 0]
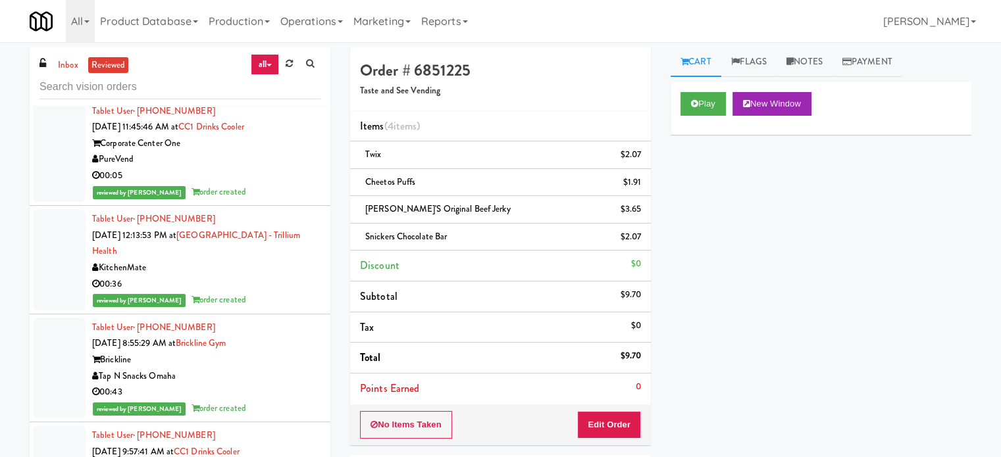
drag, startPoint x: 272, startPoint y: 373, endPoint x: 276, endPoint y: 364, distance: 9.4
click at [274, 373] on div "Tap N Snacks Omaha" at bounding box center [206, 376] width 228 height 16
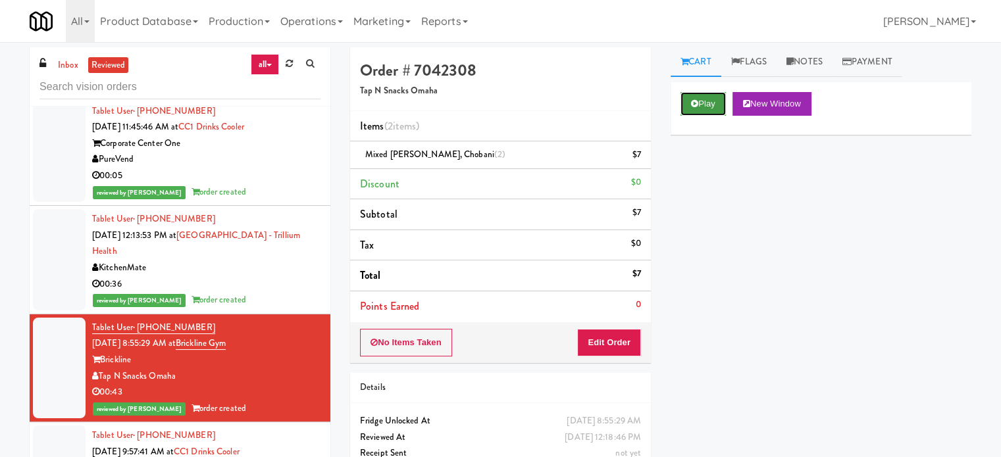
click at [703, 104] on button "Play" at bounding box center [702, 104] width 45 height 24
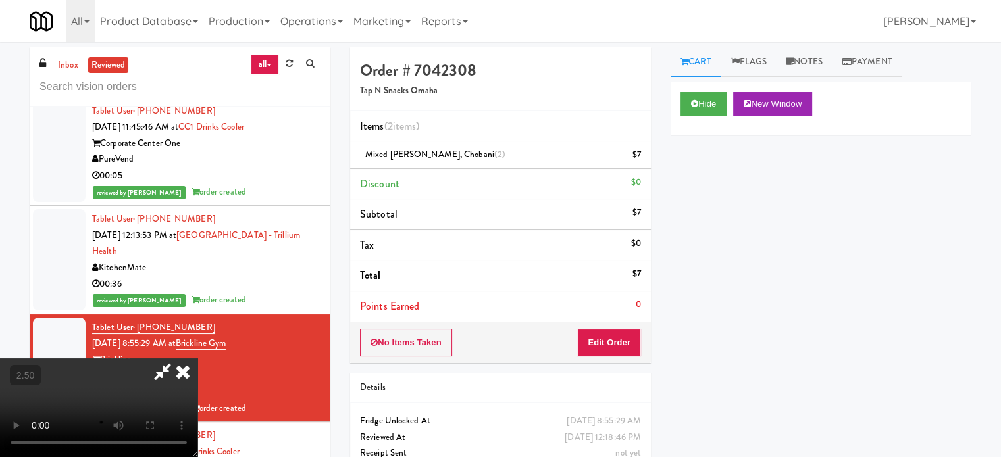
click at [197, 359] on video at bounding box center [98, 408] width 197 height 99
drag, startPoint x: 432, startPoint y: 255, endPoint x: 459, endPoint y: 282, distance: 38.1
click at [197, 359] on video at bounding box center [98, 408] width 197 height 99
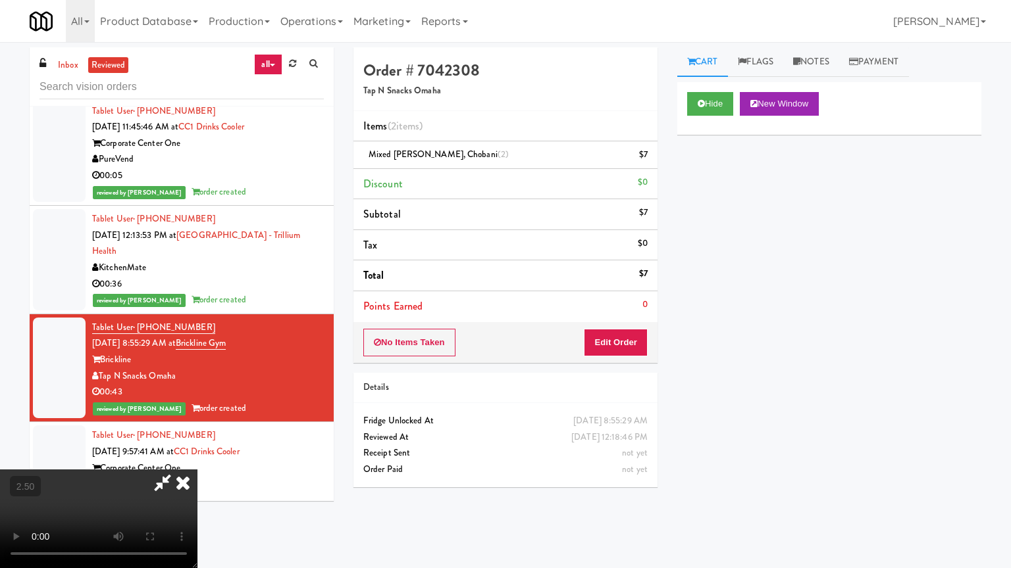
click at [197, 457] on video at bounding box center [98, 519] width 197 height 99
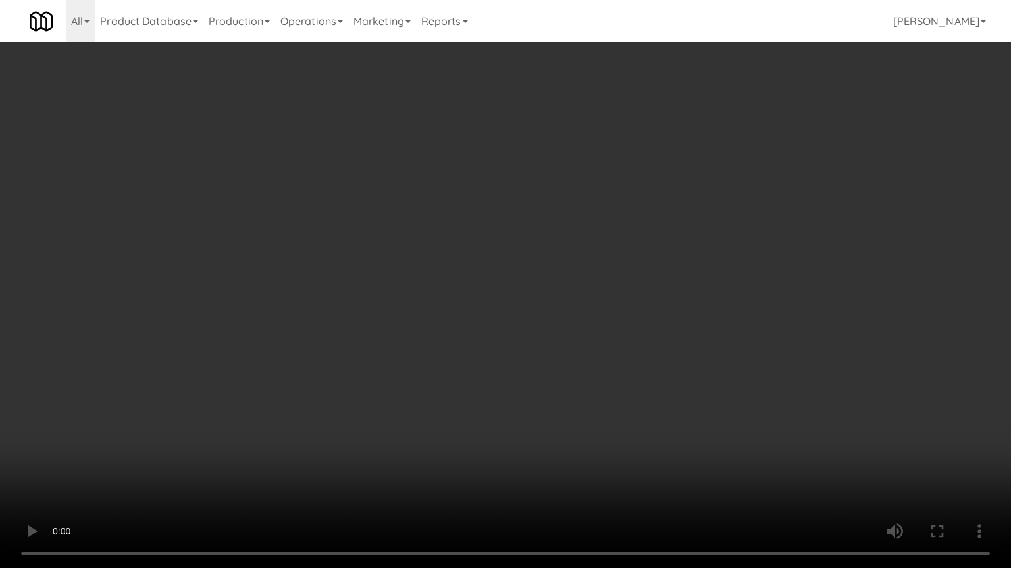
click at [461, 288] on video at bounding box center [505, 284] width 1011 height 568
click at [489, 302] on video at bounding box center [505, 284] width 1011 height 568
click at [489, 301] on video at bounding box center [505, 284] width 1011 height 568
click at [487, 296] on video at bounding box center [505, 284] width 1011 height 568
click at [487, 292] on video at bounding box center [505, 284] width 1011 height 568
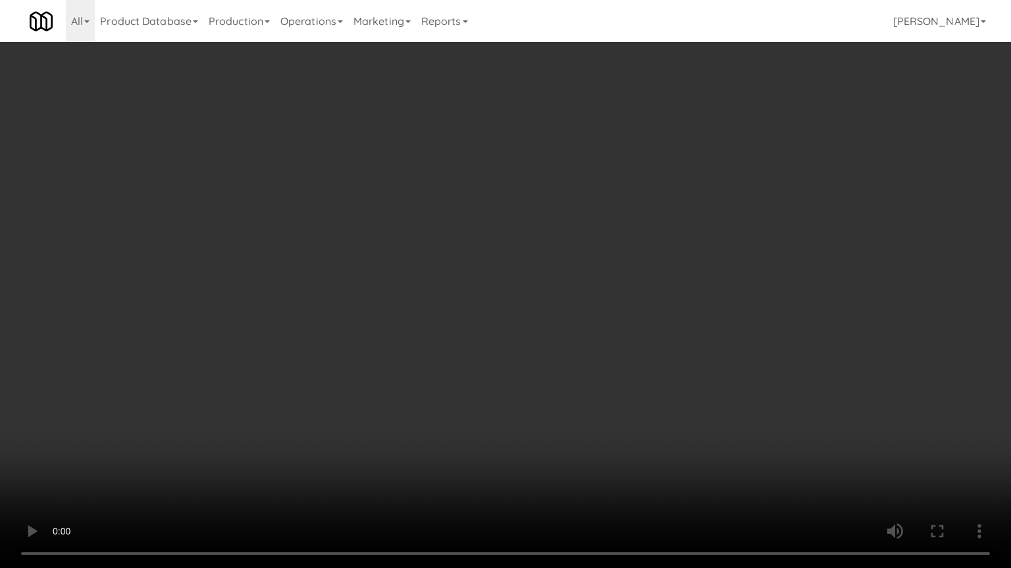
click at [609, 219] on video at bounding box center [505, 284] width 1011 height 568
click at [629, 215] on video at bounding box center [505, 284] width 1011 height 568
click at [563, 216] on video at bounding box center [505, 284] width 1011 height 568
drag, startPoint x: 563, startPoint y: 208, endPoint x: 591, endPoint y: 82, distance: 129.5
click at [563, 208] on video at bounding box center [505, 284] width 1011 height 568
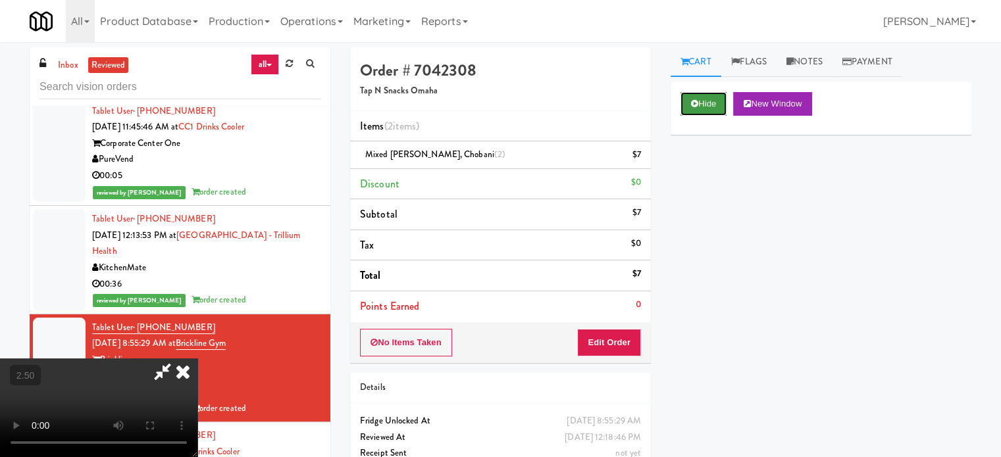
click at [703, 101] on button "Hide" at bounding box center [703, 104] width 46 height 24
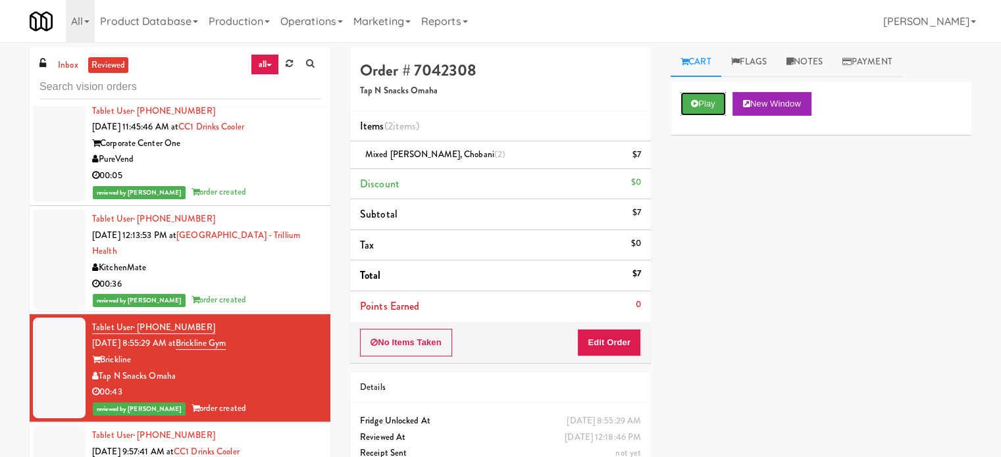
scroll to position [2303, 0]
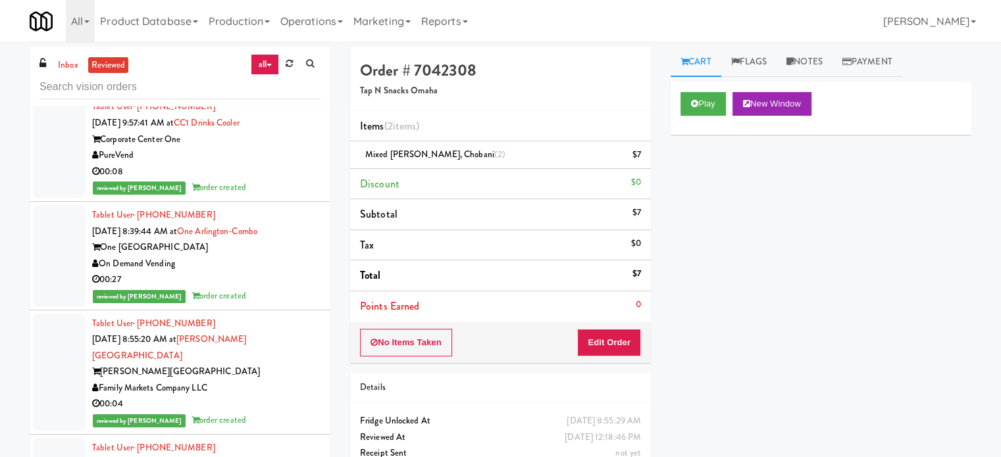
click at [282, 180] on div "reviewed by [PERSON_NAME] L order created" at bounding box center [206, 188] width 228 height 16
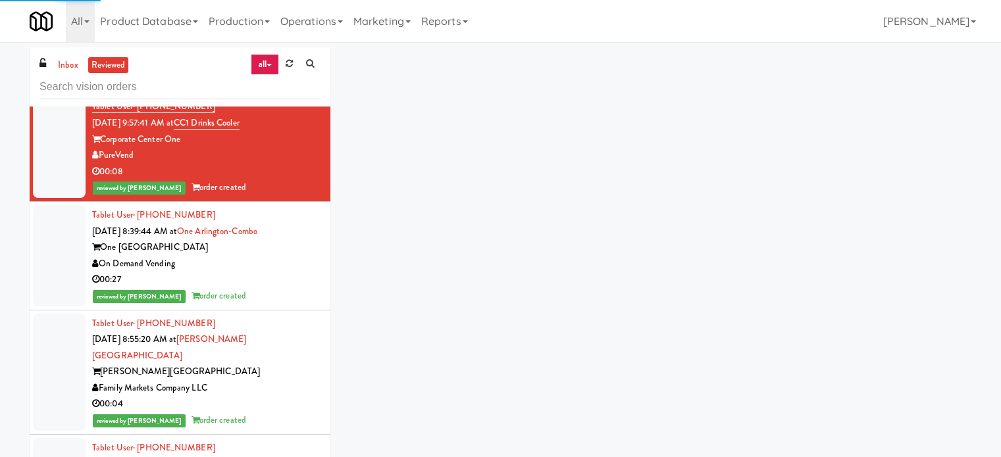
click at [279, 275] on div "00:27" at bounding box center [206, 280] width 228 height 16
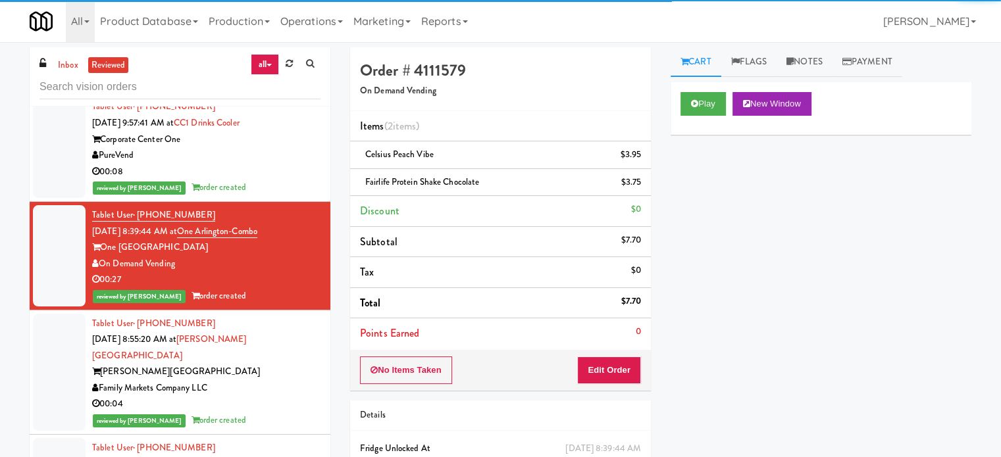
drag, startPoint x: 297, startPoint y: 369, endPoint x: 286, endPoint y: 282, distance: 87.6
click at [297, 380] on div "Family Markets Company LLC" at bounding box center [206, 388] width 228 height 16
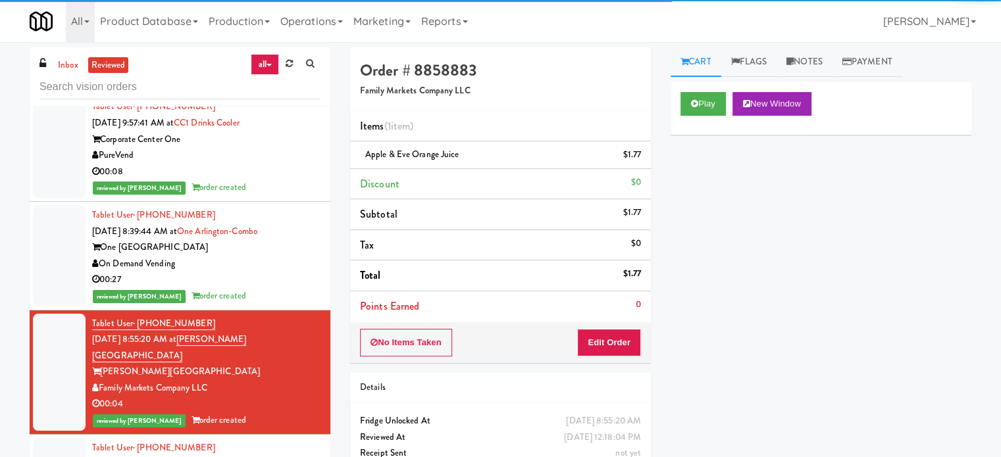
scroll to position [2632, 0]
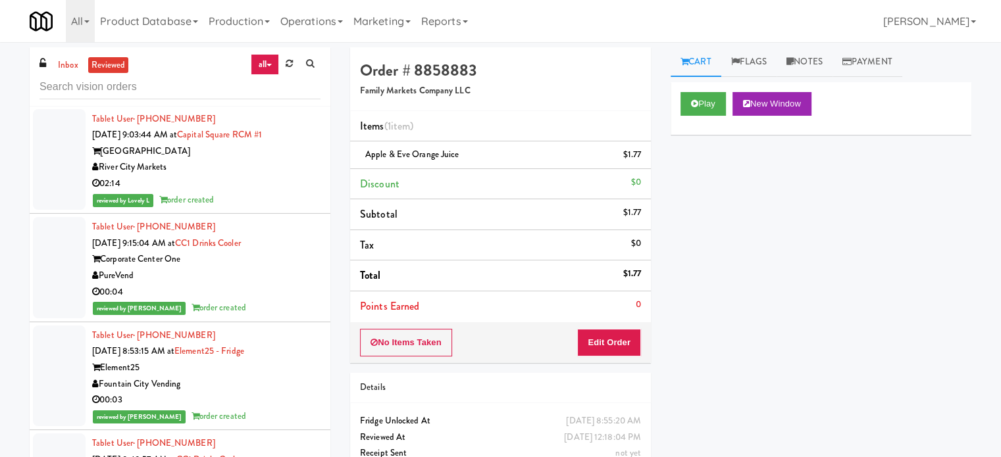
click at [258, 192] on div "reviewed by Lovely L order created" at bounding box center [206, 200] width 228 height 16
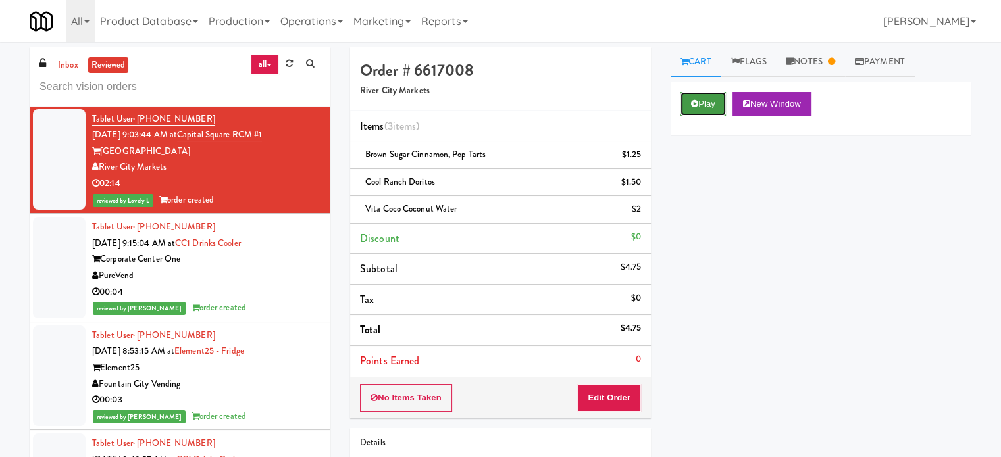
click at [708, 105] on button "Play" at bounding box center [702, 104] width 45 height 24
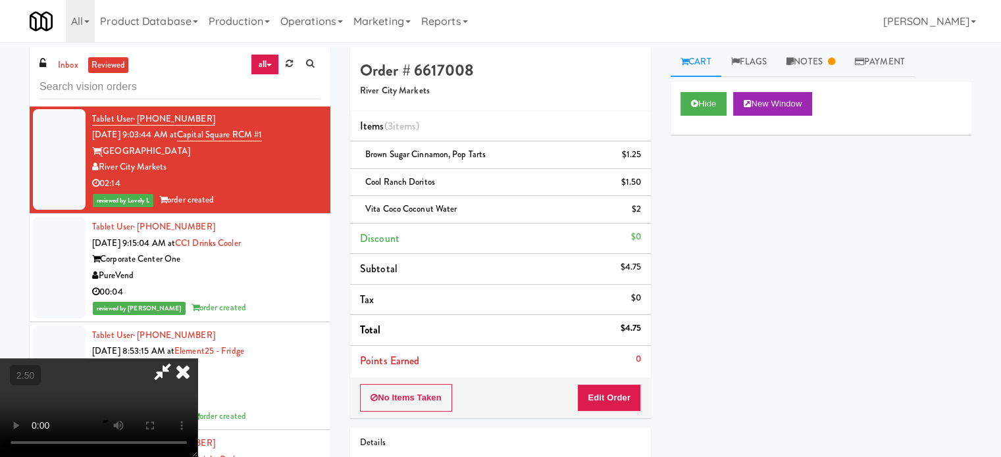
click at [197, 359] on video at bounding box center [98, 408] width 197 height 99
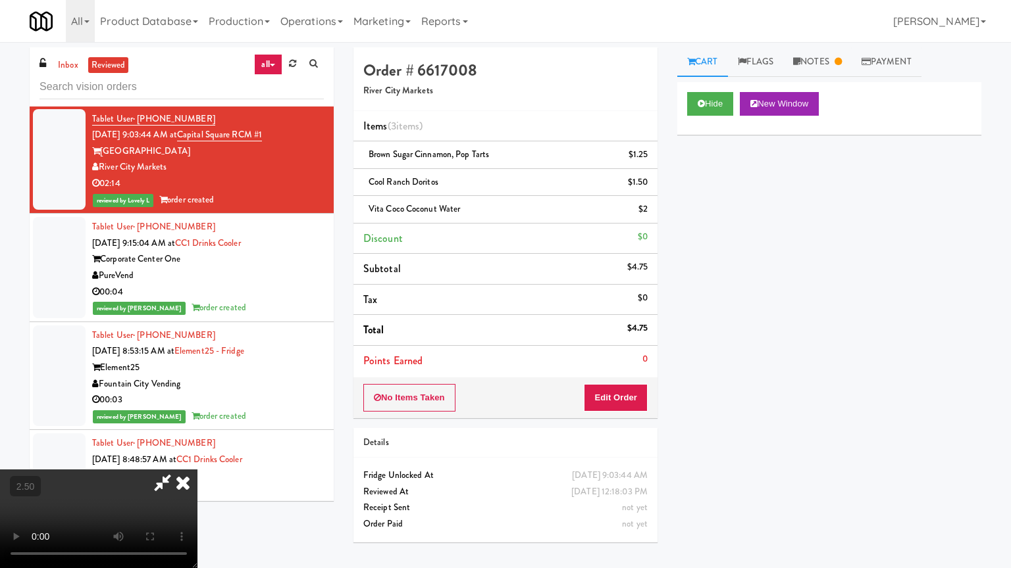
click at [197, 457] on video at bounding box center [98, 519] width 197 height 99
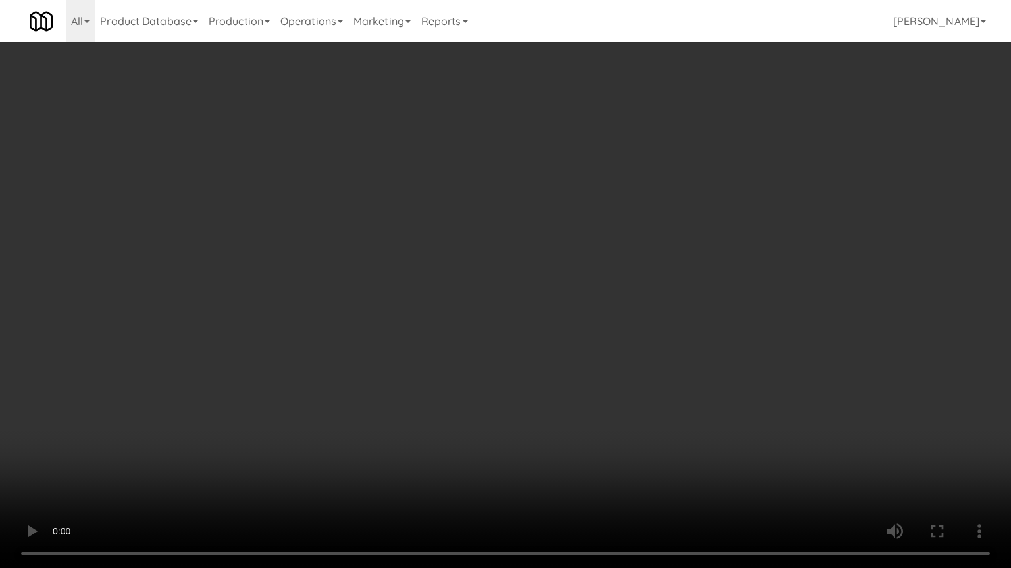
click at [503, 233] on video at bounding box center [505, 284] width 1011 height 568
click at [508, 224] on video at bounding box center [505, 284] width 1011 height 568
click at [526, 214] on video at bounding box center [505, 284] width 1011 height 568
click at [528, 214] on video at bounding box center [505, 284] width 1011 height 568
drag, startPoint x: 407, startPoint y: 338, endPoint x: 425, endPoint y: 328, distance: 20.9
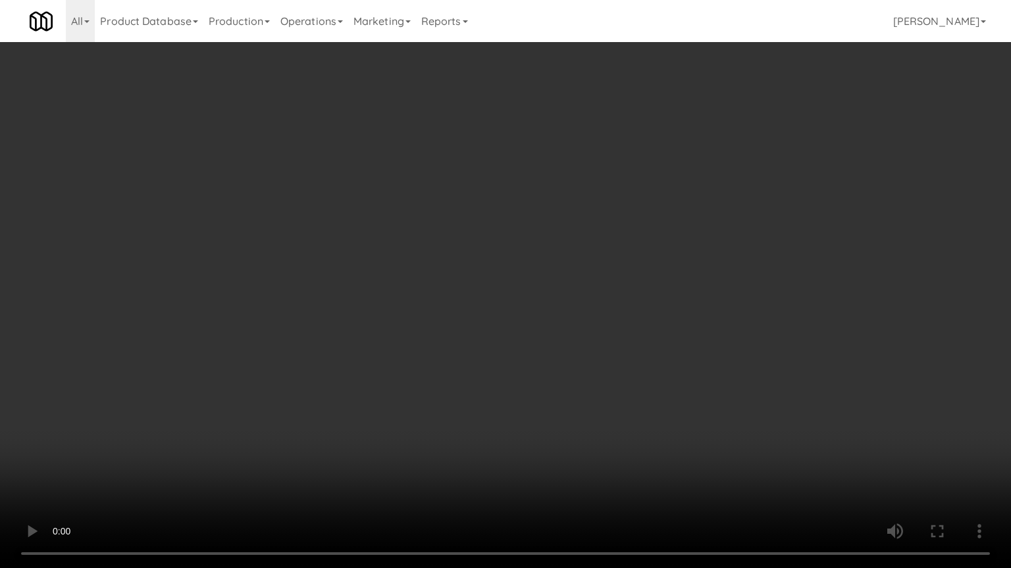
click at [408, 338] on video at bounding box center [505, 284] width 1011 height 568
drag, startPoint x: 425, startPoint y: 328, endPoint x: 516, endPoint y: 141, distance: 208.0
click at [428, 327] on video at bounding box center [505, 284] width 1011 height 568
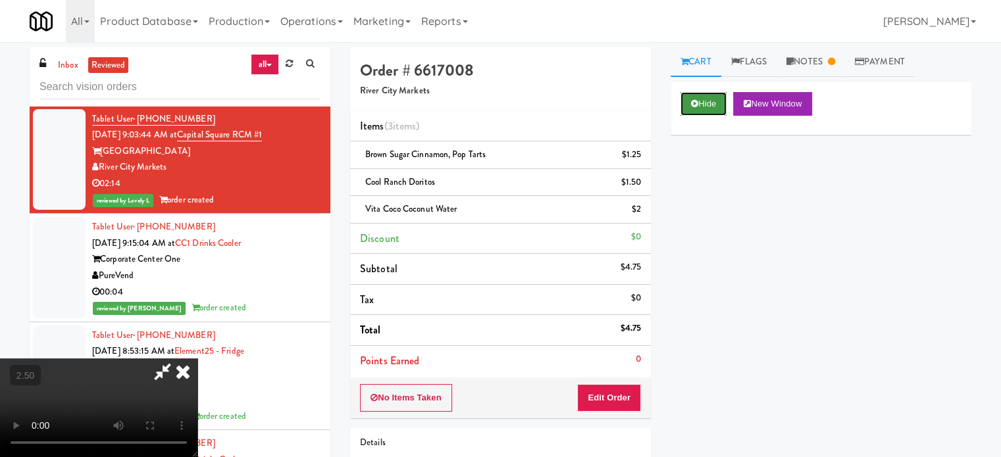
click at [705, 106] on button "Hide" at bounding box center [703, 104] width 46 height 24
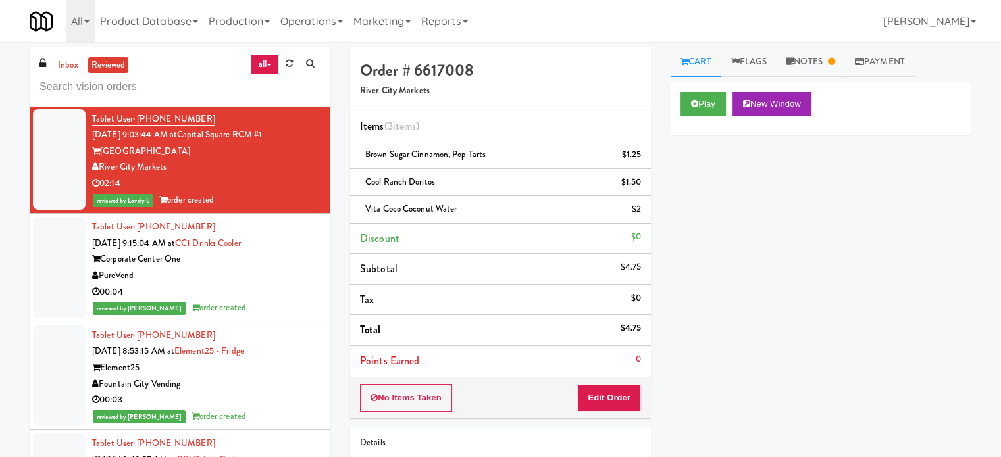
click at [293, 300] on div "reviewed by [PERSON_NAME] L order created" at bounding box center [206, 308] width 228 height 16
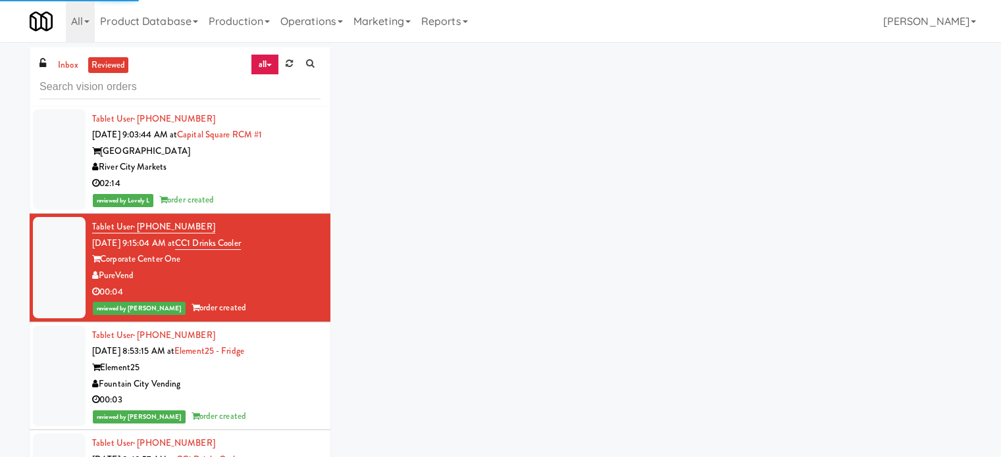
drag, startPoint x: 292, startPoint y: 357, endPoint x: 292, endPoint y: 343, distance: 13.8
click at [292, 376] on div "Fountain City Vending" at bounding box center [206, 384] width 228 height 16
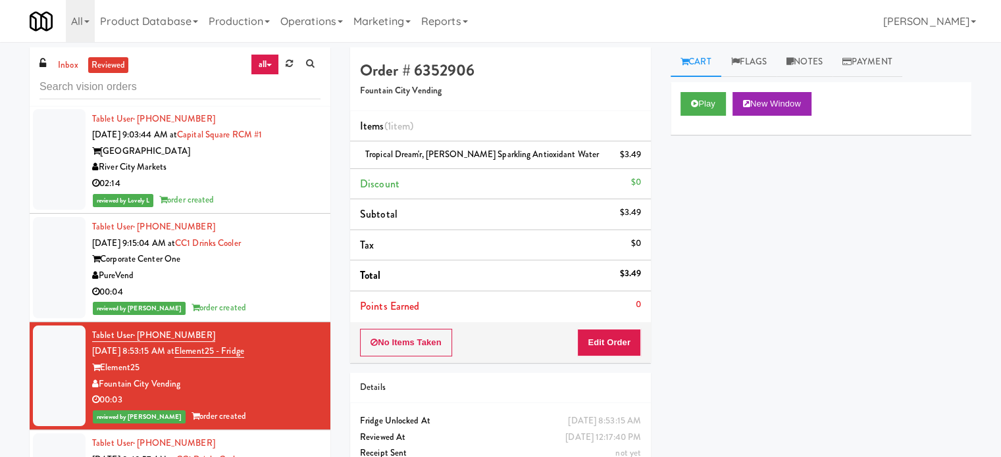
scroll to position [2961, 0]
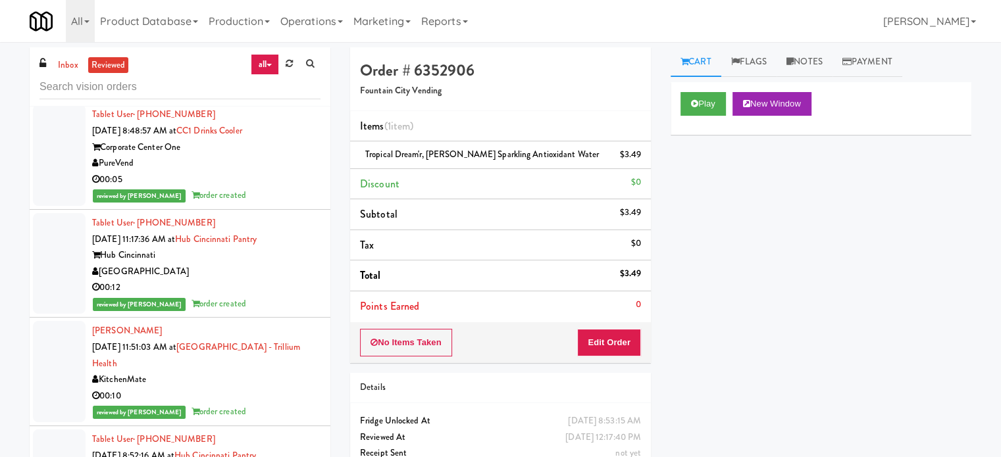
click at [276, 172] on div "00:05" at bounding box center [206, 180] width 228 height 16
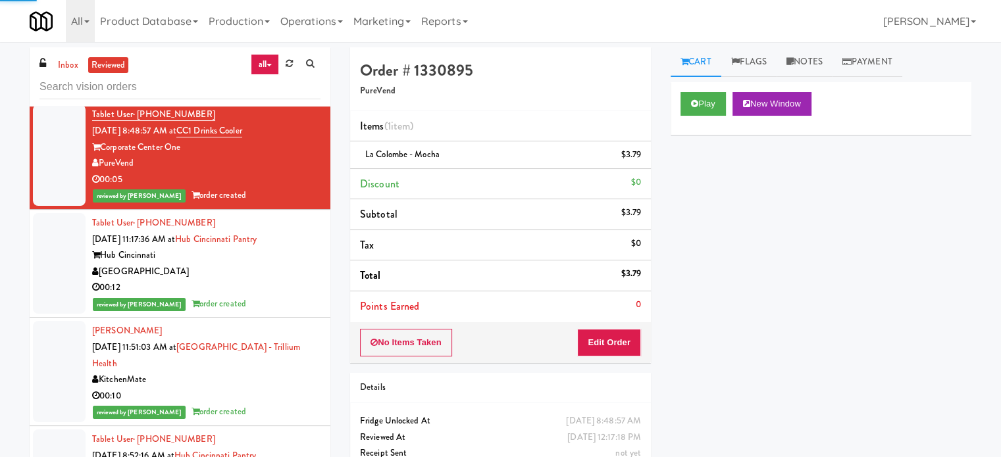
click at [257, 264] on div "[GEOGRAPHIC_DATA]" at bounding box center [206, 272] width 228 height 16
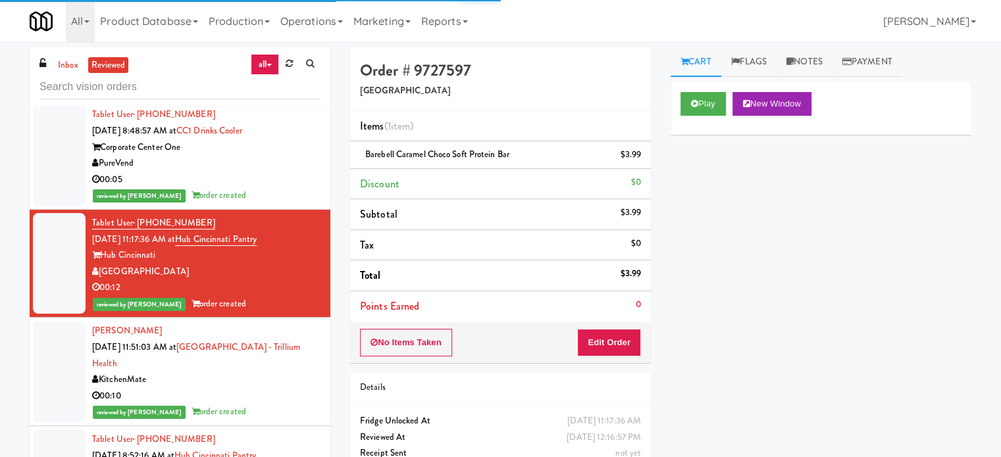
click at [253, 372] on div "KitchenMate" at bounding box center [206, 380] width 228 height 16
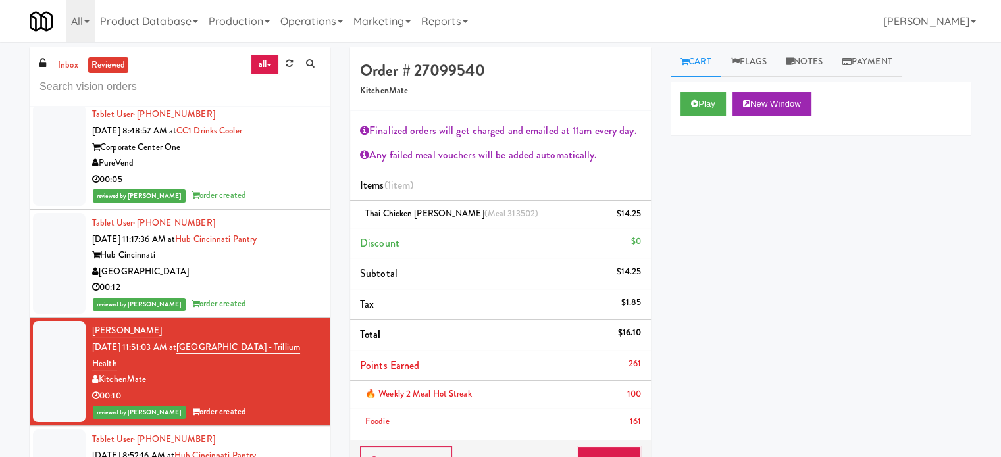
scroll to position [3290, 0]
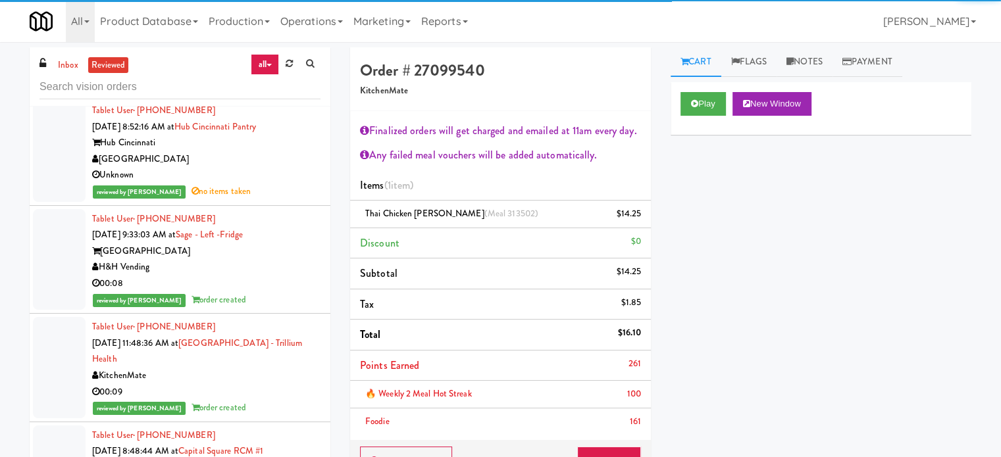
click at [263, 243] on div "[GEOGRAPHIC_DATA]" at bounding box center [206, 251] width 228 height 16
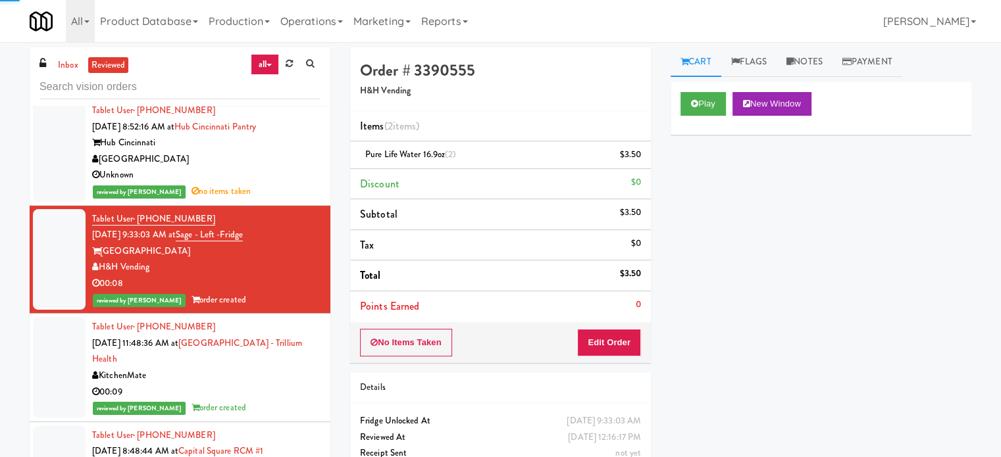
drag, startPoint x: 288, startPoint y: 159, endPoint x: 388, endPoint y: 113, distance: 109.8
click at [288, 167] on div "Unknown" at bounding box center [206, 175] width 228 height 16
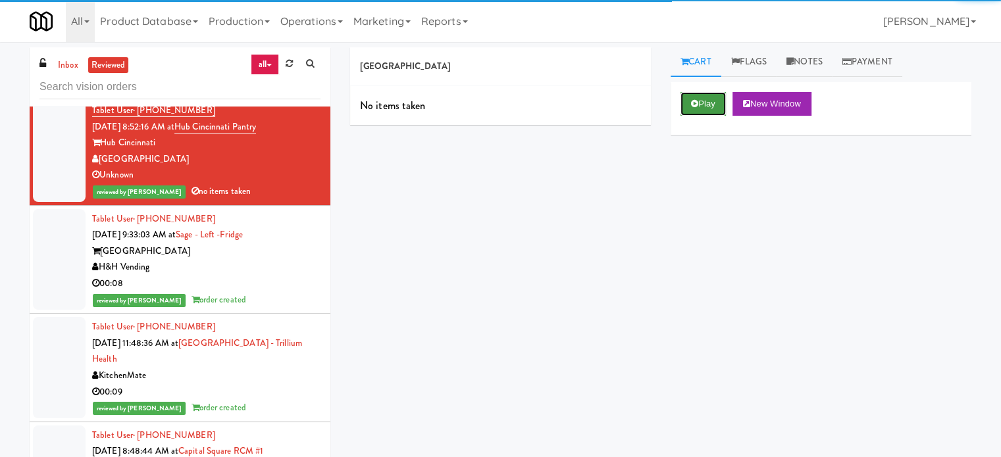
click at [714, 112] on button "Play" at bounding box center [702, 104] width 45 height 24
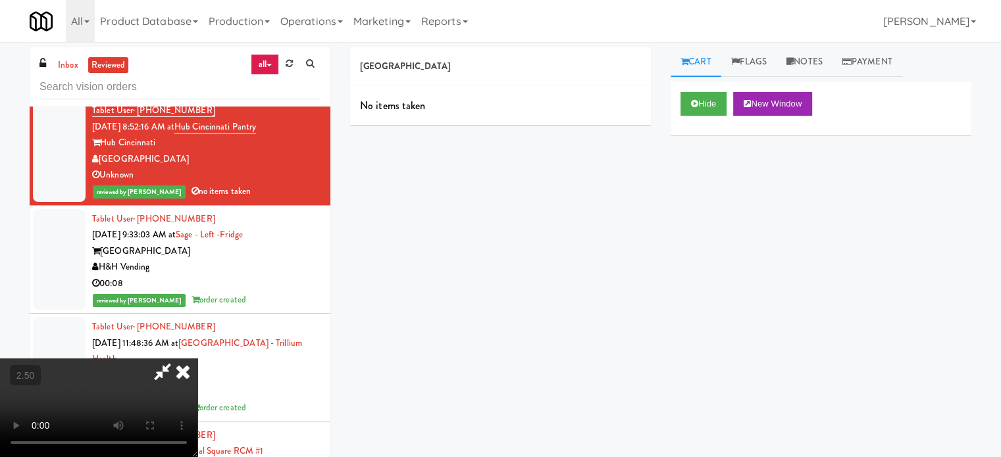
drag, startPoint x: 355, startPoint y: 273, endPoint x: 371, endPoint y: 260, distance: 21.1
click at [197, 359] on video at bounding box center [98, 408] width 197 height 99
drag, startPoint x: 371, startPoint y: 260, endPoint x: 405, endPoint y: 284, distance: 41.6
click at [197, 359] on video at bounding box center [98, 408] width 197 height 99
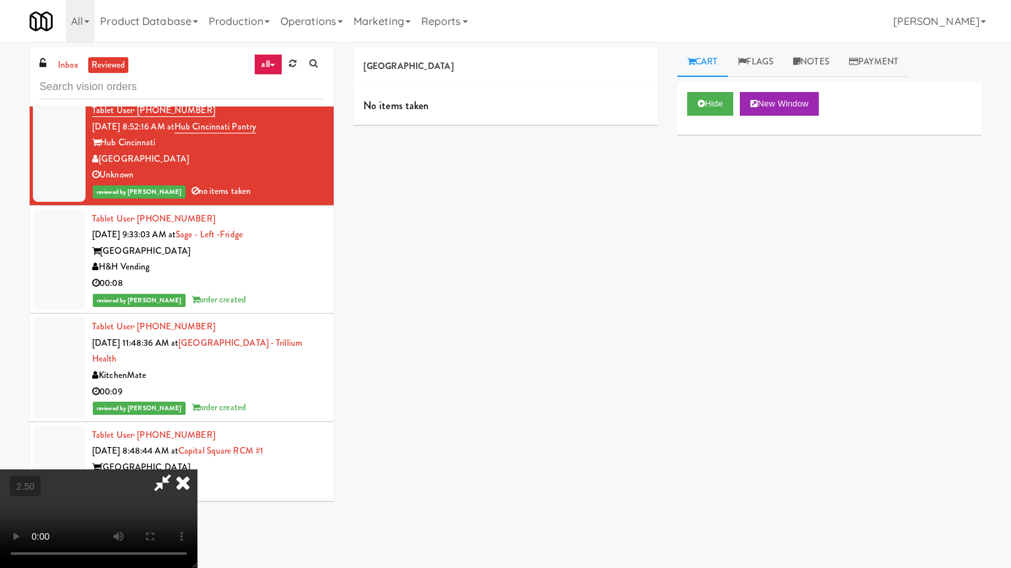
click at [197, 457] on video at bounding box center [98, 519] width 197 height 99
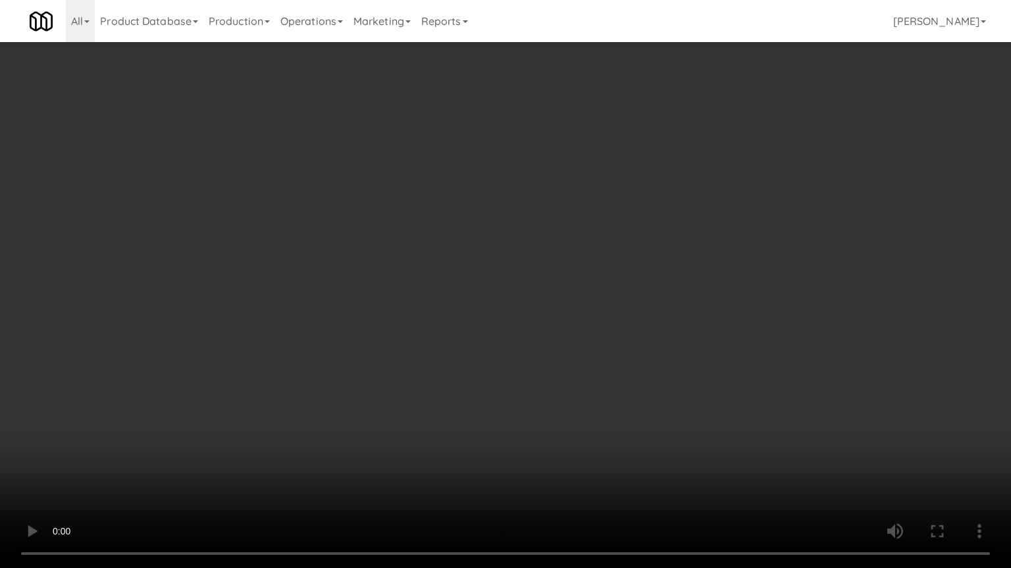
drag, startPoint x: 437, startPoint y: 222, endPoint x: 449, endPoint y: 218, distance: 13.3
click at [439, 222] on video at bounding box center [505, 284] width 1011 height 568
click at [453, 218] on video at bounding box center [505, 284] width 1011 height 568
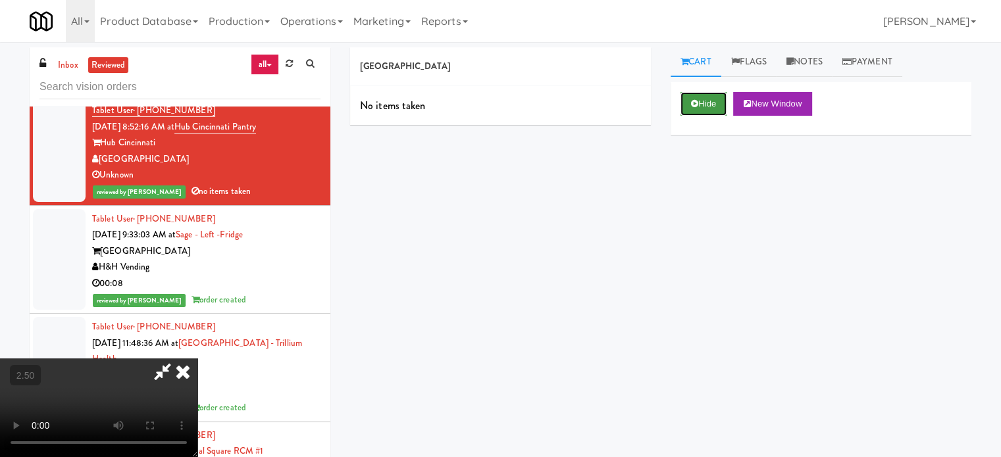
click at [704, 109] on button "Hide" at bounding box center [703, 104] width 46 height 24
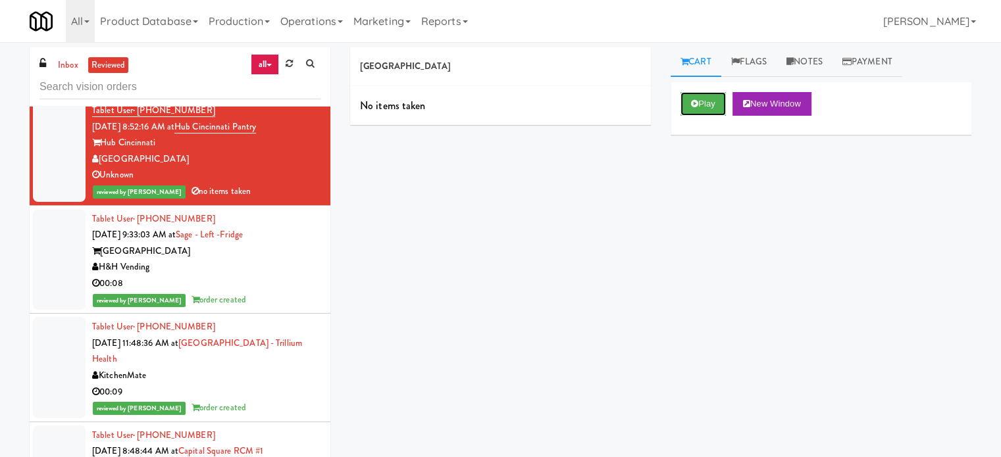
scroll to position [3619, 0]
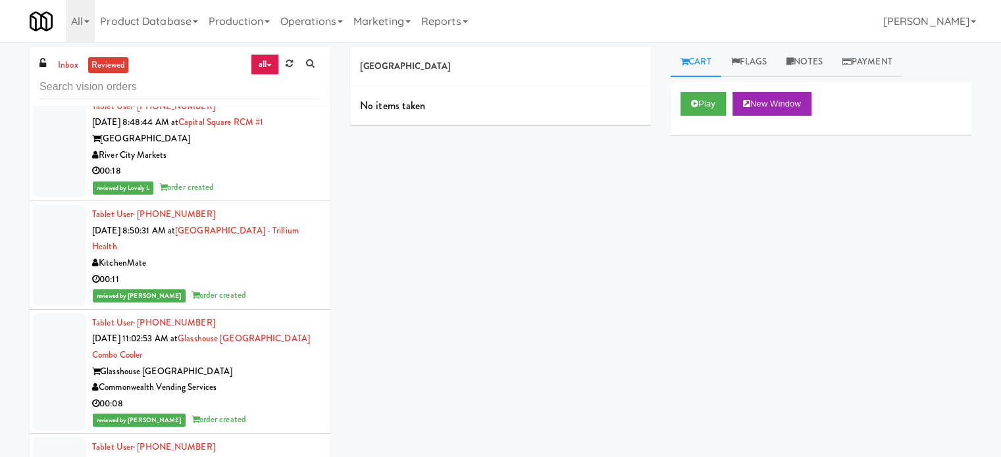
click at [247, 288] on div "reviewed by [PERSON_NAME] order created" at bounding box center [206, 296] width 228 height 16
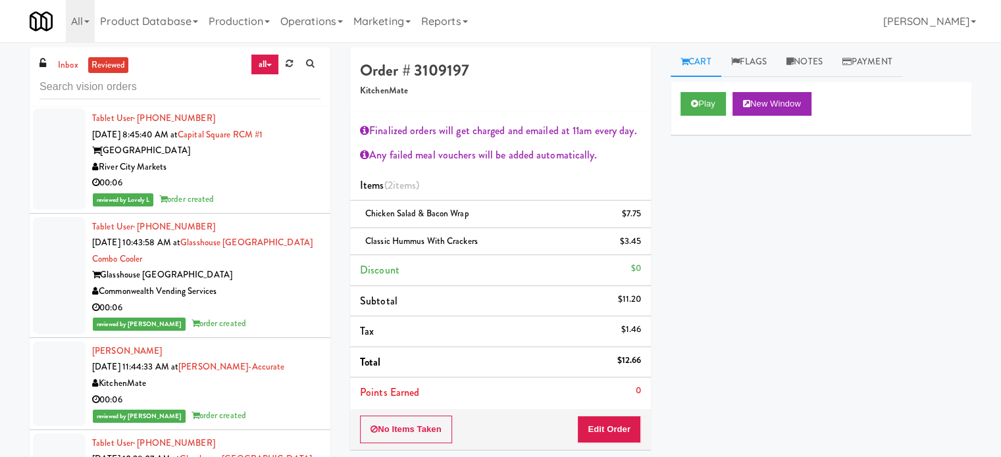
click at [245, 267] on div "Glasshouse [GEOGRAPHIC_DATA]" at bounding box center [206, 275] width 228 height 16
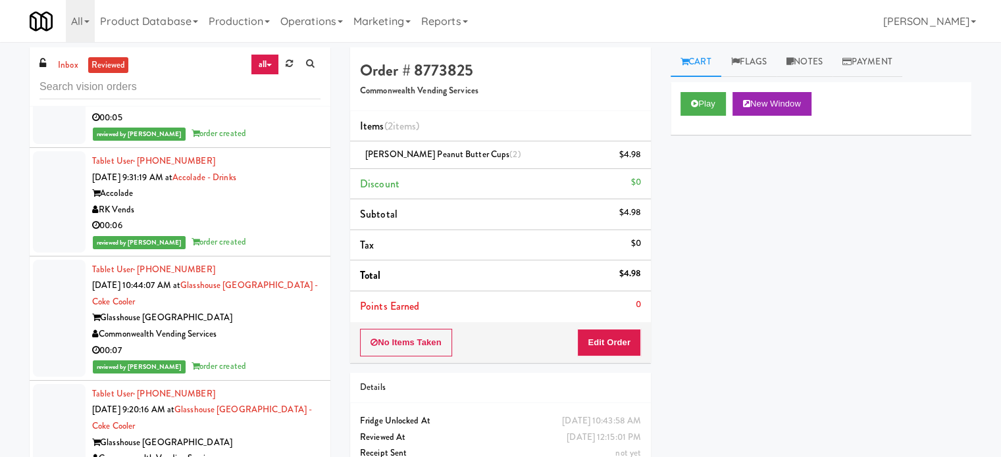
scroll to position [5583, 0]
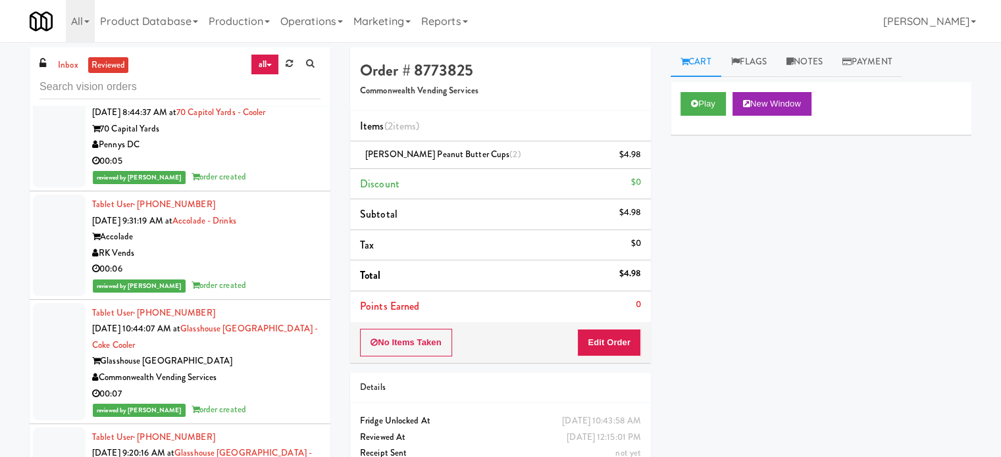
click at [257, 278] on div "reviewed by [PERSON_NAME] order created" at bounding box center [206, 286] width 228 height 16
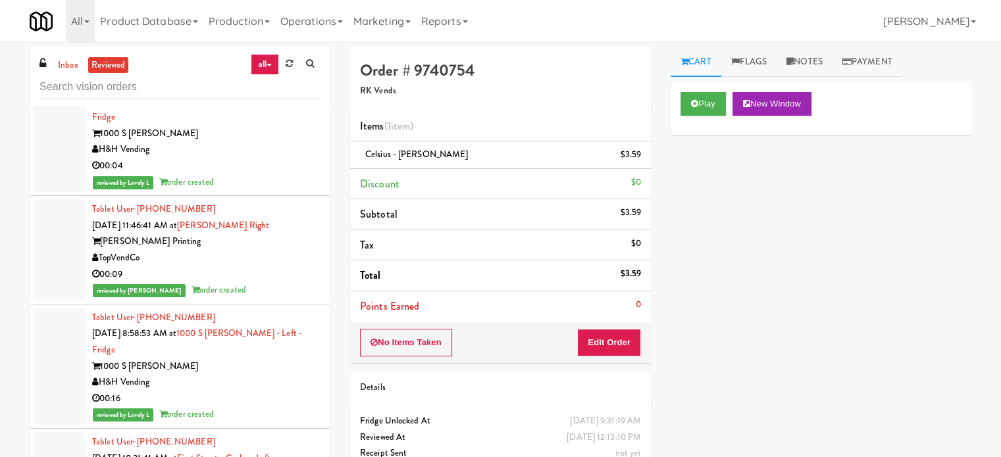
scroll to position [7227, 0]
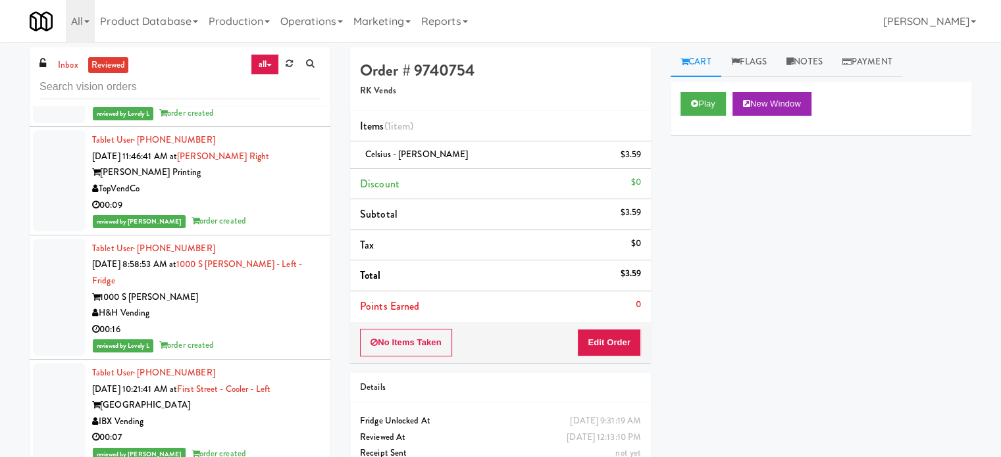
click at [262, 338] on div "reviewed by Lovely L order created" at bounding box center [206, 346] width 228 height 16
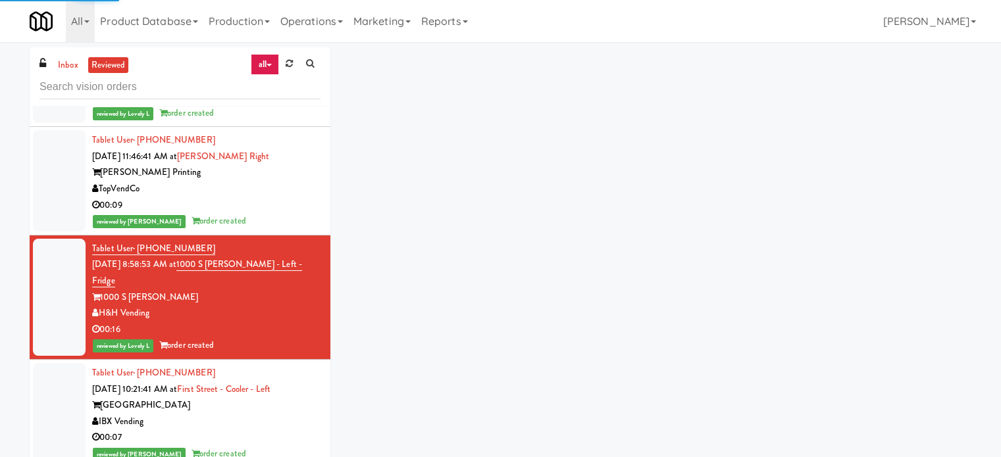
click at [280, 213] on div "reviewed by [PERSON_NAME] order created" at bounding box center [206, 221] width 228 height 16
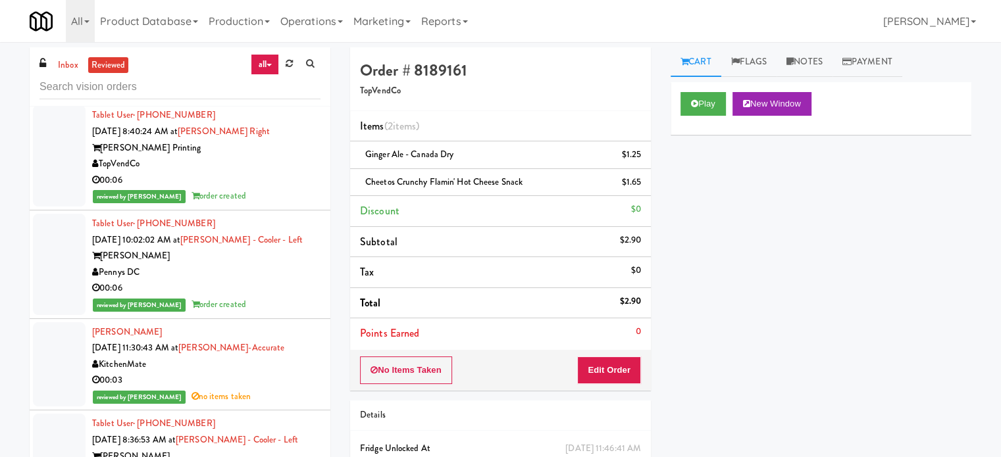
scroll to position [8407, 0]
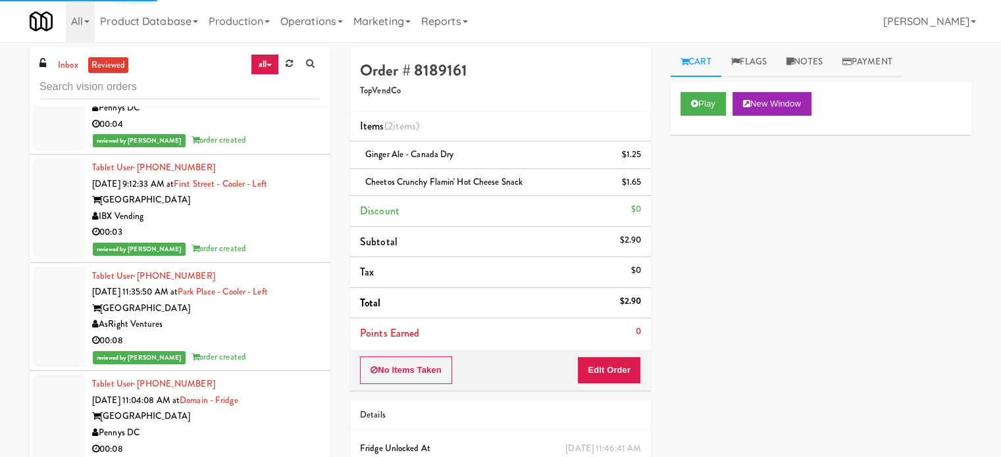
click at [238, 283] on li "Tablet User · (434) 466-7595 [DATE] 11:35:50 AM at [GEOGRAPHIC_DATA] - [GEOGRAP…" at bounding box center [180, 317] width 301 height 109
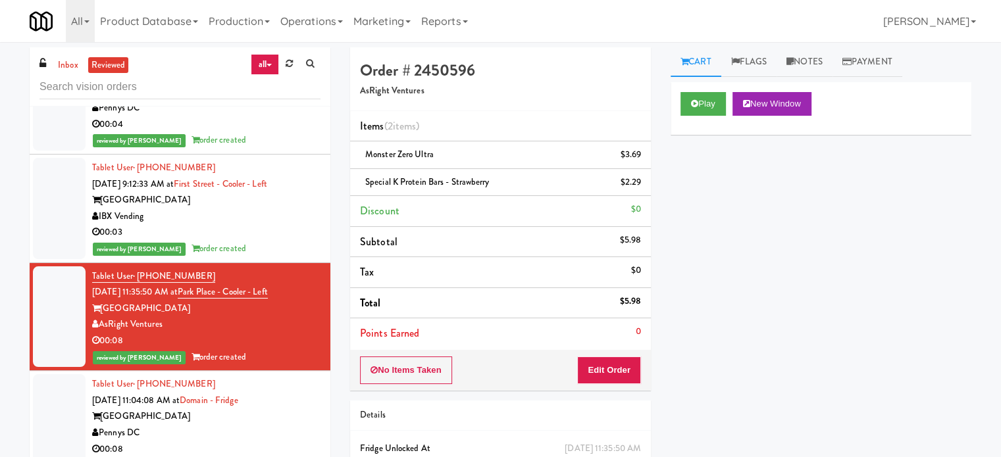
drag, startPoint x: 218, startPoint y: 235, endPoint x: 330, endPoint y: 97, distance: 177.4
drag, startPoint x: 330, startPoint y: 97, endPoint x: 687, endPoint y: 205, distance: 373.4
click at [817, 215] on div "Play New Window Primary Flag Clear Flag if unable to determine what was taken o…" at bounding box center [820, 328] width 301 height 493
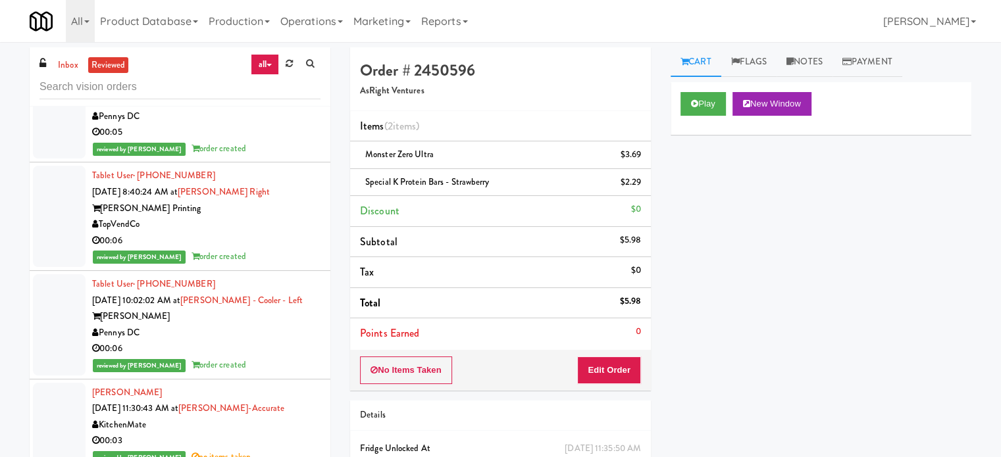
scroll to position [7749, 0]
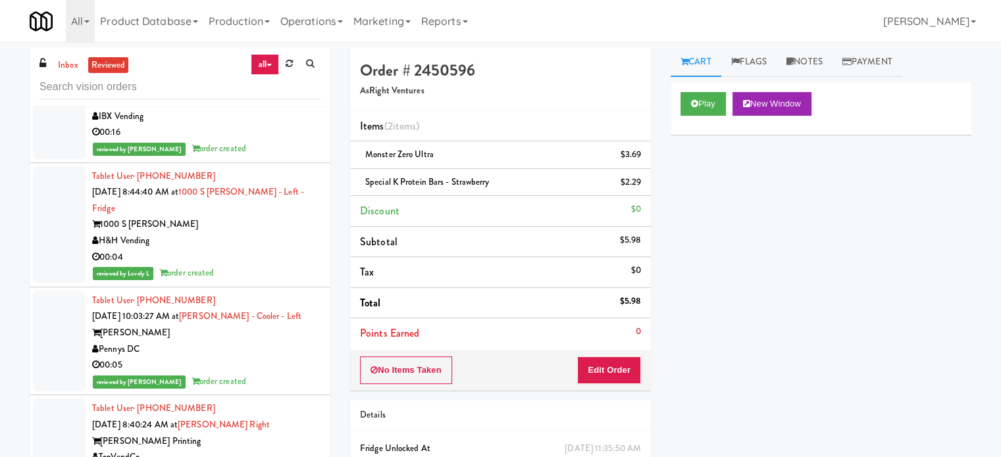
click at [271, 265] on div "reviewed by Lovely L order created" at bounding box center [206, 273] width 228 height 16
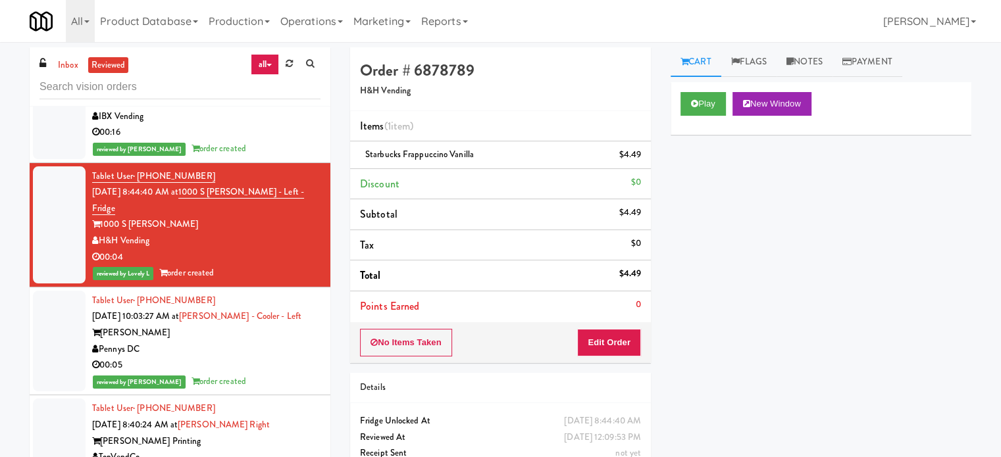
scroll to position [7420, 0]
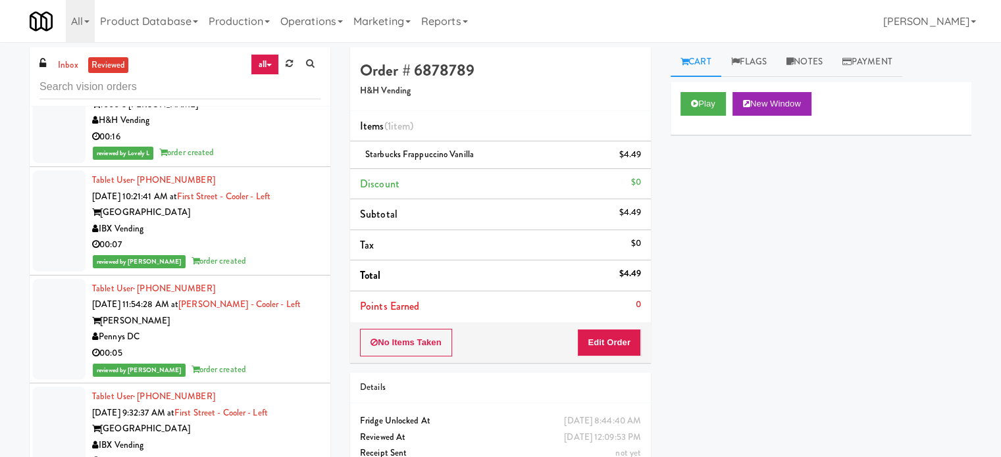
click at [257, 237] on div "00:07" at bounding box center [206, 245] width 228 height 16
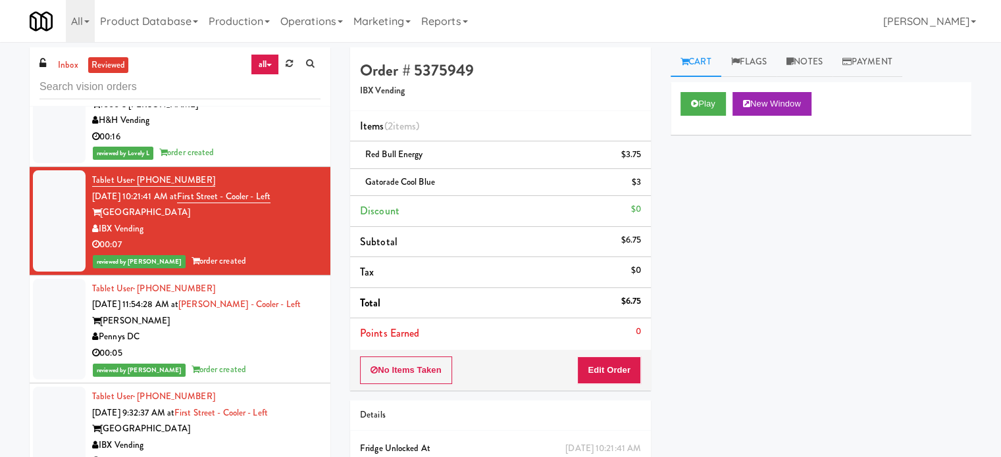
scroll to position [7091, 0]
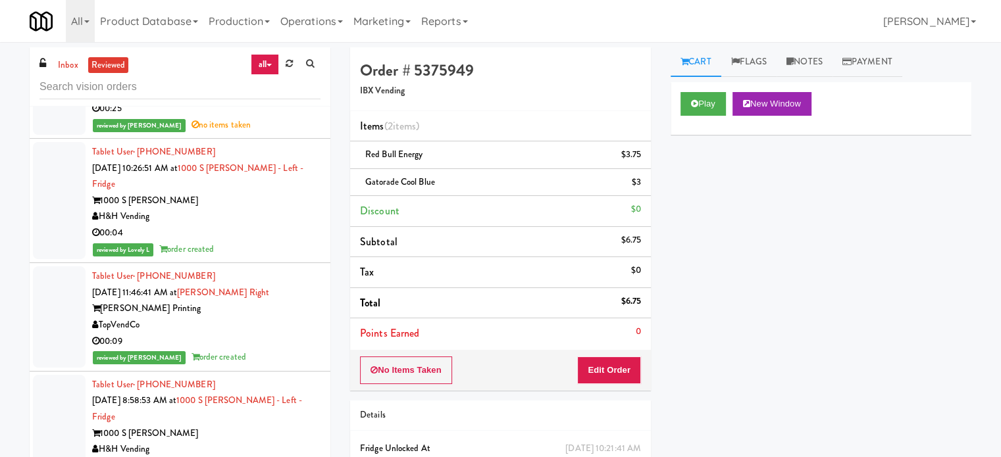
click at [279, 209] on div "H&H Vending" at bounding box center [206, 217] width 228 height 16
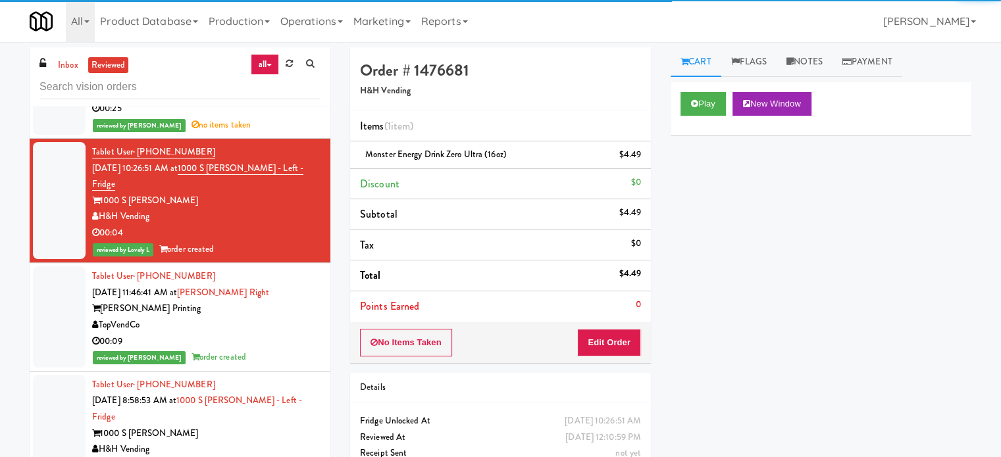
scroll to position [6762, 0]
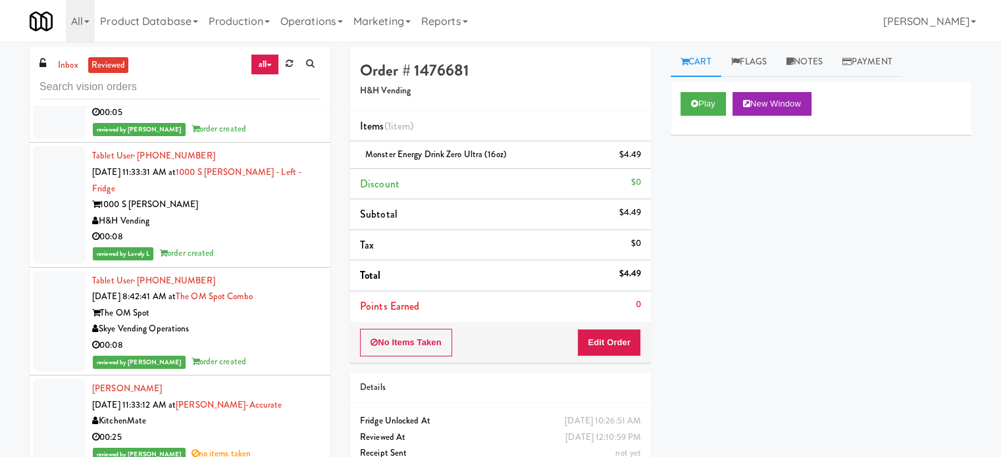
click at [276, 213] on div "H&H Vending" at bounding box center [206, 221] width 228 height 16
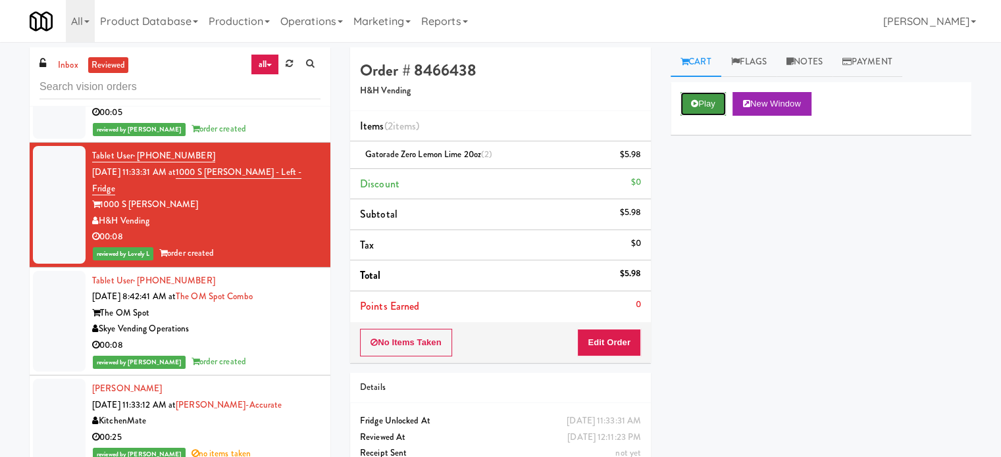
click at [684, 105] on button "Play" at bounding box center [702, 104] width 45 height 24
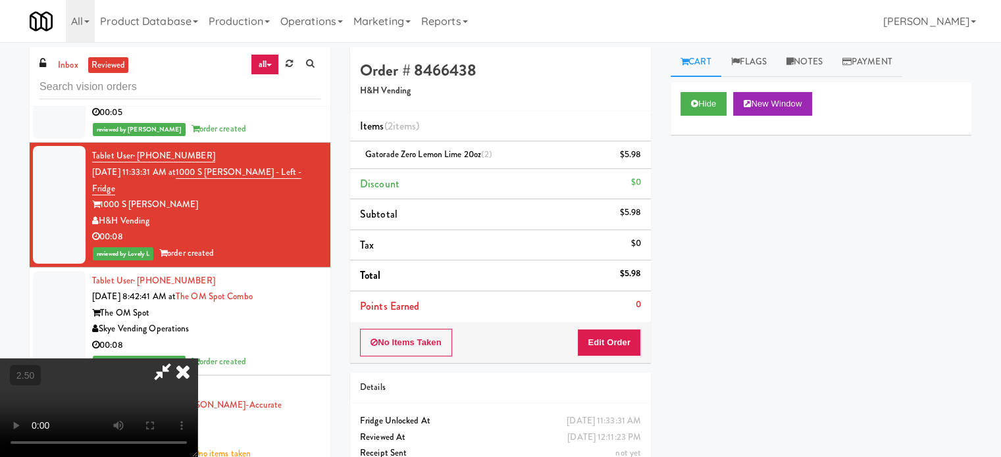
click at [197, 359] on video at bounding box center [98, 408] width 197 height 99
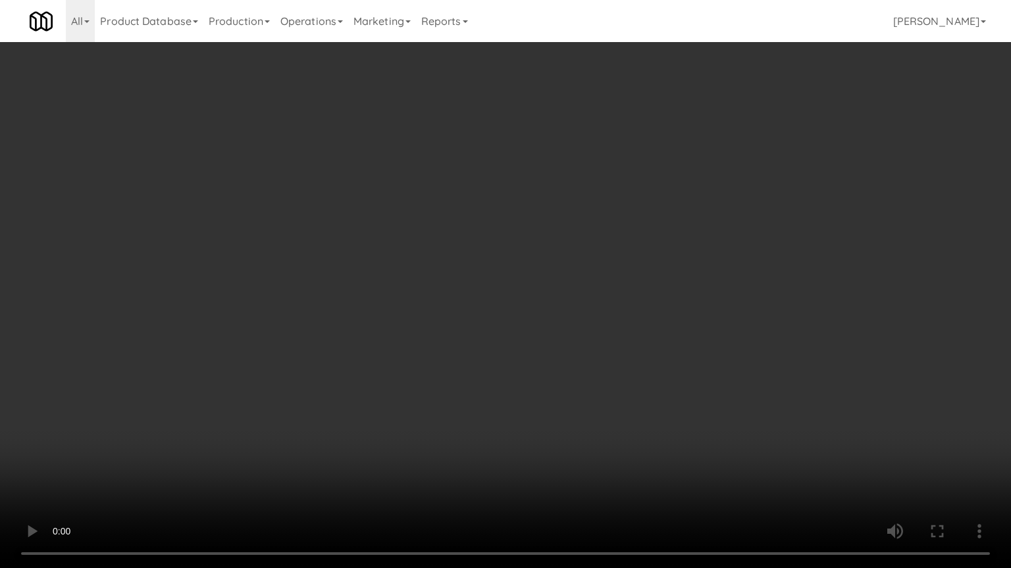
click at [422, 290] on video at bounding box center [505, 284] width 1011 height 568
click at [445, 284] on video at bounding box center [505, 284] width 1011 height 568
click at [445, 286] on video at bounding box center [505, 284] width 1011 height 568
drag, startPoint x: 458, startPoint y: 286, endPoint x: 478, endPoint y: 287, distance: 19.8
click at [468, 287] on video at bounding box center [505, 284] width 1011 height 568
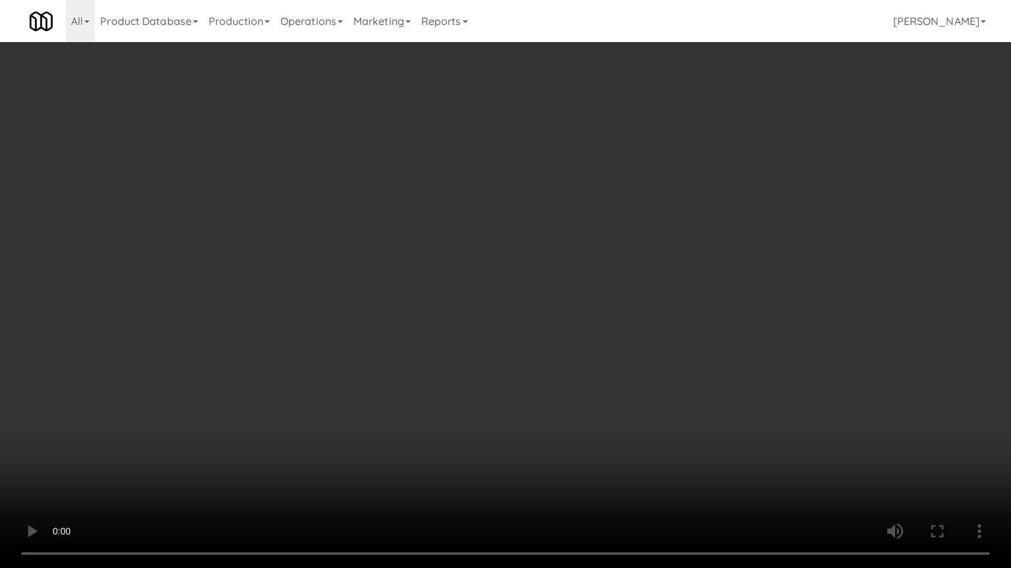
click at [522, 286] on video at bounding box center [505, 284] width 1011 height 568
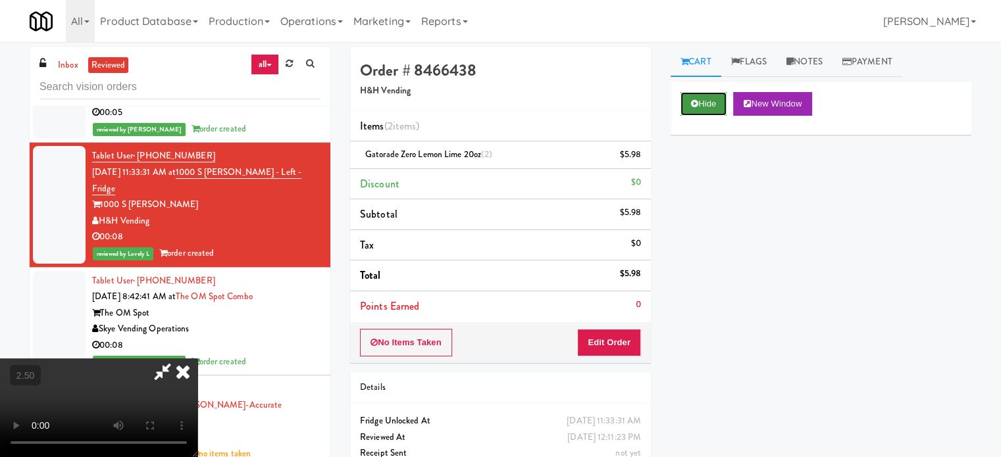
click at [695, 105] on icon at bounding box center [694, 103] width 7 height 9
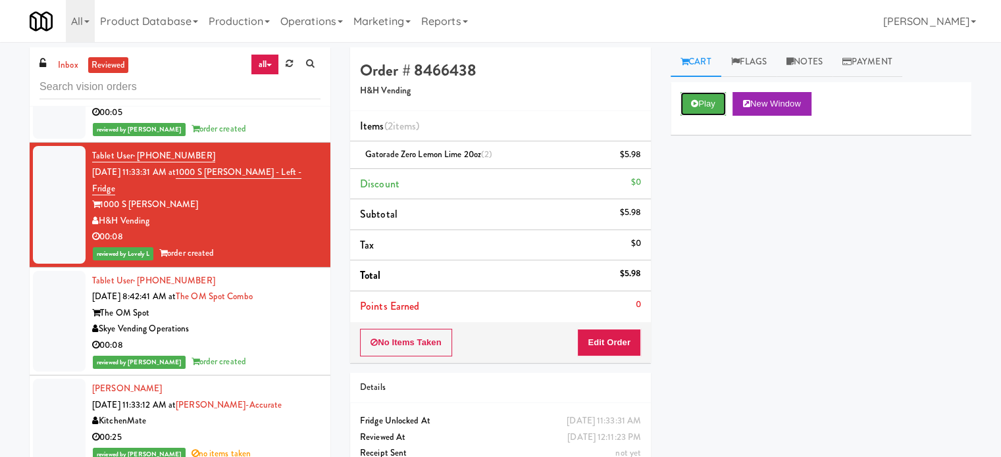
scroll to position [6433, 0]
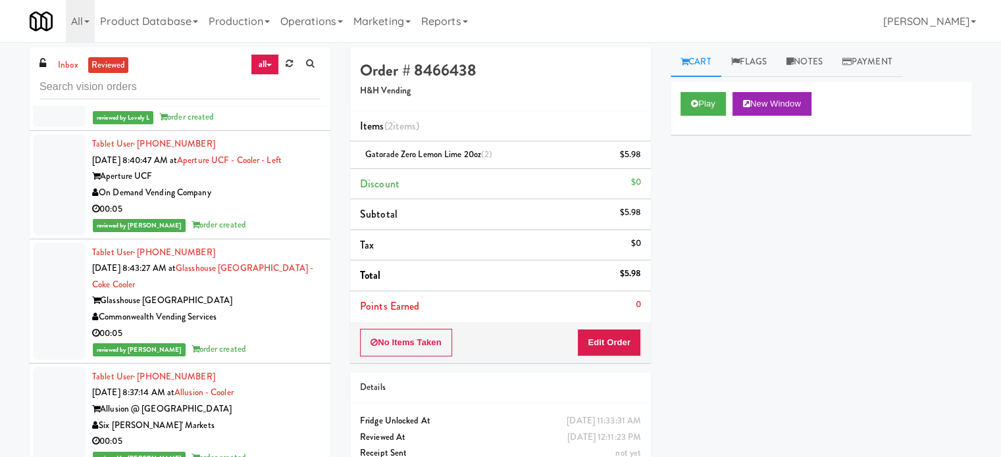
drag, startPoint x: 284, startPoint y: 332, endPoint x: 295, endPoint y: 252, distance: 80.4
click at [284, 341] on div "reviewed by [PERSON_NAME] A order created" at bounding box center [206, 349] width 228 height 16
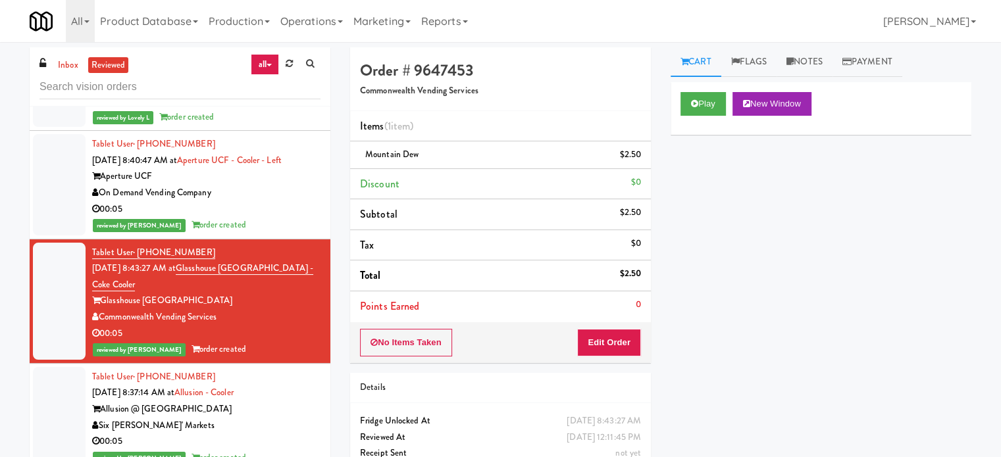
click at [288, 217] on div "reviewed by [PERSON_NAME] order created" at bounding box center [206, 225] width 228 height 16
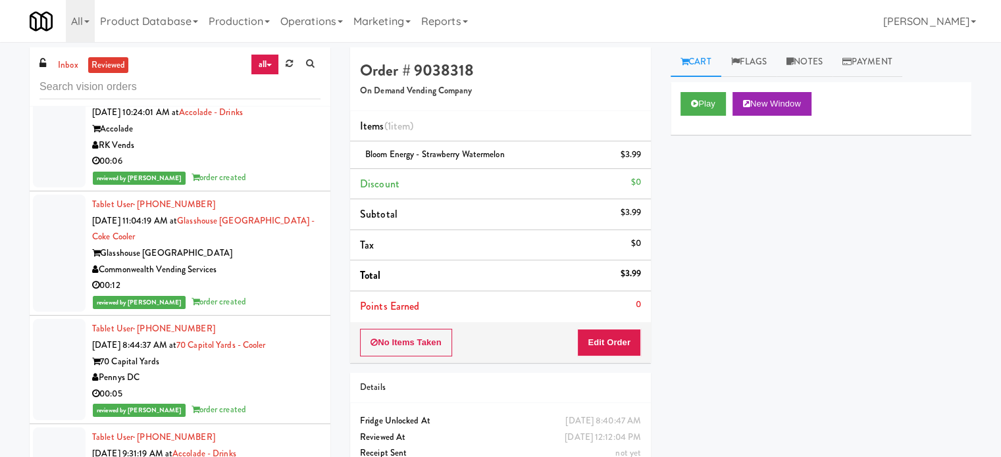
scroll to position [5117, 0]
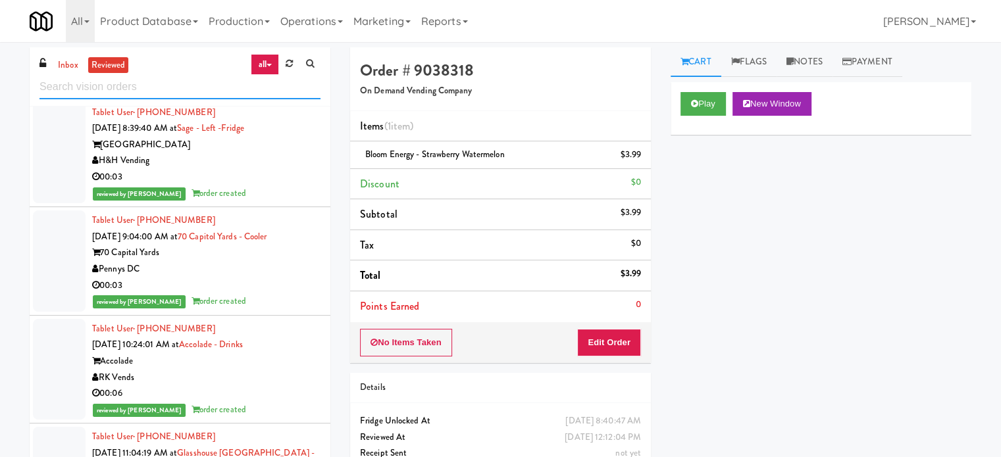
click at [213, 80] on input "text" at bounding box center [179, 87] width 281 height 24
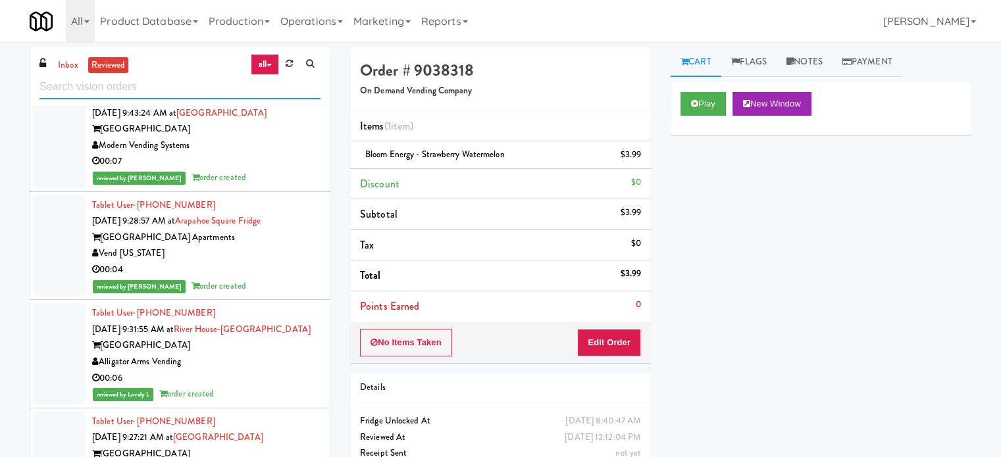
scroll to position [0, 0]
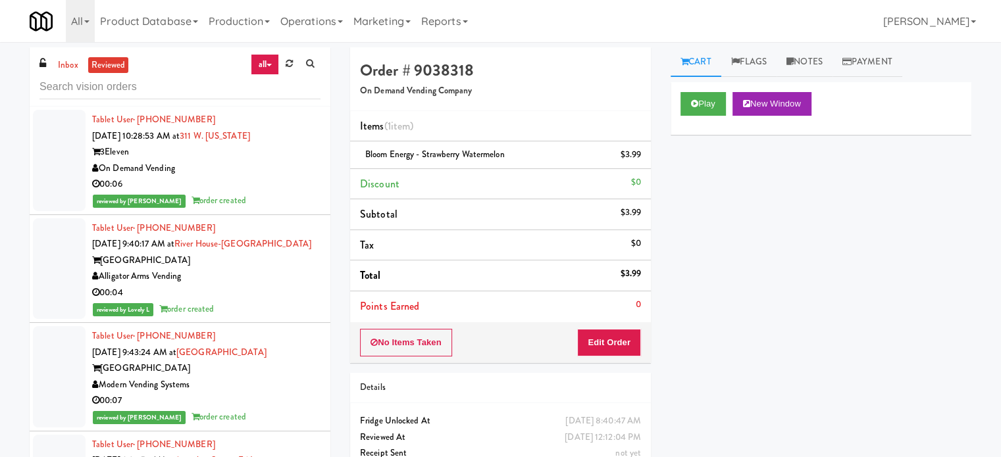
click at [261, 297] on div "00:04" at bounding box center [206, 293] width 228 height 16
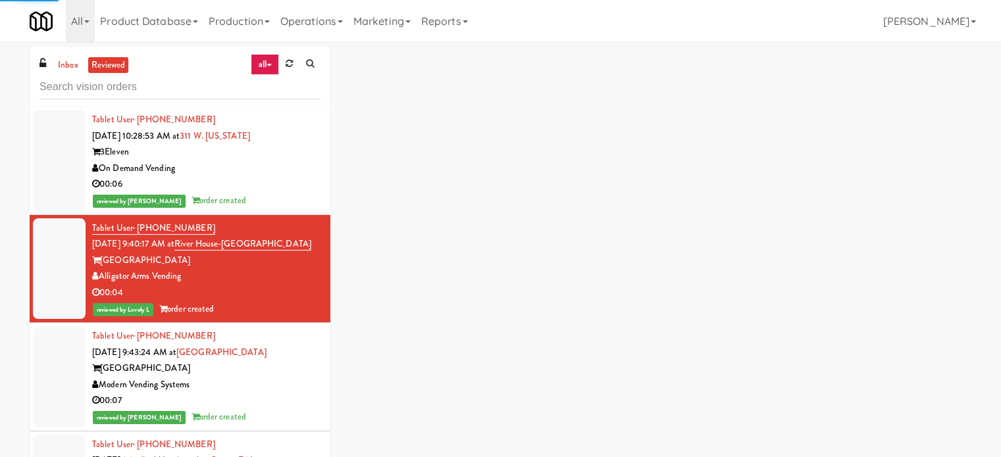
scroll to position [329, 0]
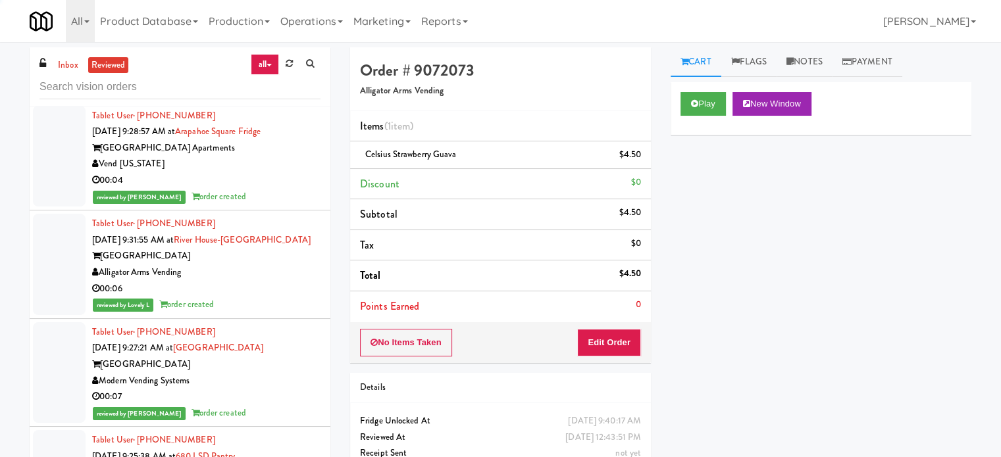
click at [266, 197] on div "reviewed by [PERSON_NAME] order created" at bounding box center [206, 197] width 228 height 16
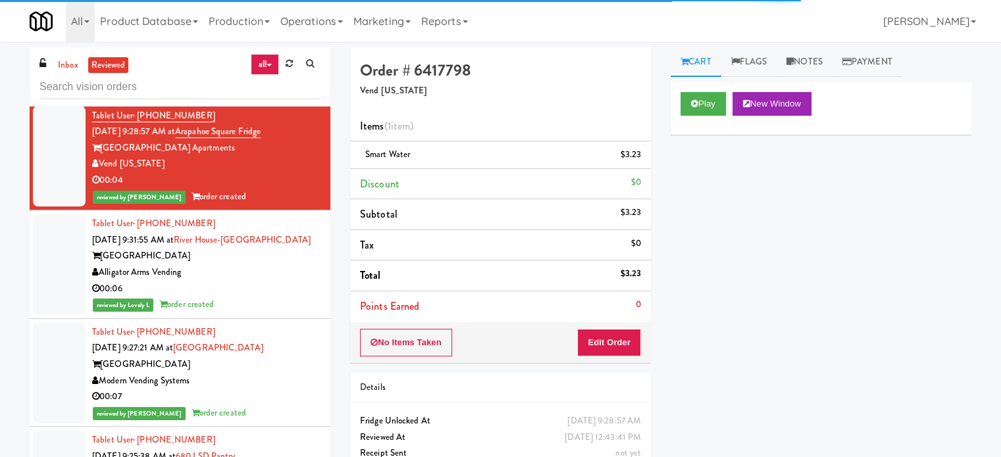
click at [271, 281] on div "00:06" at bounding box center [206, 289] width 228 height 16
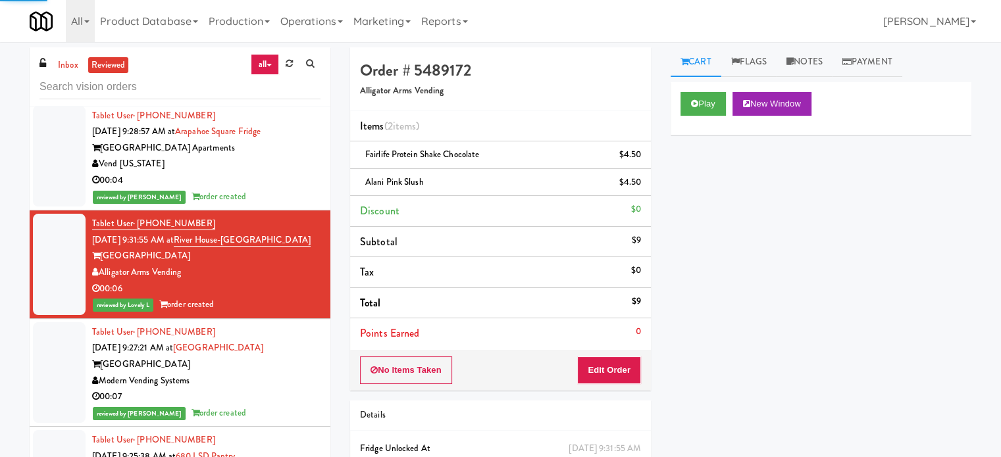
scroll to position [658, 0]
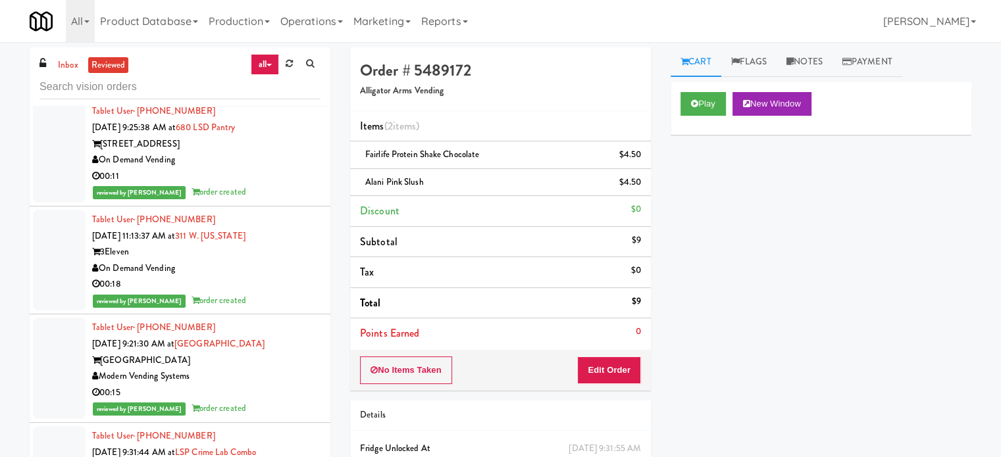
click at [276, 189] on div "reviewed by [PERSON_NAME] L order created" at bounding box center [206, 192] width 228 height 16
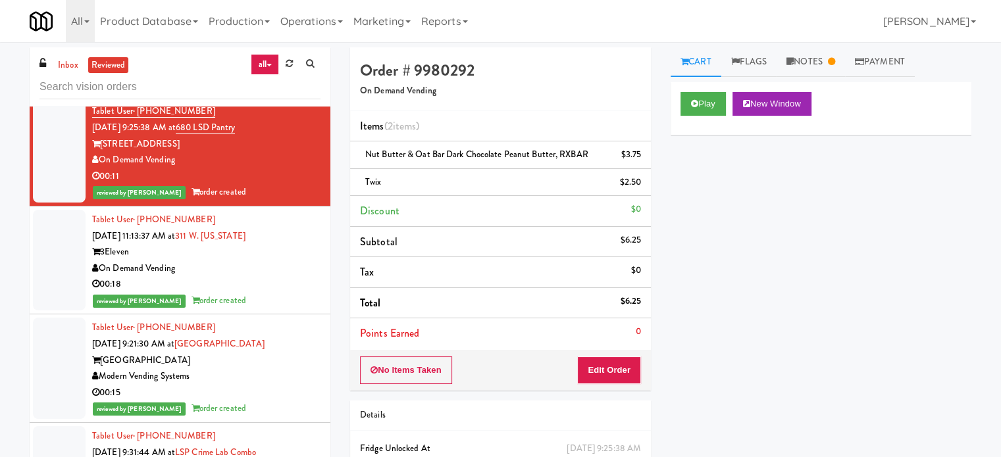
click at [273, 278] on div "00:18" at bounding box center [206, 284] width 228 height 16
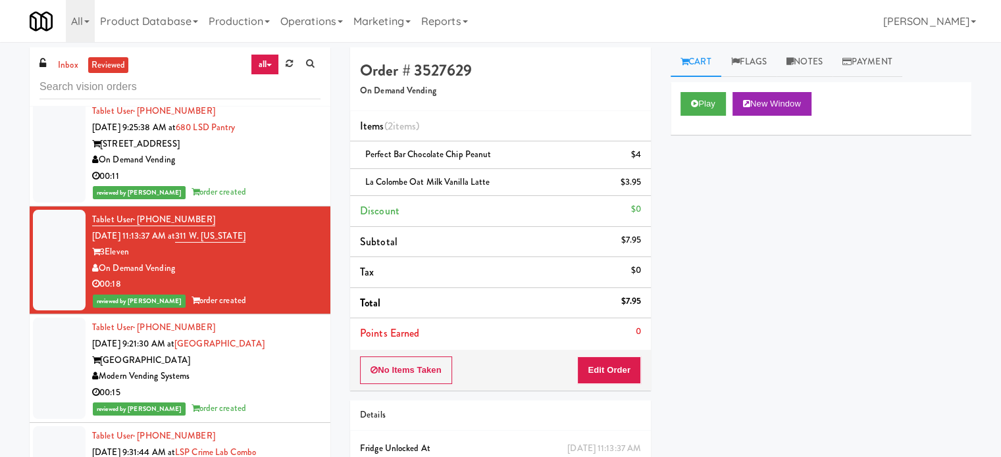
click at [276, 355] on div "[GEOGRAPHIC_DATA]" at bounding box center [206, 361] width 228 height 16
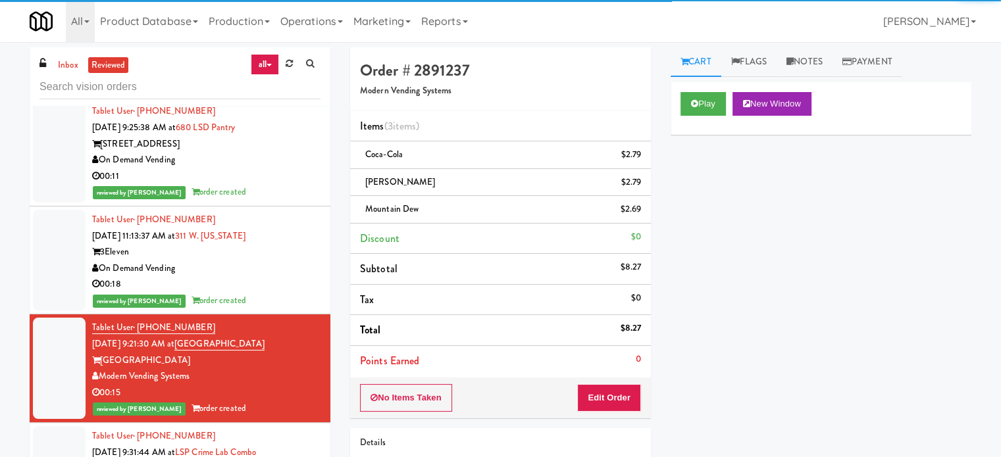
scroll to position [987, 0]
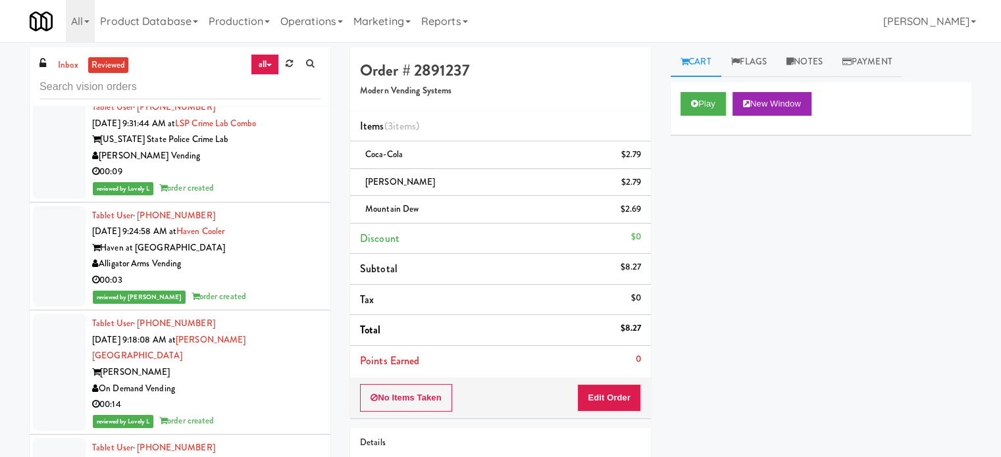
click at [276, 191] on div "reviewed by Lovely L order created" at bounding box center [206, 188] width 228 height 16
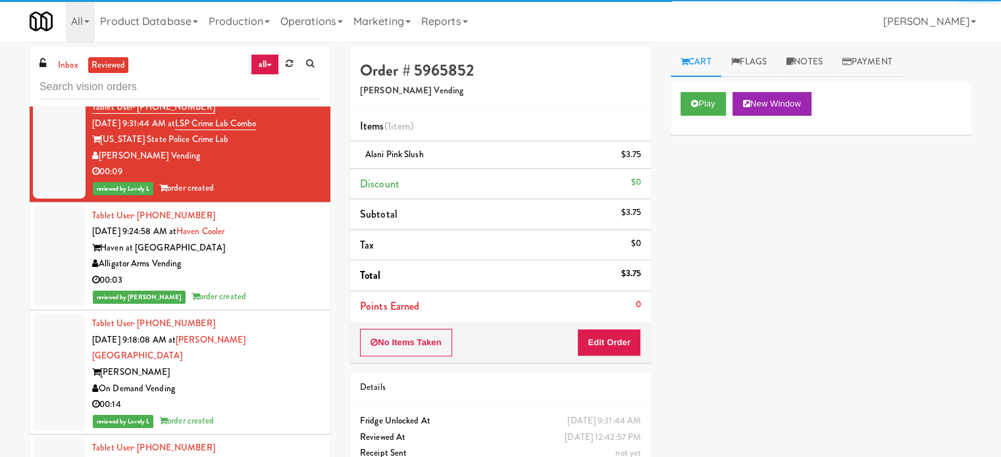
click at [276, 267] on div "Alligator Arms Vending" at bounding box center [206, 264] width 228 height 16
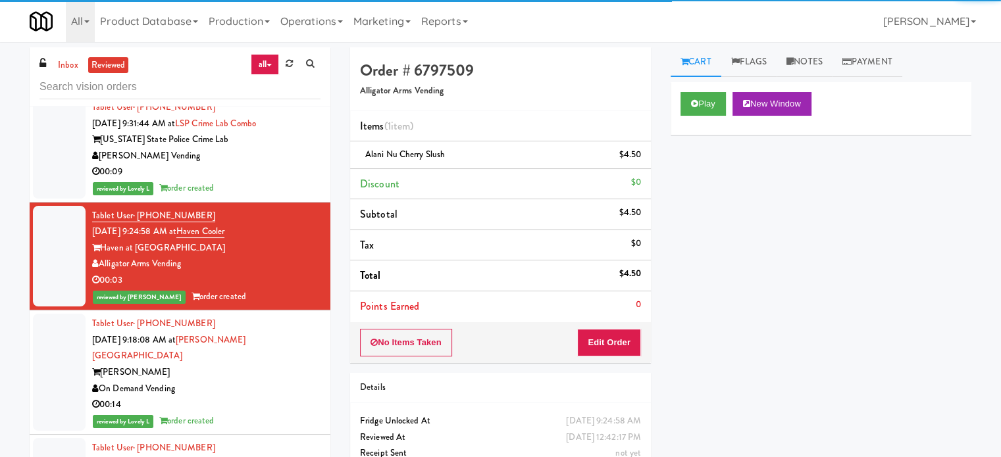
click at [292, 381] on div "On Demand Vending" at bounding box center [206, 389] width 228 height 16
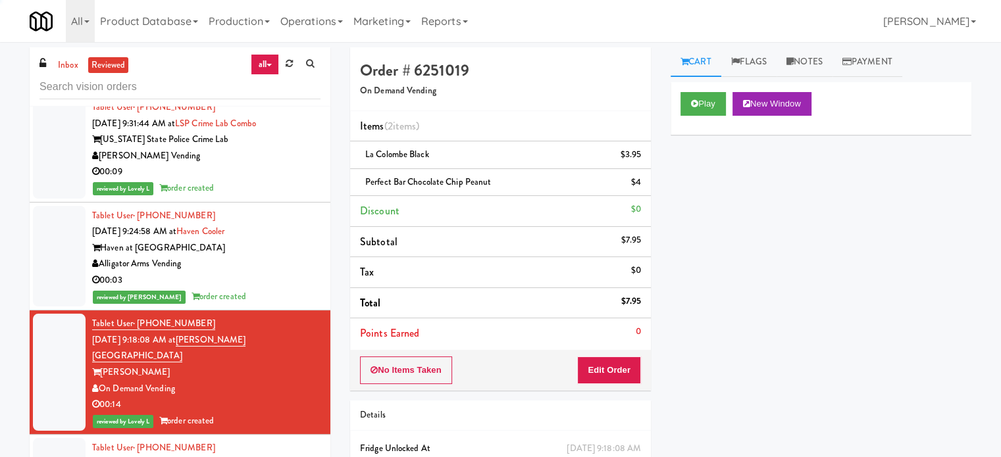
scroll to position [1316, 0]
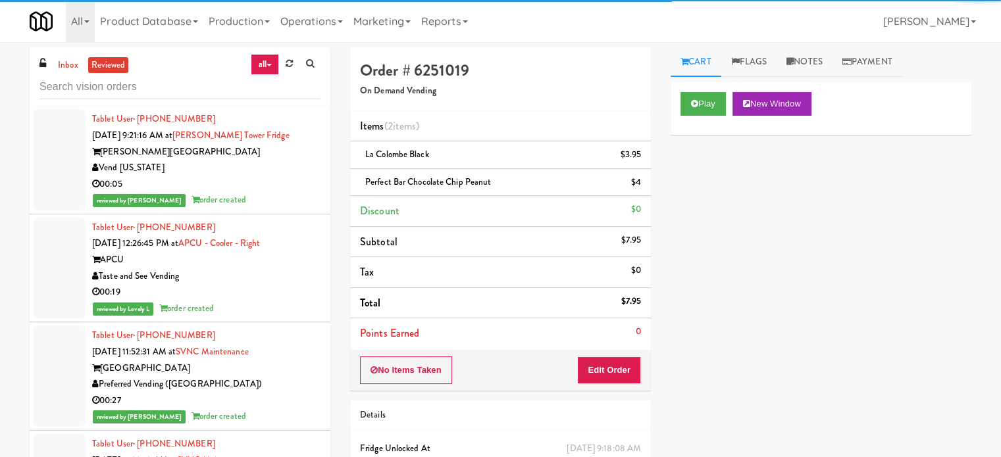
drag, startPoint x: 288, startPoint y: 181, endPoint x: 289, endPoint y: 236, distance: 55.3
click at [288, 192] on div "reviewed by [PERSON_NAME] A order created" at bounding box center [206, 200] width 228 height 16
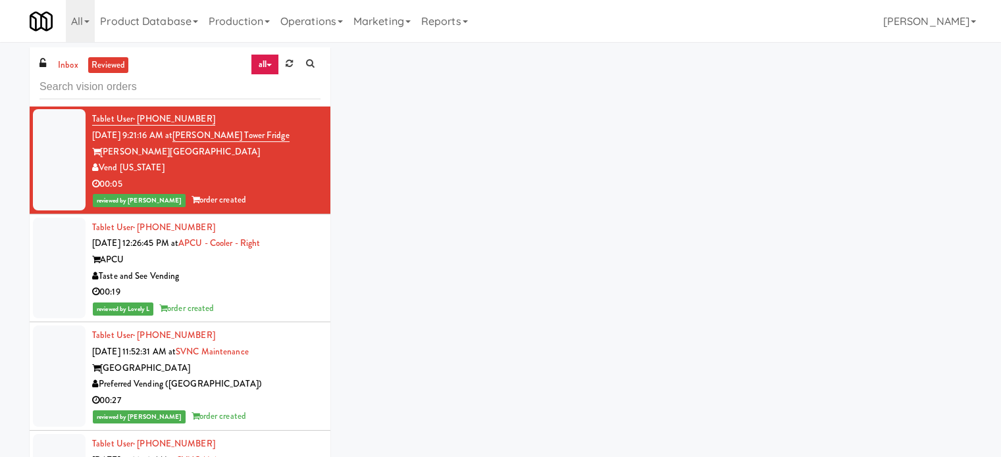
click at [289, 268] on div "Taste and See Vending" at bounding box center [206, 276] width 228 height 16
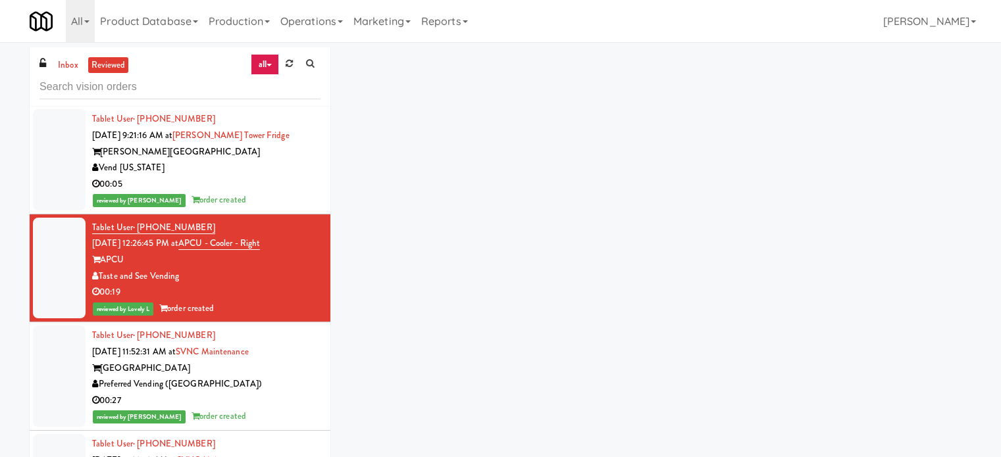
click at [288, 376] on div "Preferred Vending ([GEOGRAPHIC_DATA])" at bounding box center [206, 384] width 228 height 16
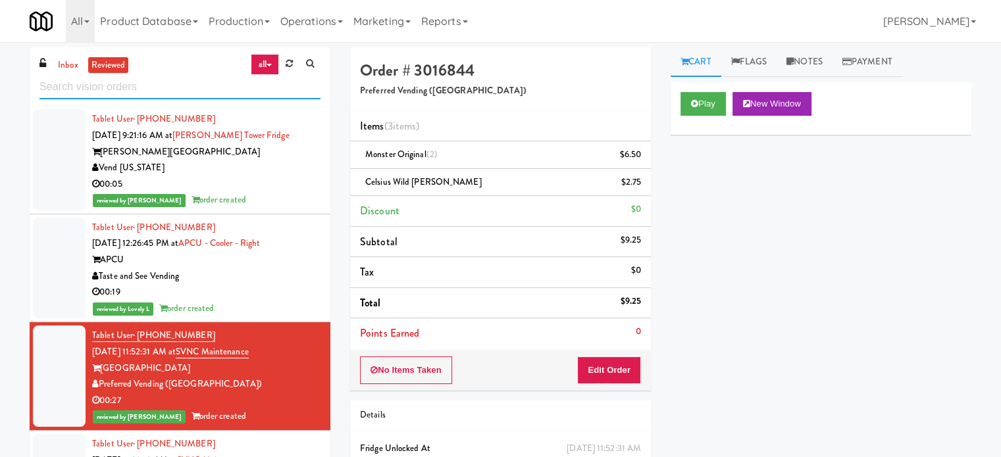
click at [205, 78] on input "text" at bounding box center [179, 87] width 281 height 24
click at [132, 91] on input "text" at bounding box center [179, 87] width 281 height 24
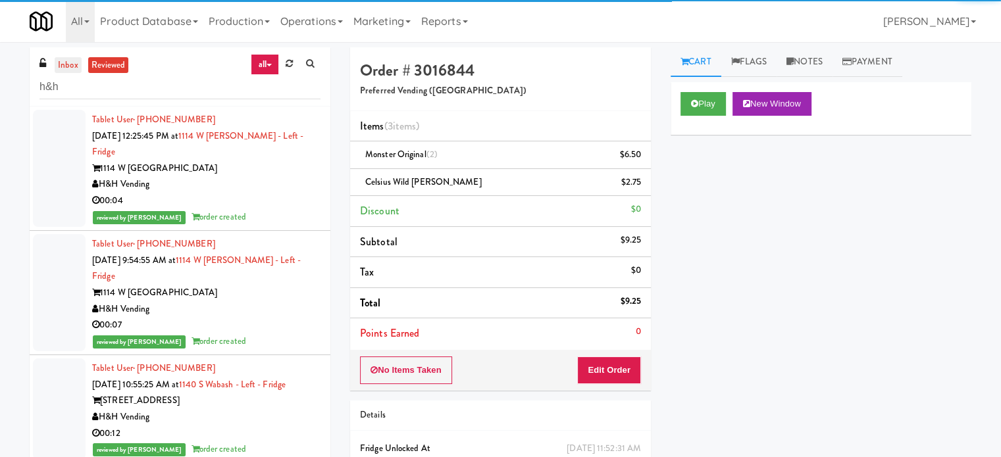
click at [71, 70] on link "inbox" at bounding box center [68, 65] width 27 height 16
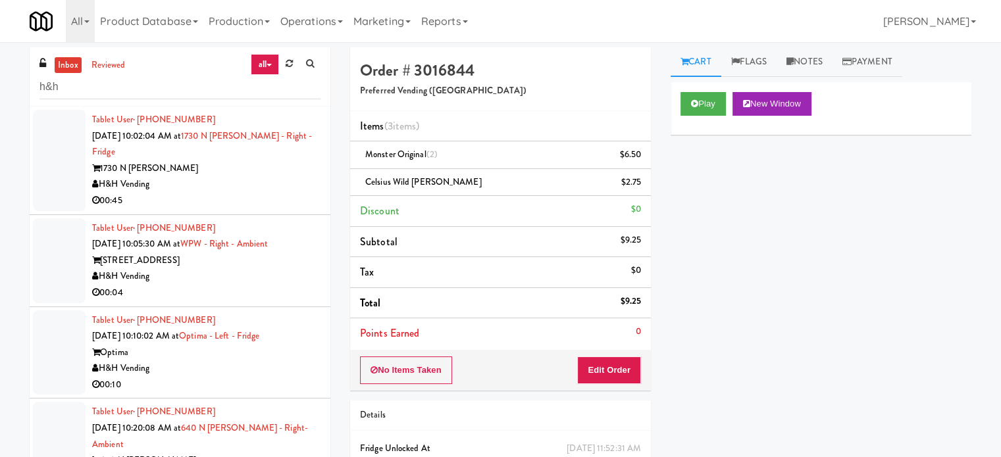
drag, startPoint x: 261, startPoint y: 183, endPoint x: 294, endPoint y: 149, distance: 47.5
click at [262, 193] on div "00:45" at bounding box center [206, 201] width 228 height 16
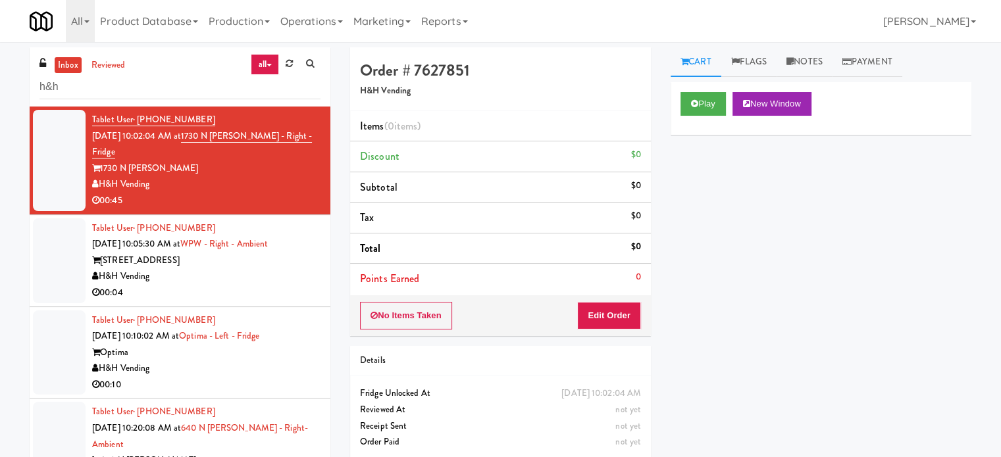
drag, startPoint x: 256, startPoint y: 270, endPoint x: 273, endPoint y: 227, distance: 46.7
click at [257, 285] on div "00:04" at bounding box center [206, 293] width 228 height 16
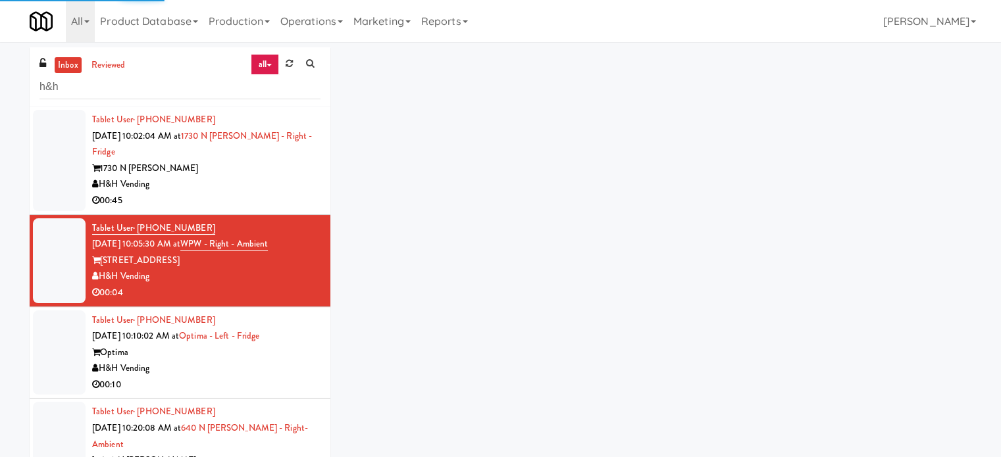
click at [282, 193] on div "00:45" at bounding box center [206, 201] width 228 height 16
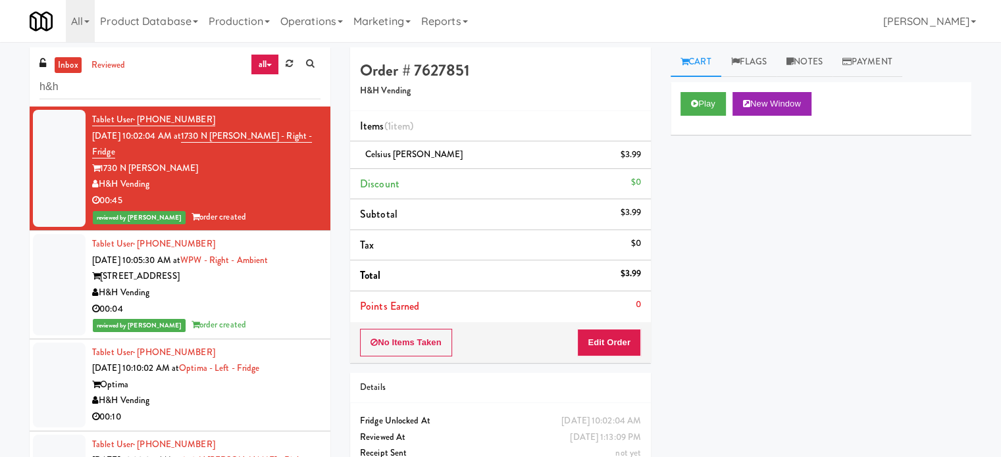
click at [274, 393] on div "H&H Vending" at bounding box center [206, 401] width 228 height 16
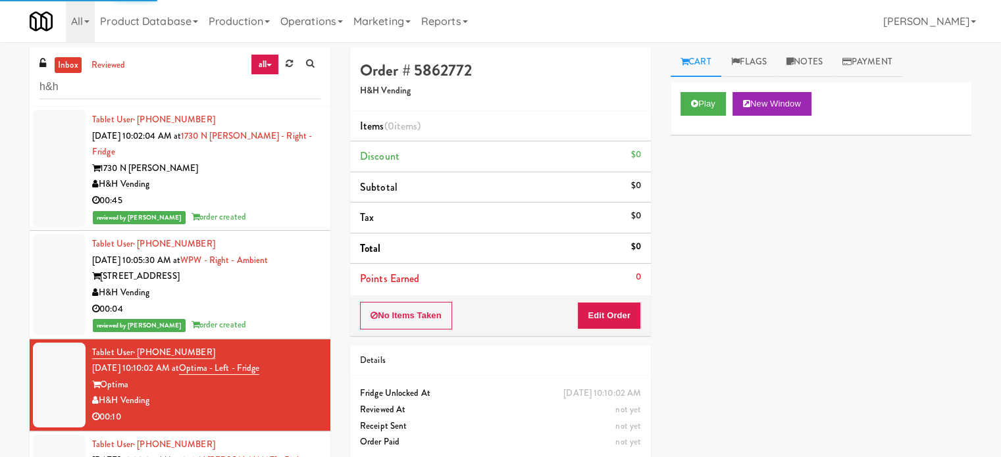
scroll to position [329, 0]
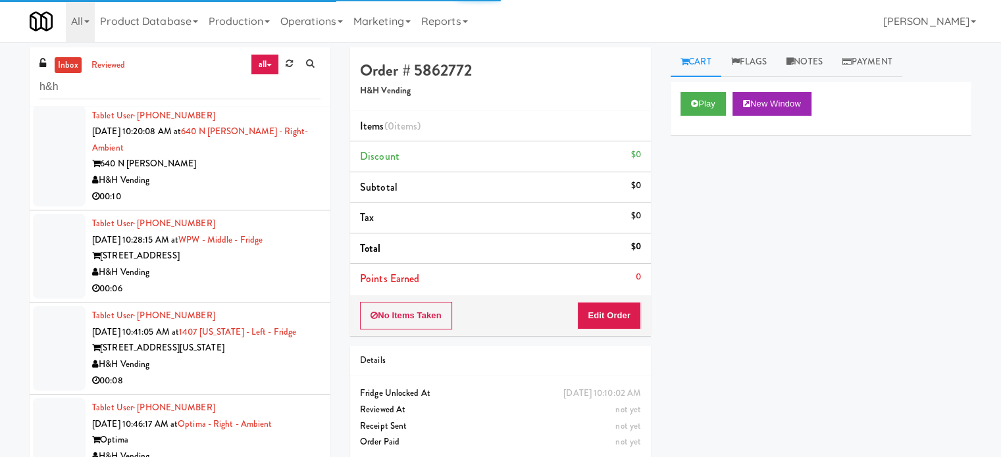
click at [274, 264] on div "H&H Vending" at bounding box center [206, 272] width 228 height 16
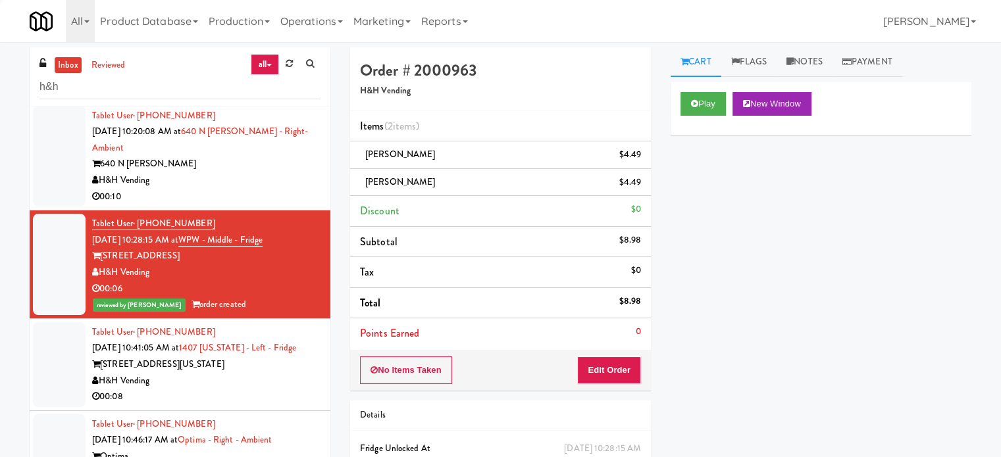
click at [260, 189] on div "00:10" at bounding box center [206, 197] width 228 height 16
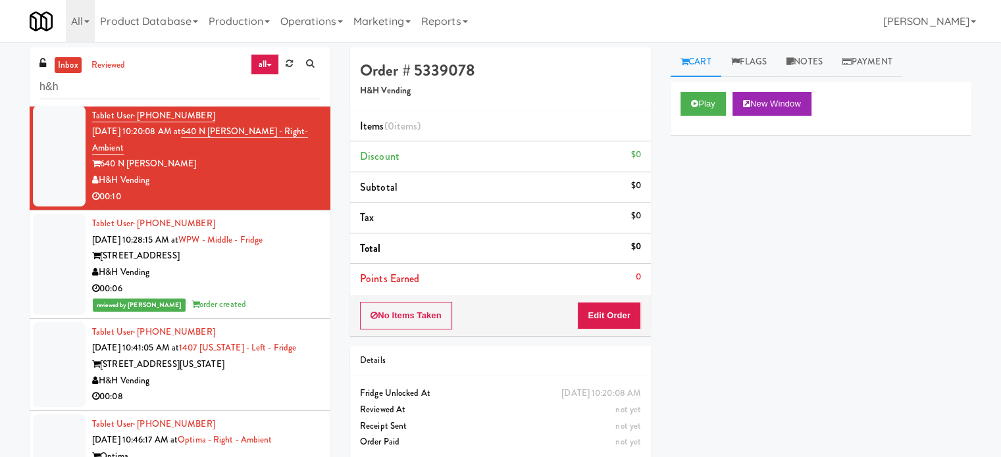
click at [263, 373] on div "H&H Vending" at bounding box center [206, 381] width 228 height 16
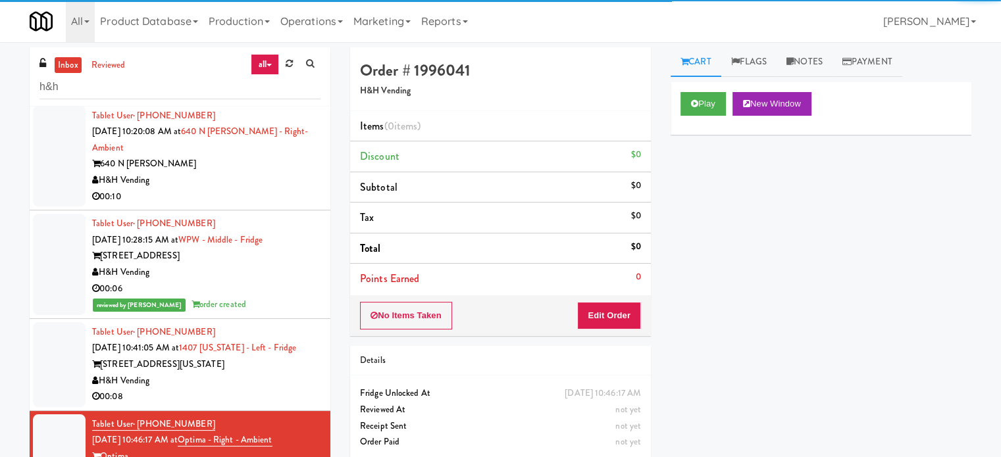
scroll to position [658, 0]
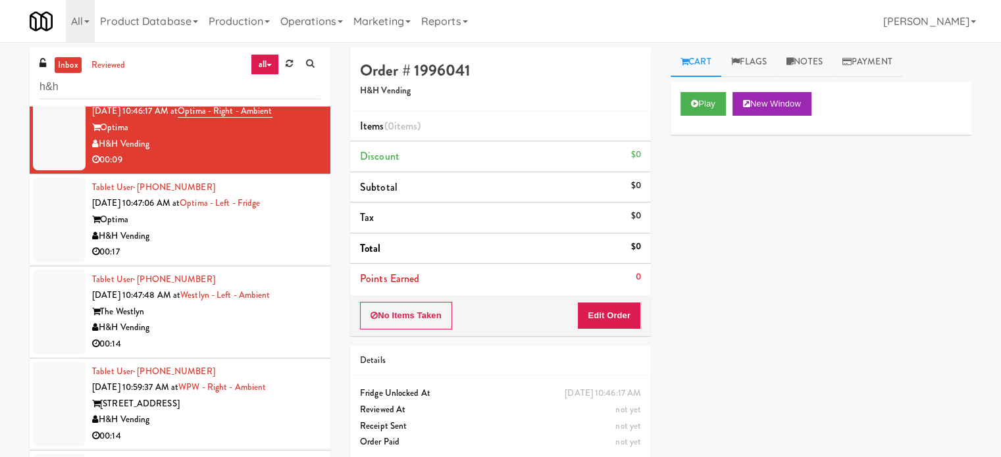
click at [247, 244] on div "00:17" at bounding box center [206, 252] width 228 height 16
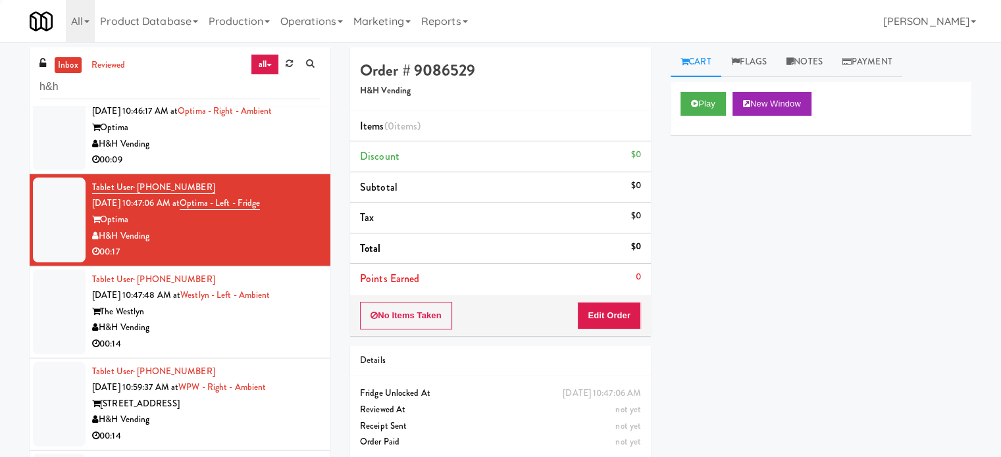
drag, startPoint x: 246, startPoint y: 299, endPoint x: 253, endPoint y: 295, distance: 7.4
click at [247, 320] on div "H&H Vending" at bounding box center [206, 328] width 228 height 16
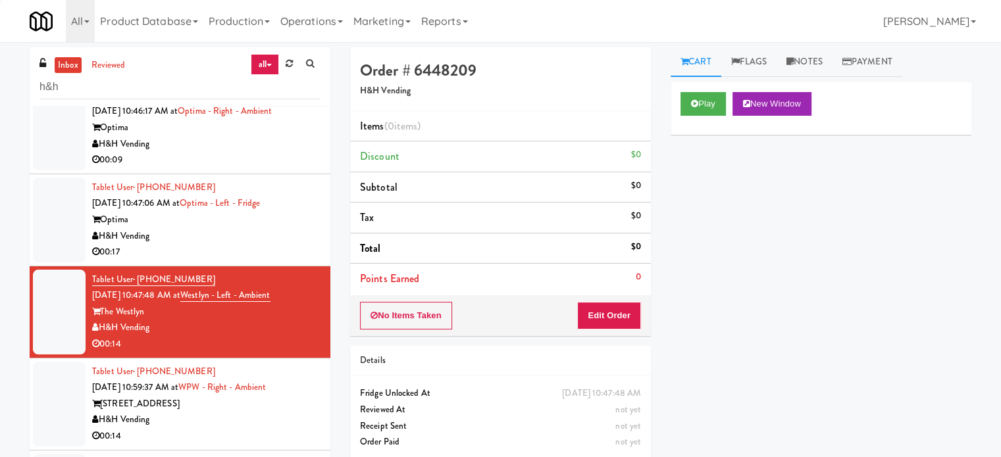
click at [253, 428] on div "00:14" at bounding box center [206, 436] width 228 height 16
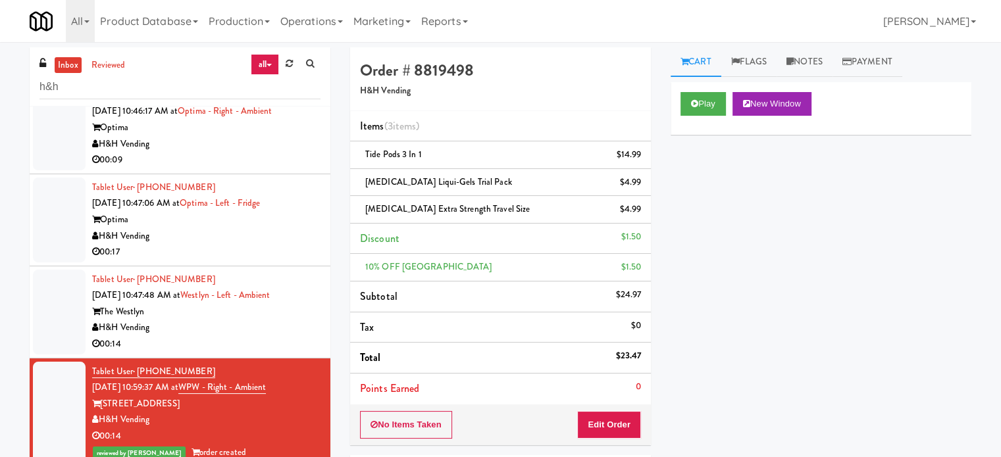
scroll to position [987, 0]
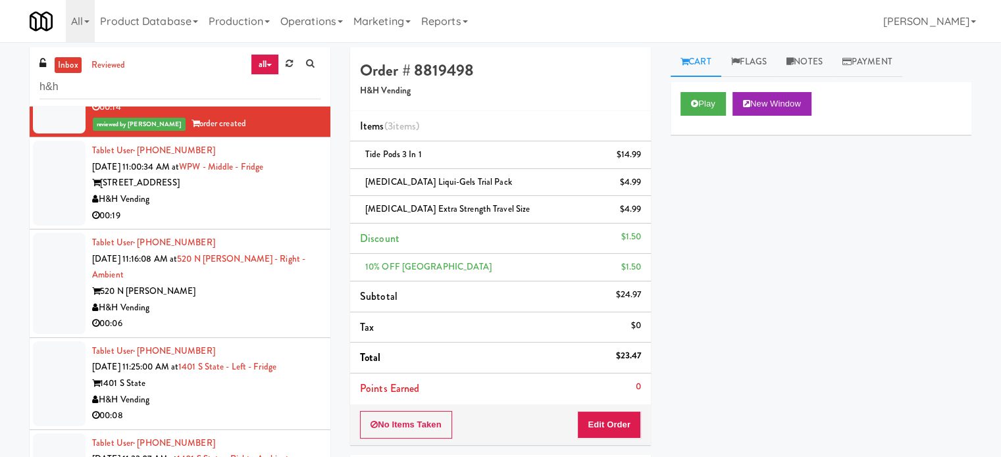
click at [266, 195] on li "Tablet User · (312) 560-6745 [DATE] 11:00:34 AM at WPW - Middle - Fridge [STREE…" at bounding box center [180, 184] width 301 height 92
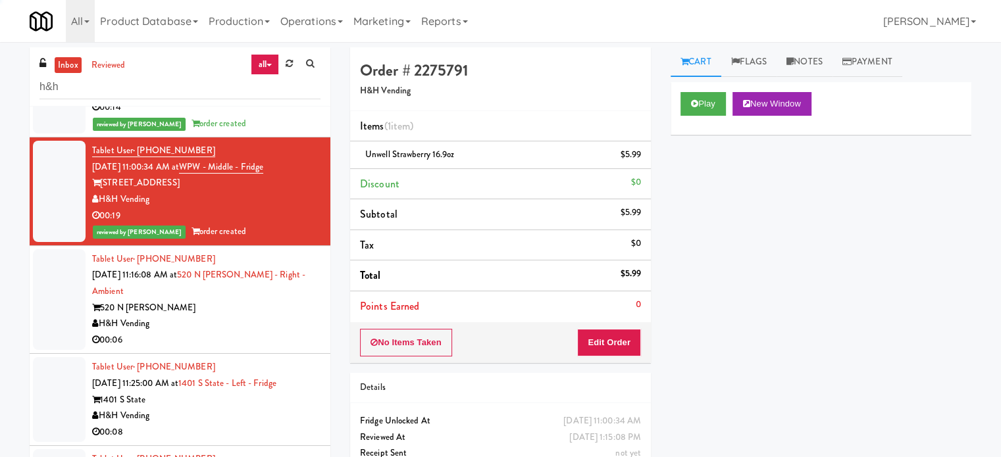
click at [253, 300] on div "520 N [PERSON_NAME]" at bounding box center [206, 308] width 228 height 16
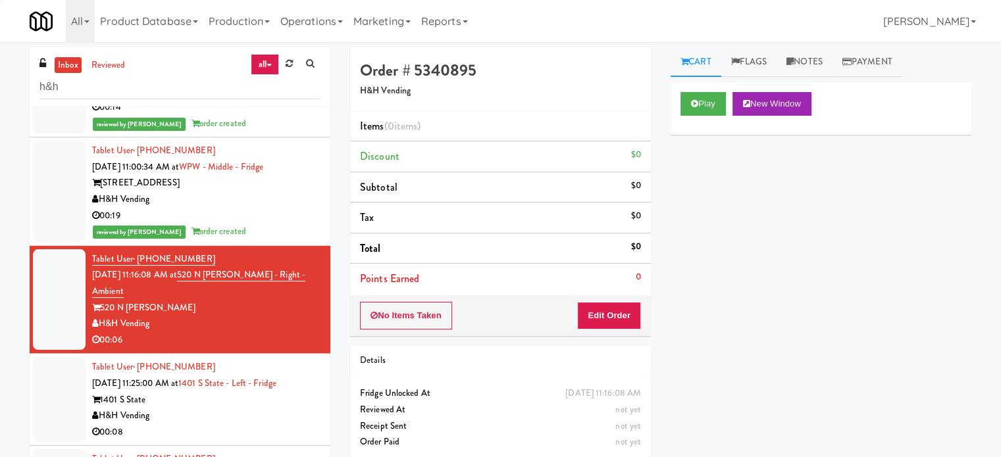
click at [258, 392] on div "1401 S State" at bounding box center [206, 400] width 228 height 16
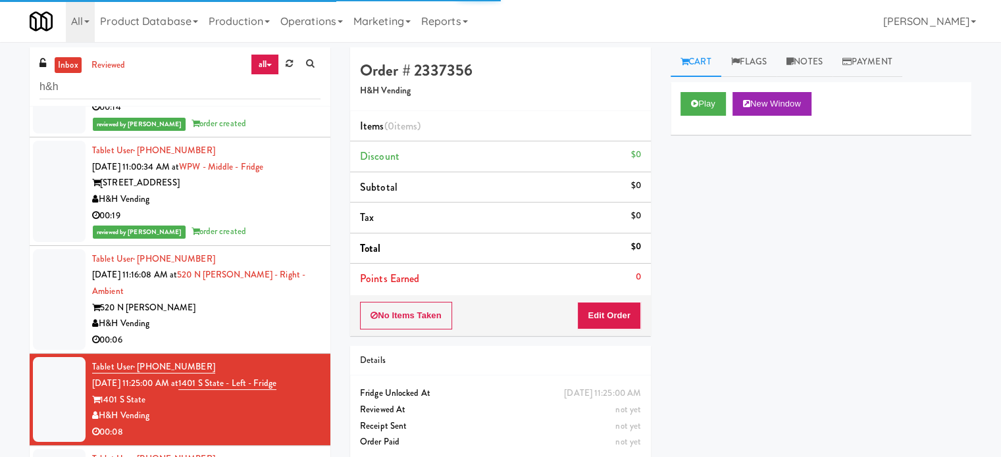
scroll to position [1316, 0]
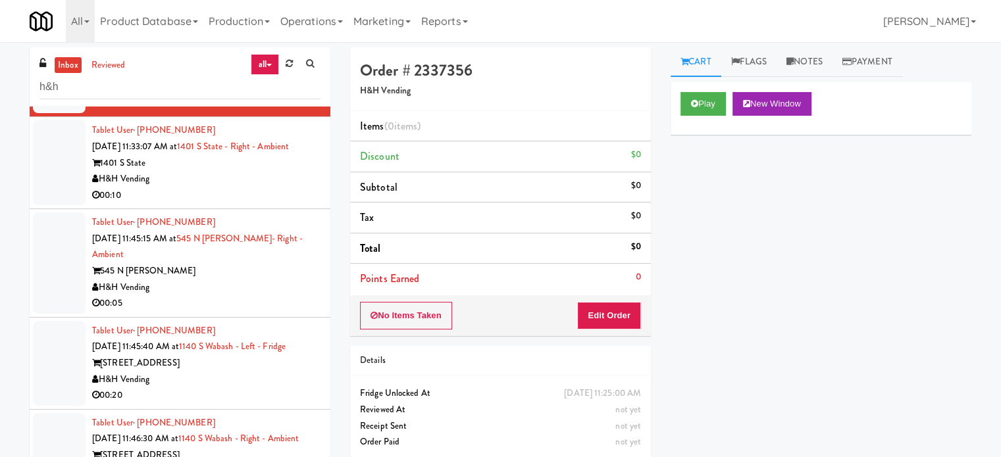
click at [258, 188] on div "00:10" at bounding box center [206, 196] width 228 height 16
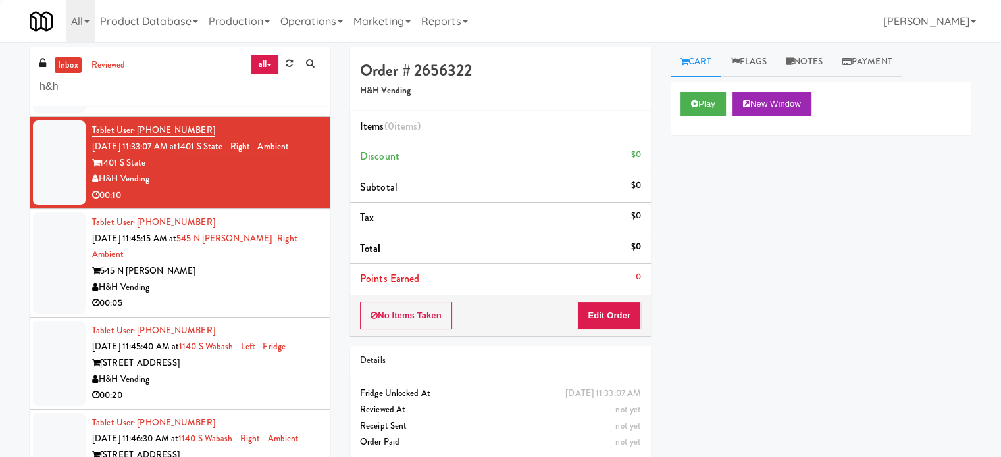
click at [239, 280] on div "H&H Vending" at bounding box center [206, 288] width 228 height 16
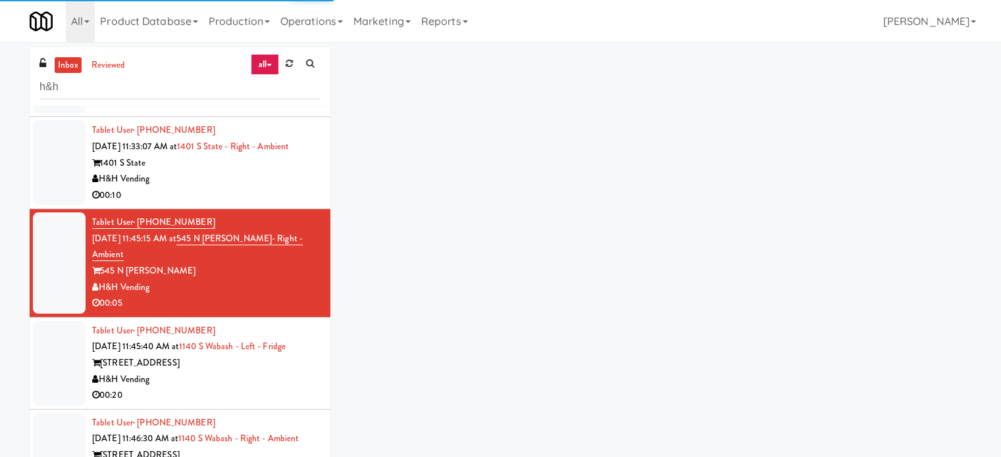
click at [245, 388] on div "00:20" at bounding box center [206, 396] width 228 height 16
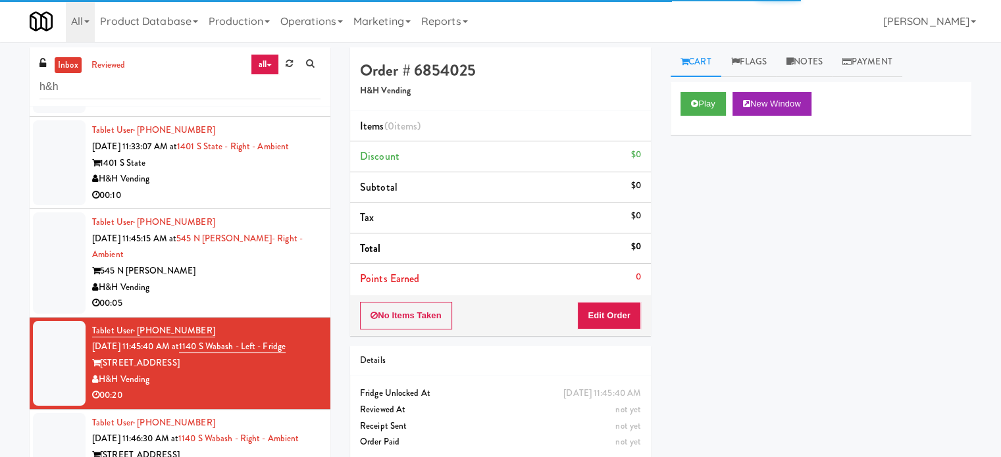
scroll to position [1645, 0]
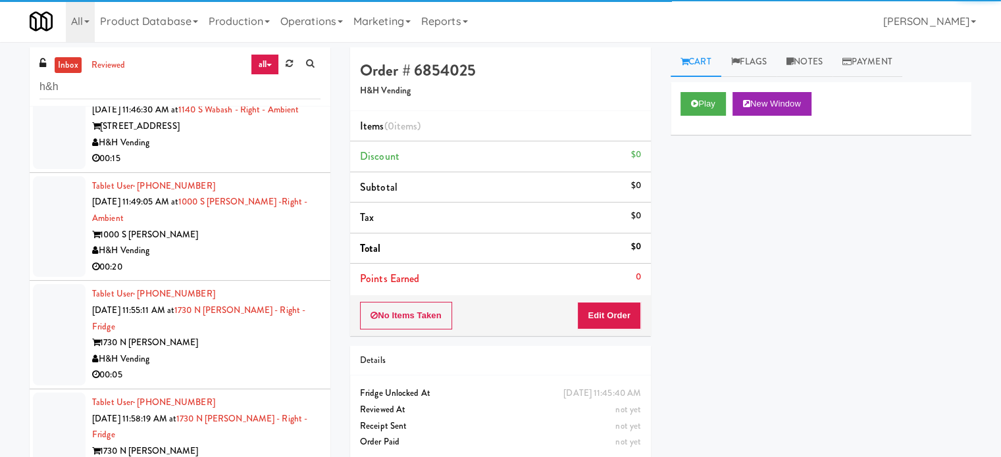
click at [271, 227] on div "1000 S [PERSON_NAME]" at bounding box center [206, 235] width 228 height 16
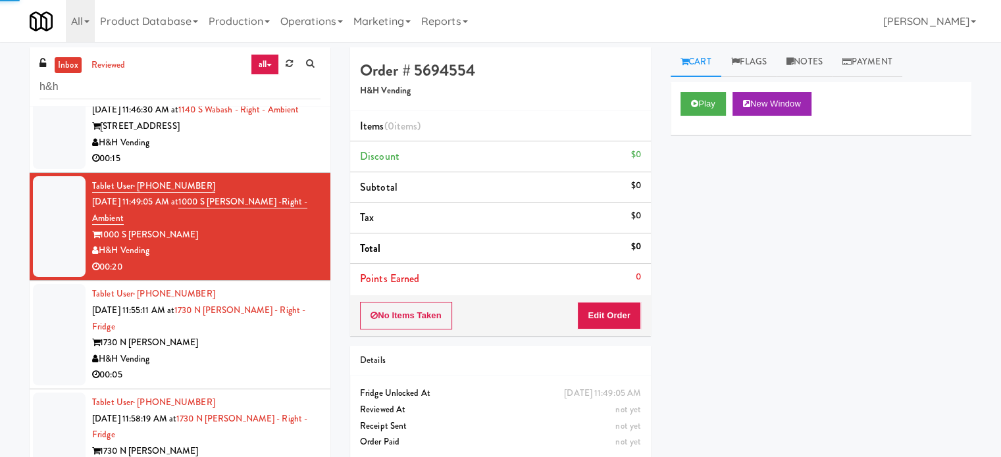
drag, startPoint x: 277, startPoint y: 137, endPoint x: 285, endPoint y: 170, distance: 34.5
click at [277, 151] on div "00:15" at bounding box center [206, 159] width 228 height 16
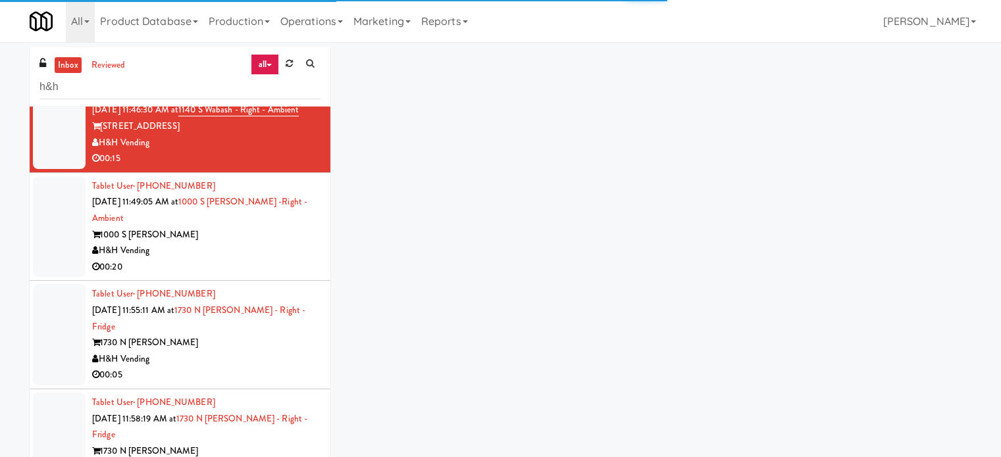
click at [253, 367] on div "00:05" at bounding box center [206, 375] width 228 height 16
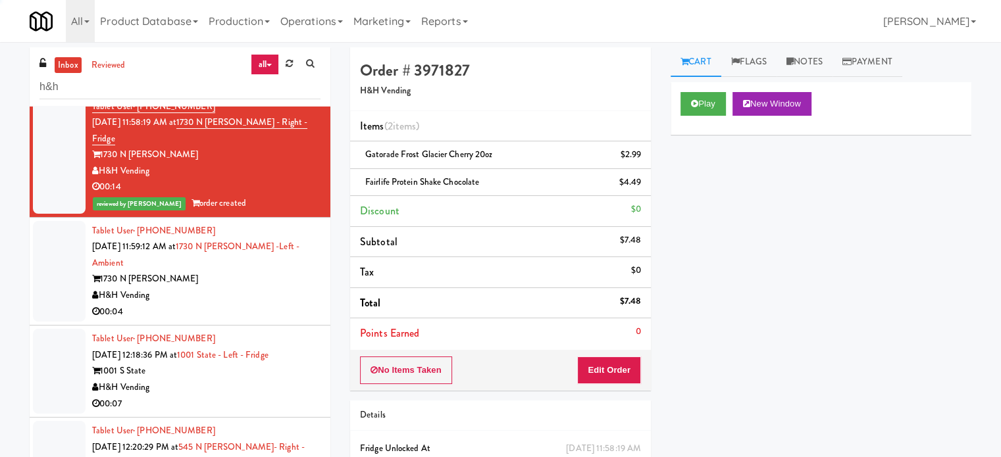
scroll to position [1974, 0]
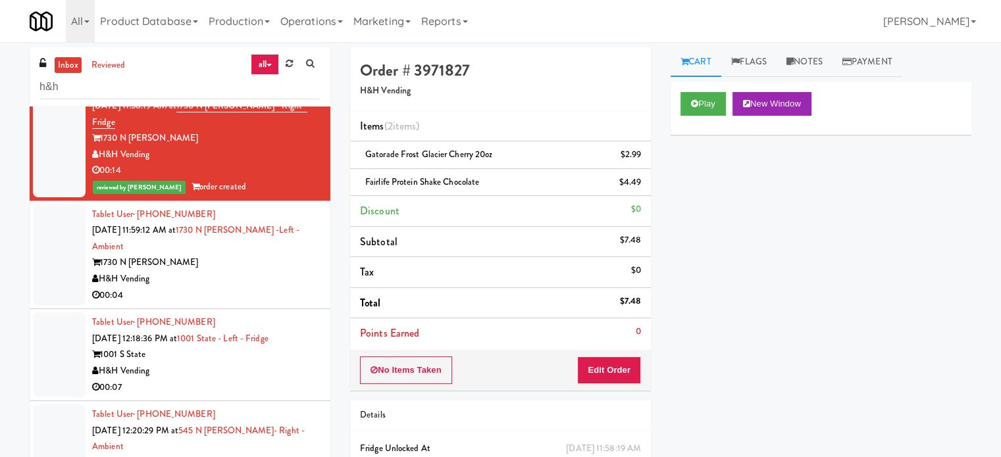
click at [266, 288] on div "00:04" at bounding box center [206, 296] width 228 height 16
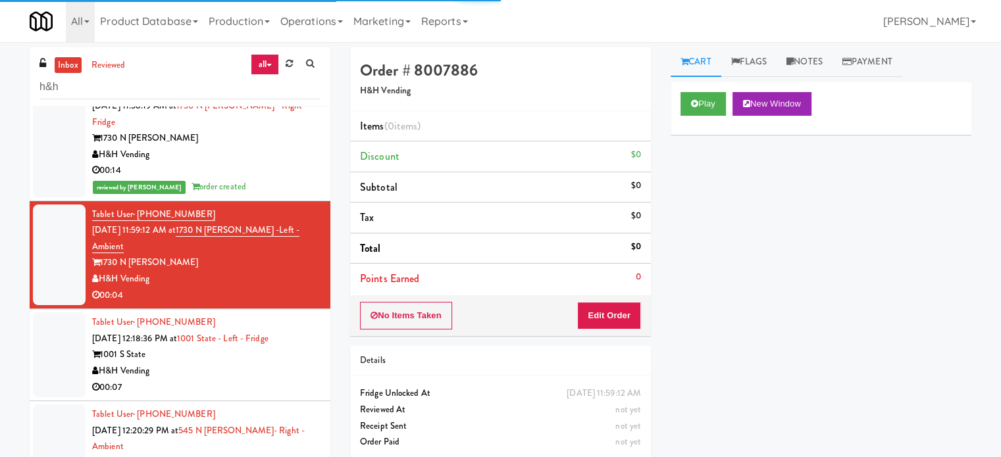
click at [243, 380] on div "00:07" at bounding box center [206, 388] width 228 height 16
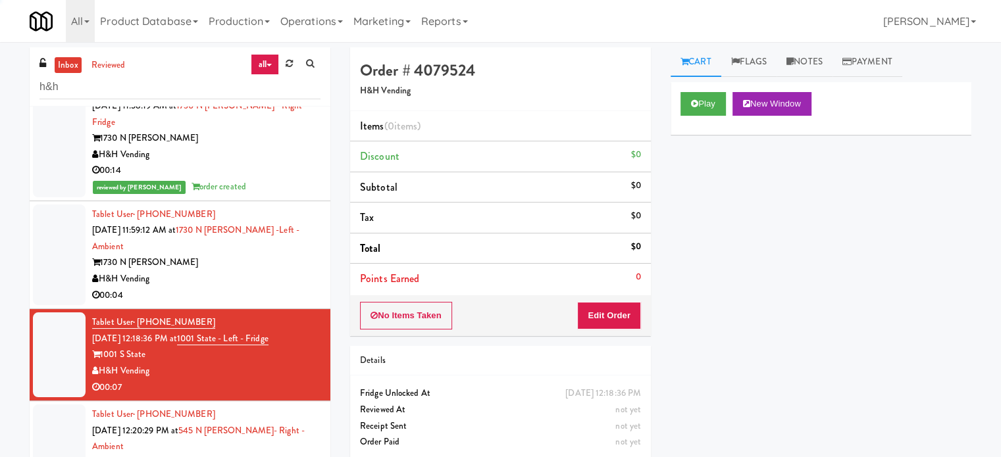
click at [238, 455] on div "545 N [PERSON_NAME]" at bounding box center [206, 463] width 228 height 16
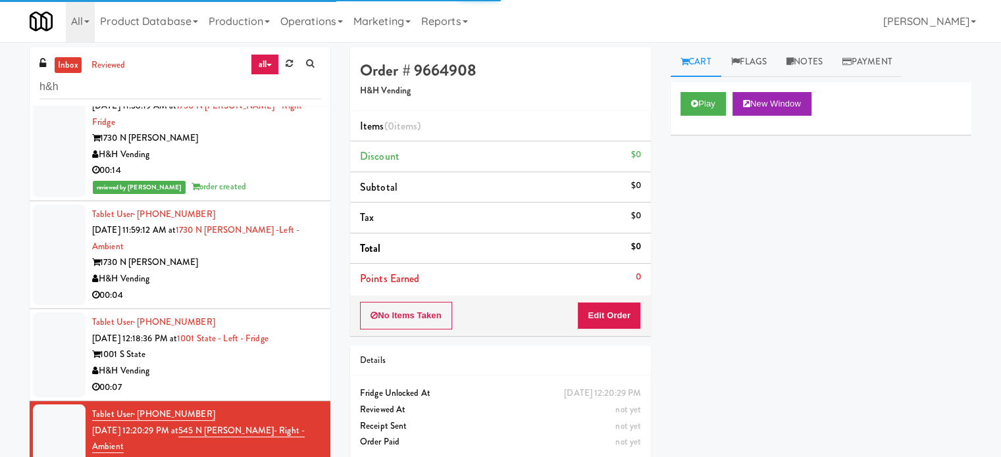
scroll to position [2303, 0]
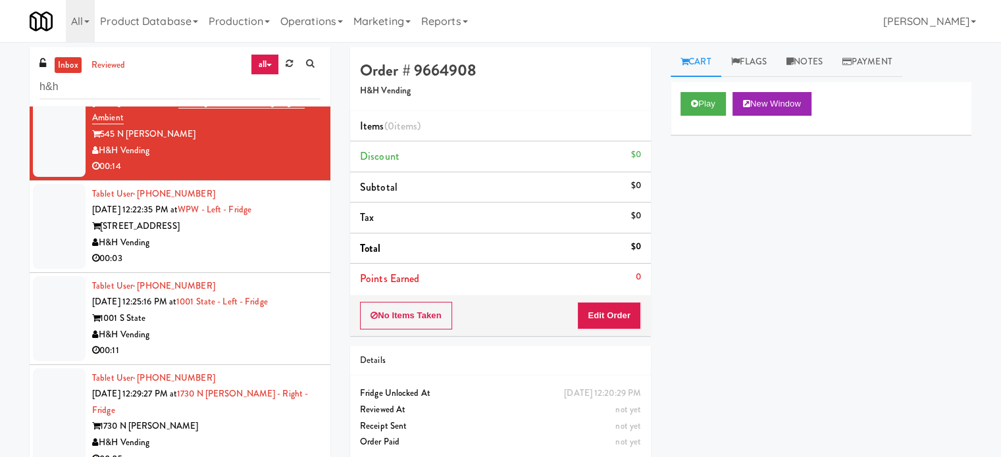
click at [287, 251] on div "00:03" at bounding box center [206, 259] width 228 height 16
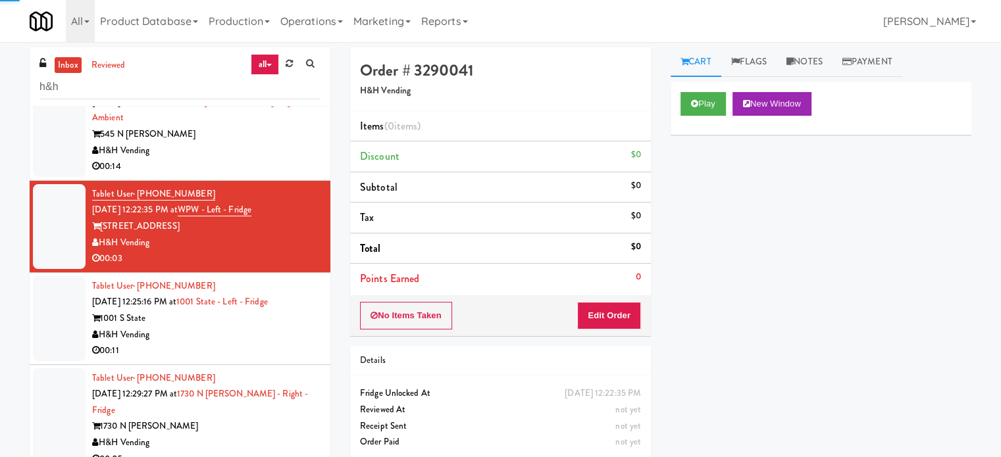
click at [263, 327] on div "H&H Vending" at bounding box center [206, 335] width 228 height 16
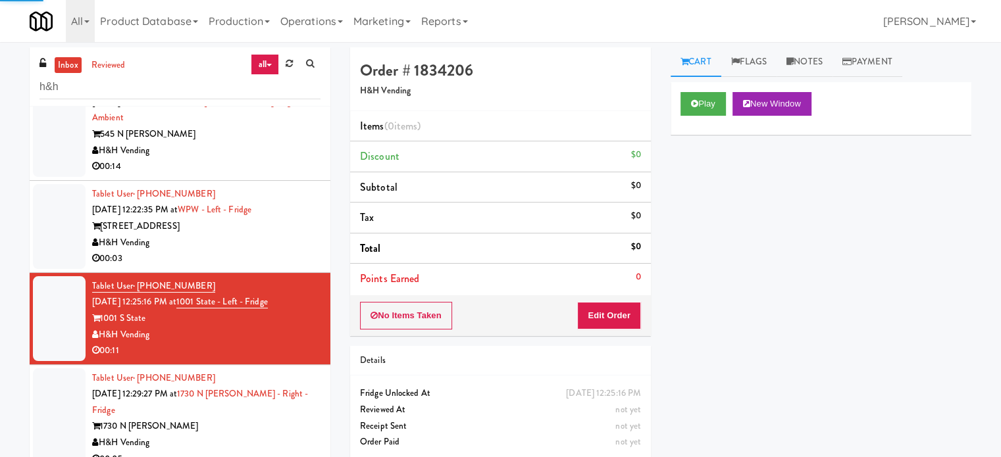
click at [261, 451] on div "00:05" at bounding box center [206, 459] width 228 height 16
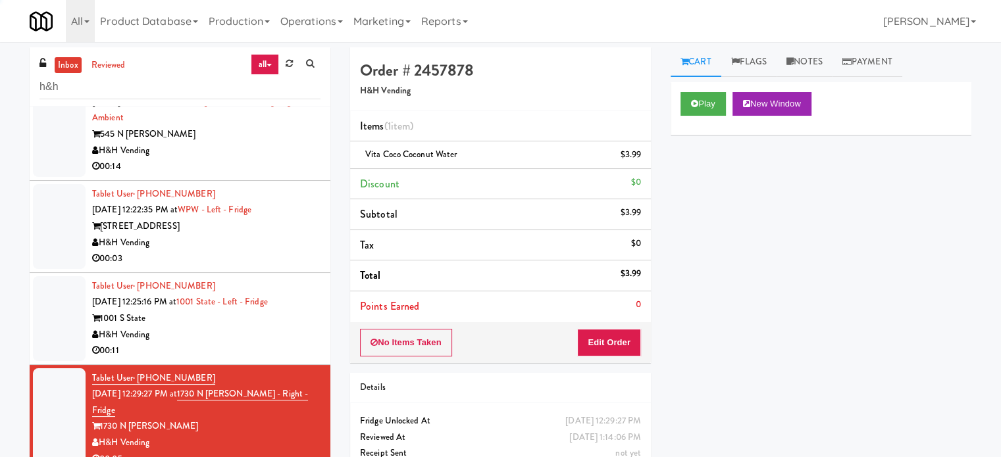
scroll to position [2632, 0]
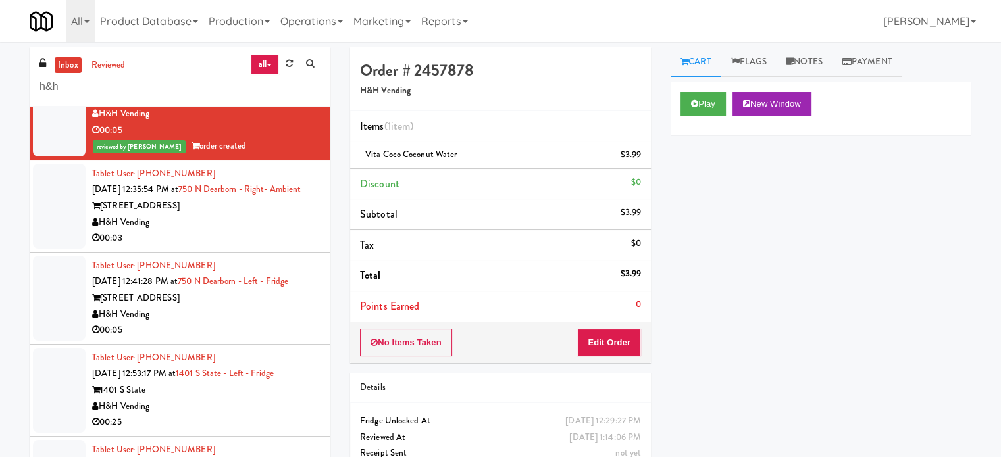
drag, startPoint x: 272, startPoint y: 149, endPoint x: 270, endPoint y: 164, distance: 15.9
click at [272, 230] on div "00:03" at bounding box center [206, 238] width 228 height 16
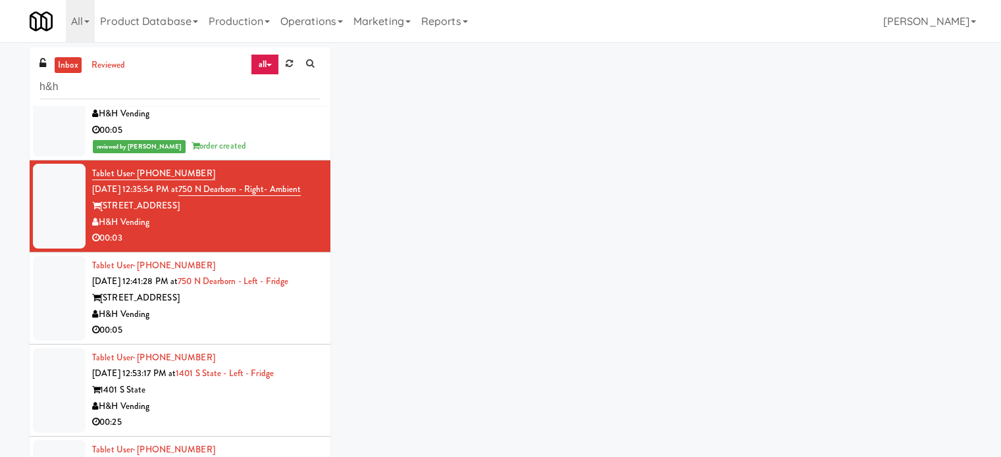
click at [261, 322] on div "00:05" at bounding box center [206, 330] width 228 height 16
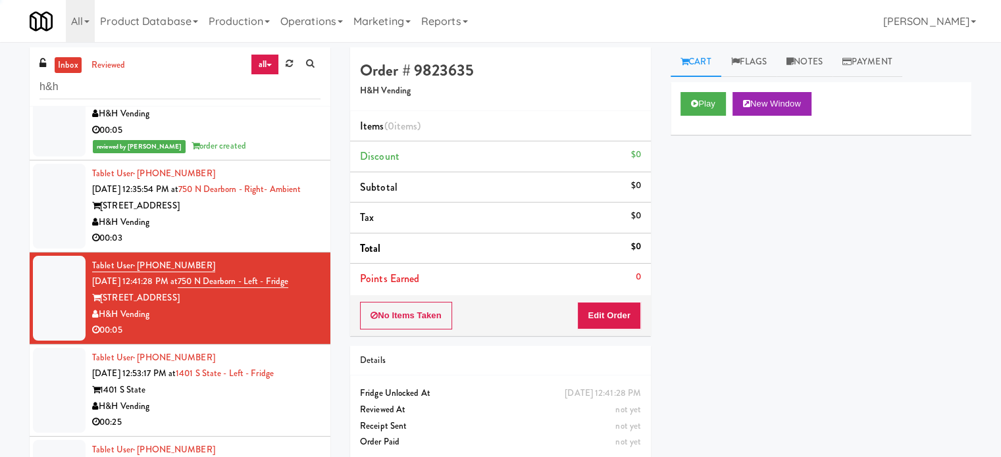
click at [259, 399] on div "H&H Vending" at bounding box center [206, 407] width 228 height 16
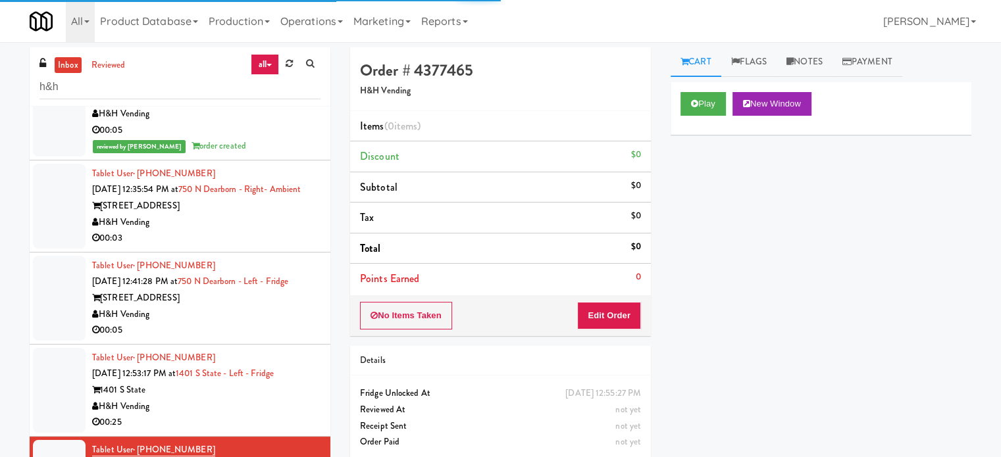
scroll to position [2961, 0]
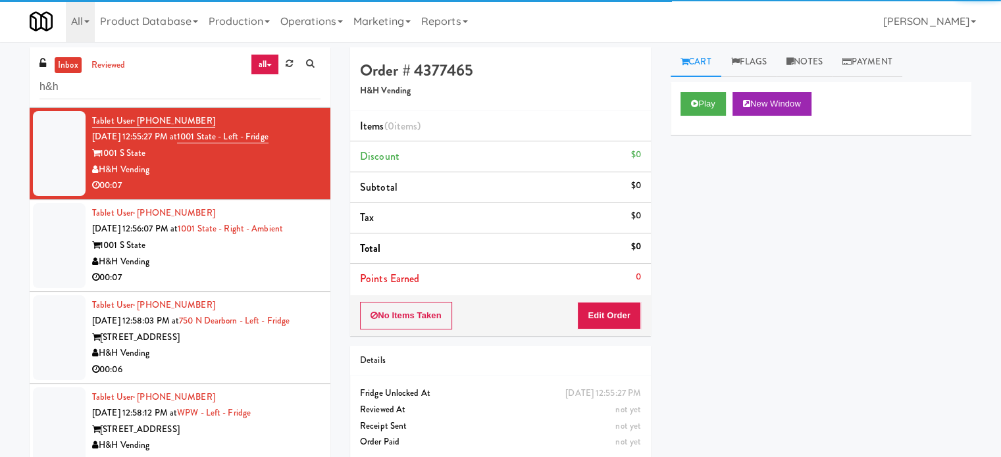
click at [239, 254] on div "H&H Vending" at bounding box center [206, 262] width 228 height 16
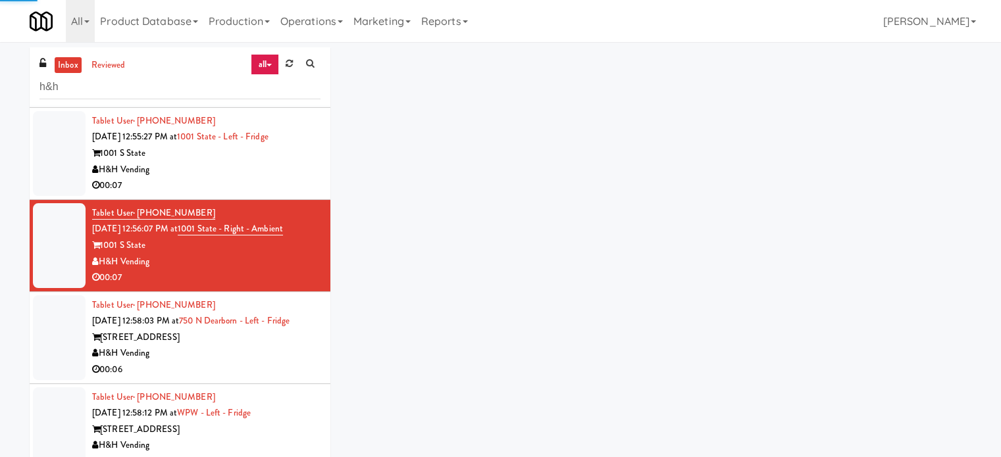
click at [228, 362] on div "00:06" at bounding box center [206, 370] width 228 height 16
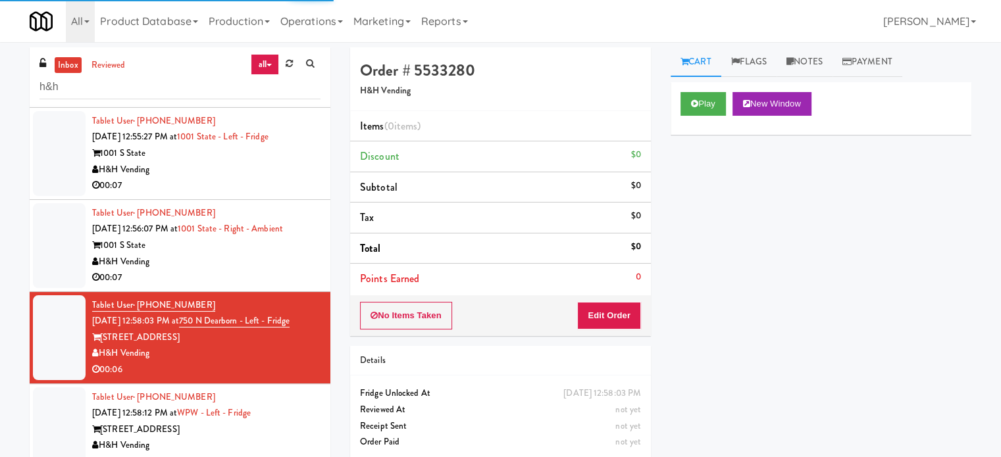
click at [235, 454] on div "00:13" at bounding box center [206, 462] width 228 height 16
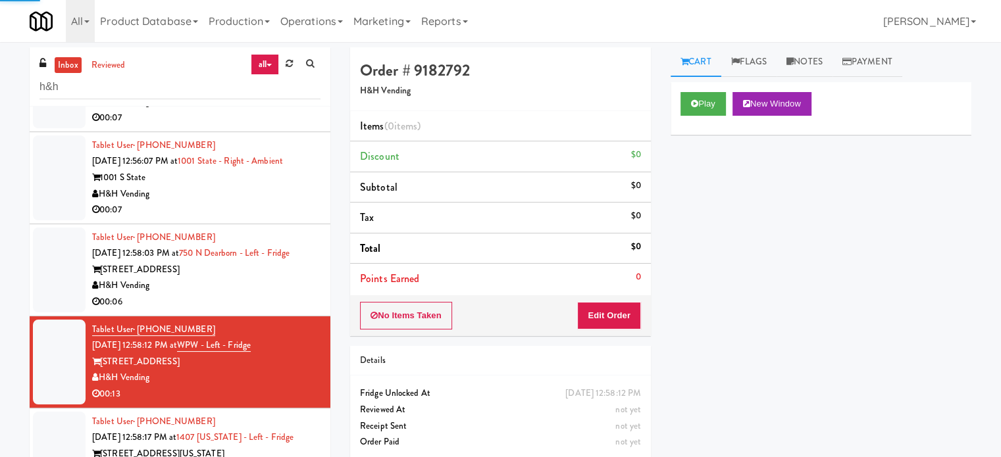
scroll to position [3036, 0]
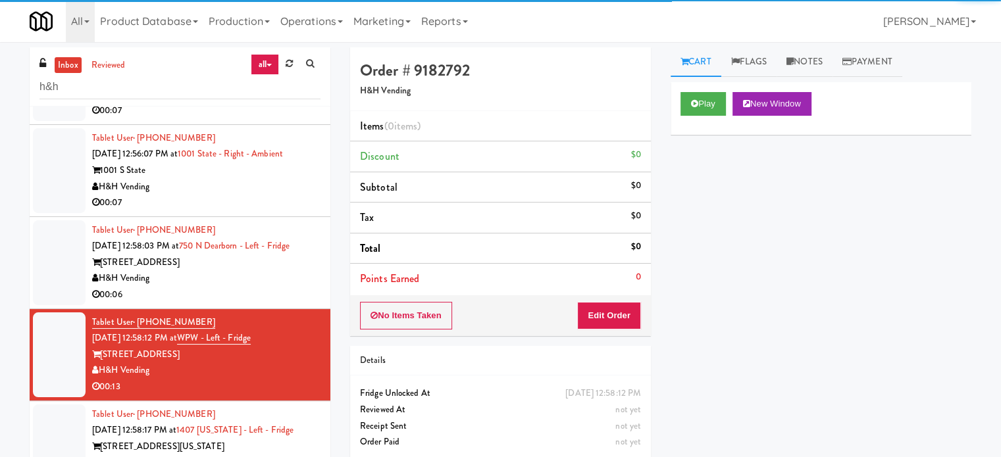
click at [230, 455] on div "H&H Vending" at bounding box center [206, 463] width 228 height 16
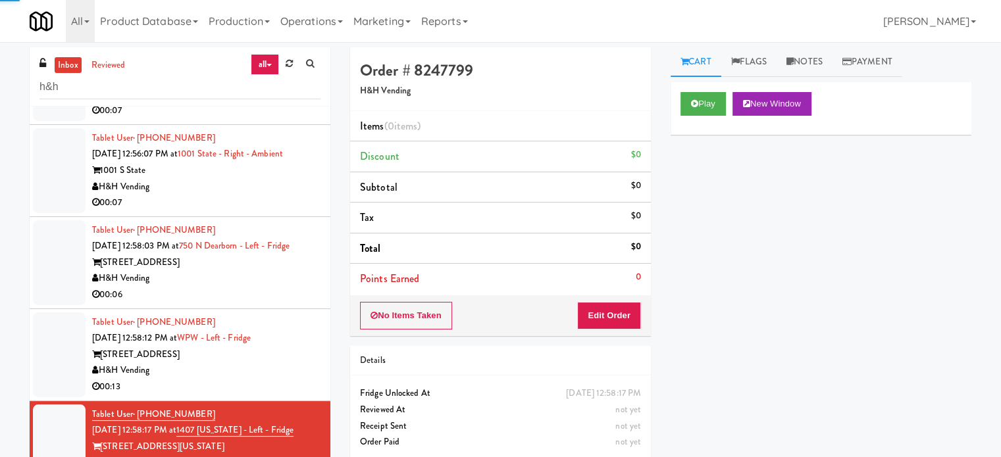
scroll to position [53, 0]
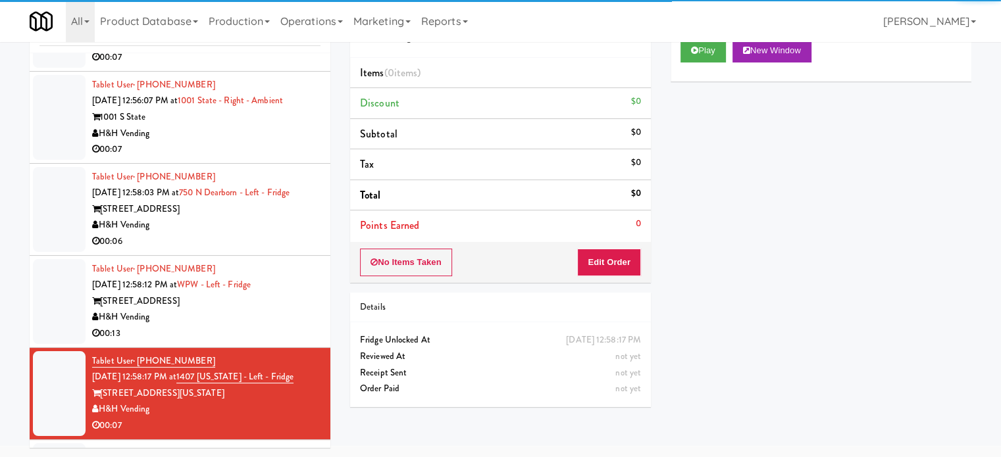
drag, startPoint x: 251, startPoint y: 428, endPoint x: 284, endPoint y: 413, distance: 36.2
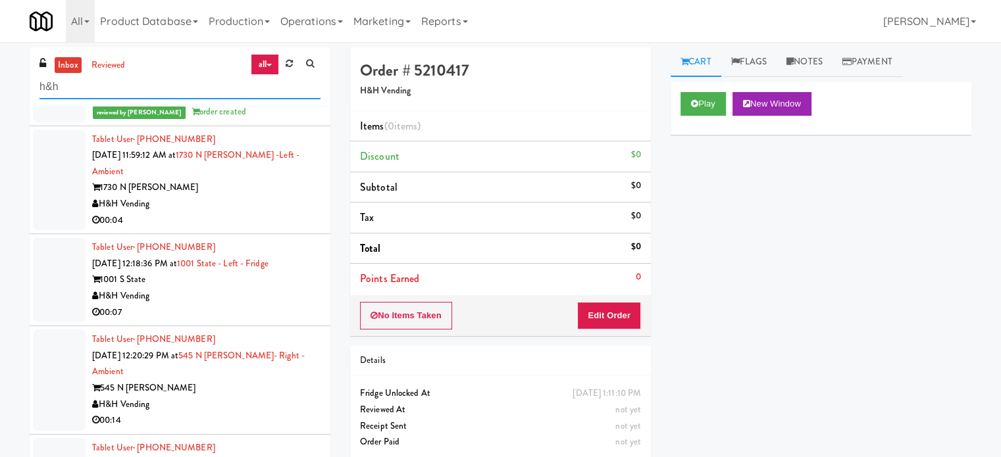
click at [155, 91] on input "h&h" at bounding box center [179, 87] width 281 height 24
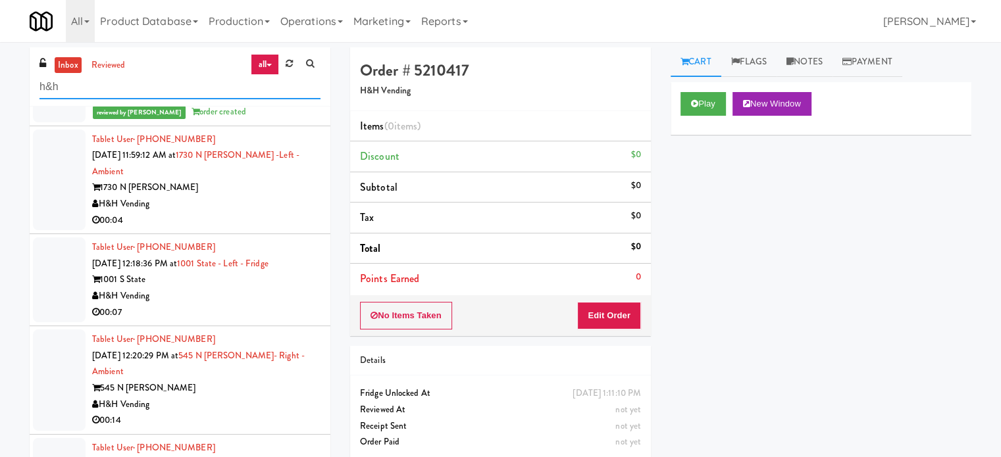
paste input "wolf point west - WPW"
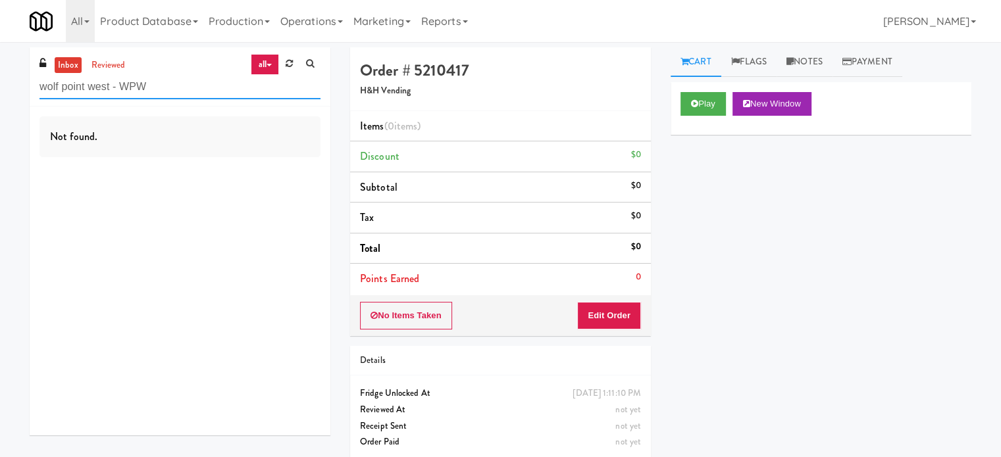
click at [168, 79] on input "wolf point west - WPW" at bounding box center [179, 87] width 281 height 24
paste input "215 lake"
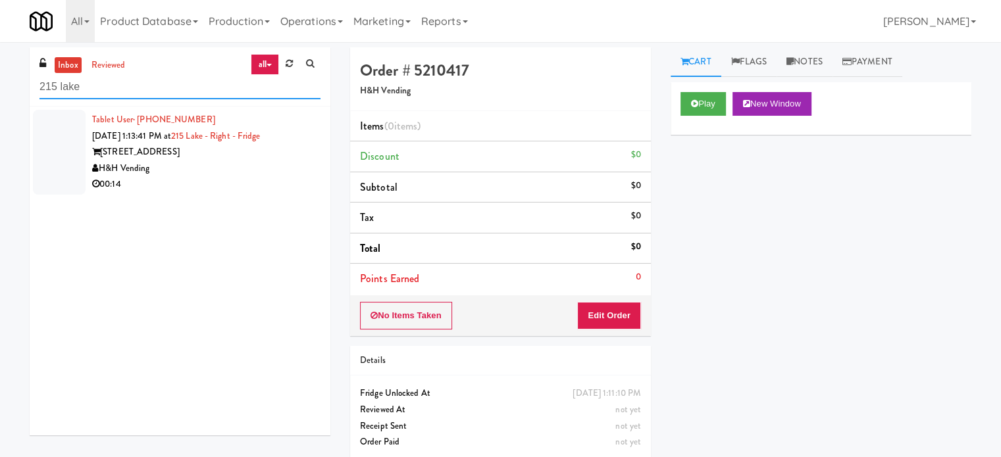
click at [209, 88] on input "215 lake" at bounding box center [179, 87] width 281 height 24
paste input "111 w [PERSON_NAME]"
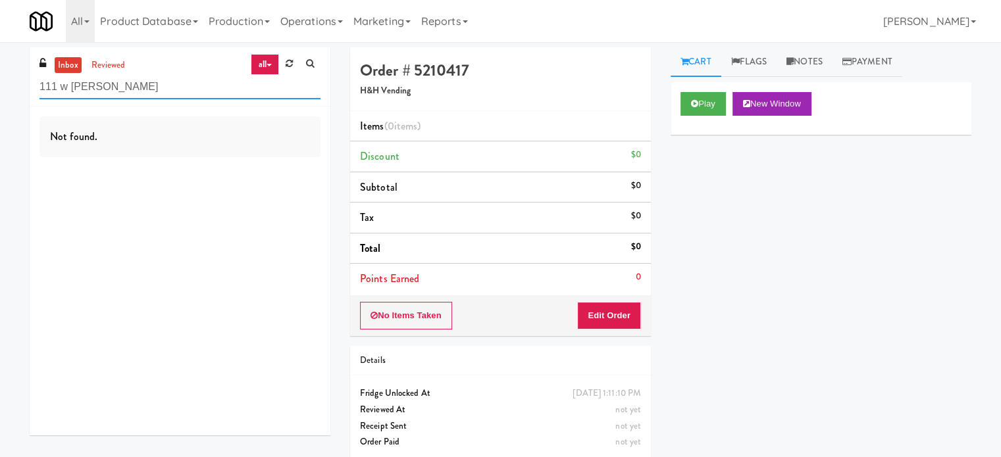
click at [176, 81] on input "111 w [PERSON_NAME]" at bounding box center [179, 87] width 281 height 24
paste input "30 dear born"
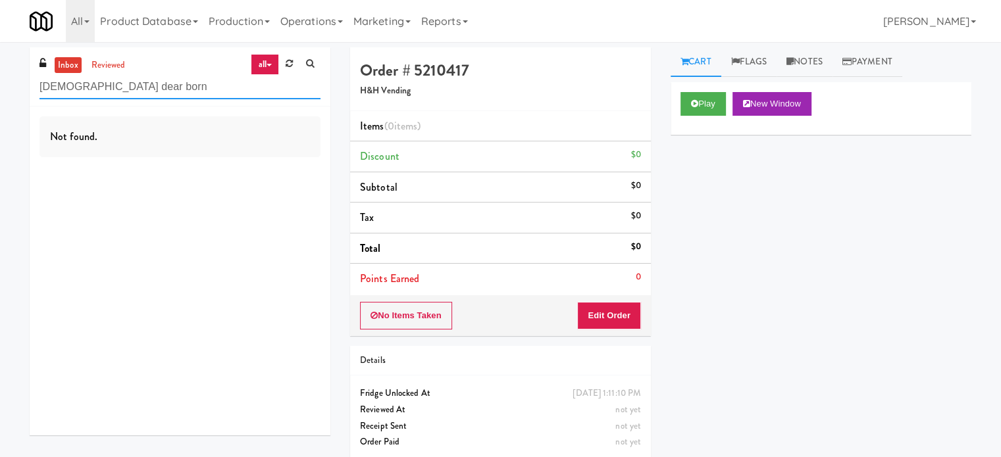
click at [161, 85] on input "[DEMOGRAPHIC_DATA] dear born" at bounding box center [179, 87] width 281 height 24
paste input "40 Wabash"
type input "1140 Wabash"
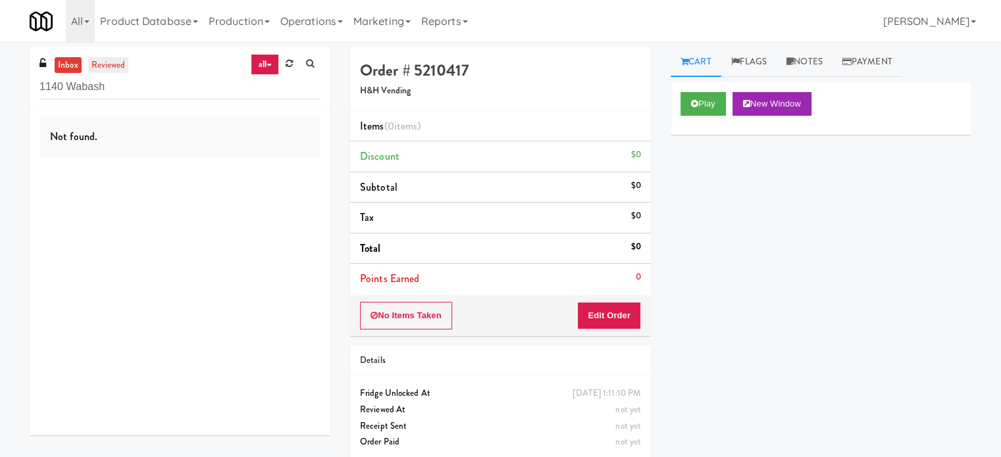
click at [122, 61] on link "reviewed" at bounding box center [108, 65] width 41 height 16
click at [161, 89] on input "1140 Wabash" at bounding box center [179, 87] width 281 height 24
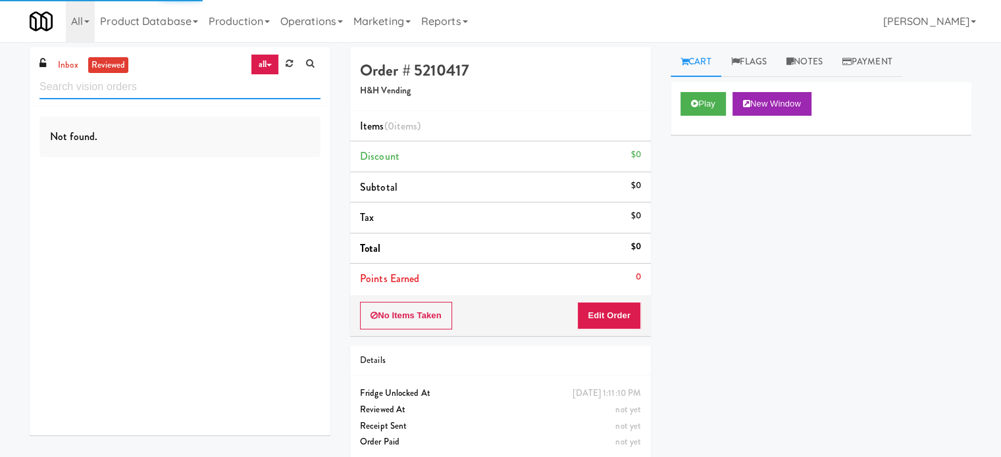
click at [178, 88] on input "text" at bounding box center [179, 87] width 281 height 24
type input "h&h"
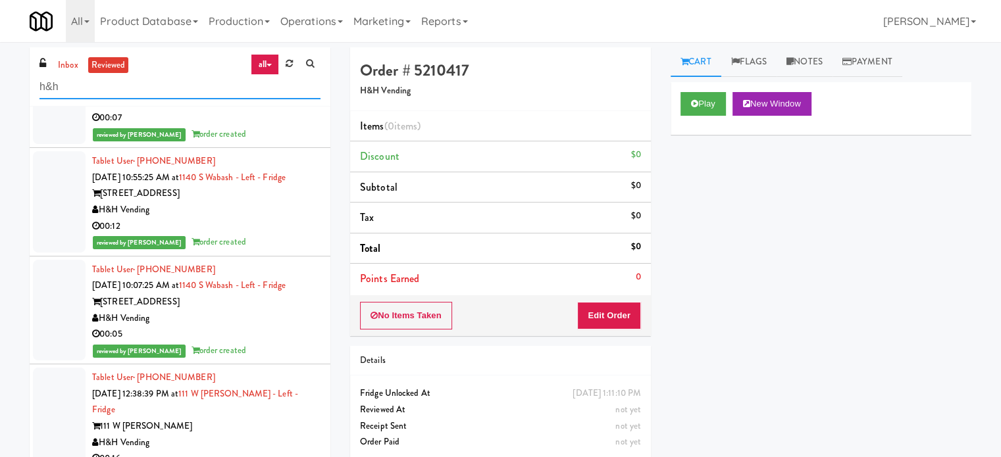
scroll to position [1316, 0]
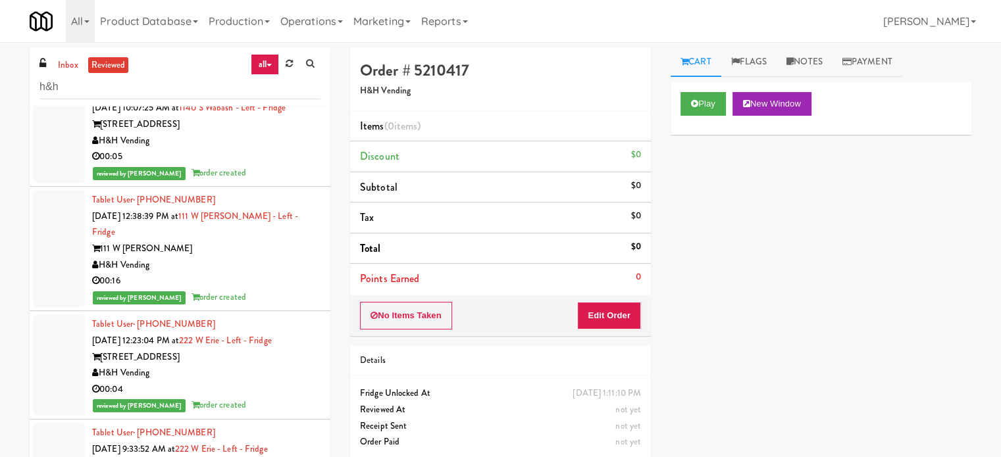
click at [260, 273] on div "00:16" at bounding box center [206, 281] width 228 height 16
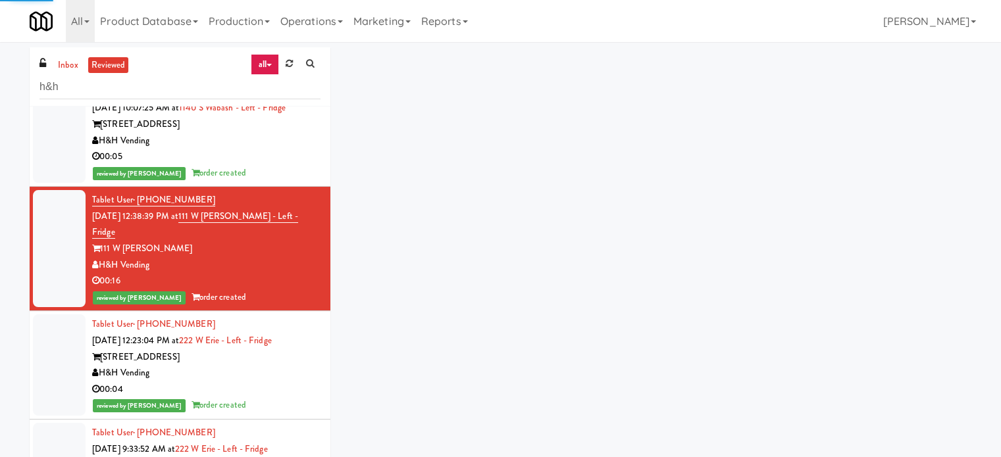
scroll to position [987, 0]
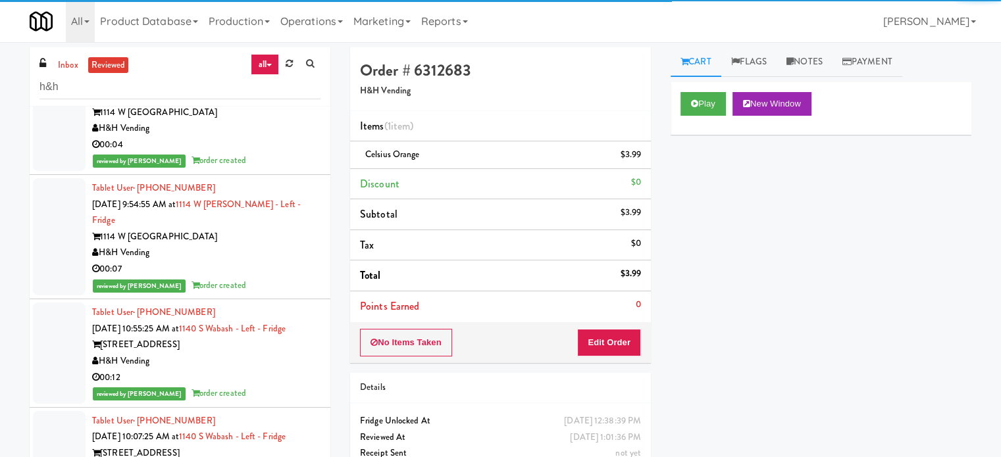
click at [267, 370] on div "00:12" at bounding box center [206, 378] width 228 height 16
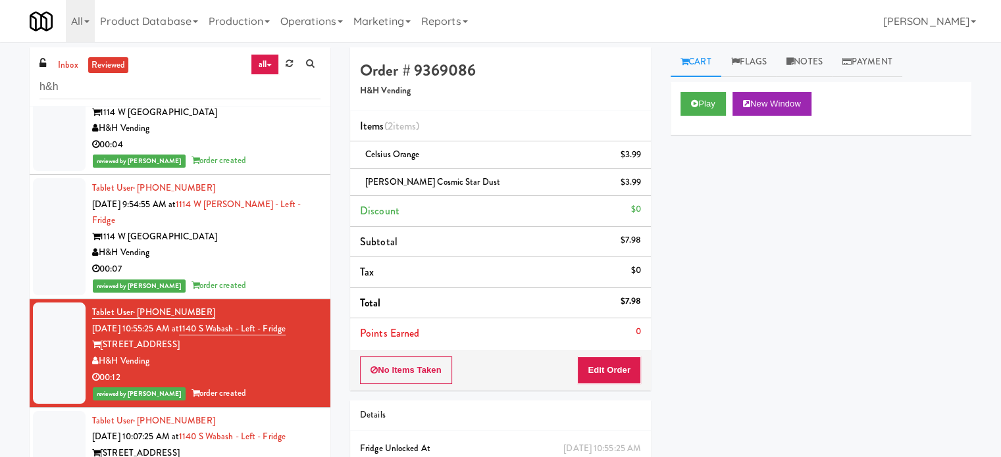
drag, startPoint x: 266, startPoint y: 178, endPoint x: 266, endPoint y: 226, distance: 47.4
click at [266, 261] on div "00:07" at bounding box center [206, 269] width 228 height 16
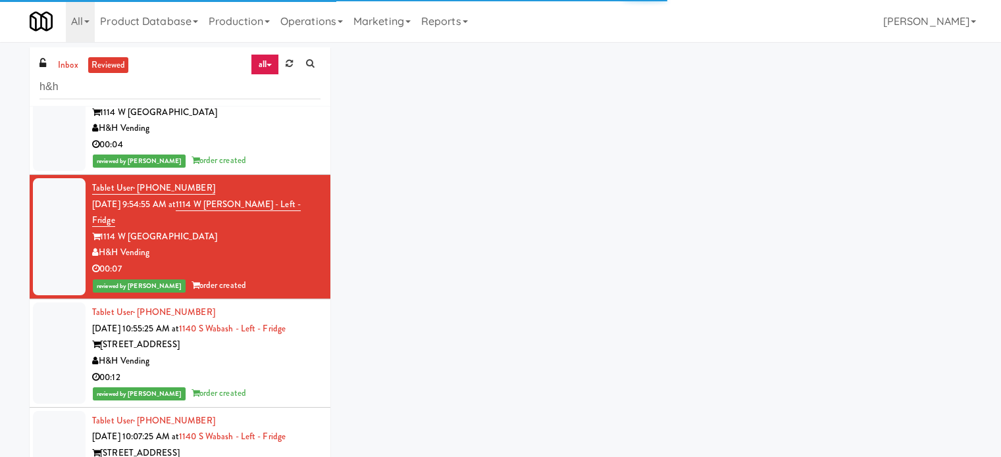
scroll to position [658, 0]
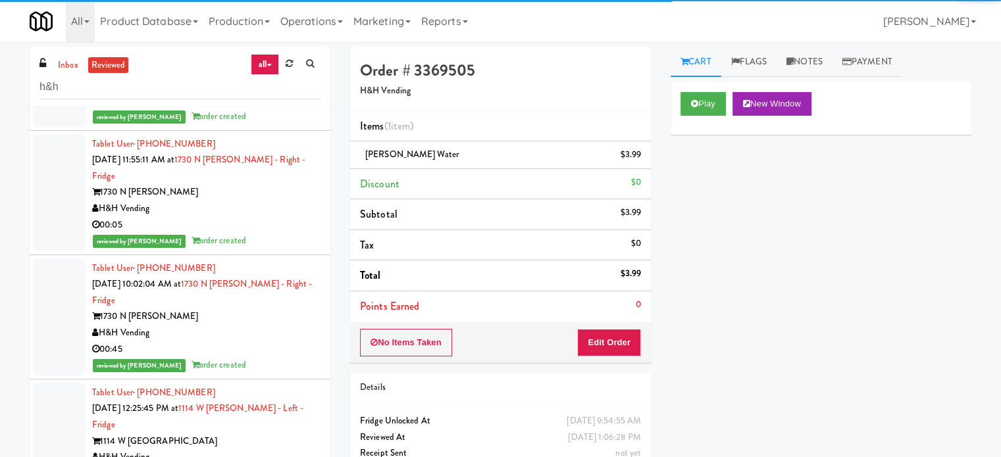
click at [262, 341] on div "00:45" at bounding box center [206, 349] width 228 height 16
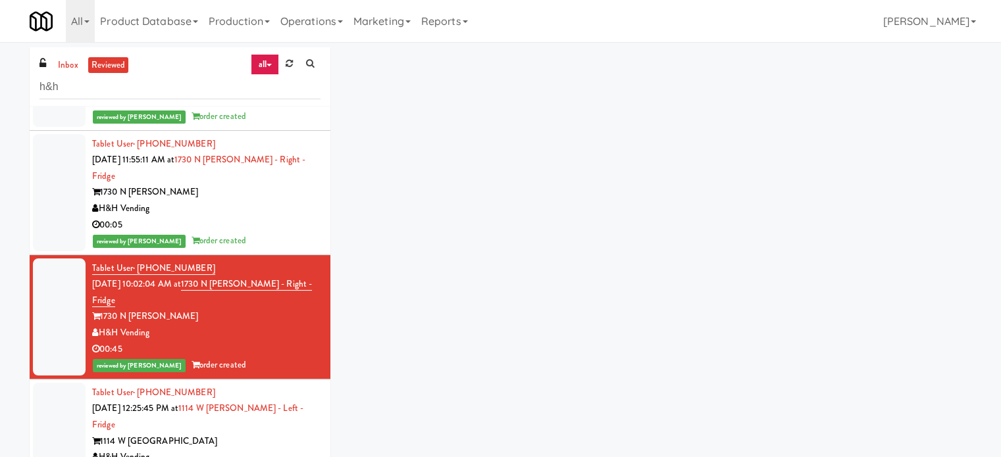
click at [245, 217] on div "00:05" at bounding box center [206, 225] width 228 height 16
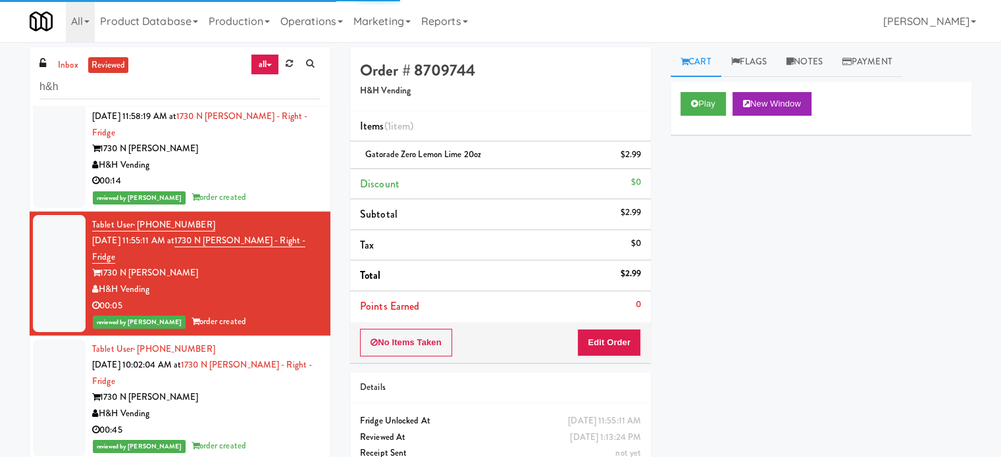
scroll to position [329, 0]
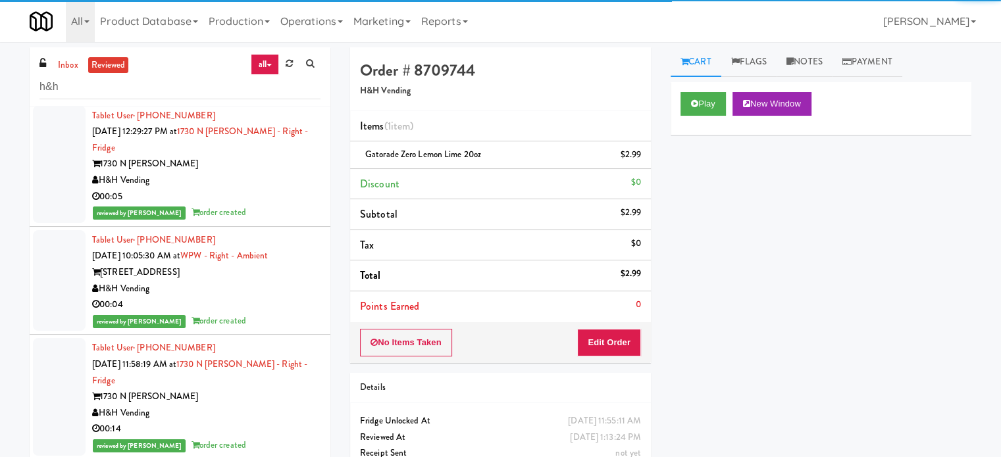
click at [263, 297] on div "00:04" at bounding box center [206, 305] width 228 height 16
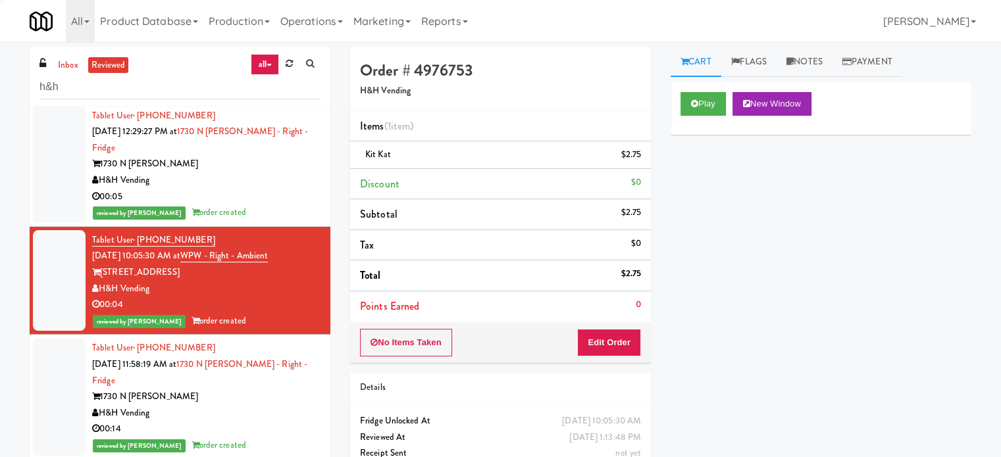
click at [272, 172] on div "H&H Vending" at bounding box center [206, 180] width 228 height 16
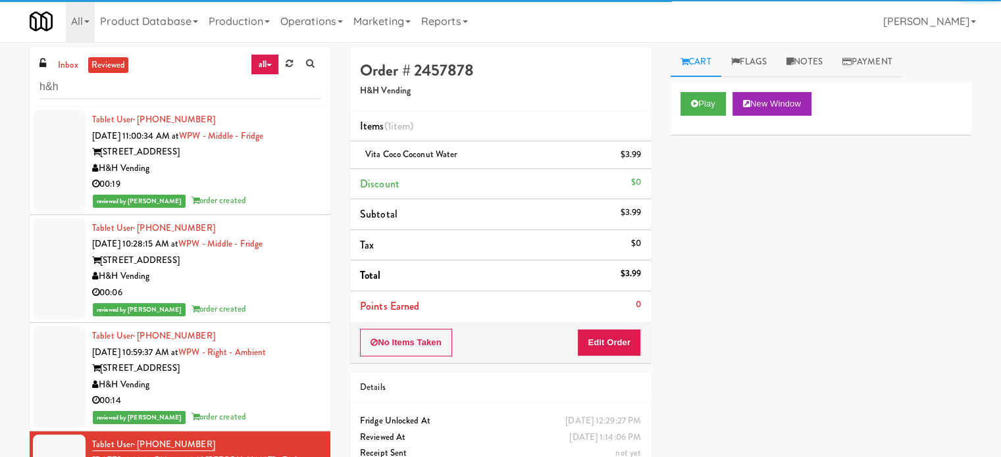
click at [280, 289] on div "00:06" at bounding box center [206, 293] width 228 height 16
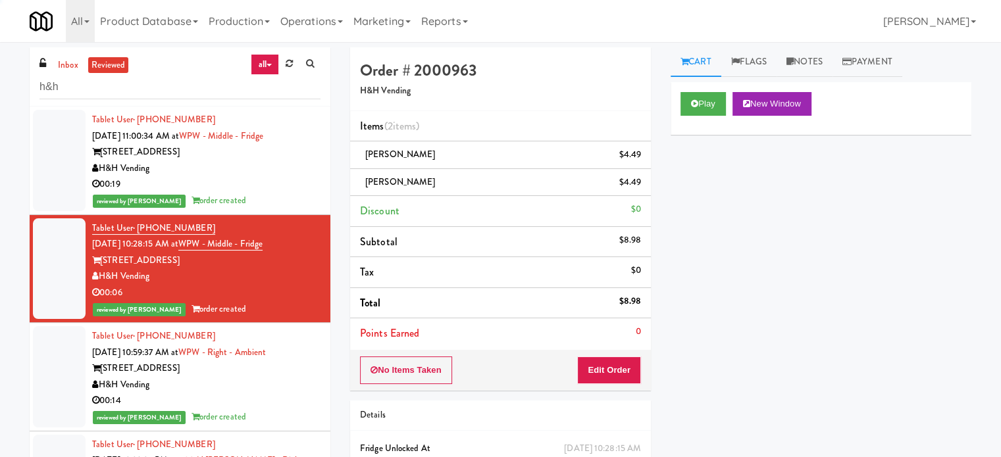
click at [270, 177] on div "00:19" at bounding box center [206, 184] width 228 height 16
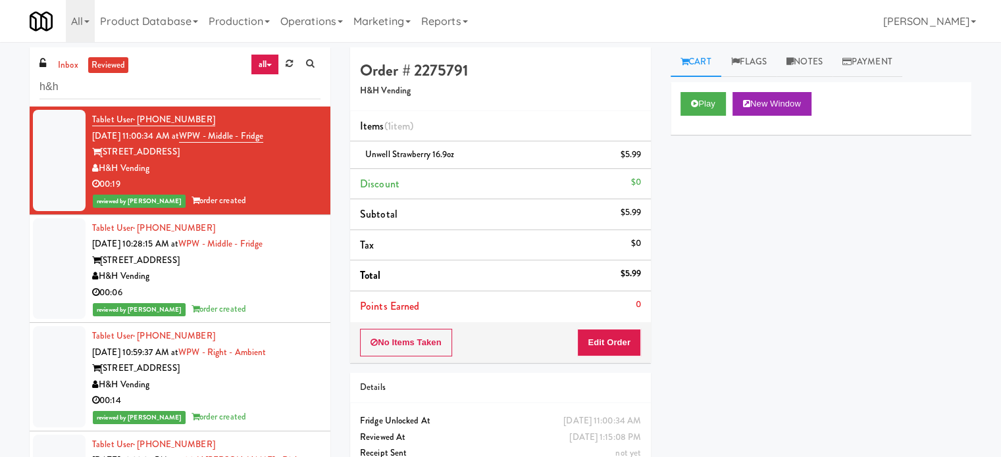
click at [254, 296] on div "00:06" at bounding box center [206, 293] width 228 height 16
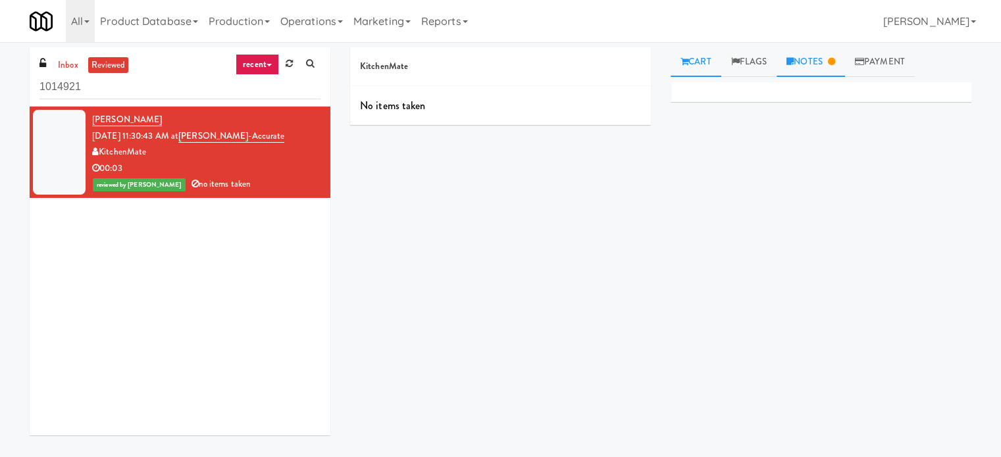
click at [813, 65] on link "Notes" at bounding box center [810, 62] width 68 height 30
